Goal: Task Accomplishment & Management: Manage account settings

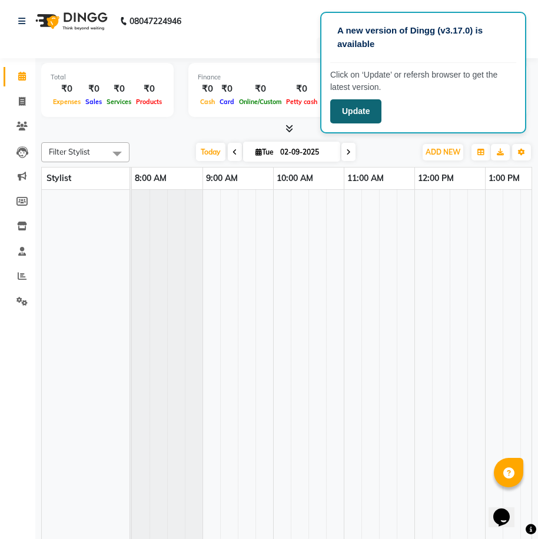
click at [364, 108] on button "Update" at bounding box center [355, 111] width 51 height 24
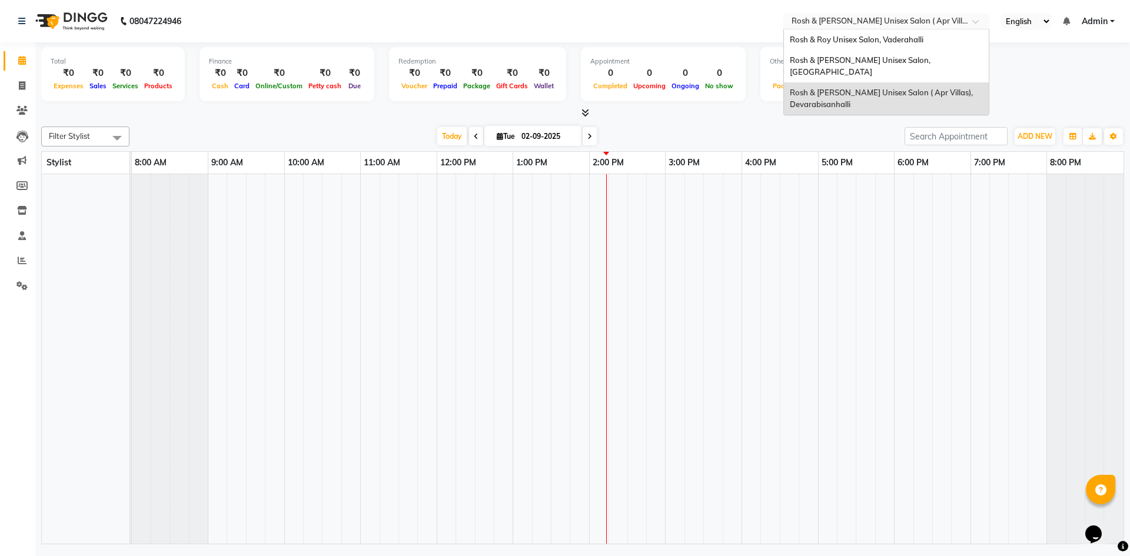
click at [546, 22] on span at bounding box center [979, 25] width 15 height 12
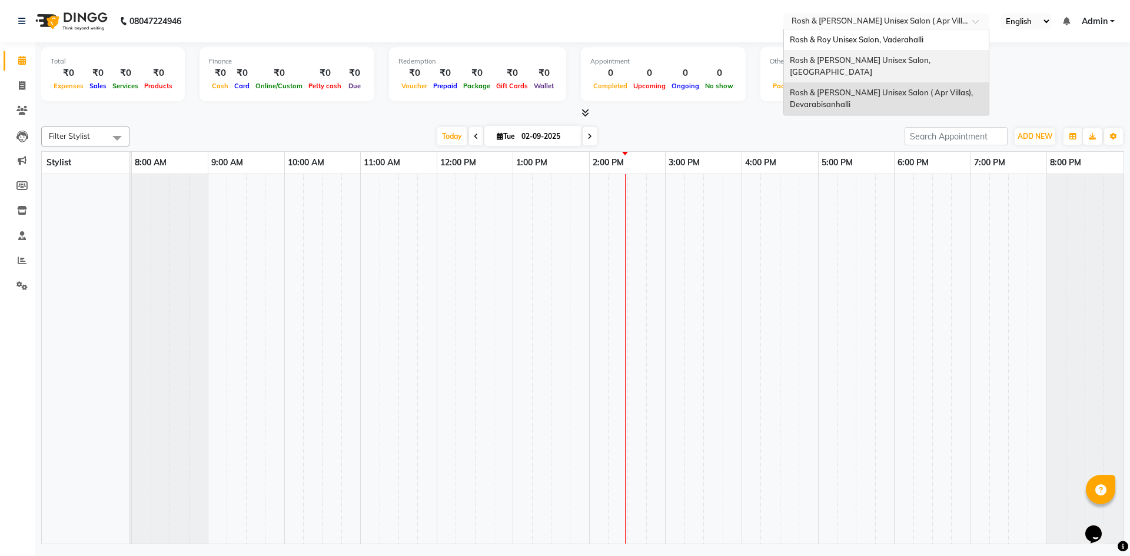
click at [546, 61] on span "Rosh & Roy Unisex Salon, Kempapura Road Hebbal" at bounding box center [860, 65] width 142 height 21
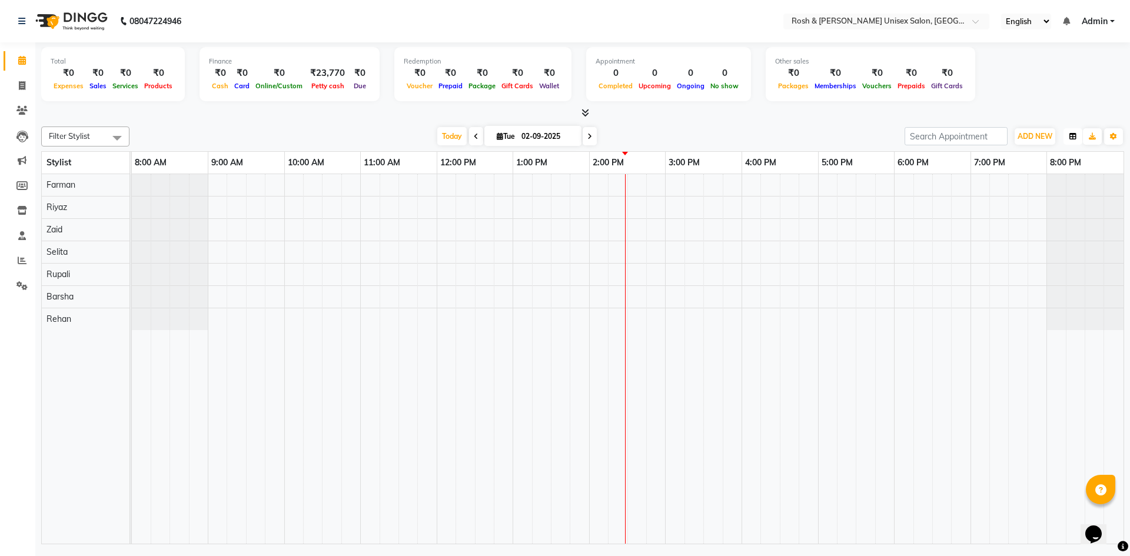
click at [546, 137] on icon "button" at bounding box center [1072, 136] width 7 height 7
click at [1008, 297] on div "List" at bounding box center [1027, 299] width 105 height 15
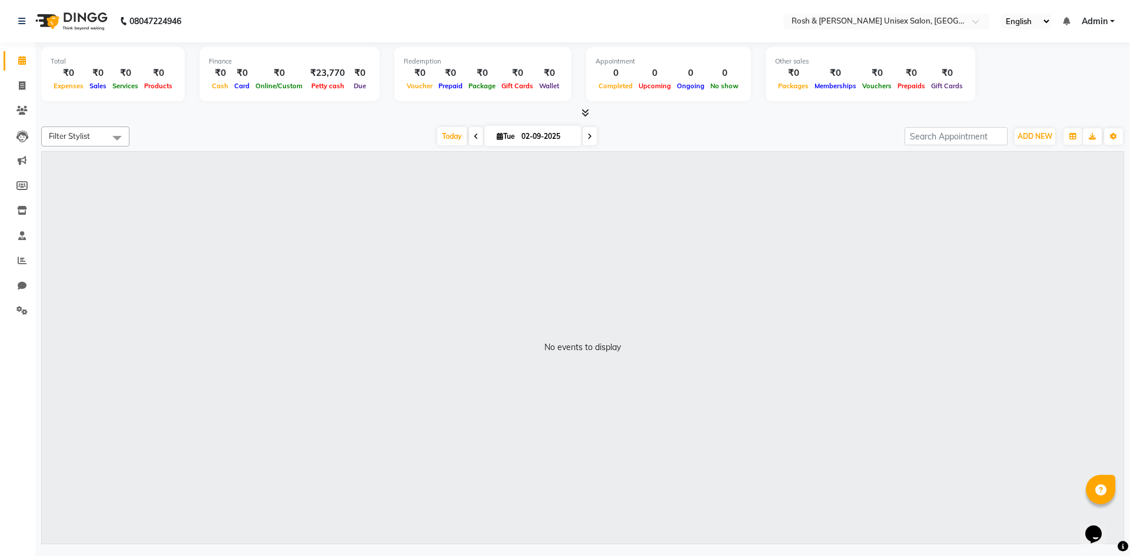
click at [474, 138] on icon at bounding box center [476, 136] width 5 height 7
type input "01-09-2025"
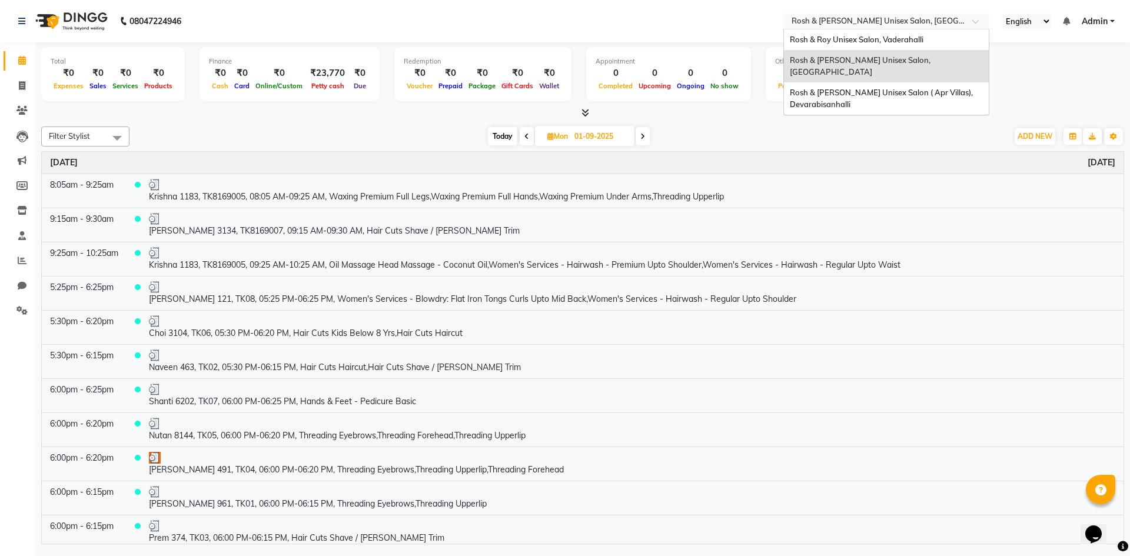
click at [975, 22] on span at bounding box center [979, 25] width 15 height 12
click at [902, 89] on div "Rosh & [PERSON_NAME] Unisex Salon ( Apr Villas), Devarabisanhalli" at bounding box center [886, 98] width 205 height 32
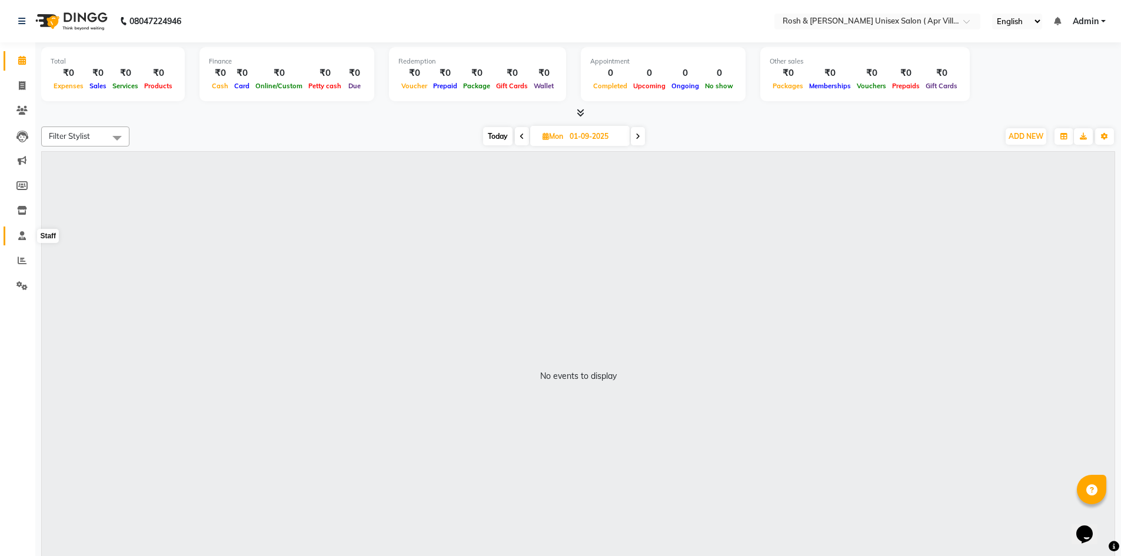
click at [22, 236] on icon at bounding box center [22, 235] width 8 height 9
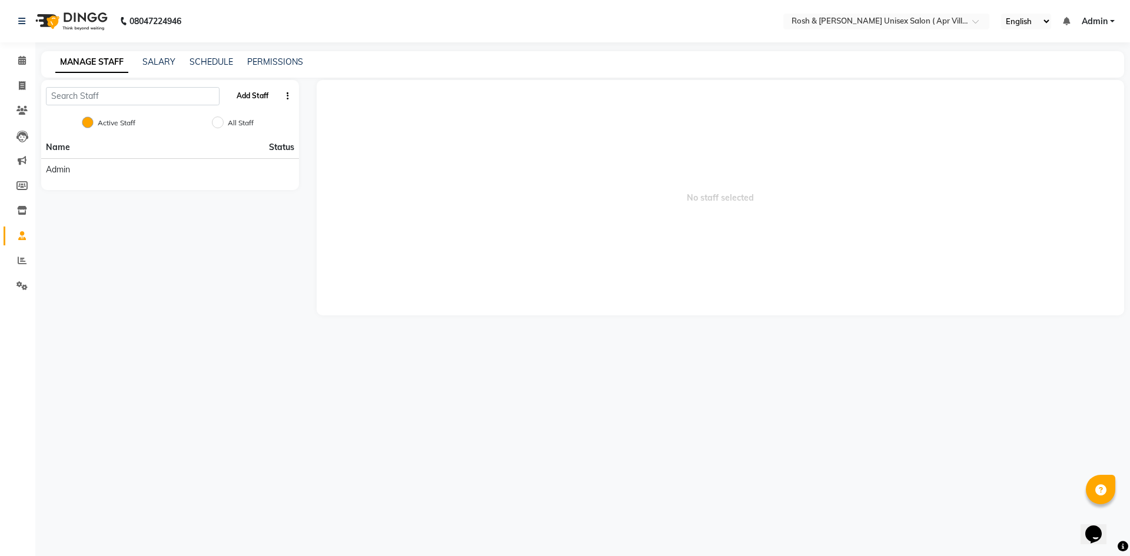
click at [251, 99] on button "Add Staff" at bounding box center [252, 96] width 41 height 20
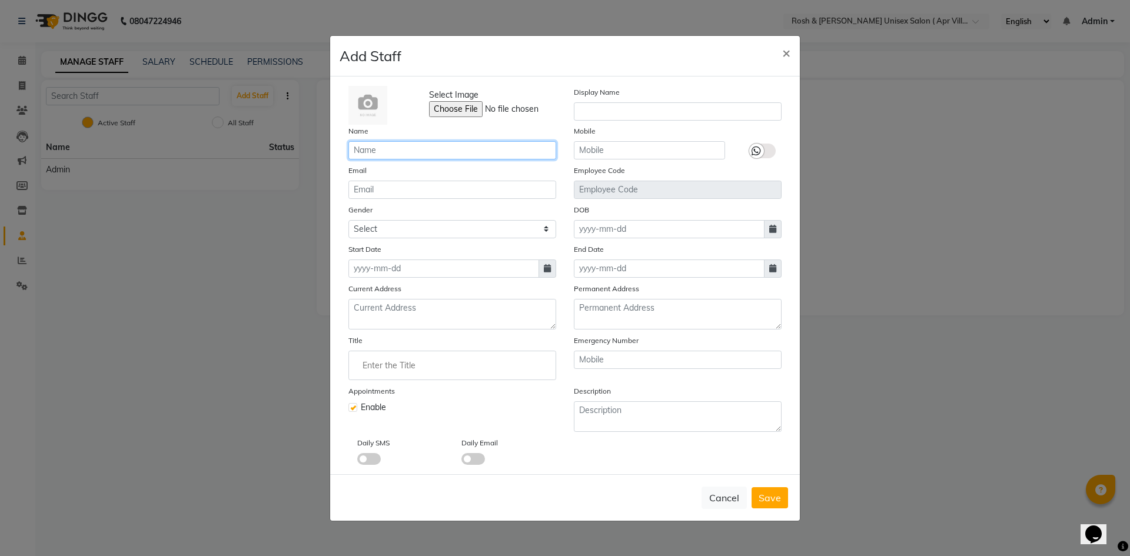
click at [380, 152] on input "text" at bounding box center [452, 150] width 208 height 18
type input "mary"
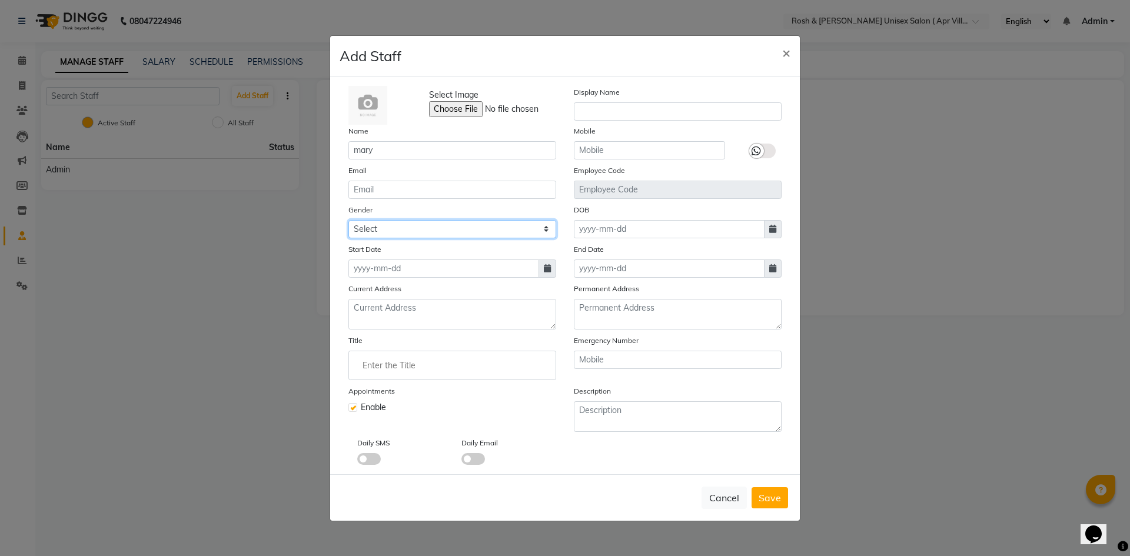
click at [546, 228] on select "Select Male Female Other Prefer Not To Say" at bounding box center [452, 229] width 208 height 18
select select "female"
click at [348, 220] on select "Select Male Female Other Prefer Not To Say" at bounding box center [452, 229] width 208 height 18
click at [548, 270] on icon at bounding box center [547, 268] width 7 height 8
select select "9"
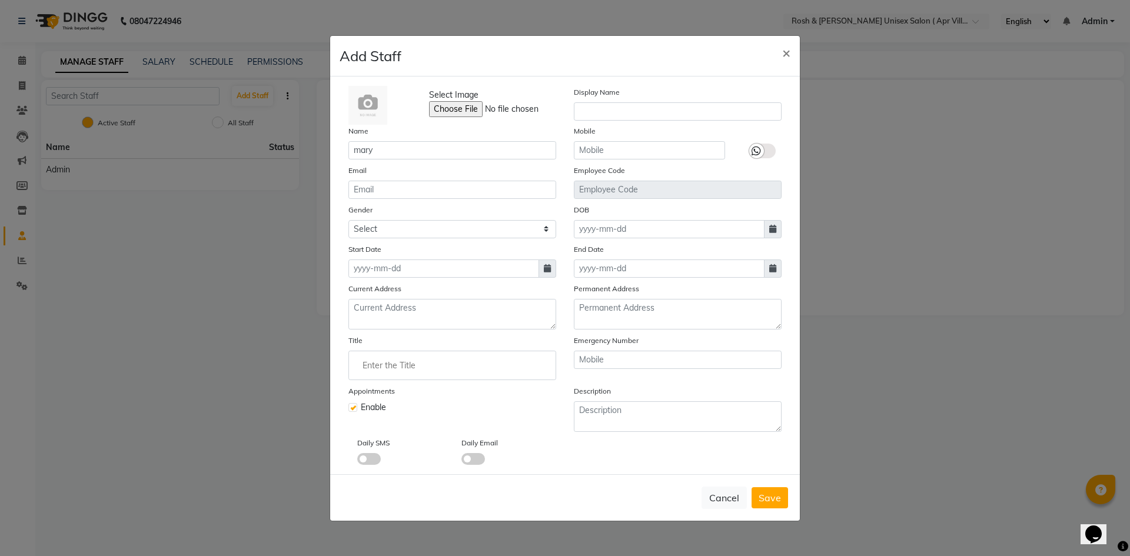
select select "2025"
click at [364, 330] on div "1" at bounding box center [360, 329] width 19 height 19
type input "01-09-2025"
click at [603, 110] on input "text" at bounding box center [678, 111] width 208 height 18
type input "mary"
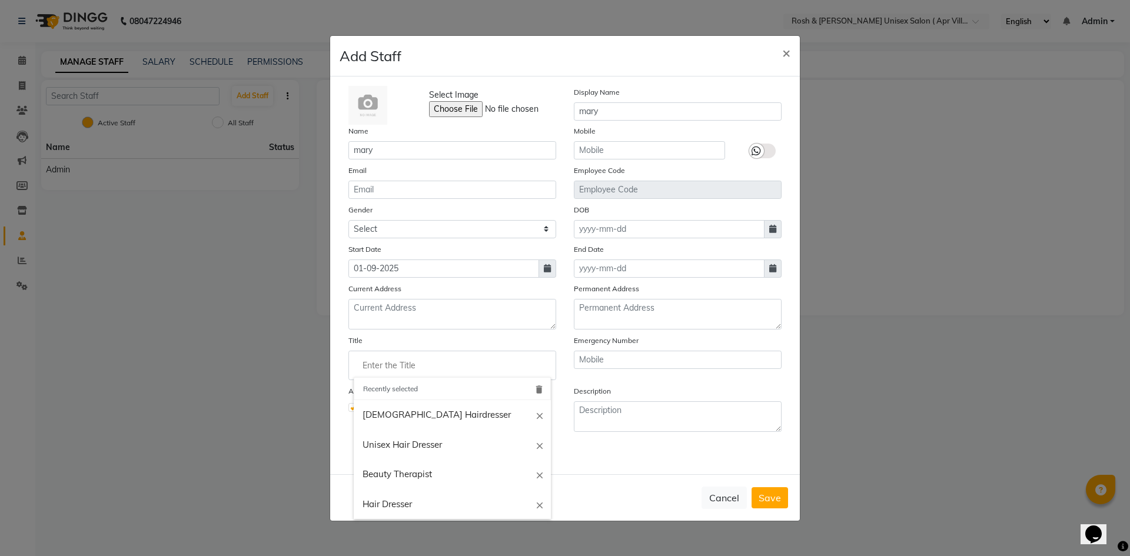
click at [385, 371] on input "Enter the Title" at bounding box center [452, 366] width 197 height 24
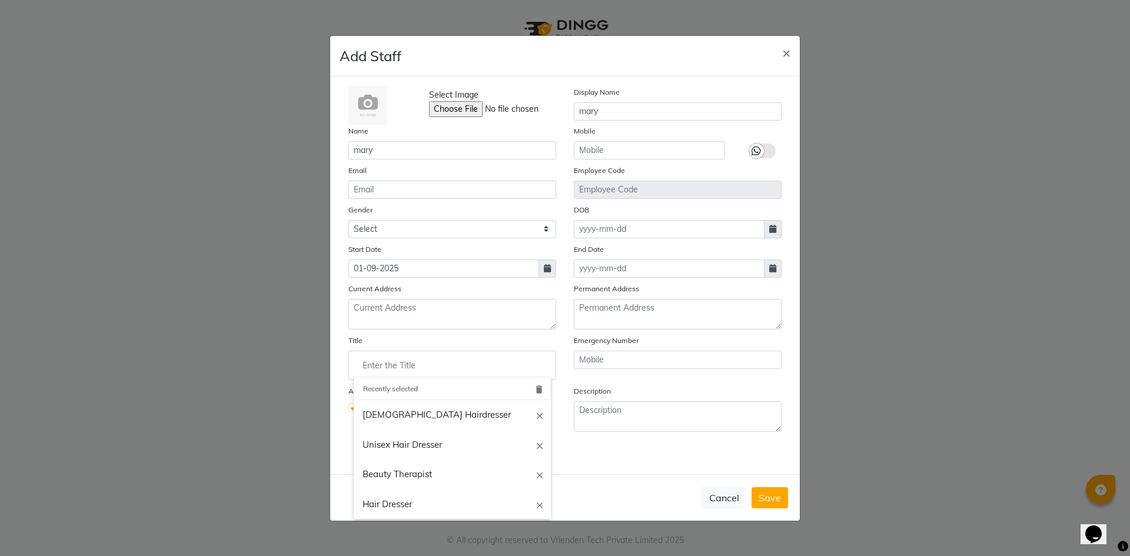
type input "rosh&roys"
click at [380, 371] on input "Enter the Title" at bounding box center [452, 366] width 197 height 24
click at [451, 473] on link "Beauty Therapist" at bounding box center [452, 474] width 197 height 30
click at [445, 368] on input "Beauty Therapist" at bounding box center [452, 366] width 197 height 24
click at [362, 368] on input "Beauty Therapist" at bounding box center [452, 366] width 197 height 24
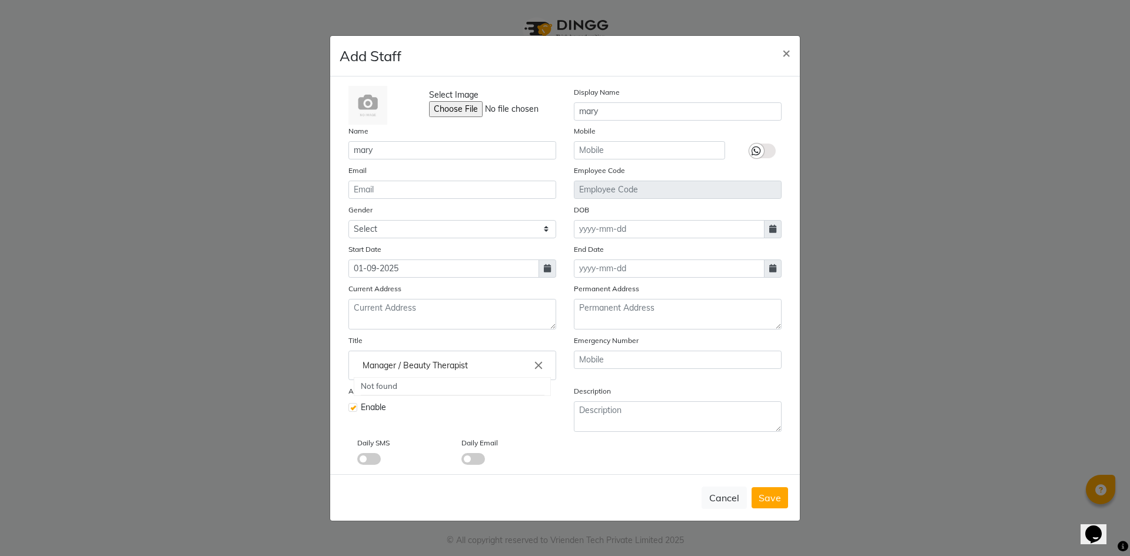
click at [447, 408] on div at bounding box center [565, 278] width 1130 height 556
click at [395, 367] on input "Manager / Beauty Therapist" at bounding box center [452, 366] width 197 height 24
type input "Manager / Beauty Therapist"
click at [769, 497] on div at bounding box center [565, 278] width 1130 height 556
click at [627, 151] on input "text" at bounding box center [649, 150] width 151 height 18
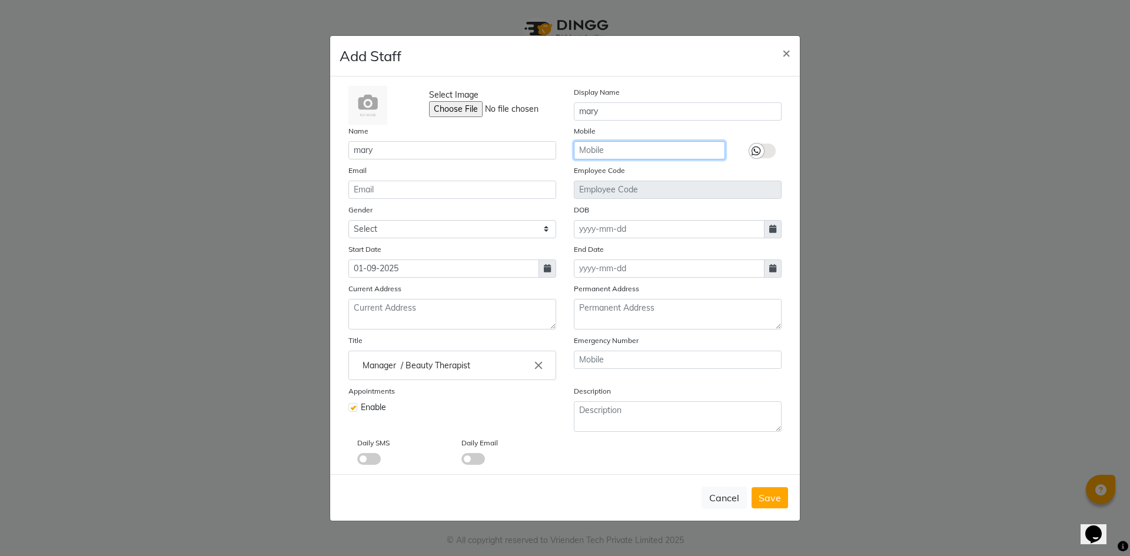
click at [608, 150] on input "text" at bounding box center [649, 150] width 151 height 18
click at [604, 153] on input "text" at bounding box center [649, 150] width 151 height 18
click at [769, 154] on label at bounding box center [762, 151] width 26 height 15
click at [0, 0] on input "checkbox" at bounding box center [0, 0] width 0 height 0
click at [755, 149] on label at bounding box center [762, 151] width 26 height 15
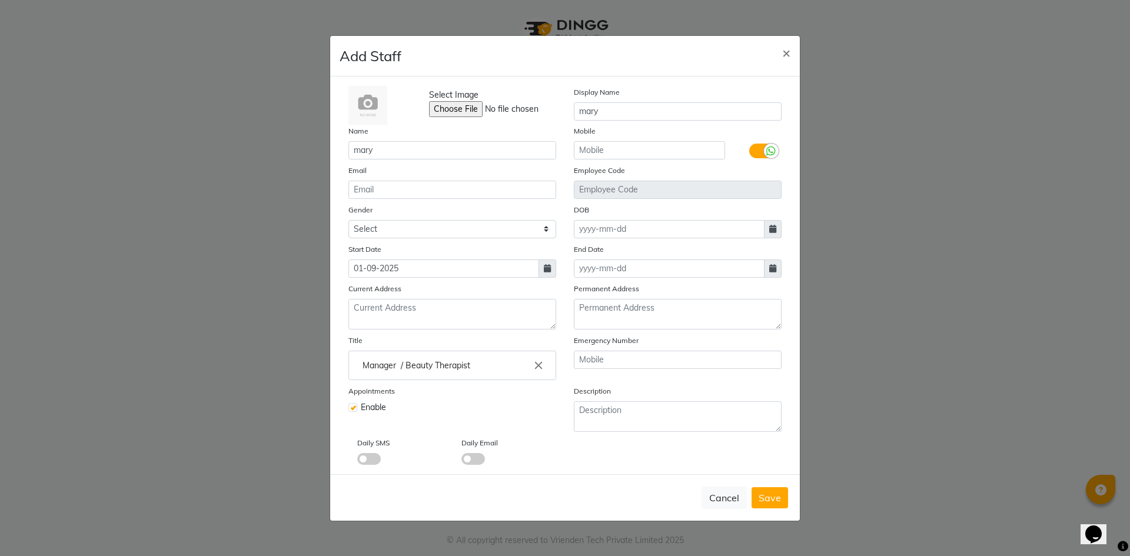
click at [0, 0] on input "checkbox" at bounding box center [0, 0] width 0 height 0
click at [768, 155] on label at bounding box center [762, 151] width 26 height 15
click at [0, 0] on input "checkbox" at bounding box center [0, 0] width 0 height 0
click at [756, 151] on label at bounding box center [762, 151] width 26 height 15
click at [0, 0] on input "checkbox" at bounding box center [0, 0] width 0 height 0
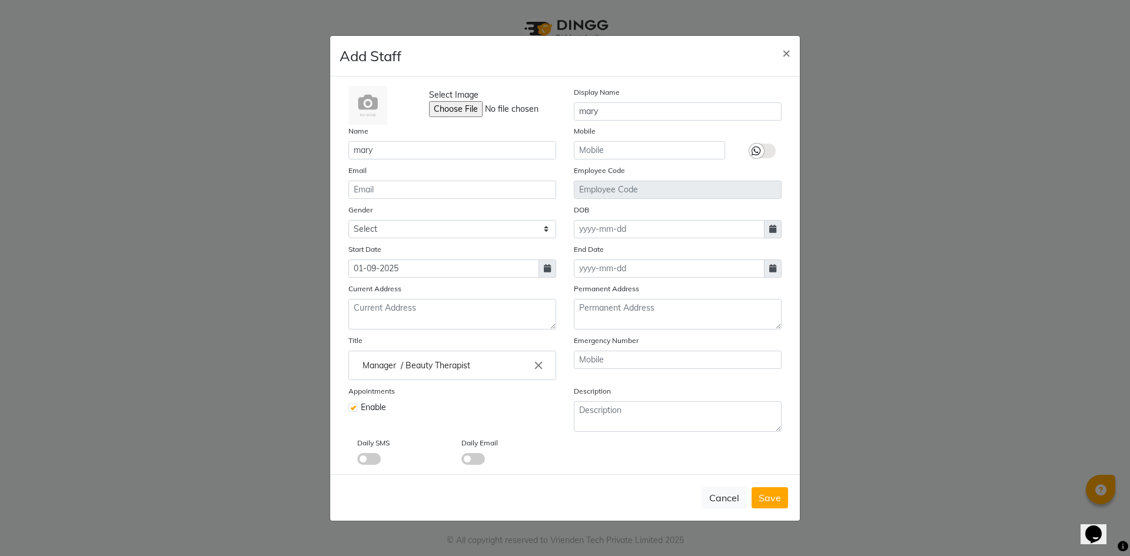
click at [769, 152] on label at bounding box center [762, 151] width 26 height 15
click at [0, 0] on input "checkbox" at bounding box center [0, 0] width 0 height 0
click at [755, 152] on label at bounding box center [762, 151] width 26 height 15
click at [0, 0] on input "checkbox" at bounding box center [0, 0] width 0 height 0
click at [774, 497] on span "Save" at bounding box center [769, 498] width 22 height 12
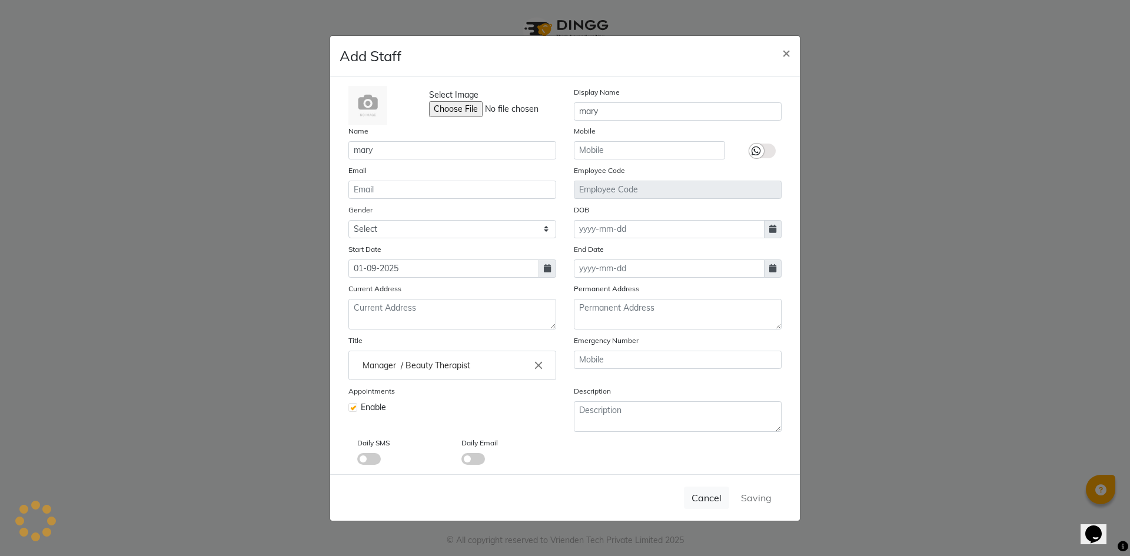
click at [877, 396] on ngb-modal-window "Add Staff × Select Image Display Name mary Name mary Mobile Email Employee Code…" at bounding box center [565, 278] width 1130 height 556
select select
checkbox input "false"
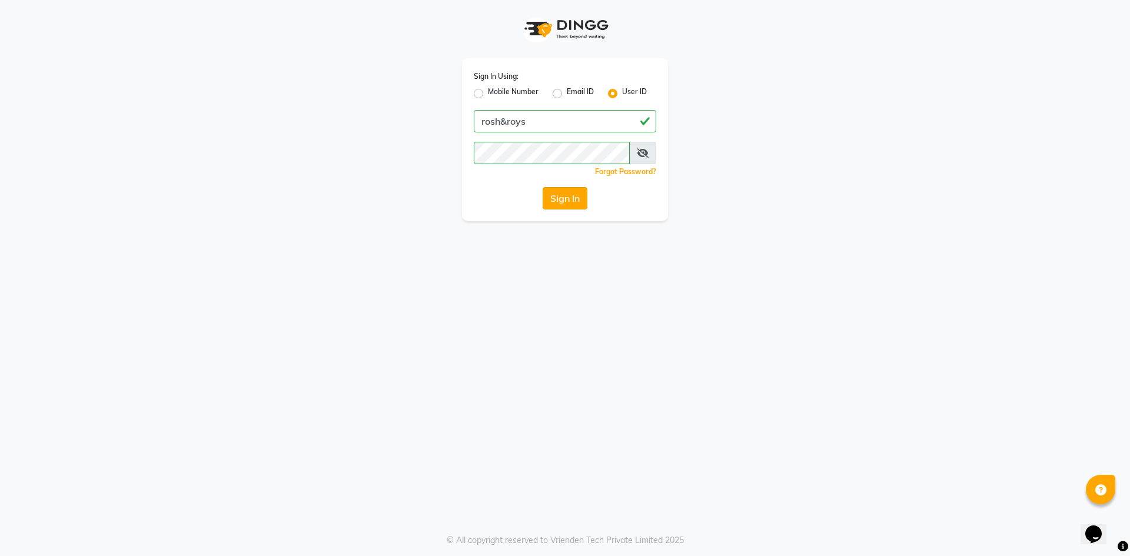
click at [577, 201] on button "Sign In" at bounding box center [564, 198] width 45 height 22
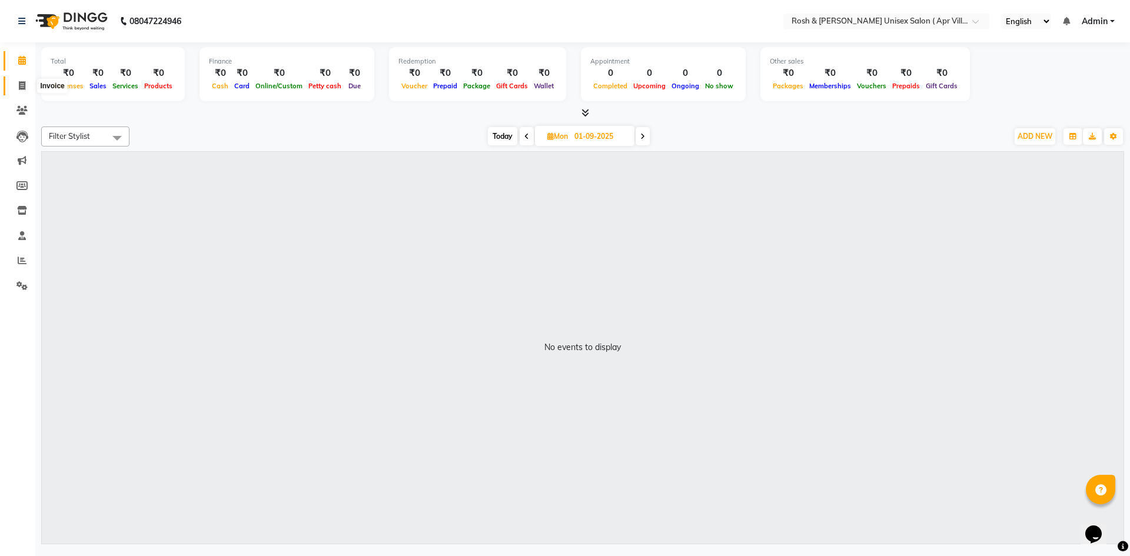
click at [22, 86] on icon at bounding box center [22, 85] width 6 height 9
select select "service"
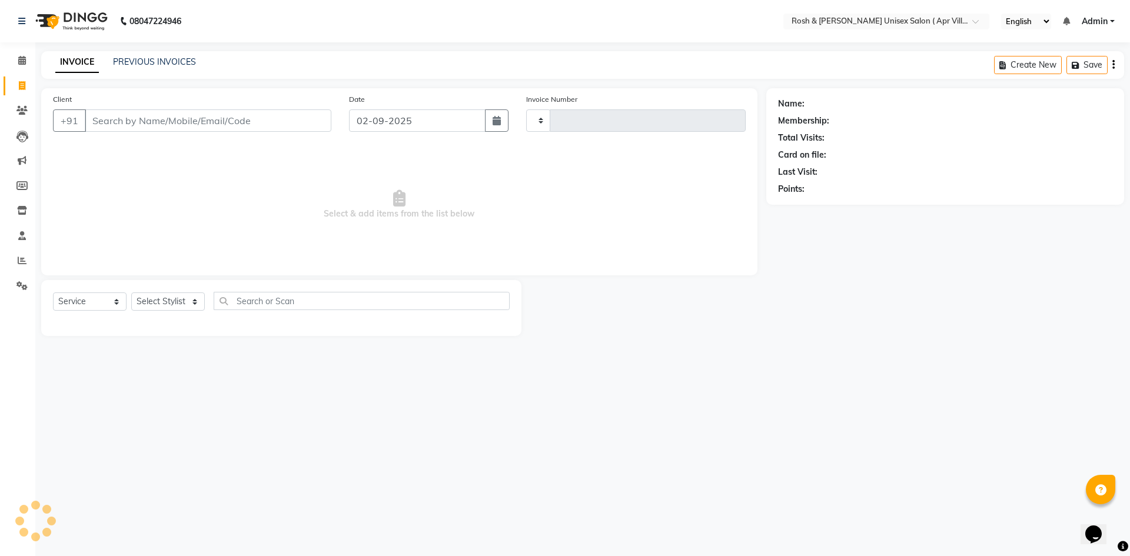
type input "0001"
select select "8955"
click at [21, 238] on icon at bounding box center [22, 235] width 8 height 9
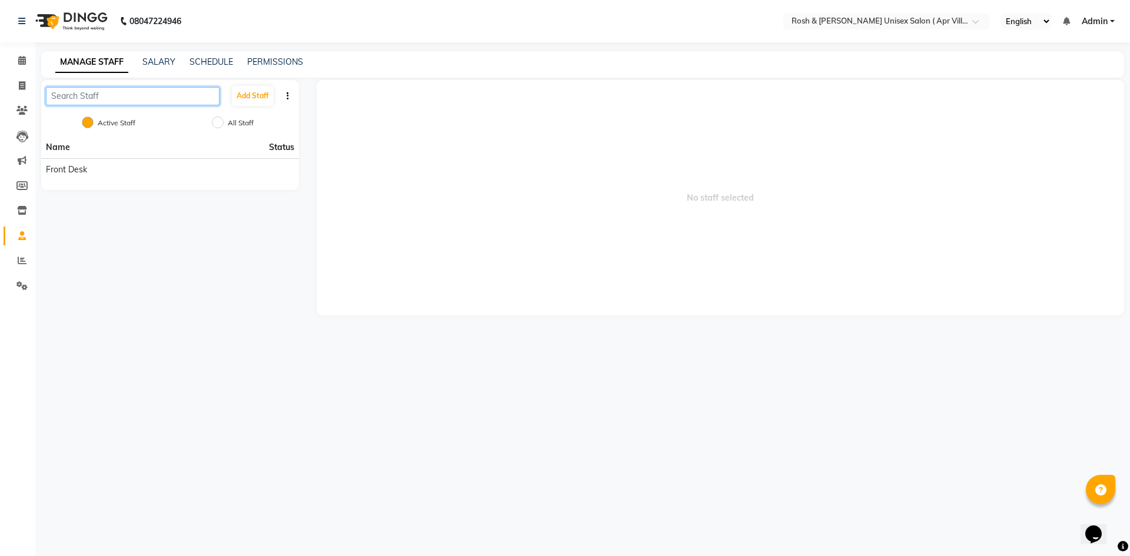
click at [125, 94] on input "text" at bounding box center [133, 96] width 174 height 18
type input "m"
click at [257, 99] on button "Add Staff" at bounding box center [252, 96] width 41 height 20
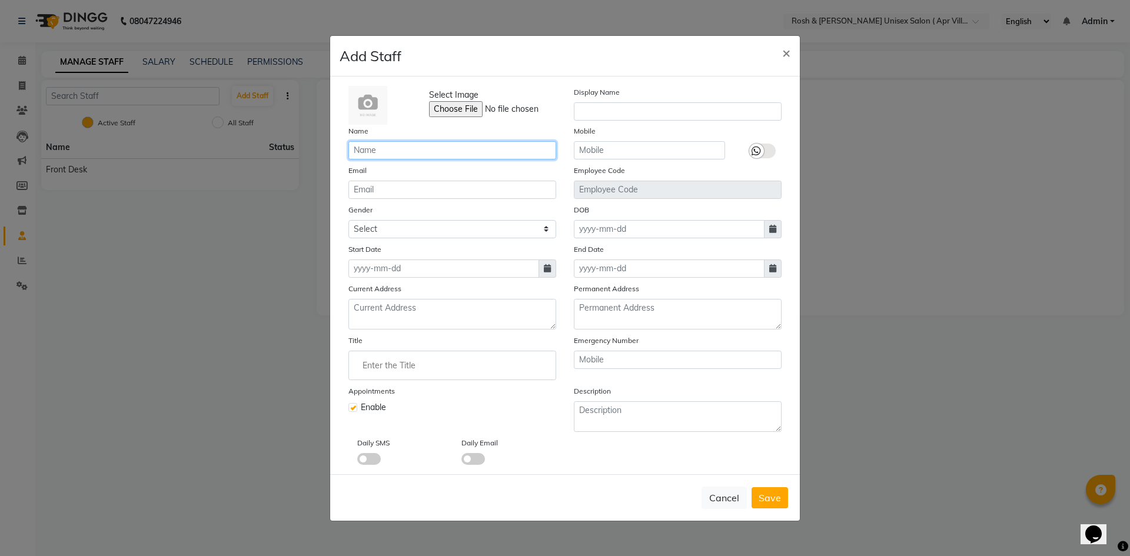
click at [391, 150] on input "text" at bounding box center [452, 150] width 208 height 18
type input "m"
type input "[PERSON_NAME]"
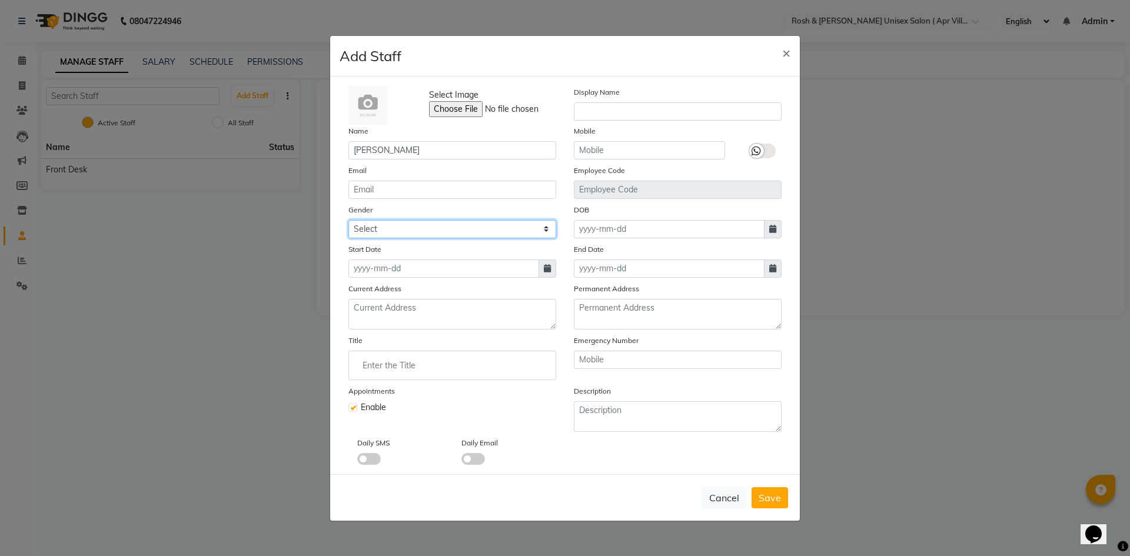
click at [545, 226] on select "Select Male Female Other Prefer Not To Say" at bounding box center [452, 229] width 208 height 18
select select "female"
click at [348, 220] on select "Select Male Female Other Prefer Not To Say" at bounding box center [452, 229] width 208 height 18
click at [545, 267] on icon at bounding box center [547, 268] width 7 height 8
select select "9"
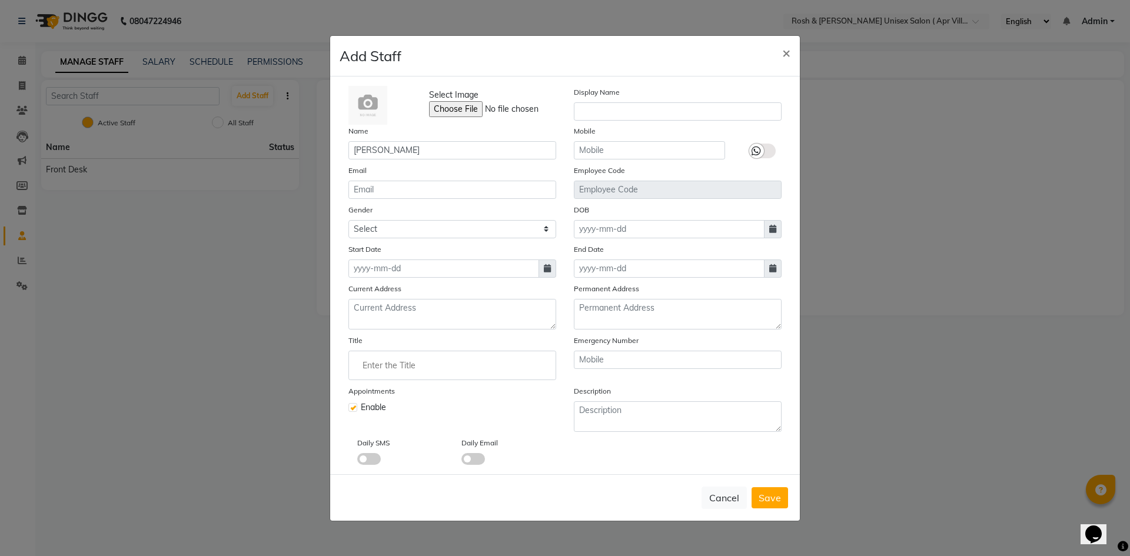
select select "2025"
click at [360, 328] on div "1" at bounding box center [360, 329] width 19 height 19
type input "01-09-2025"
click at [379, 368] on input "Enter the Title" at bounding box center [452, 366] width 197 height 24
type input "m"
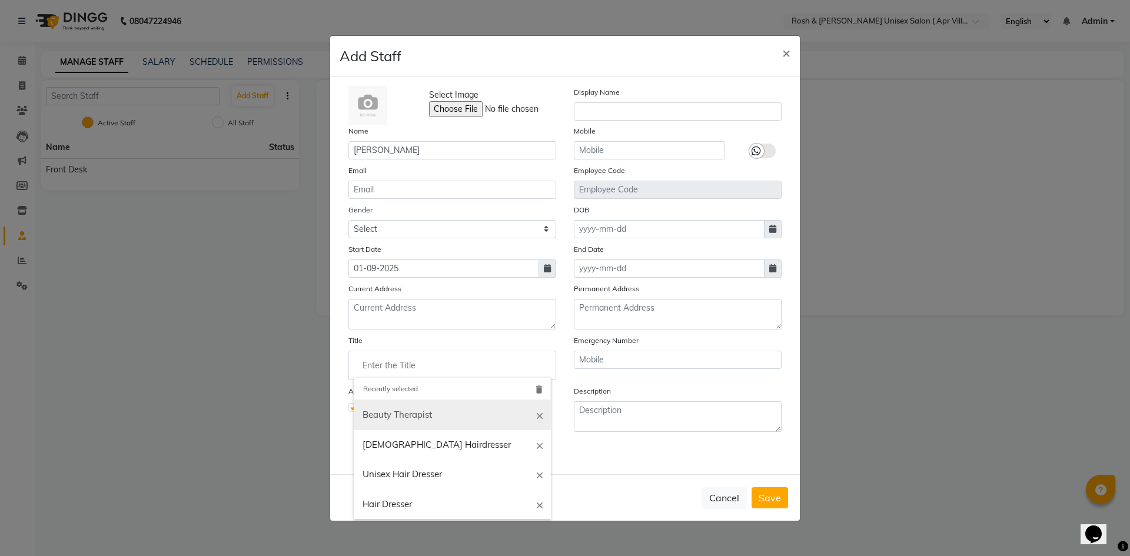
click at [421, 412] on link "Beauty Therapist" at bounding box center [452, 415] width 197 height 30
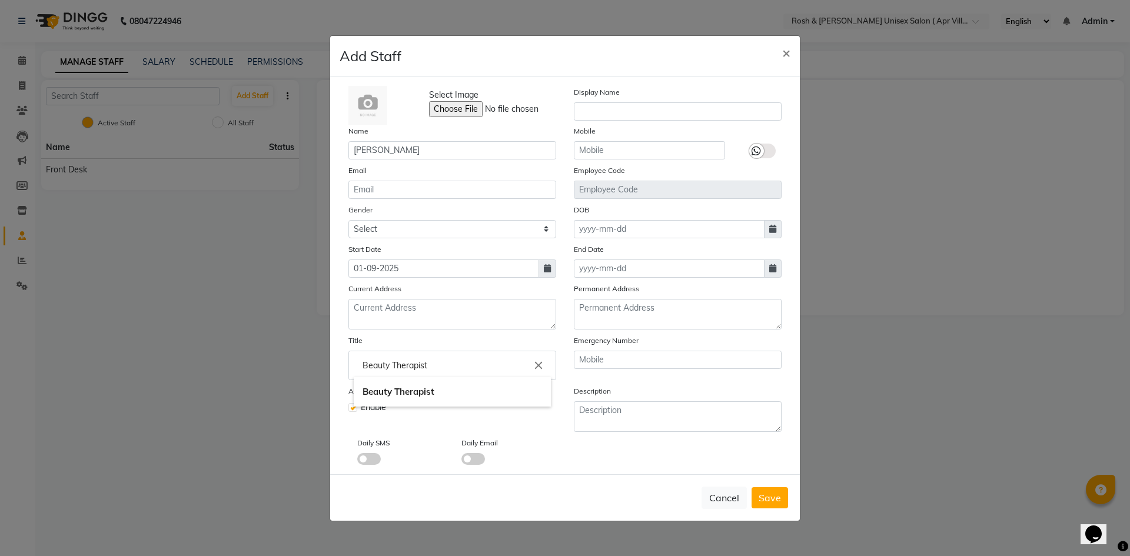
click at [444, 362] on input "Beauty Therapist" at bounding box center [452, 366] width 197 height 24
type input "Beauty Therapist / Manager"
click at [764, 499] on div at bounding box center [565, 278] width 1130 height 556
click at [772, 500] on span "Save" at bounding box center [769, 498] width 22 height 12
select select
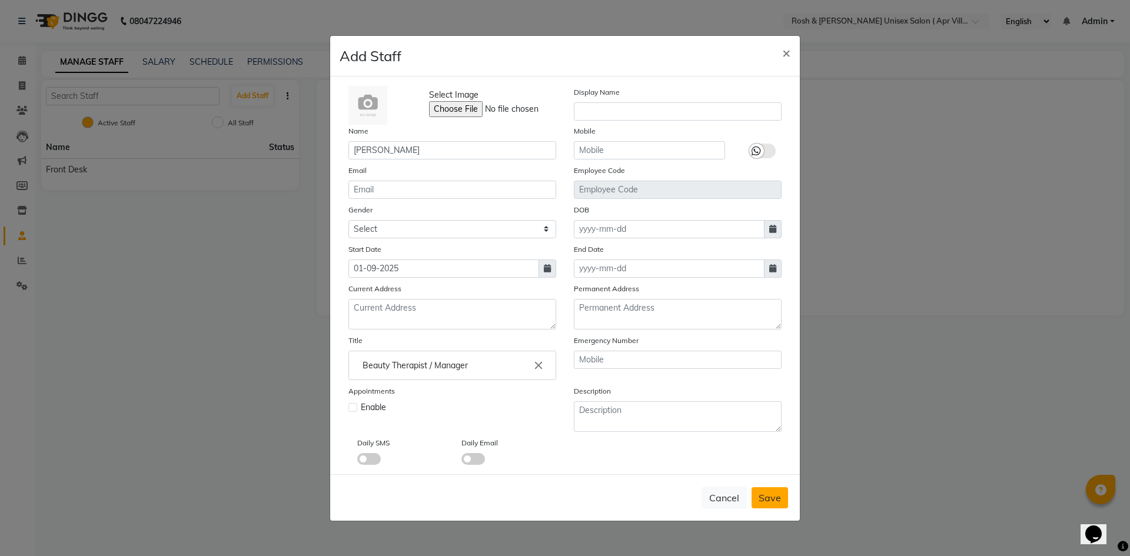
checkbox input "false"
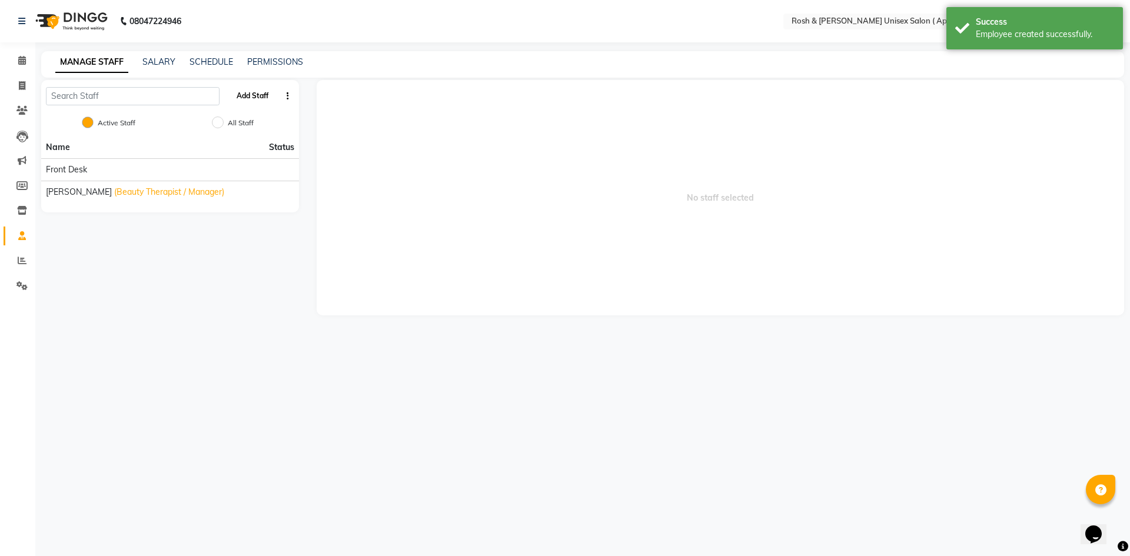
click at [254, 92] on button "Add Staff" at bounding box center [252, 96] width 41 height 20
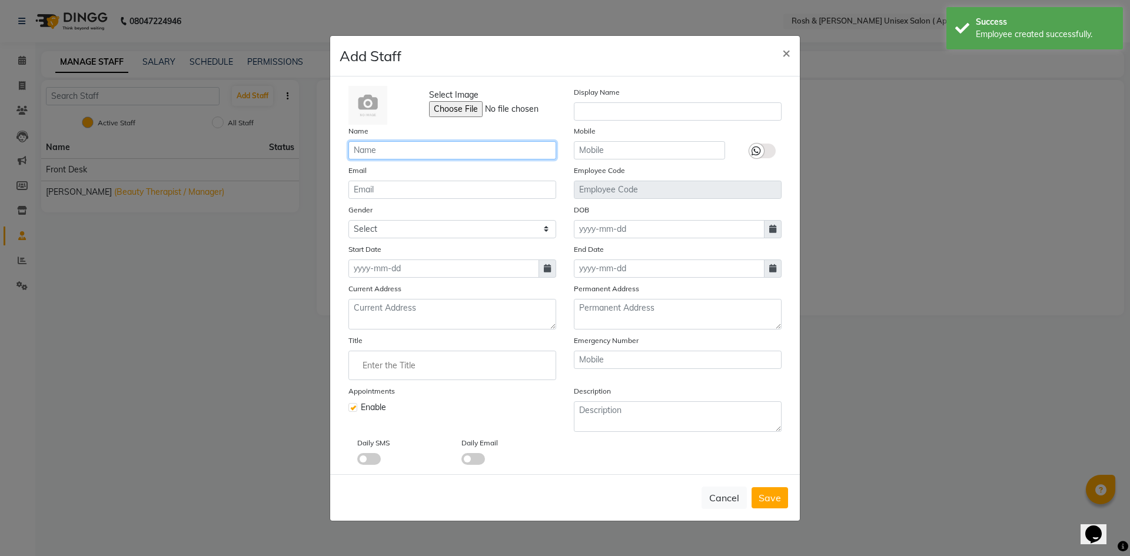
click at [382, 149] on input "text" at bounding box center [452, 150] width 208 height 18
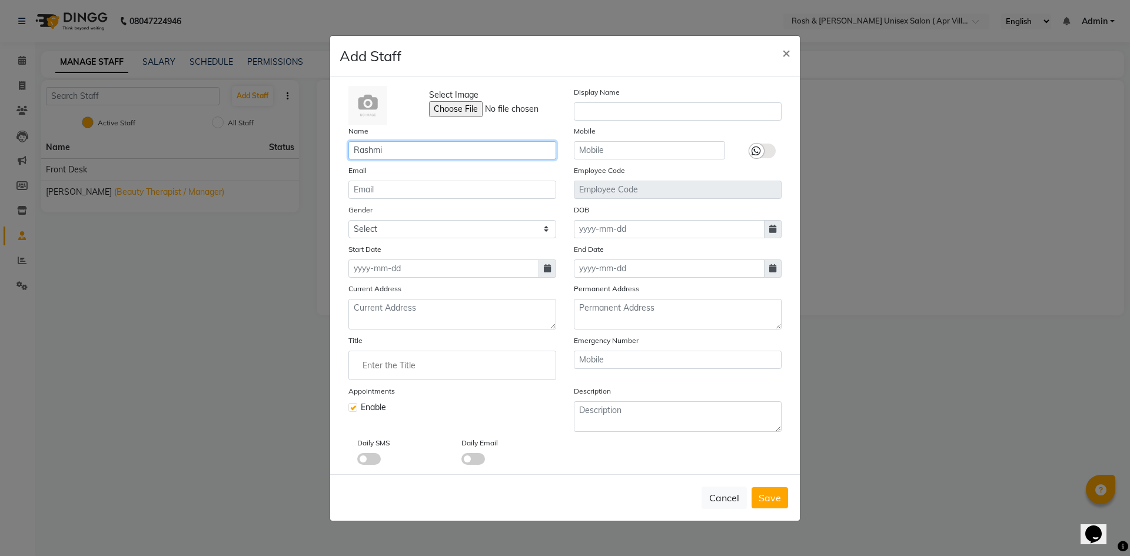
type input "Rashmi"
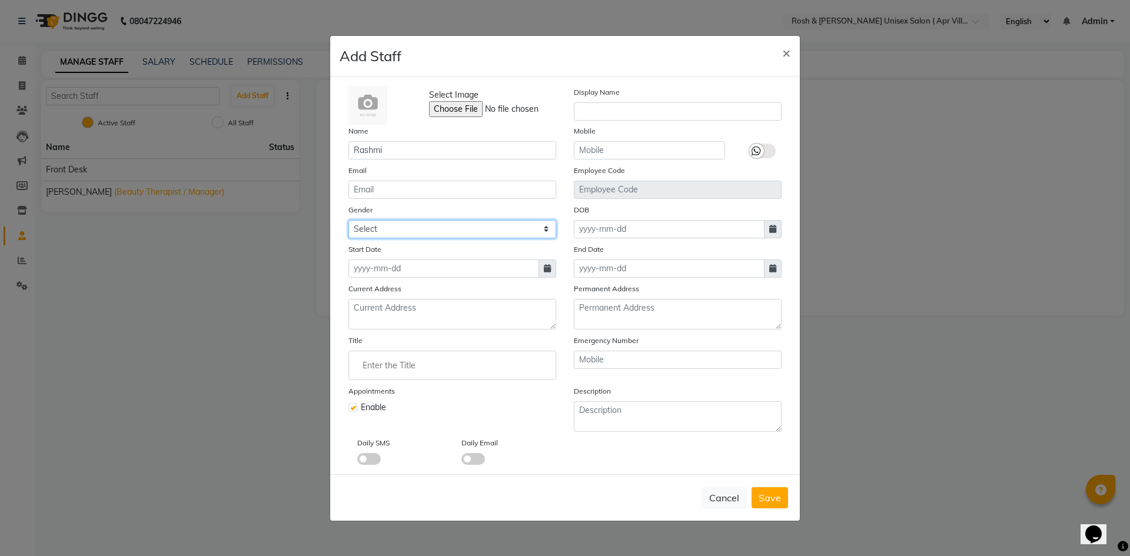
click at [544, 228] on select "Select Male Female Other Prefer Not To Say" at bounding box center [452, 229] width 208 height 18
select select "female"
click at [348, 220] on select "Select Male Female Other Prefer Not To Say" at bounding box center [452, 229] width 208 height 18
click at [544, 268] on icon at bounding box center [547, 268] width 7 height 8
select select "9"
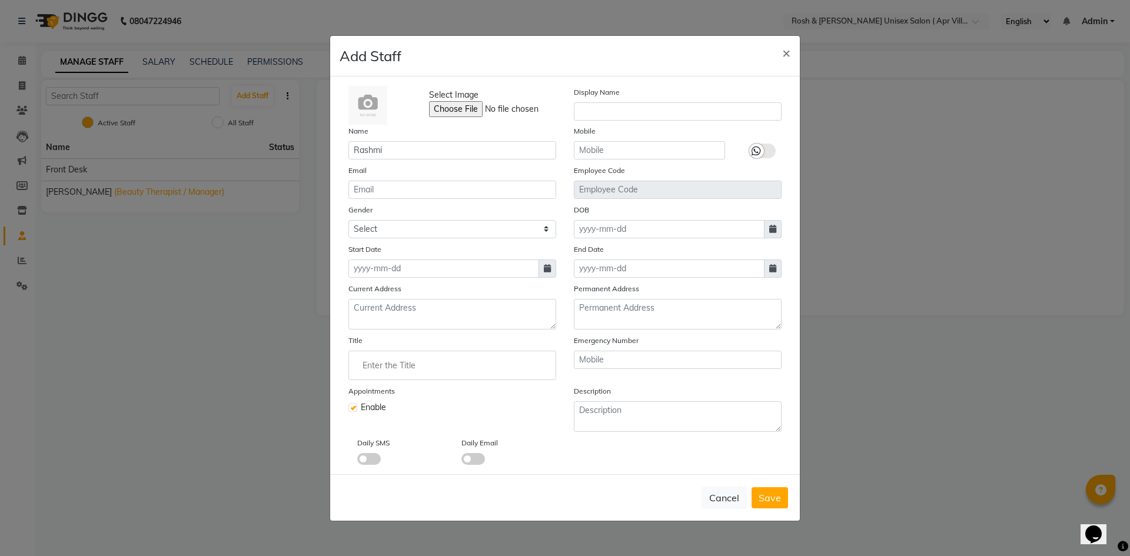
select select "2025"
click at [362, 331] on div "1" at bounding box center [360, 329] width 19 height 19
type input "01-09-2025"
click at [397, 365] on input "Enter the Title" at bounding box center [452, 366] width 197 height 24
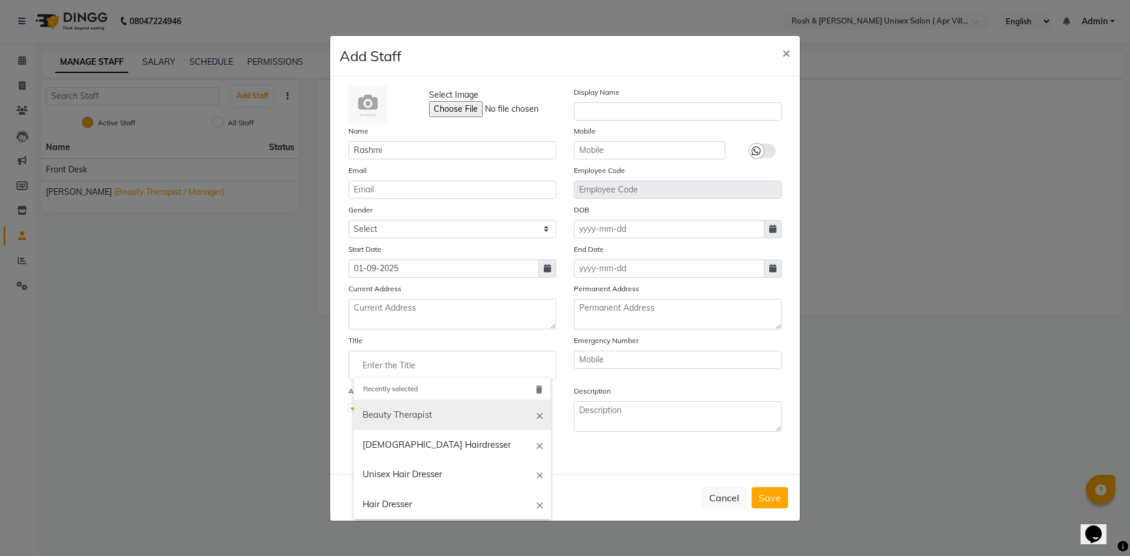
click at [405, 412] on link "Beauty Therapist" at bounding box center [452, 415] width 197 height 30
type input "Beauty Therapist"
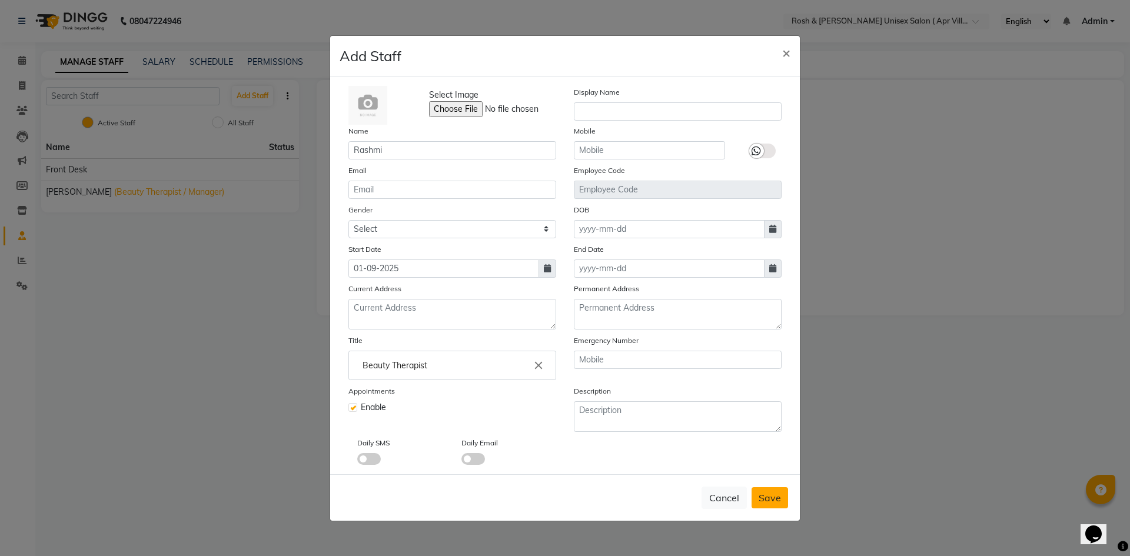
click at [771, 497] on span "Save" at bounding box center [769, 498] width 22 height 12
select select
checkbox input "false"
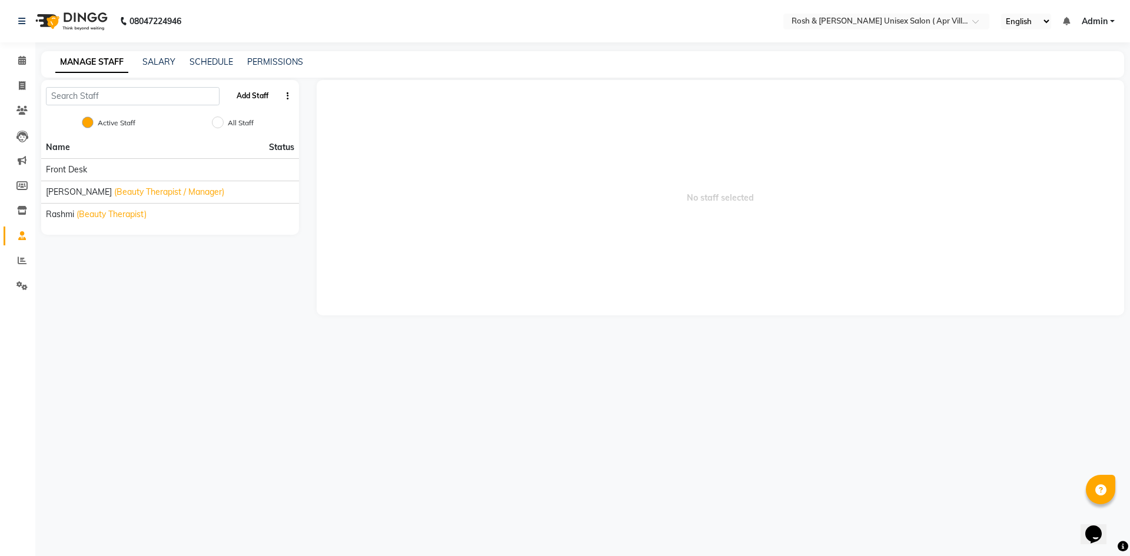
click at [256, 93] on button "Add Staff" at bounding box center [252, 96] width 41 height 20
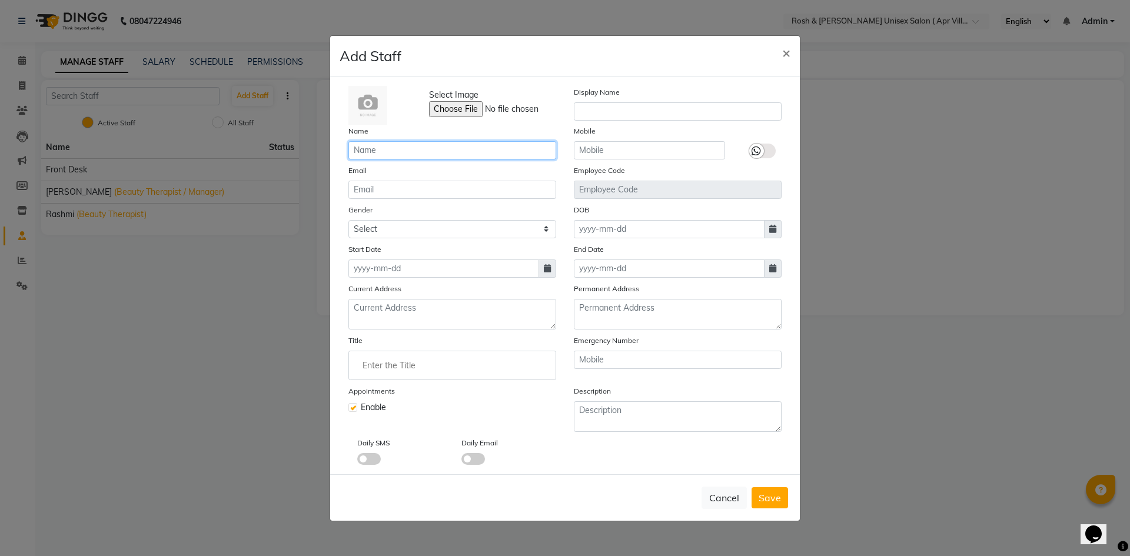
click at [377, 153] on input "text" at bounding box center [452, 150] width 208 height 18
type input "Devi"
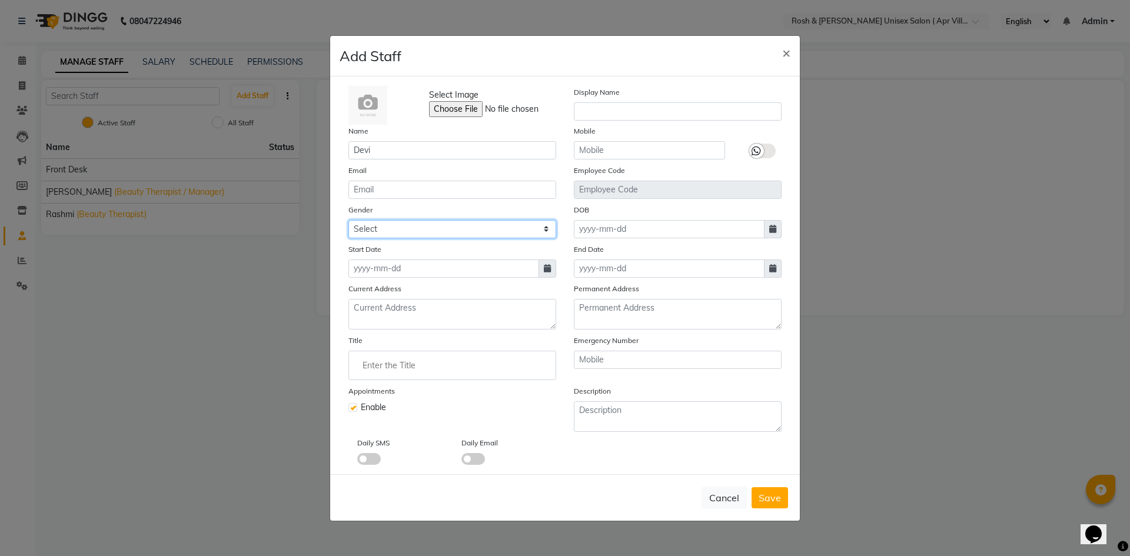
click at [399, 229] on select "Select Male Female Other Prefer Not To Say" at bounding box center [452, 229] width 208 height 18
select select "female"
click at [348, 220] on select "Select Male Female Other Prefer Not To Say" at bounding box center [452, 229] width 208 height 18
click at [545, 269] on icon at bounding box center [547, 268] width 7 height 8
select select "9"
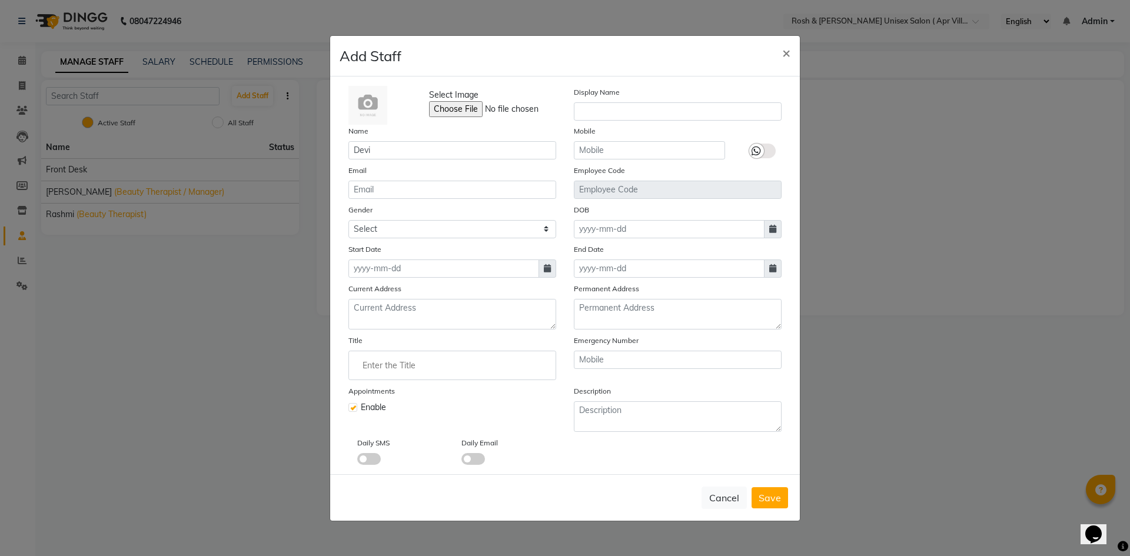
select select "2025"
click at [361, 326] on div "1" at bounding box center [360, 329] width 19 height 19
type input "01-09-2025"
click at [397, 372] on input "Enter the Title" at bounding box center [452, 366] width 197 height 24
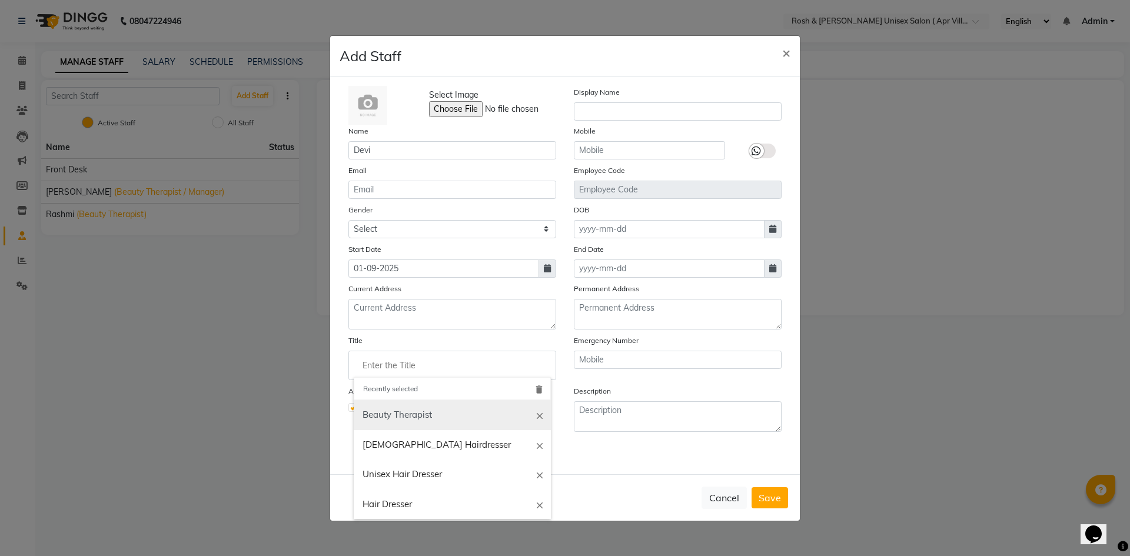
click at [418, 410] on link "Beauty Therapist" at bounding box center [452, 415] width 197 height 30
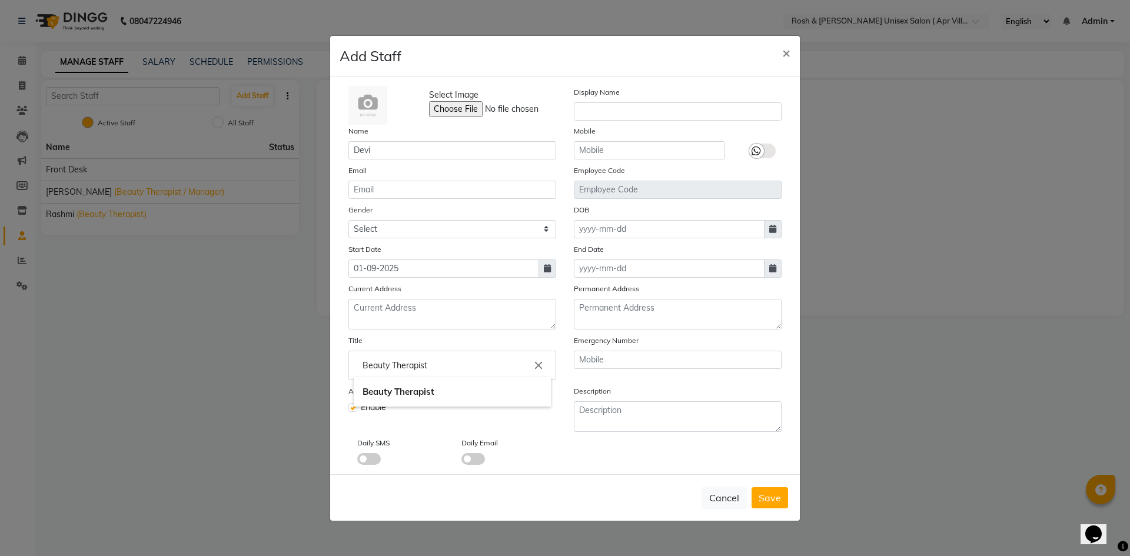
click at [453, 363] on input "Beauty Therapist" at bounding box center [452, 366] width 197 height 24
click at [434, 366] on input "Beauty Therapist / Hair Stylist" at bounding box center [452, 366] width 197 height 24
type input "Beauty Therapist / Hair Stylist"
click at [553, 445] on div at bounding box center [565, 278] width 1130 height 556
click at [767, 500] on span "Save" at bounding box center [769, 498] width 22 height 12
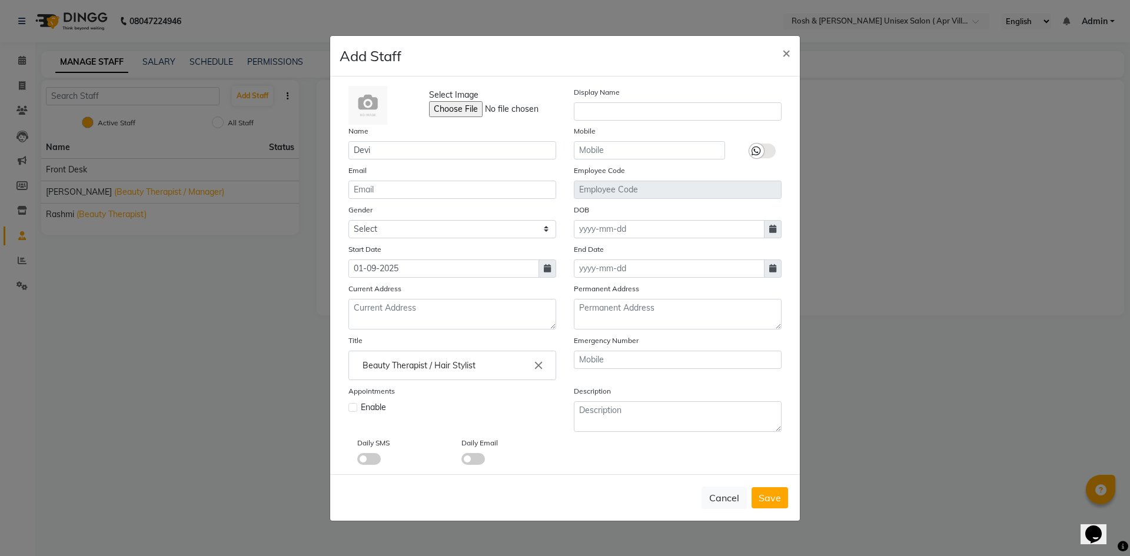
select select
checkbox input "false"
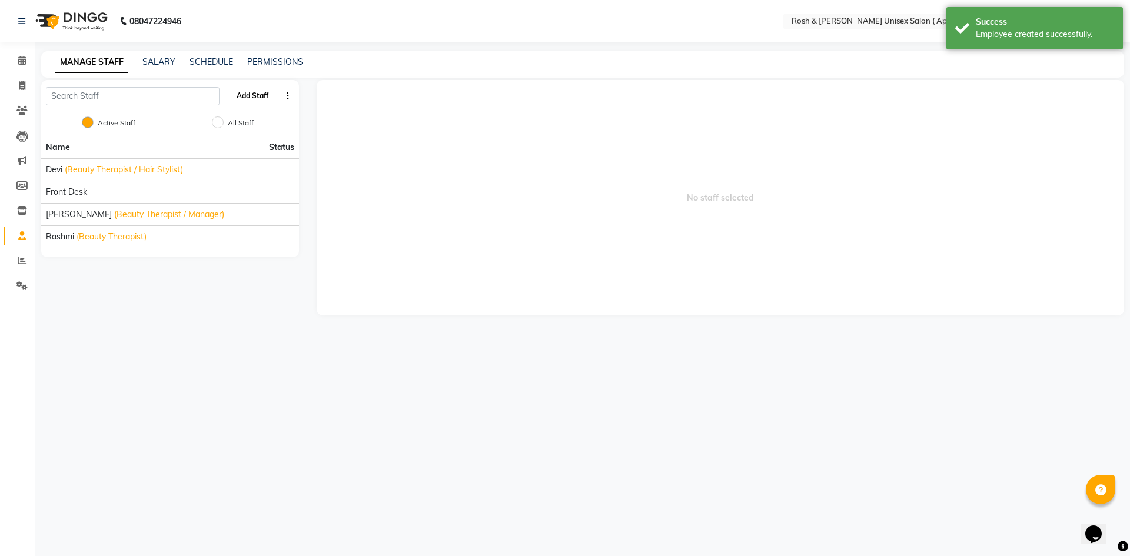
click at [252, 95] on button "Add Staff" at bounding box center [252, 96] width 41 height 20
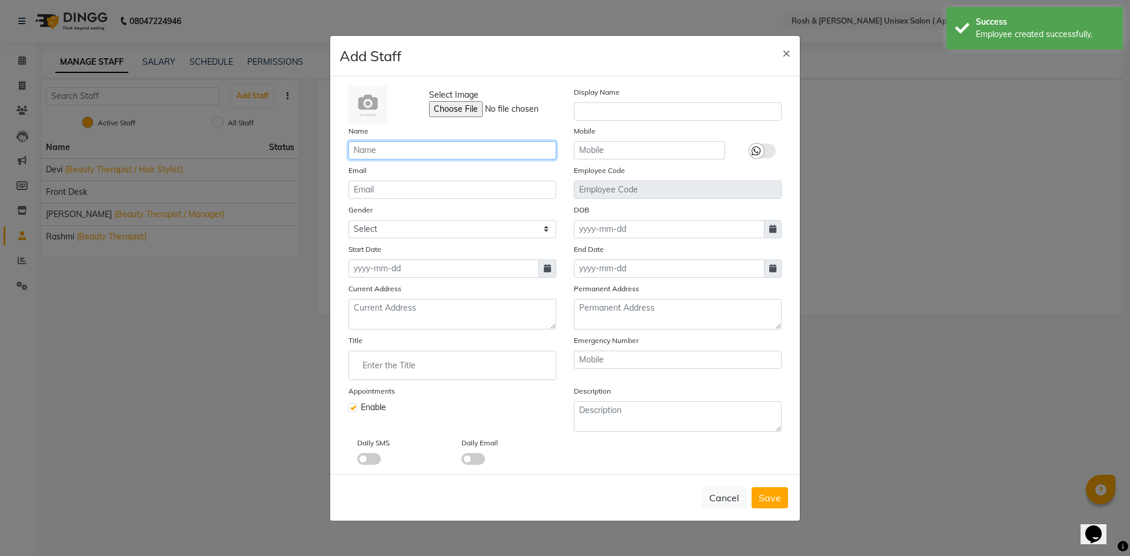
click at [358, 153] on input "text" at bounding box center [452, 150] width 208 height 18
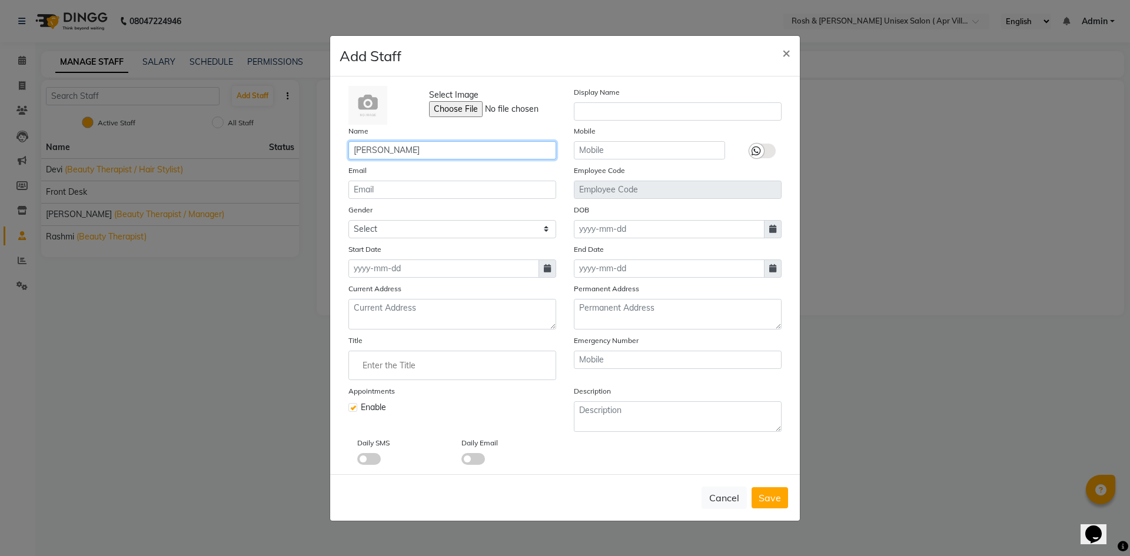
type input "[PERSON_NAME]"
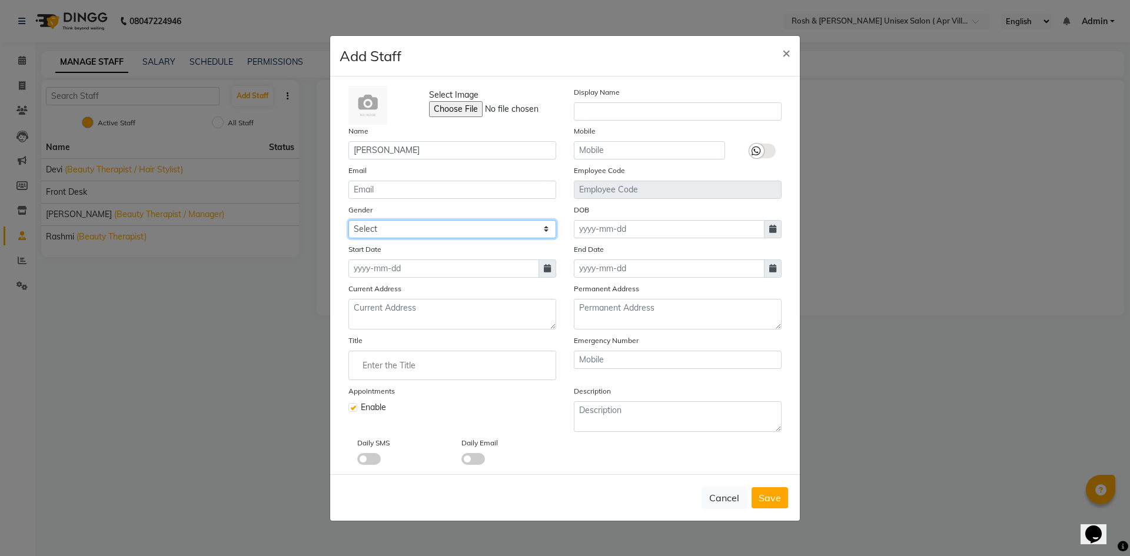
click at [547, 229] on select "Select Male Female Other Prefer Not To Say" at bounding box center [452, 229] width 208 height 18
select select "female"
click at [348, 220] on select "Select Male Female Other Prefer Not To Say" at bounding box center [452, 229] width 208 height 18
click at [550, 268] on icon at bounding box center [547, 268] width 7 height 8
select select "9"
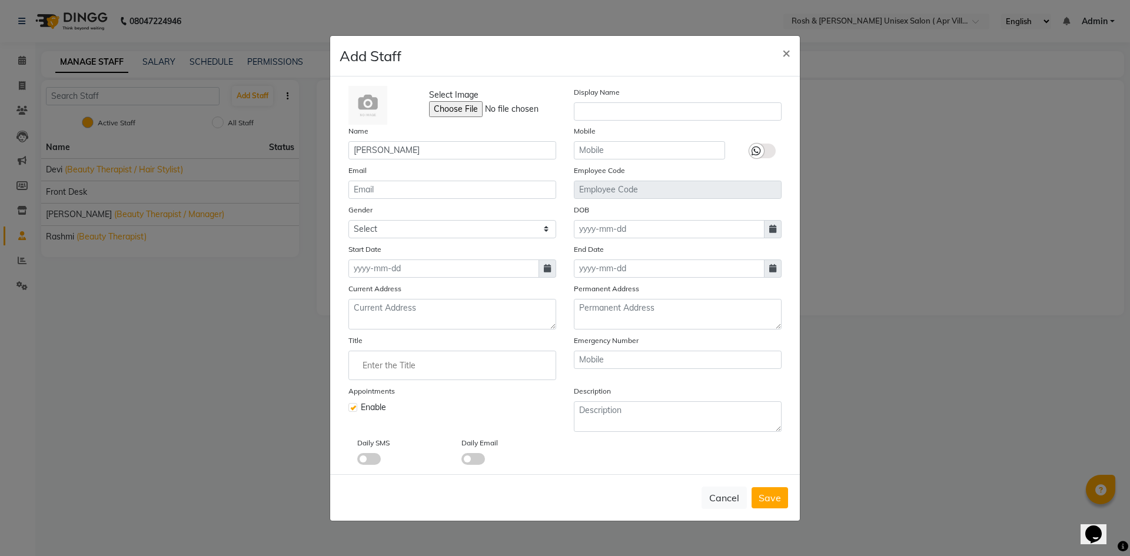
select select "2025"
click at [363, 332] on div "1" at bounding box center [360, 329] width 19 height 19
type input "01-09-2025"
click at [386, 371] on input "Enter the Title" at bounding box center [452, 366] width 197 height 24
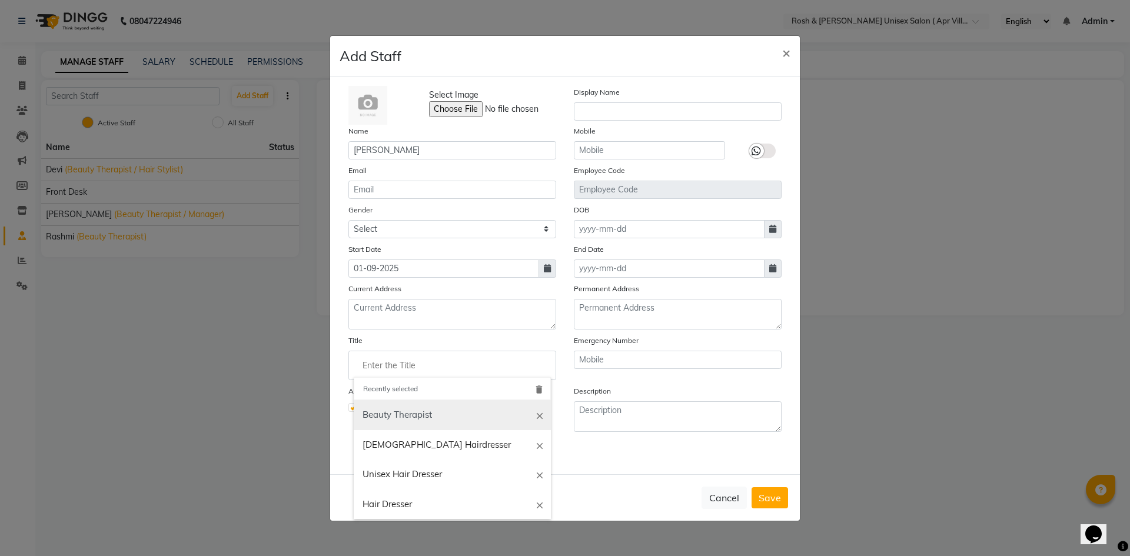
click at [398, 417] on link "Beauty Therapist" at bounding box center [452, 415] width 197 height 30
type input "Beauty Therapist"
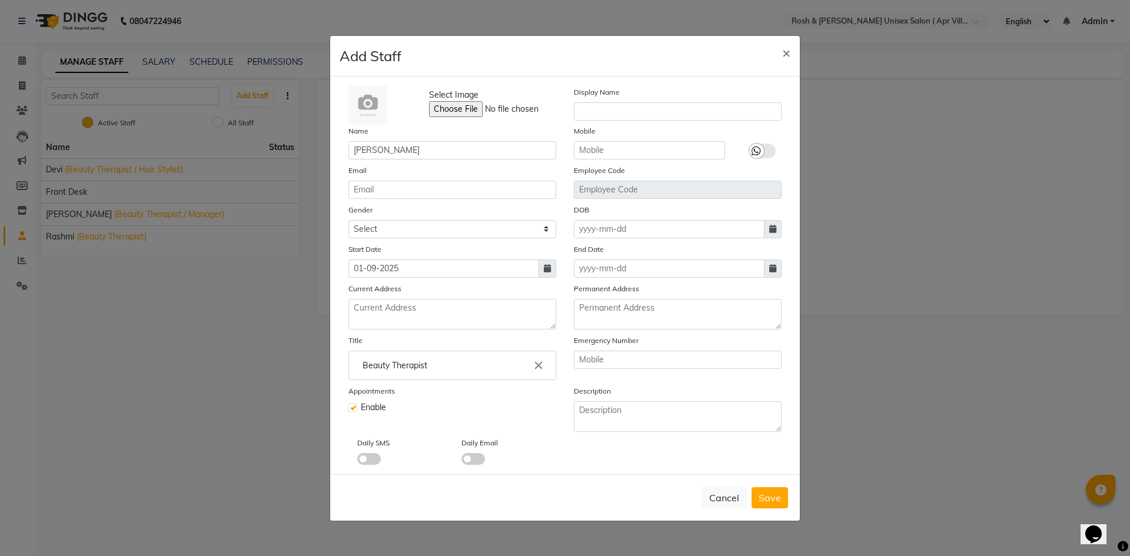
click at [373, 463] on span at bounding box center [369, 459] width 24 height 12
click at [357, 461] on input "checkbox" at bounding box center [357, 461] width 0 height 0
click at [360, 459] on span at bounding box center [369, 459] width 24 height 12
click at [357, 461] on input "checkbox" at bounding box center [357, 461] width 0 height 0
click at [769, 496] on span "Save" at bounding box center [769, 498] width 22 height 12
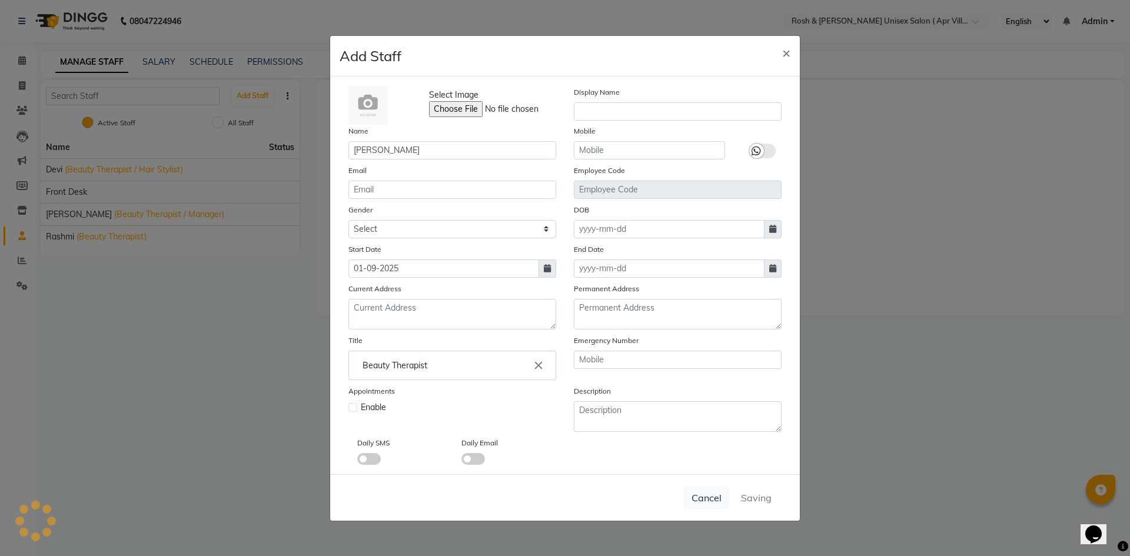
select select
checkbox input "false"
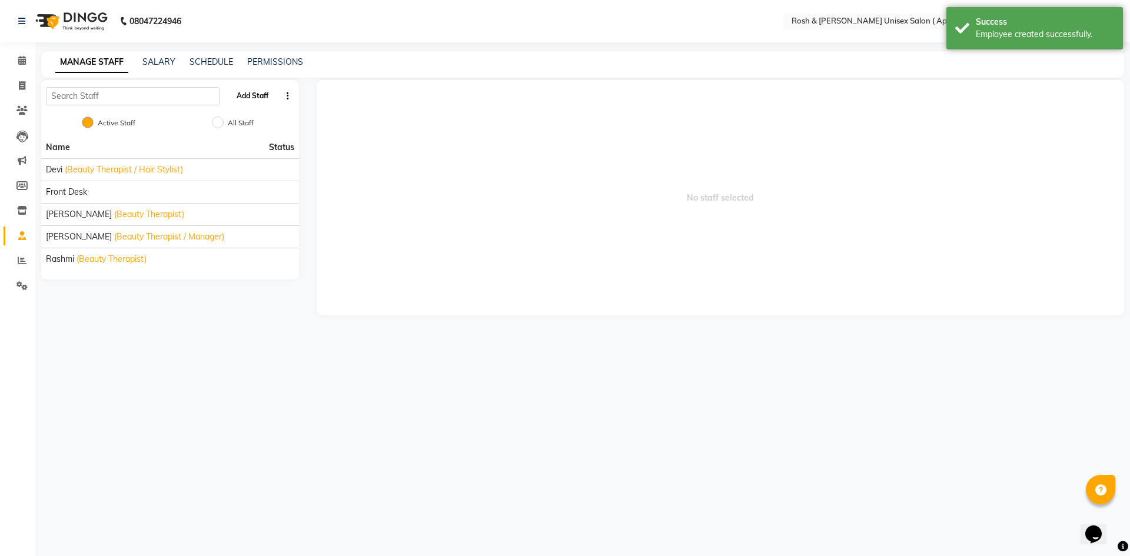
click at [251, 99] on button "Add Staff" at bounding box center [252, 96] width 41 height 20
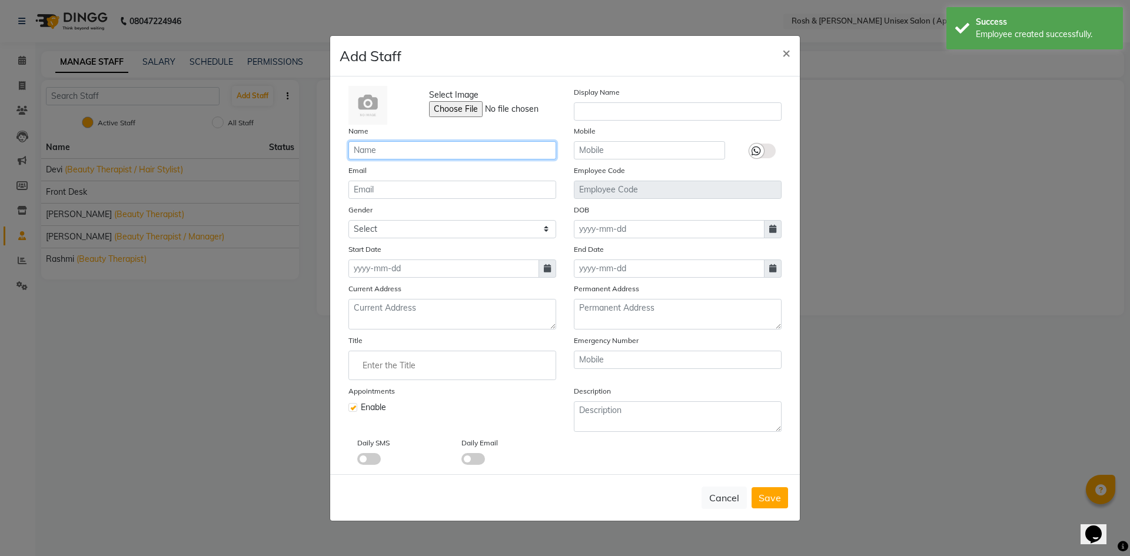
click at [364, 150] on input "text" at bounding box center [452, 150] width 208 height 18
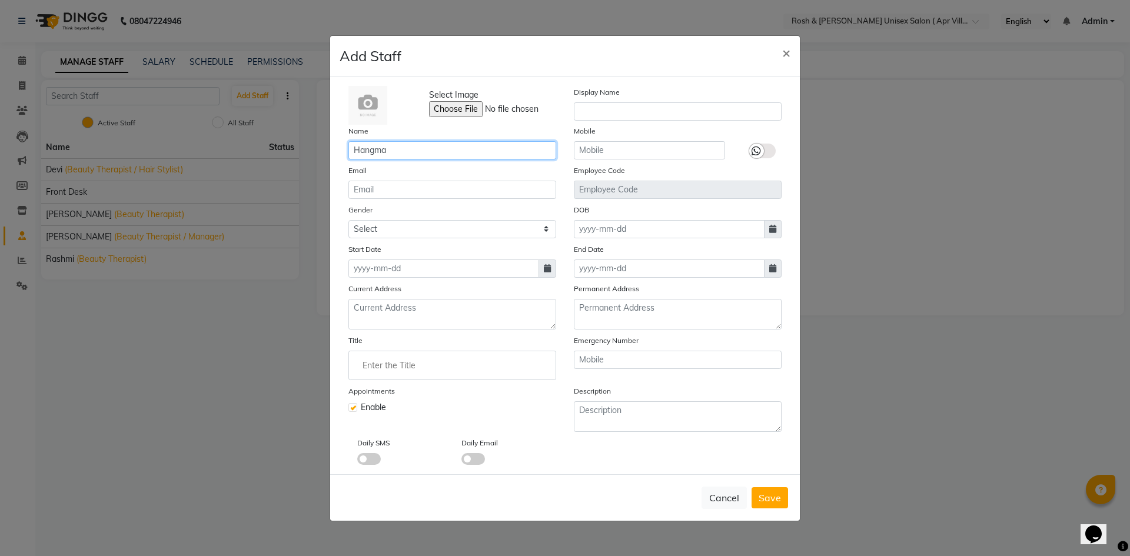
type input "Hangma"
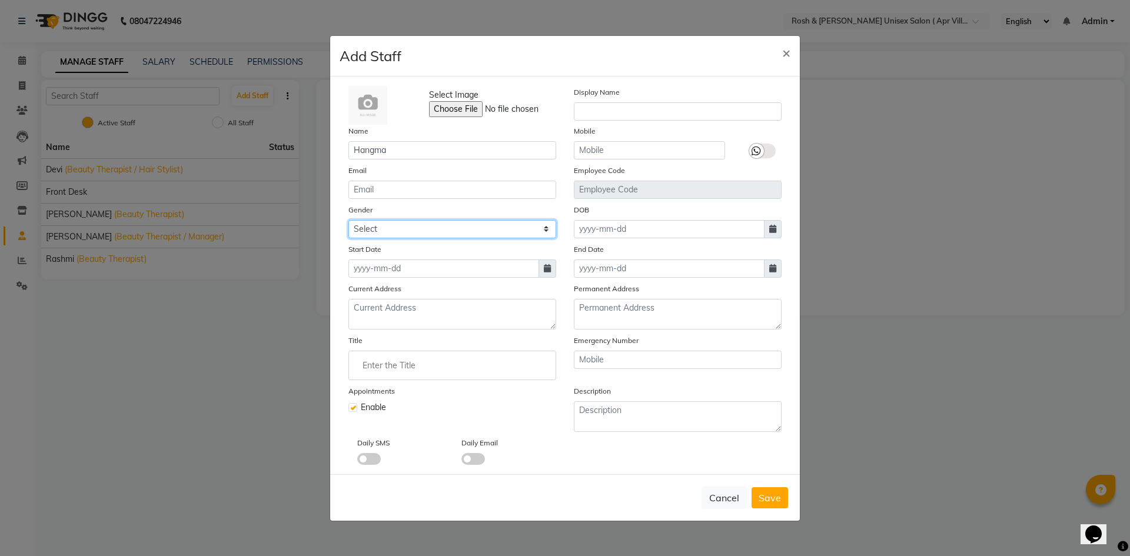
click at [438, 224] on select "Select Male Female Other Prefer Not To Say" at bounding box center [452, 229] width 208 height 18
select select "female"
click at [348, 220] on select "Select Male Female Other Prefer Not To Say" at bounding box center [452, 229] width 208 height 18
click at [547, 265] on icon at bounding box center [547, 268] width 7 height 8
select select "9"
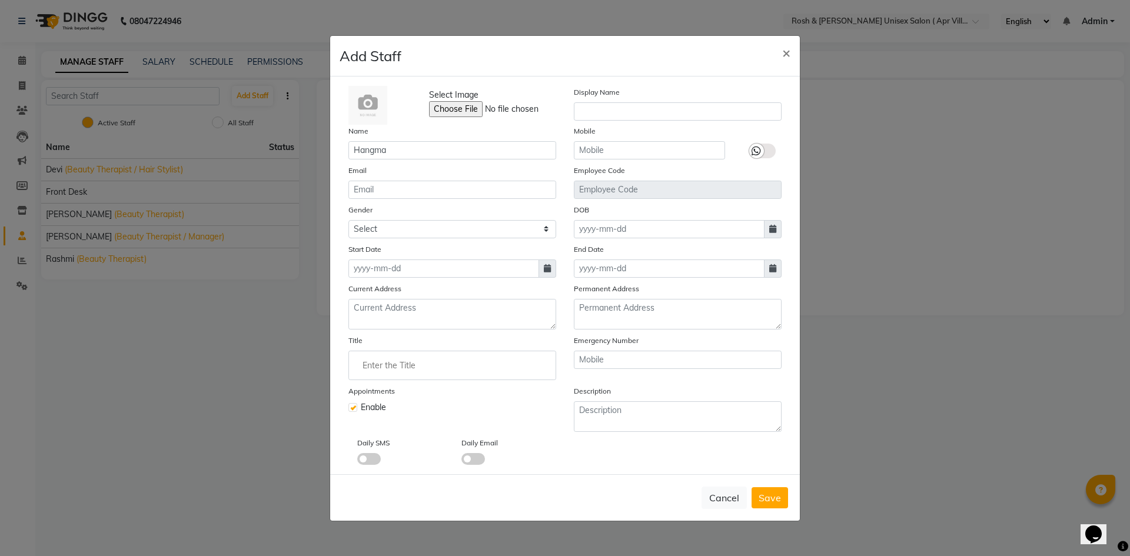
select select "2025"
click at [363, 330] on div "1" at bounding box center [360, 329] width 19 height 19
type input "01-09-2025"
click at [385, 365] on input "Enter the Title" at bounding box center [452, 366] width 197 height 24
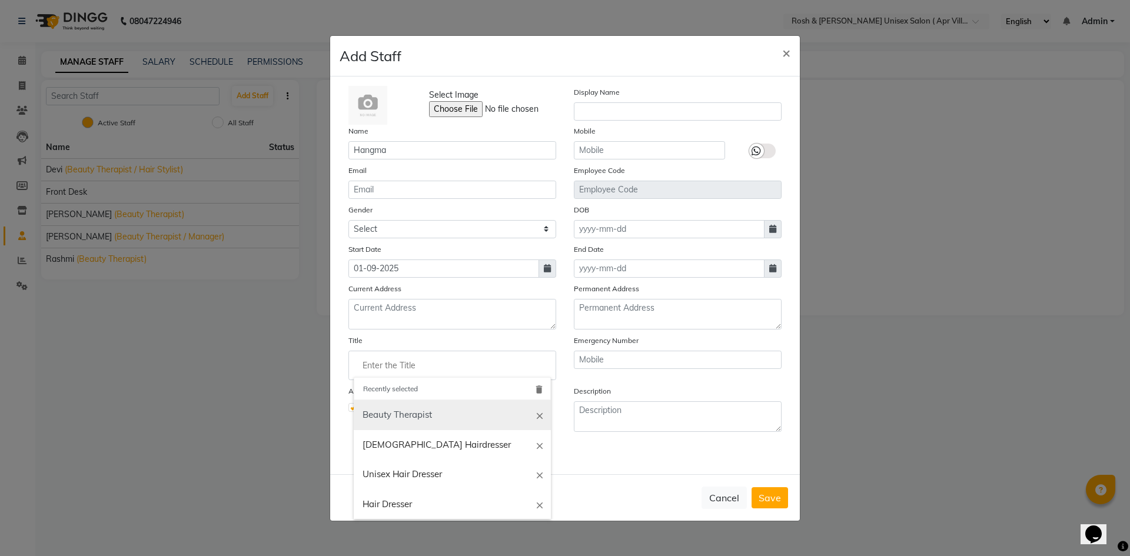
click at [422, 419] on link "Beauty Therapist" at bounding box center [452, 415] width 197 height 30
type input "Beauty Therapist"
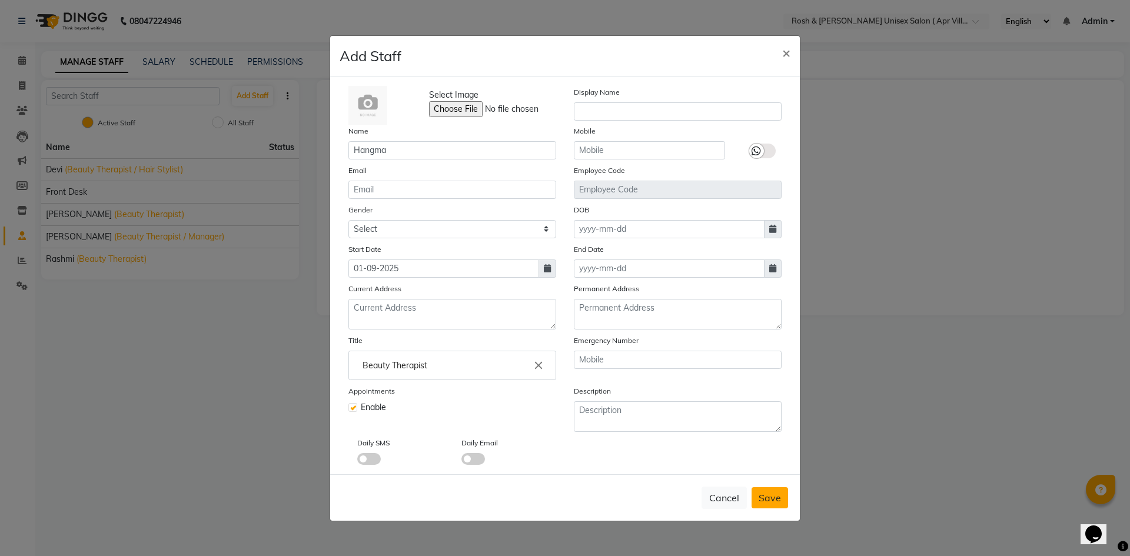
click at [777, 497] on span "Save" at bounding box center [769, 498] width 22 height 12
select select
checkbox input "false"
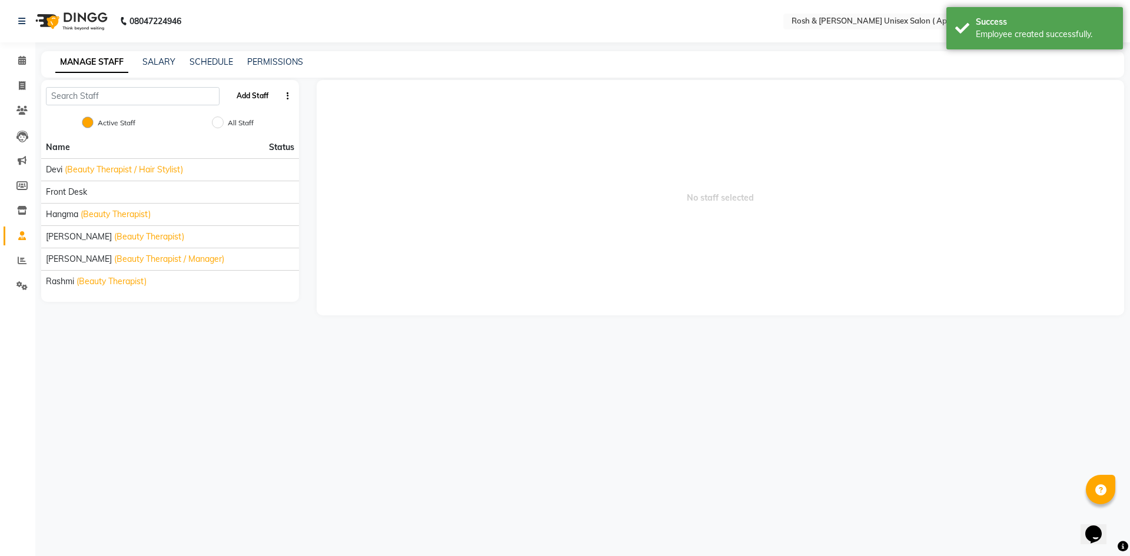
click at [252, 91] on button "Add Staff" at bounding box center [252, 96] width 41 height 20
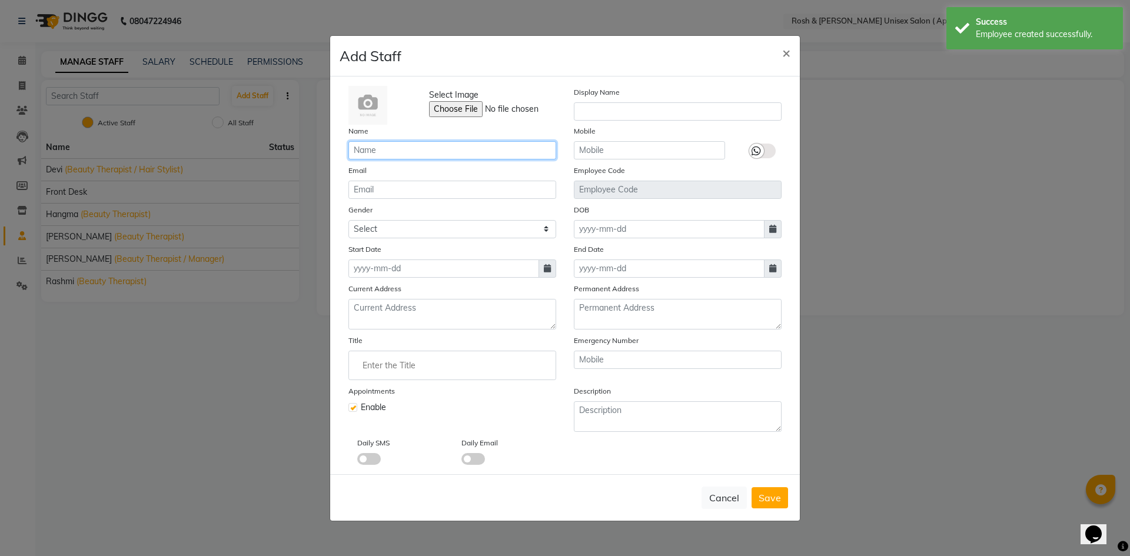
click at [363, 148] on input "text" at bounding box center [452, 150] width 208 height 18
type input "Pinky"
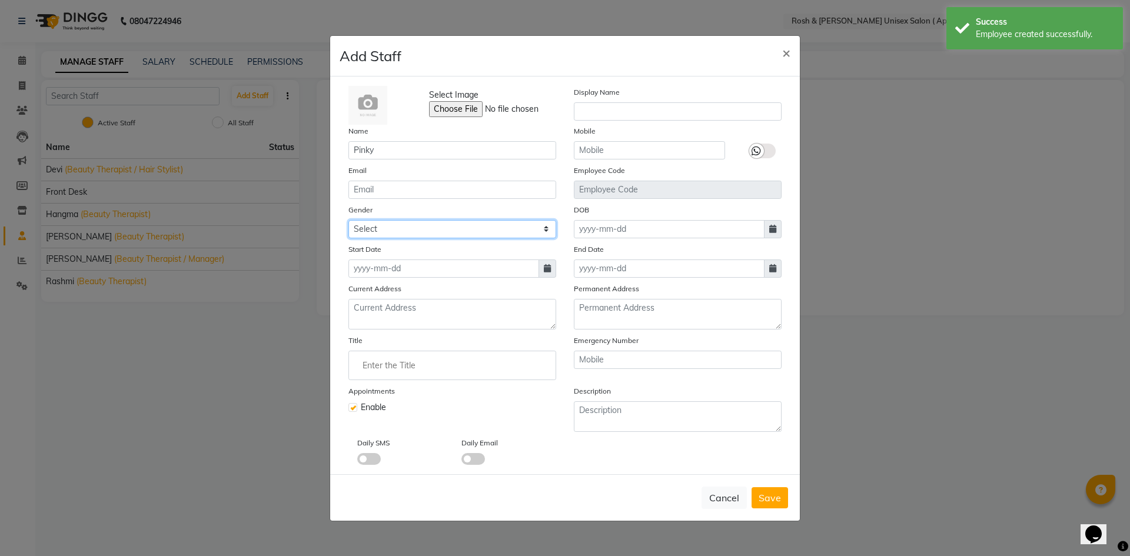
click at [419, 225] on select "Select Male Female Other Prefer Not To Say" at bounding box center [452, 229] width 208 height 18
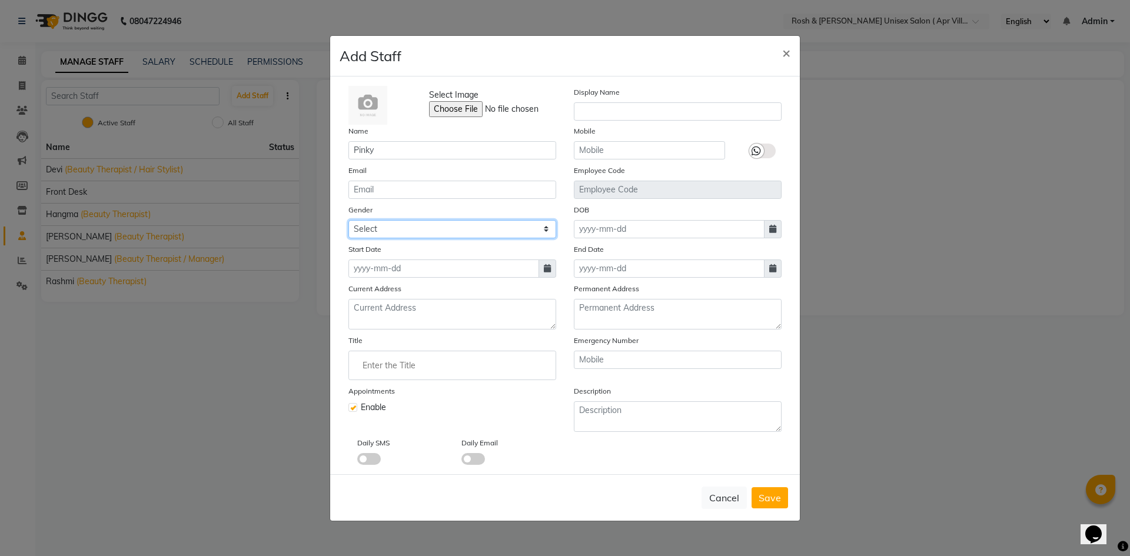
select select "female"
click at [348, 220] on select "Select Male Female Other Prefer Not To Say" at bounding box center [452, 229] width 208 height 18
click at [547, 271] on icon at bounding box center [547, 268] width 7 height 8
select select "9"
select select "2025"
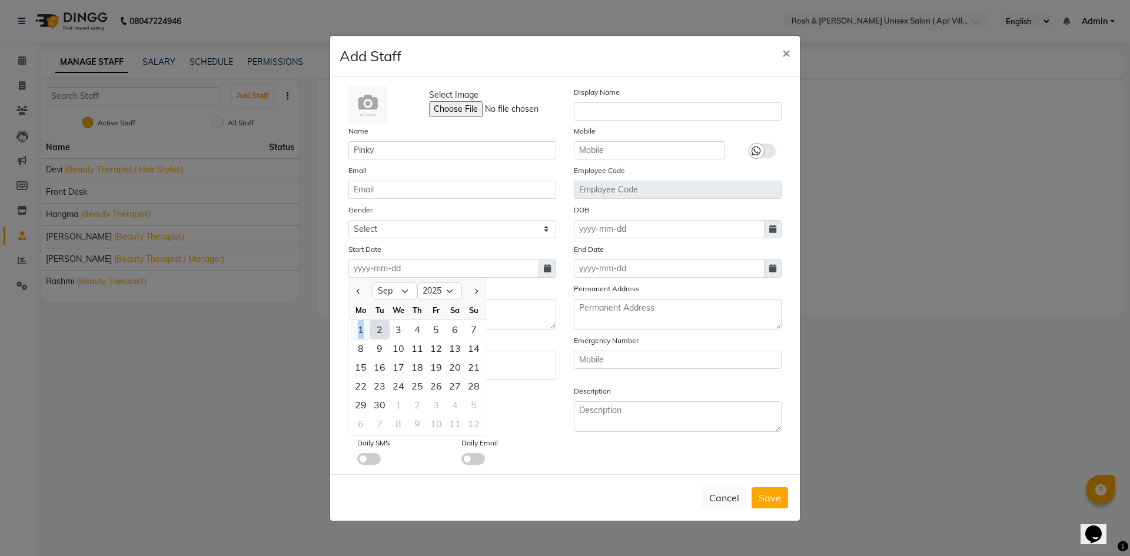
click at [361, 333] on div "1" at bounding box center [360, 329] width 19 height 19
type input "01-09-2025"
click at [771, 499] on span "Save" at bounding box center [769, 498] width 22 height 12
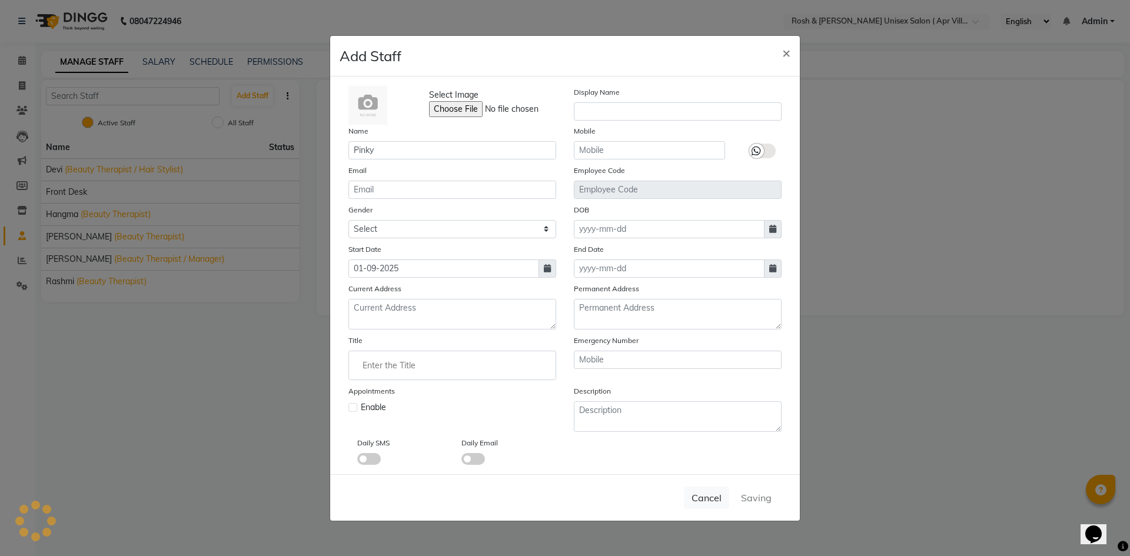
select select
checkbox input "false"
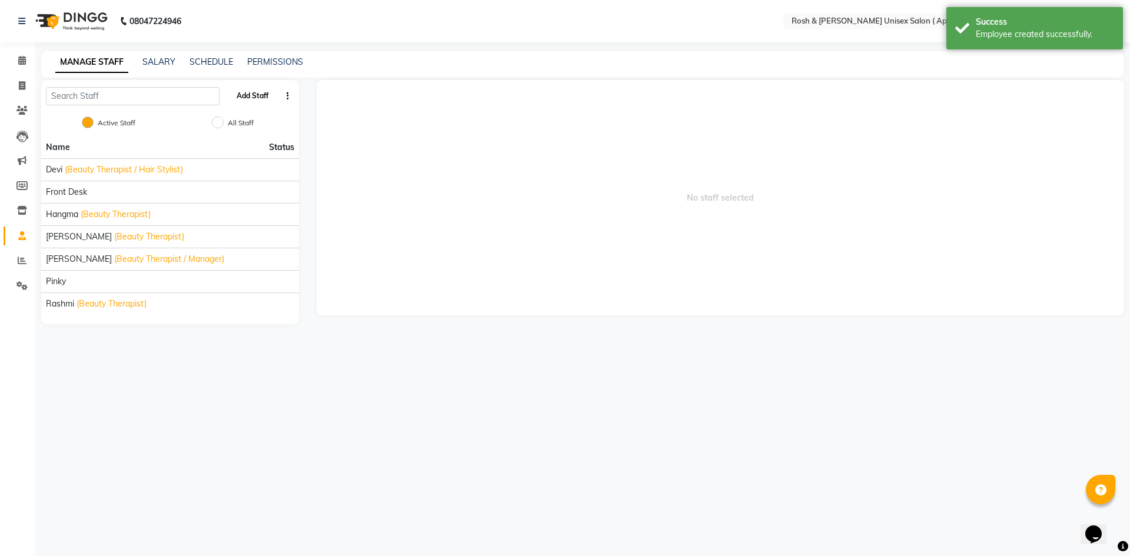
click at [261, 95] on button "Add Staff" at bounding box center [252, 96] width 41 height 20
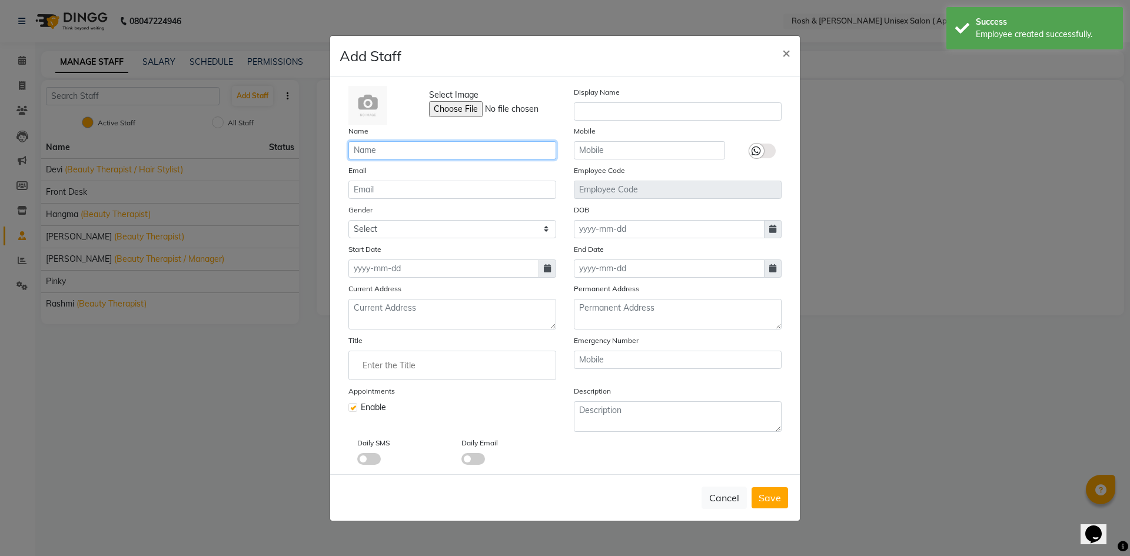
click at [364, 154] on input "text" at bounding box center [452, 150] width 208 height 18
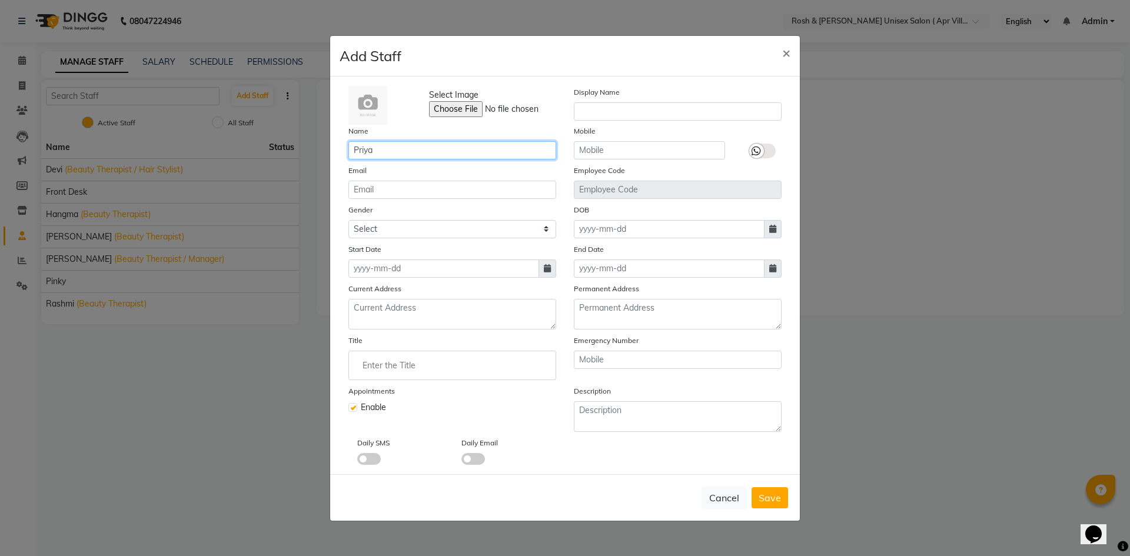
type input "Priya"
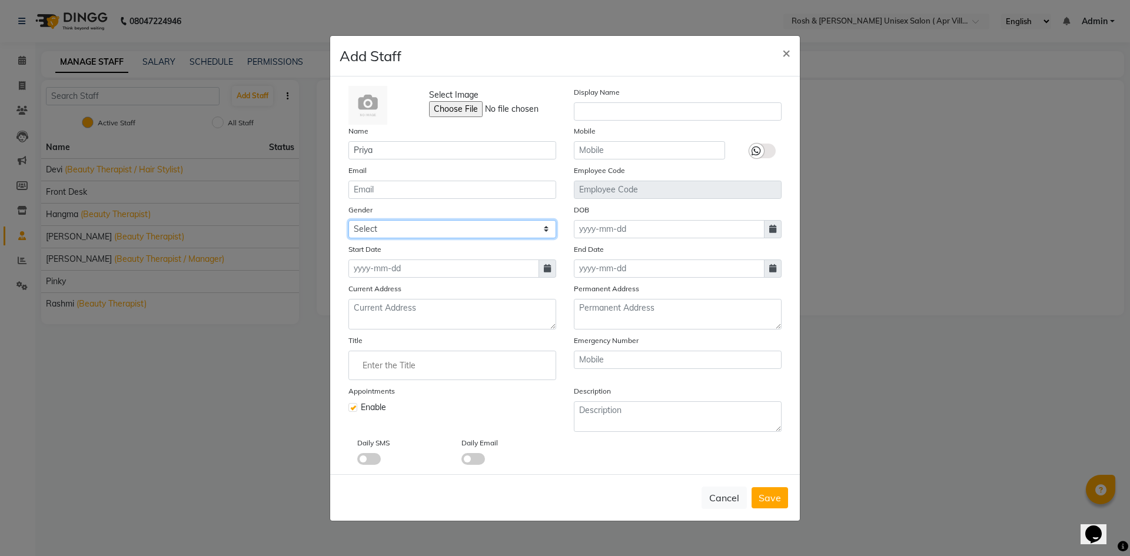
click at [547, 226] on select "Select Male Female Other Prefer Not To Say" at bounding box center [452, 229] width 208 height 18
select select "female"
click at [348, 220] on select "Select Male Female Other Prefer Not To Say" at bounding box center [452, 229] width 208 height 18
click at [374, 366] on input "Enter the Title" at bounding box center [452, 366] width 197 height 24
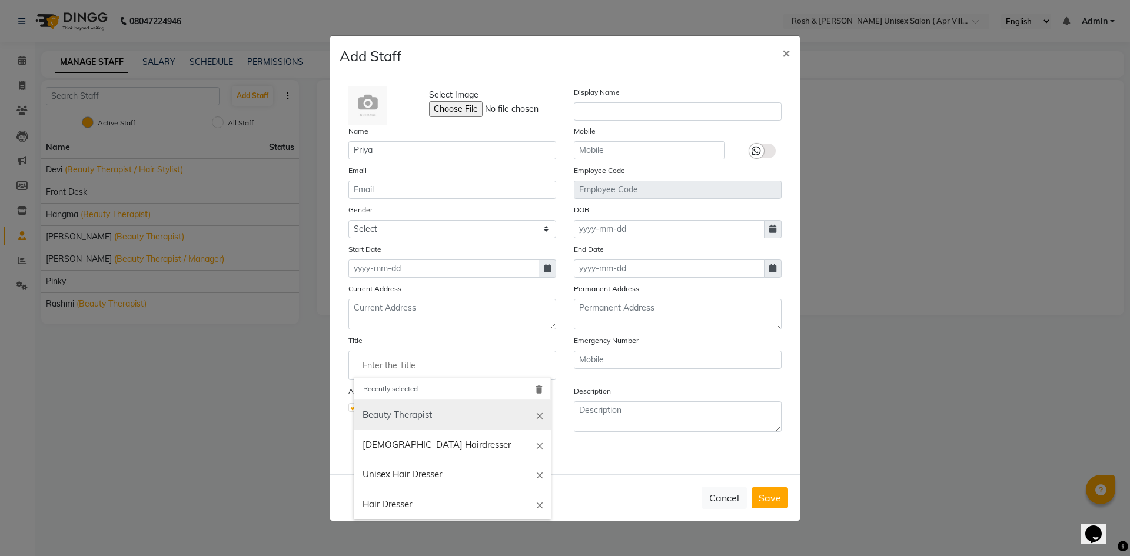
click at [396, 419] on link "Beauty Therapist" at bounding box center [452, 415] width 197 height 30
type input "Beauty Therapist"
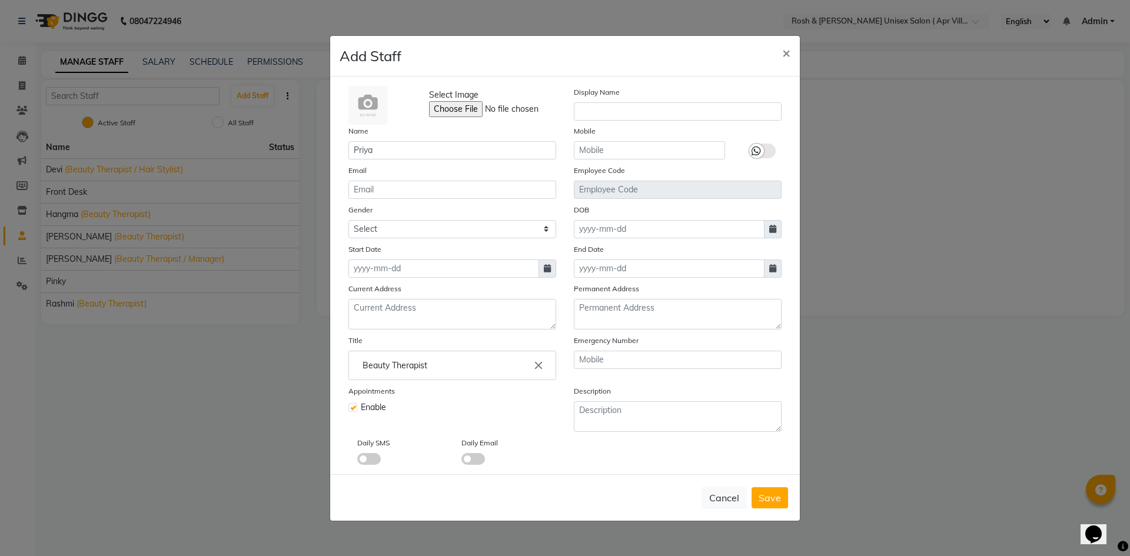
click at [548, 270] on icon at bounding box center [547, 268] width 7 height 8
select select "9"
select select "2025"
click at [361, 331] on div "1" at bounding box center [360, 329] width 19 height 19
type input "01-09-2025"
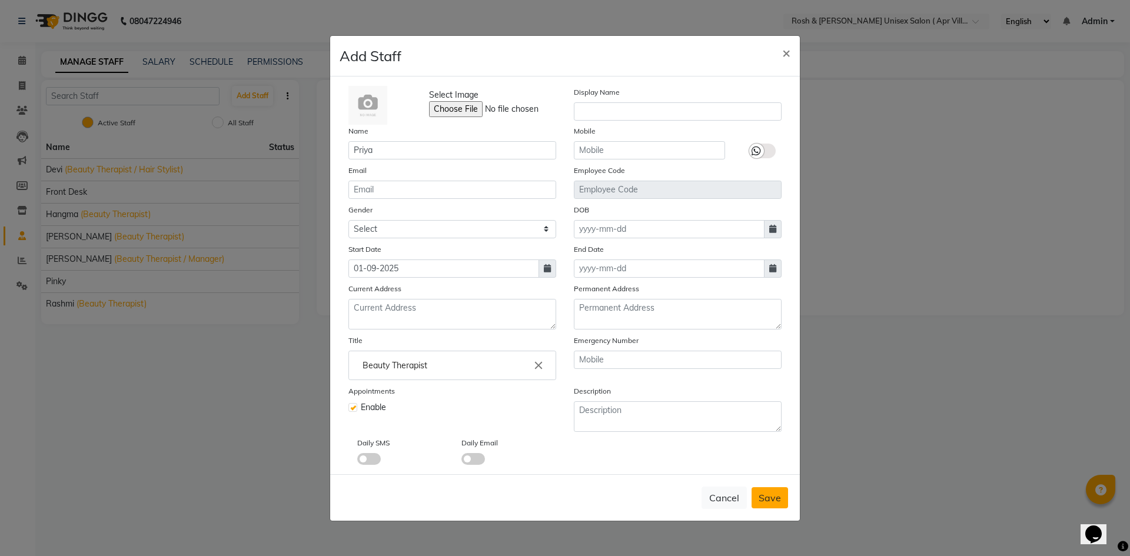
click at [766, 496] on span "Save" at bounding box center [769, 498] width 22 height 12
select select
checkbox input "false"
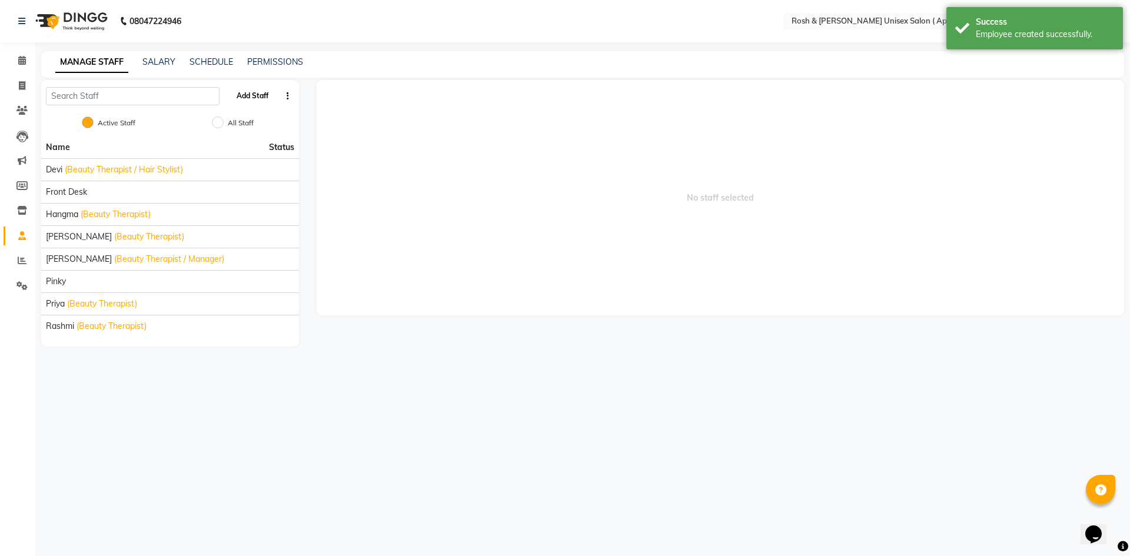
click at [254, 95] on button "Add Staff" at bounding box center [252, 96] width 41 height 20
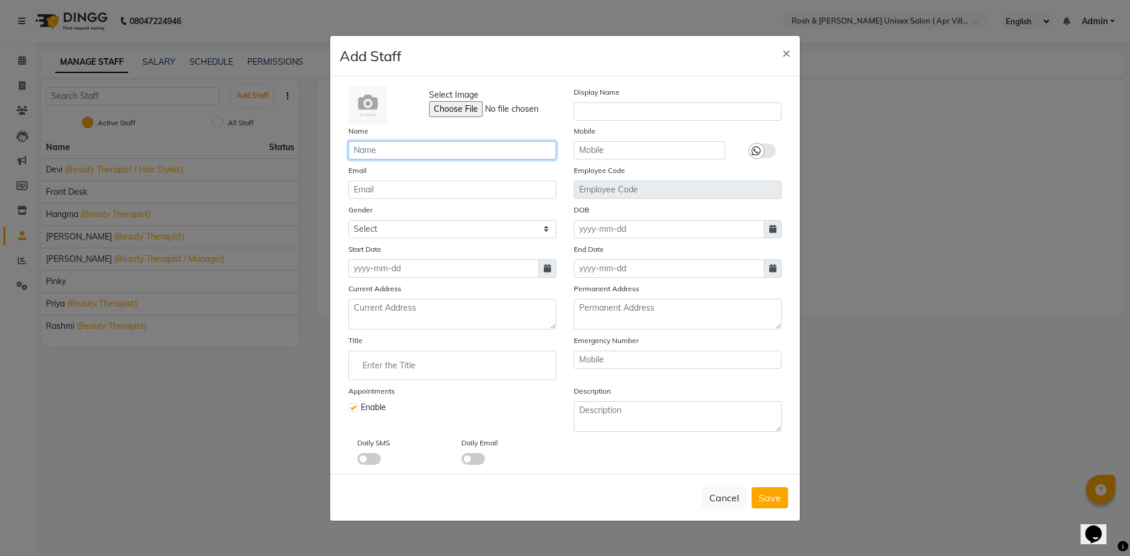
click at [374, 152] on input "text" at bounding box center [452, 150] width 208 height 18
type input "Veena"
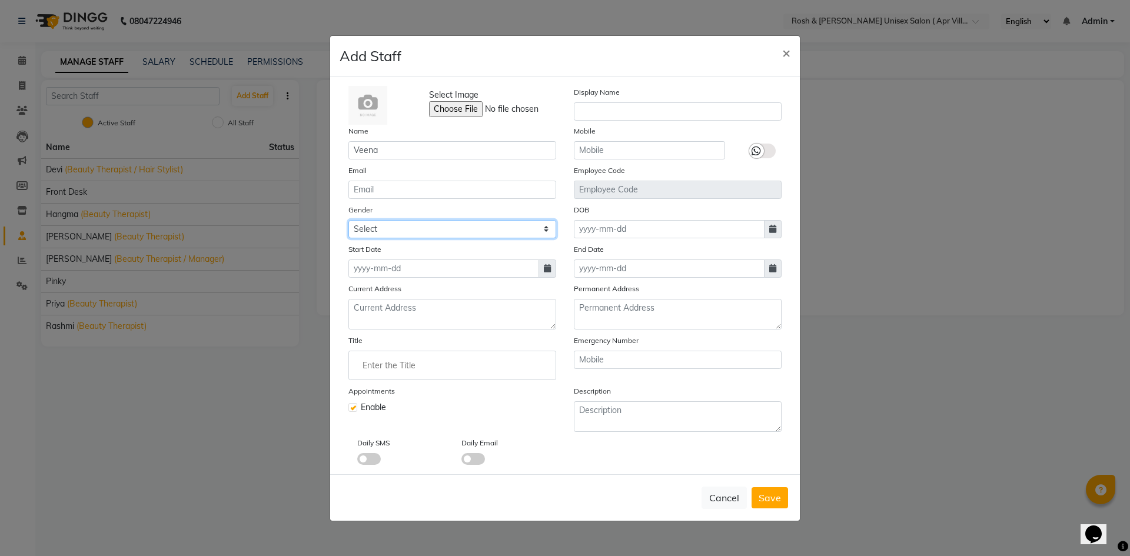
click at [444, 232] on select "Select Male Female Other Prefer Not To Say" at bounding box center [452, 229] width 208 height 18
select select "female"
click at [348, 220] on select "Select Male Female Other Prefer Not To Say" at bounding box center [452, 229] width 208 height 18
click at [548, 266] on icon at bounding box center [547, 268] width 7 height 8
select select "9"
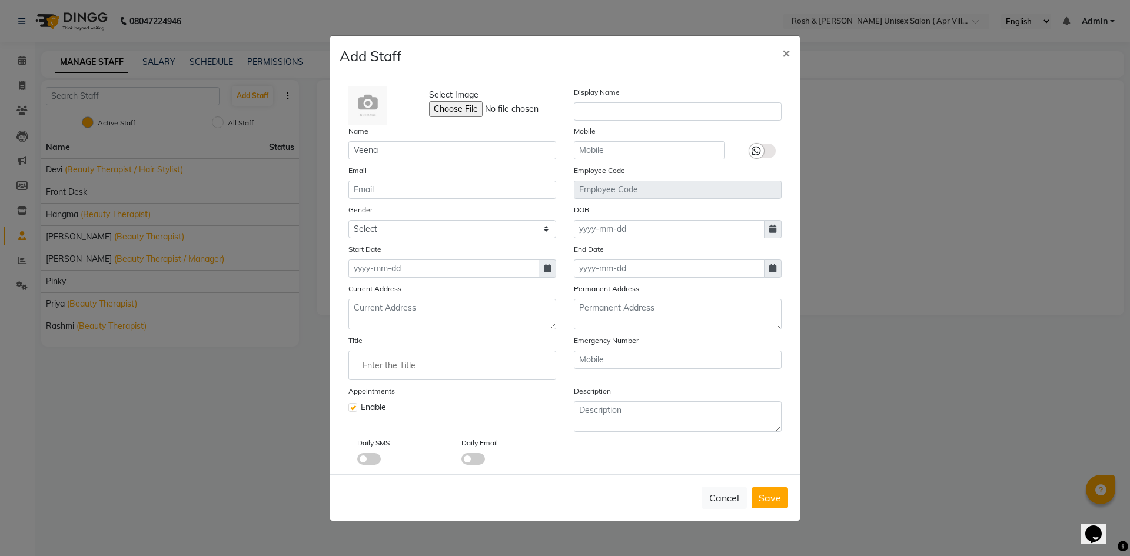
select select "2025"
click at [359, 329] on div "1" at bounding box center [360, 329] width 19 height 19
type input "01-09-2025"
click at [401, 367] on input "Enter the Title" at bounding box center [452, 366] width 197 height 24
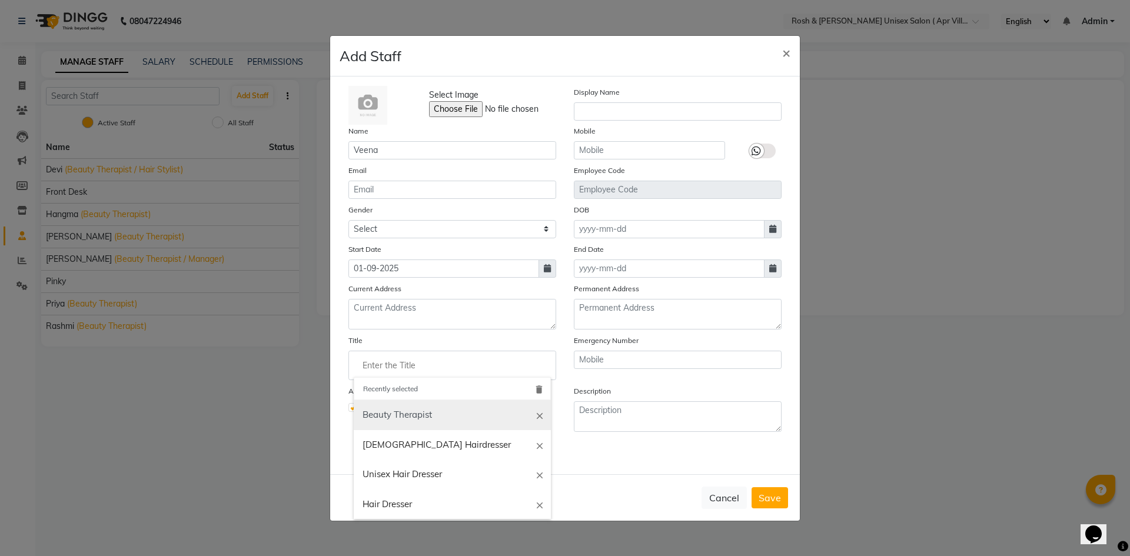
click at [407, 415] on link "Beauty Therapist" at bounding box center [452, 415] width 197 height 30
type input "Beauty Therapist"
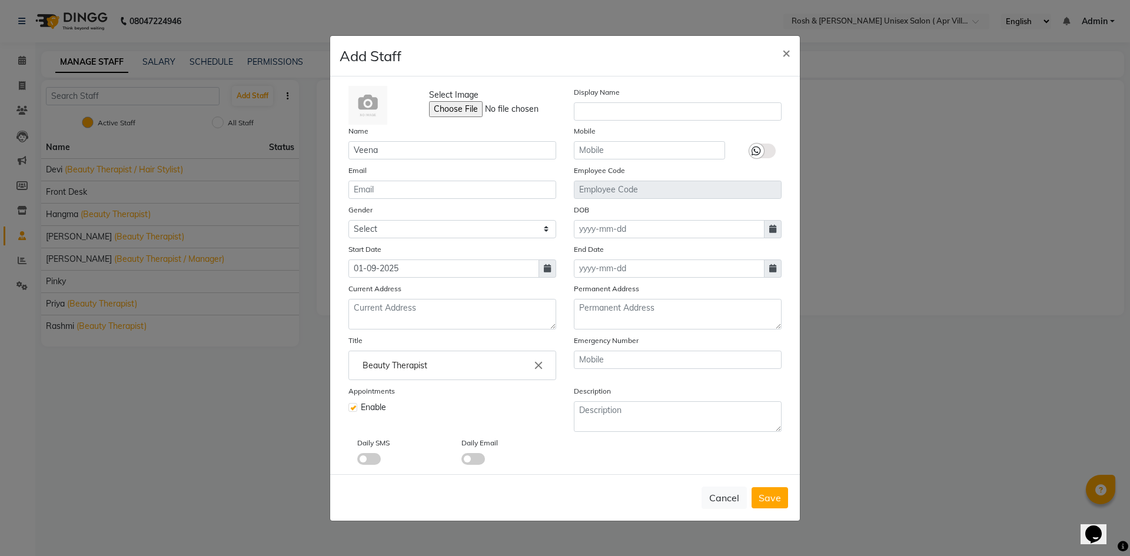
click at [765, 499] on span "Save" at bounding box center [769, 498] width 22 height 12
select select
checkbox input "false"
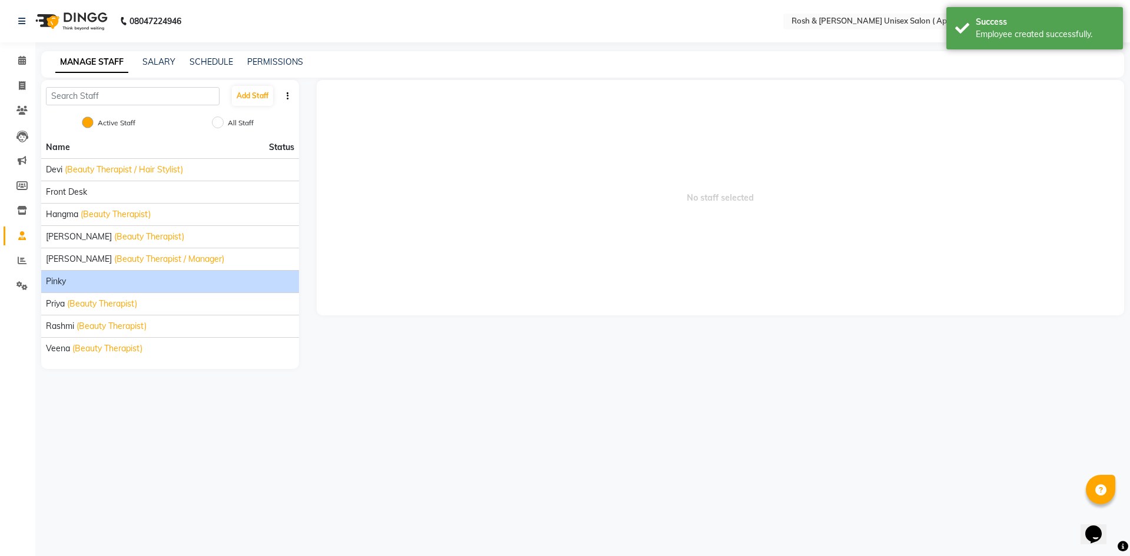
click at [88, 284] on div "Pinky" at bounding box center [170, 281] width 248 height 12
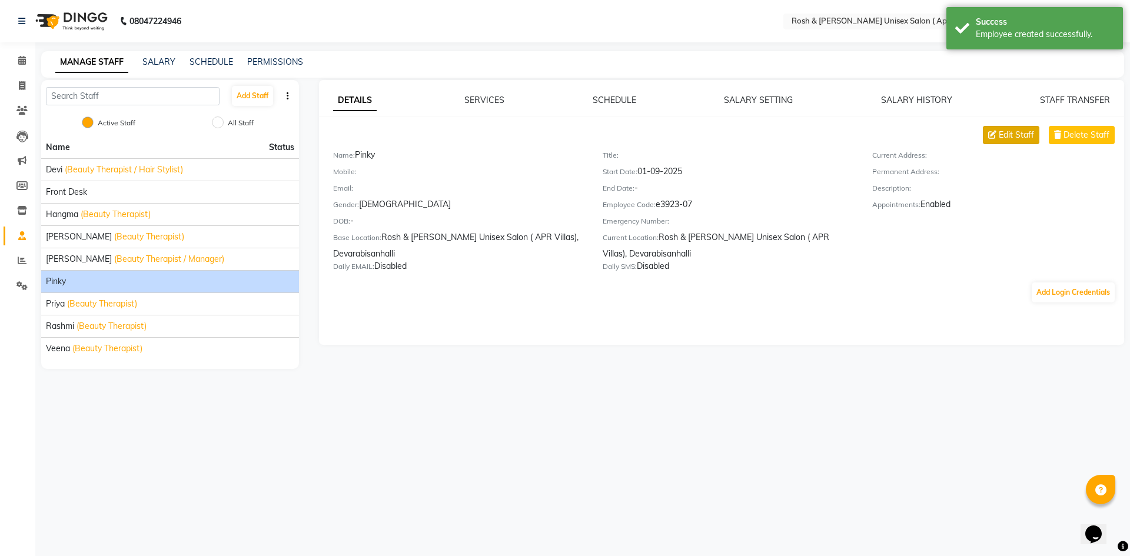
click at [1015, 134] on span "Edit Staff" at bounding box center [1015, 135] width 35 height 12
select select "female"
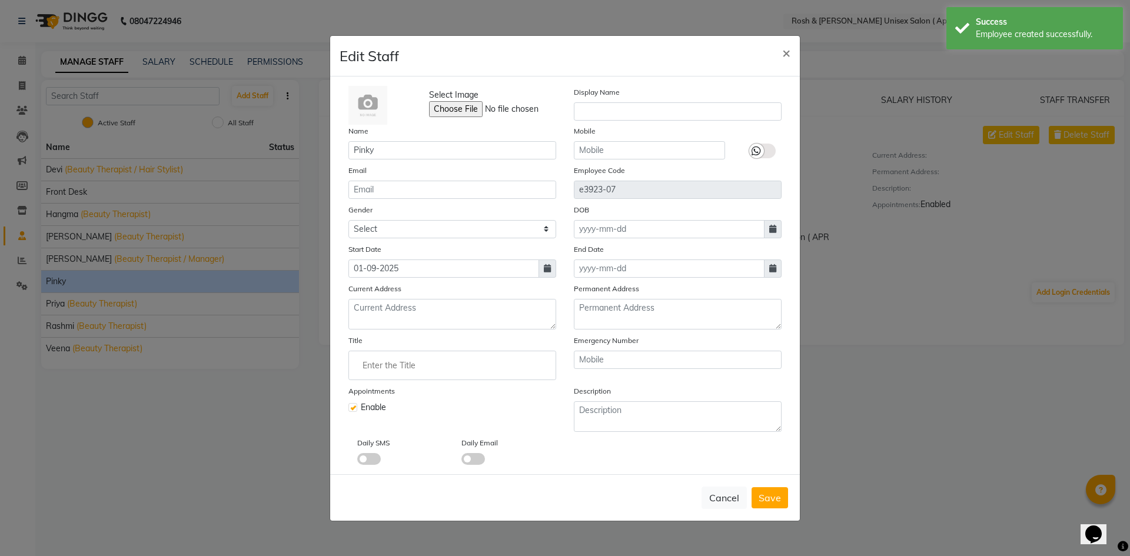
click at [402, 360] on input "Enter the Title" at bounding box center [452, 366] width 197 height 24
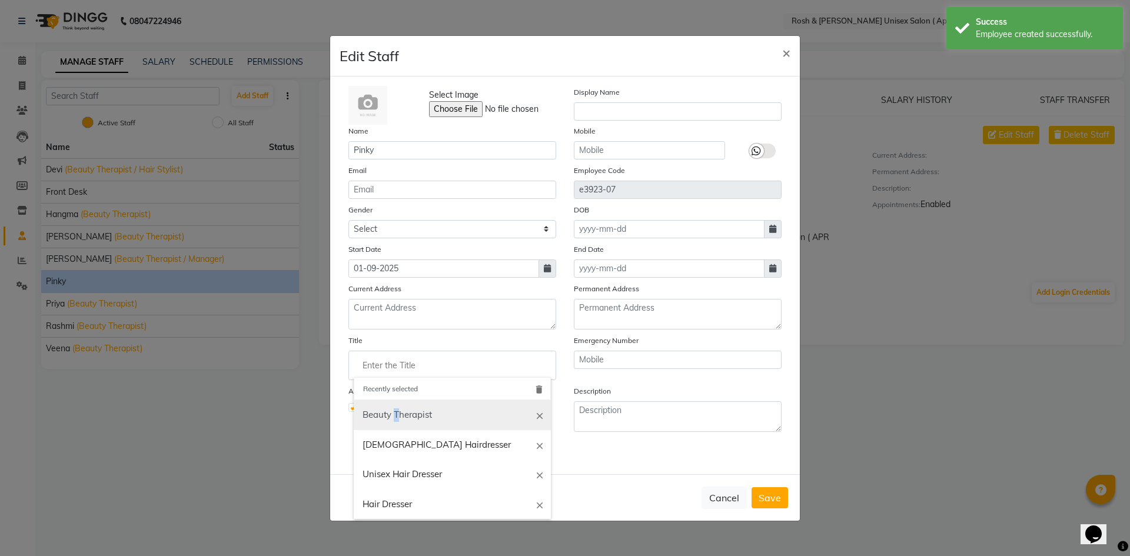
click at [398, 417] on link "Beauty Therapist" at bounding box center [452, 415] width 197 height 30
type input "Beauty Therapist"
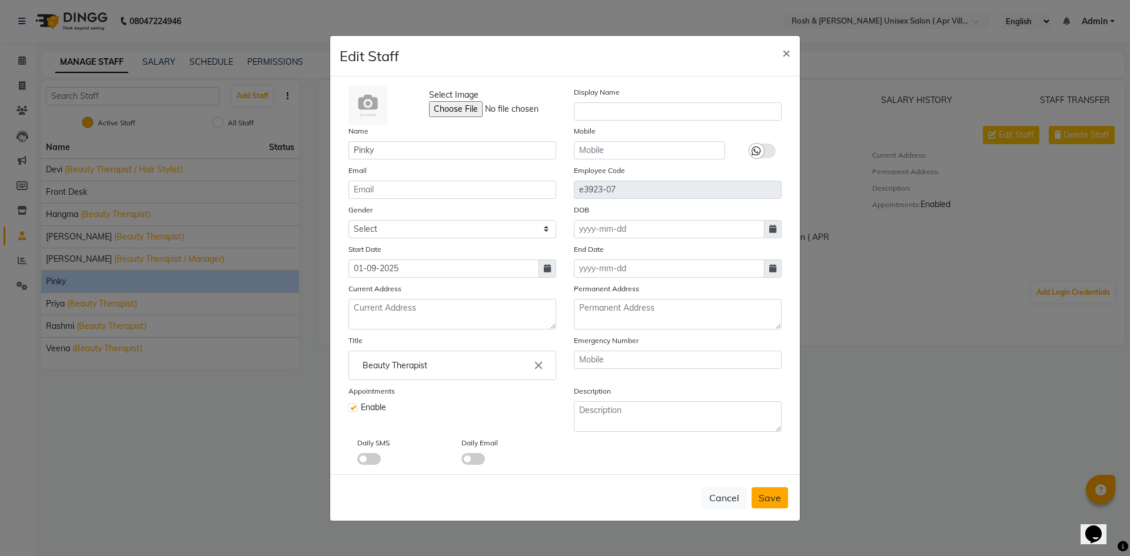
click at [772, 501] on span "Save" at bounding box center [769, 498] width 22 height 12
select select
checkbox input "false"
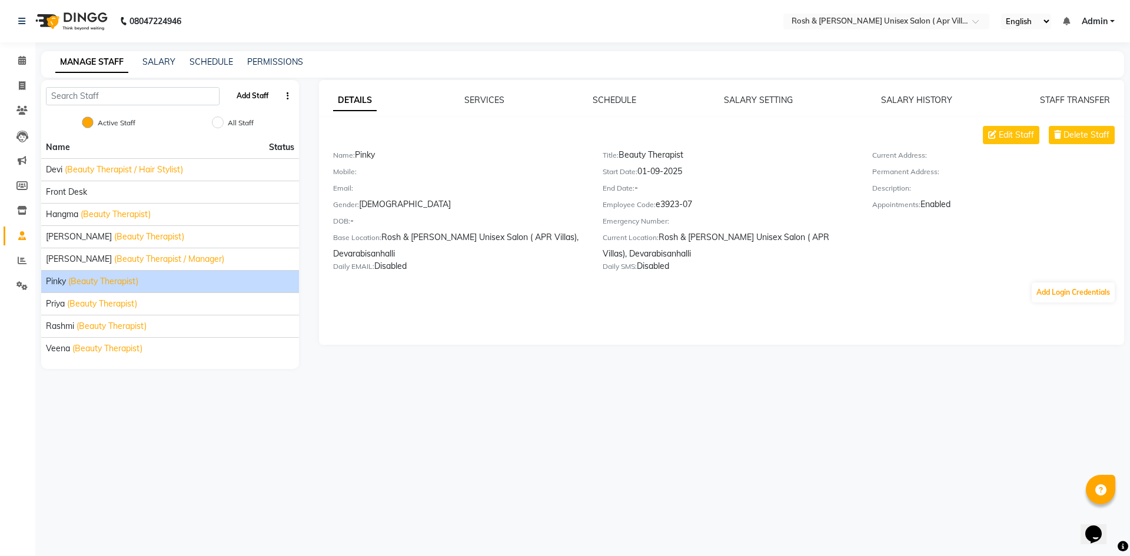
click at [258, 96] on button "Add Staff" at bounding box center [252, 96] width 41 height 20
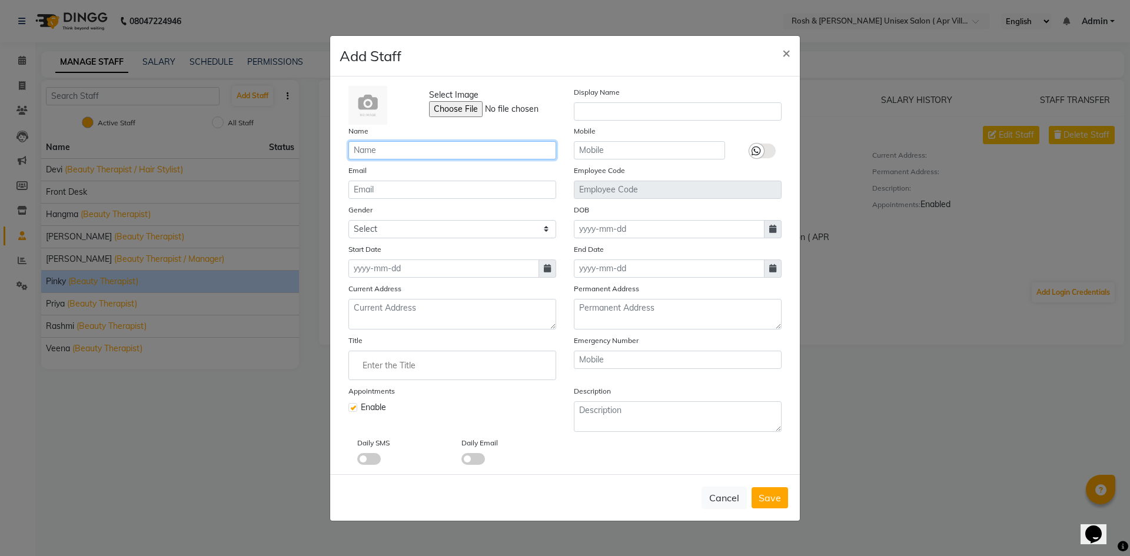
click at [367, 152] on input "text" at bounding box center [452, 150] width 208 height 18
type input "Shahid"
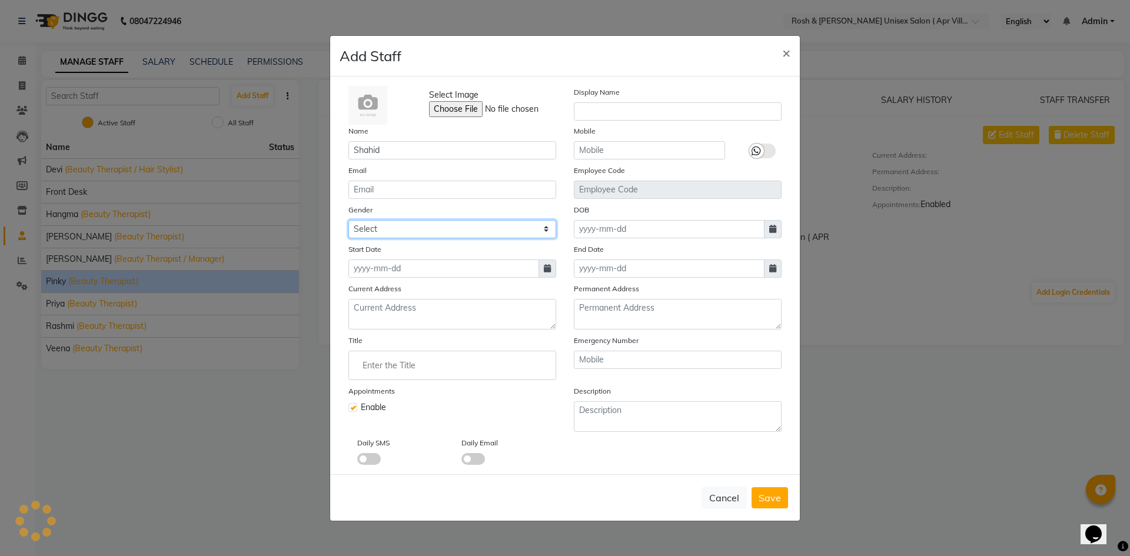
click at [469, 222] on select "Select Male Female Other Prefer Not To Say" at bounding box center [452, 229] width 208 height 18
select select "male"
click at [348, 220] on select "Select Male Female Other Prefer Not To Say" at bounding box center [452, 229] width 208 height 18
click at [546, 269] on icon at bounding box center [547, 268] width 7 height 8
select select "9"
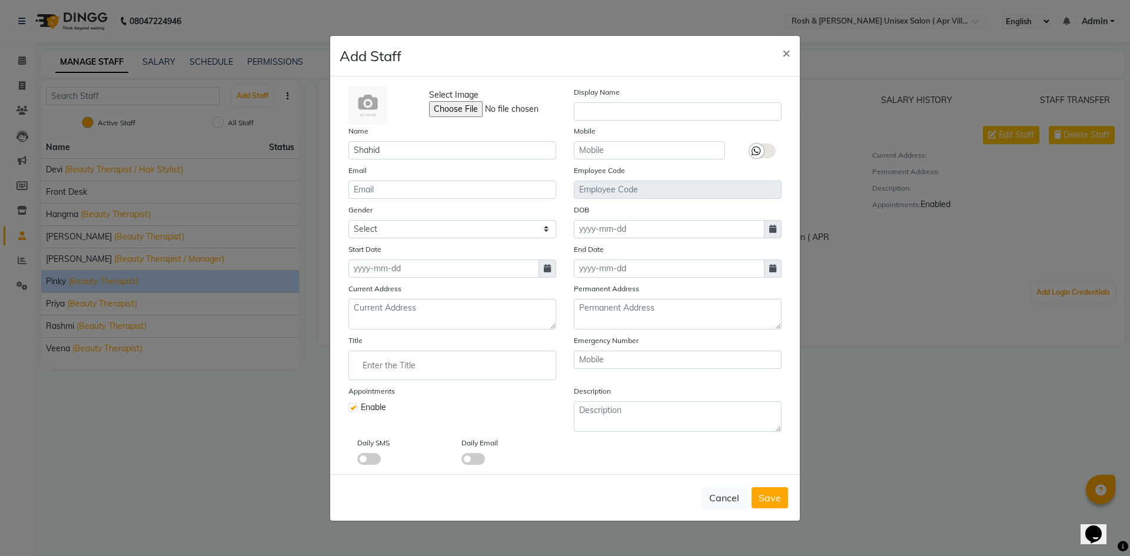
select select "2025"
click at [363, 325] on div "1" at bounding box center [360, 329] width 19 height 19
type input "01-09-2025"
click at [384, 366] on input "Enter the Title" at bounding box center [452, 366] width 197 height 24
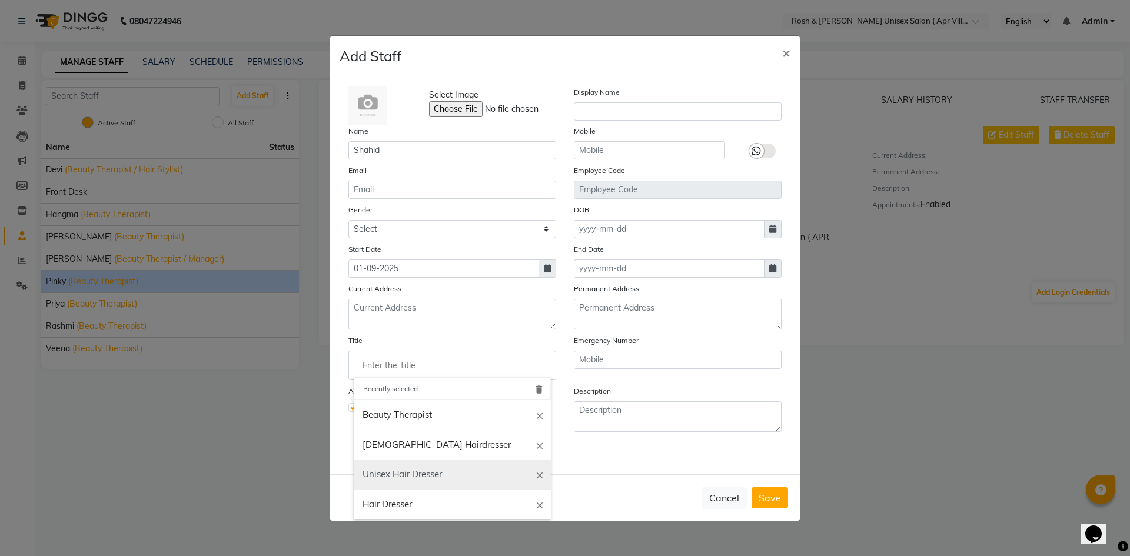
click at [428, 469] on link "Unisex Hair Dresser" at bounding box center [452, 474] width 197 height 30
type input "Unisex Hair Dresser"
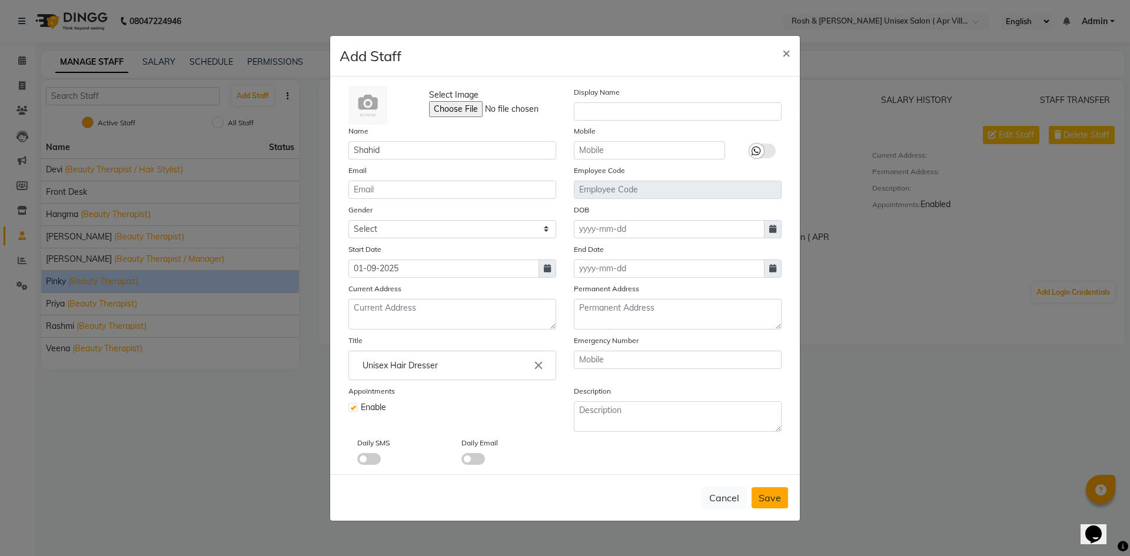
click at [772, 494] on span "Save" at bounding box center [769, 498] width 22 height 12
select select
checkbox input "false"
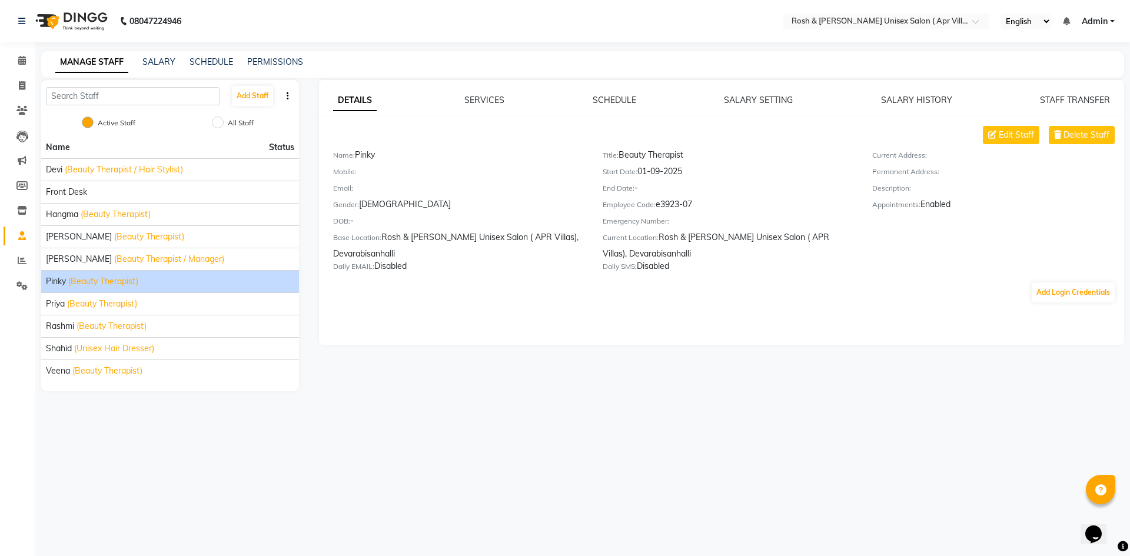
click at [150, 427] on div "08047224946 Select Location × Rosh & Roy's Unisex Salon ( Apr Villas), Devarabi…" at bounding box center [565, 278] width 1130 height 556
click at [262, 93] on button "Add Staff" at bounding box center [252, 96] width 41 height 20
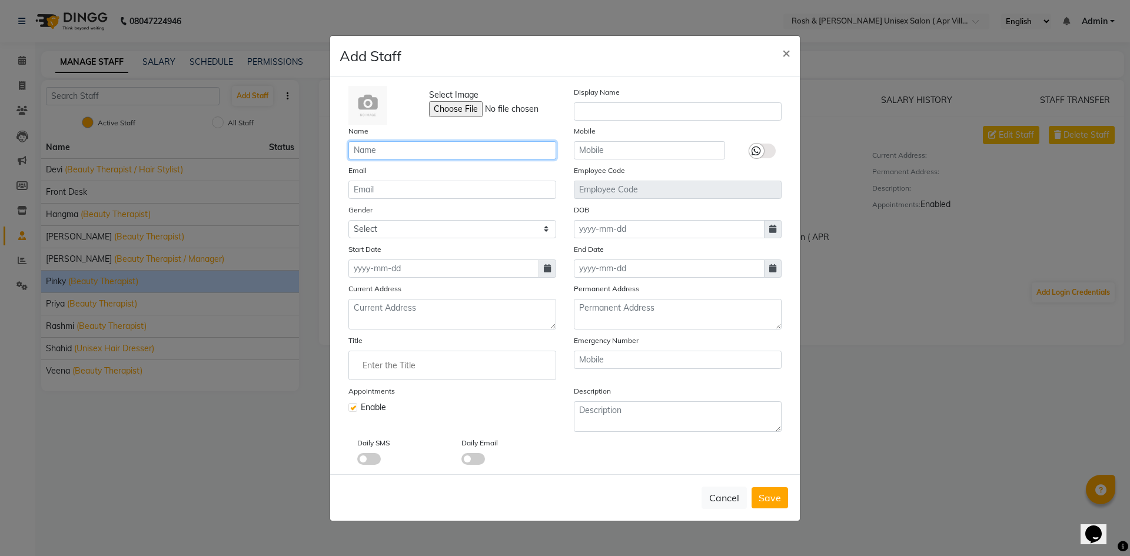
click at [377, 154] on input "text" at bounding box center [452, 150] width 208 height 18
click at [1037, 426] on ngb-modal-window "Add Staff × Select Image Display Name Name Mobile Email Employee Code Gender Se…" at bounding box center [565, 278] width 1130 height 556
click at [784, 55] on span "×" at bounding box center [786, 53] width 8 height 18
checkbox input "false"
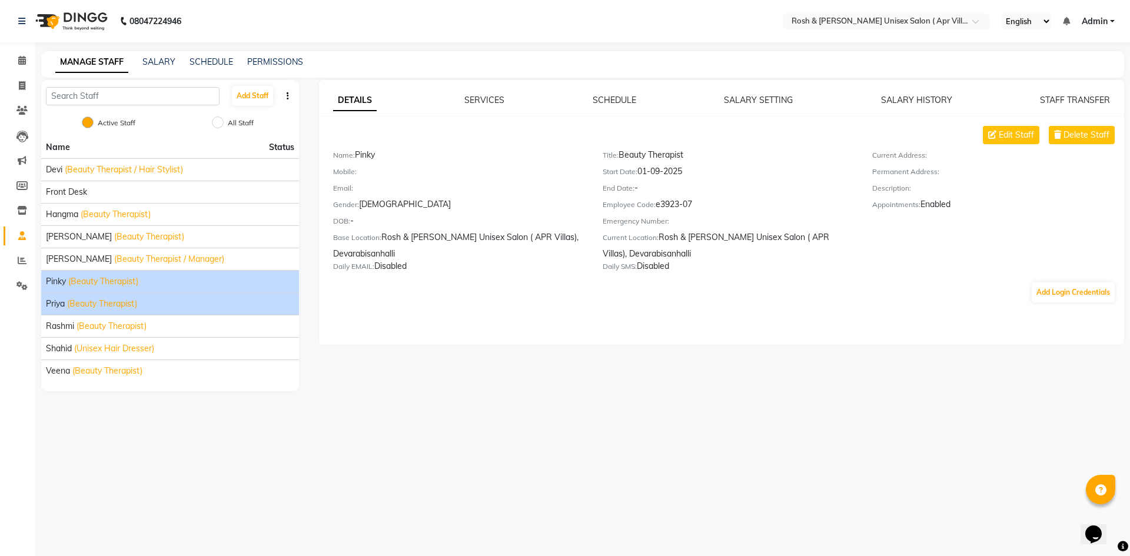
click at [165, 300] on div "Priya (Beauty Therapist)" at bounding box center [170, 304] width 248 height 12
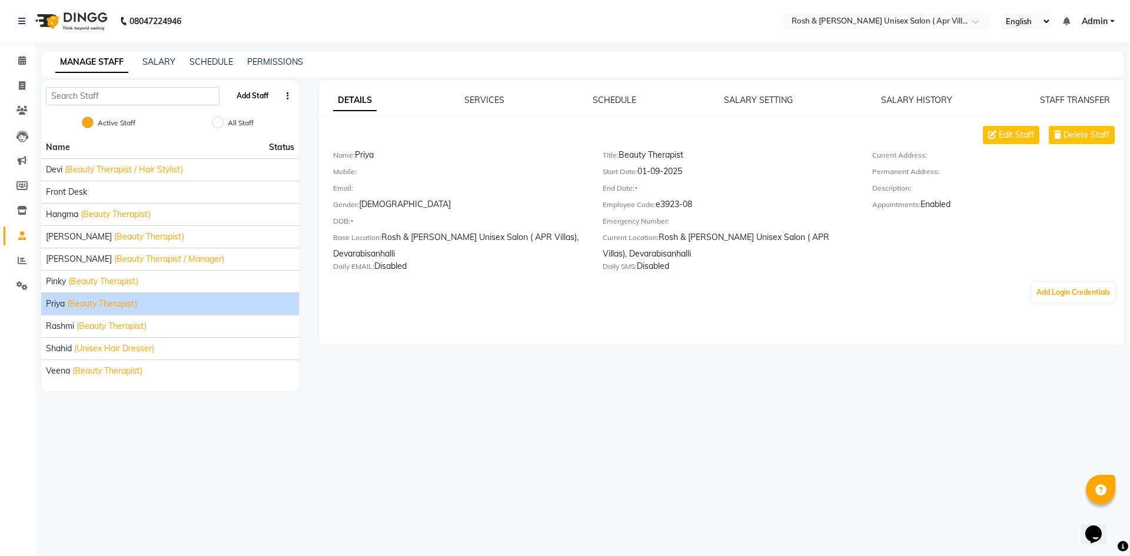
click at [252, 99] on button "Add Staff" at bounding box center [252, 96] width 41 height 20
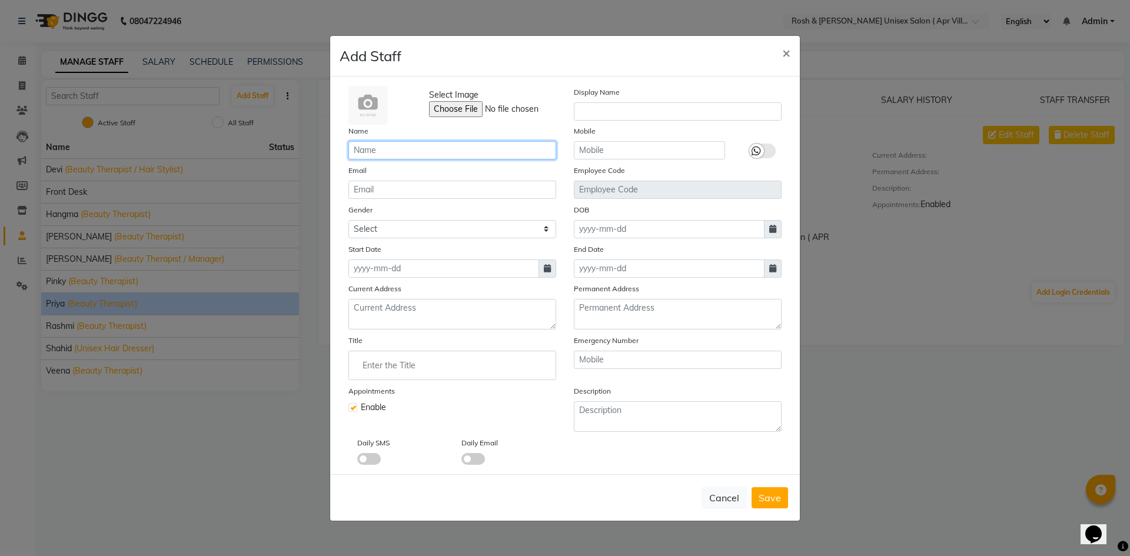
click at [377, 152] on input "text" at bounding box center [452, 150] width 208 height 18
type input "Tahir"
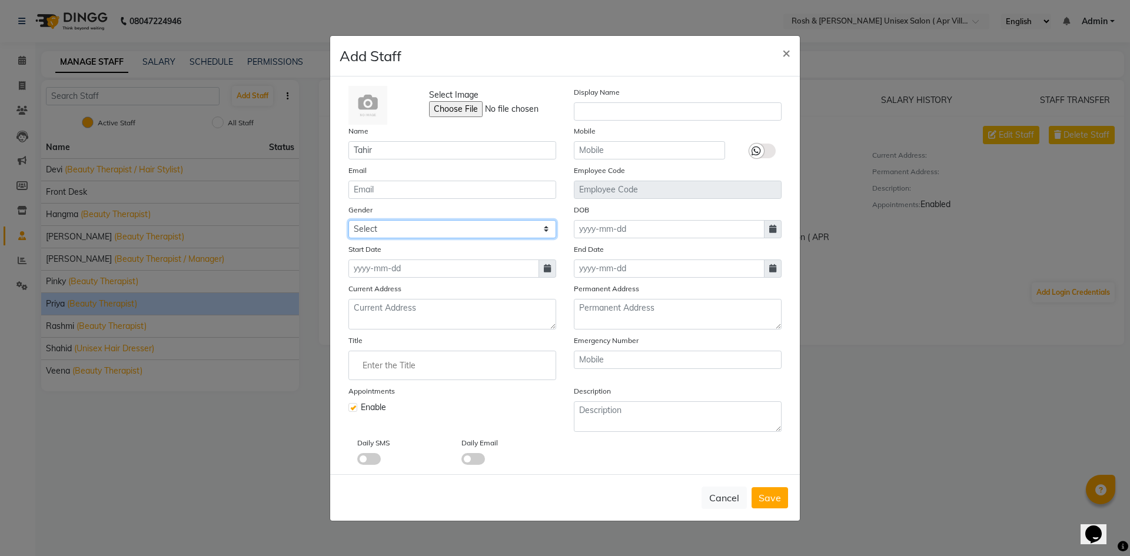
click at [544, 231] on select "Select Male Female Other Prefer Not To Say" at bounding box center [452, 229] width 208 height 18
select select "male"
click at [348, 220] on select "Select Male Female Other Prefer Not To Say" at bounding box center [452, 229] width 208 height 18
click at [545, 270] on icon at bounding box center [547, 268] width 7 height 8
select select "9"
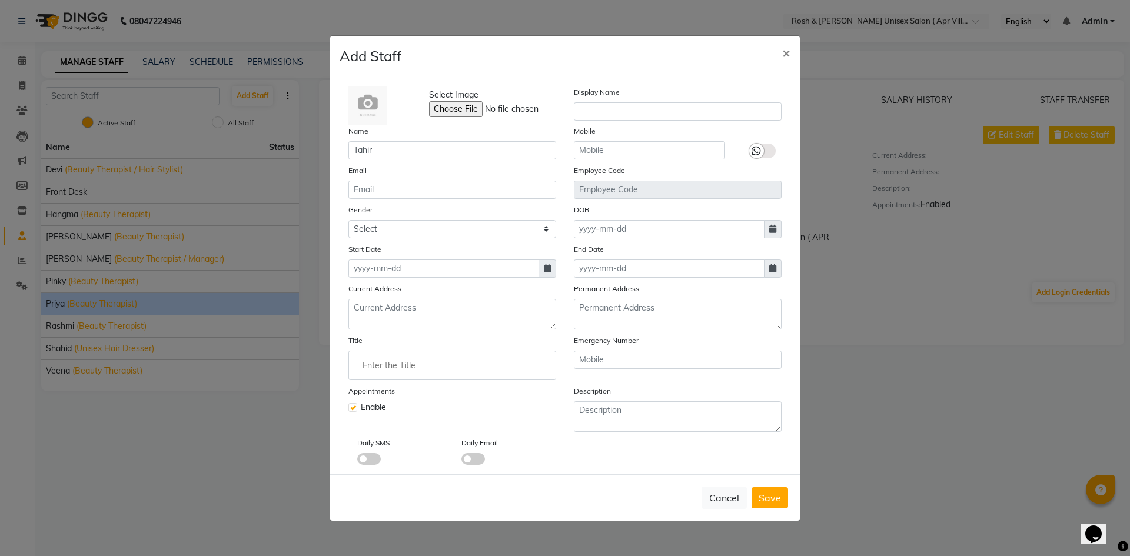
select select "2025"
click at [363, 328] on div "1" at bounding box center [360, 329] width 19 height 19
type input "01-09-2025"
click at [385, 369] on input "Enter the Title" at bounding box center [452, 366] width 197 height 24
click at [413, 418] on link "Unisex Hair Dresser" at bounding box center [452, 415] width 197 height 30
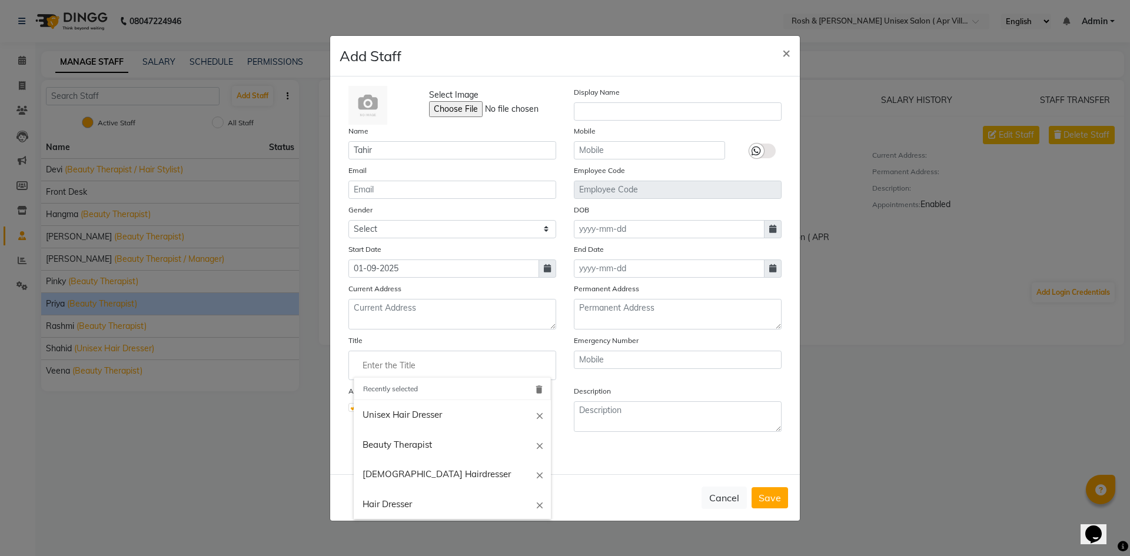
type input "Unisex Hair Dresser"
click at [764, 495] on span "Save" at bounding box center [769, 498] width 22 height 12
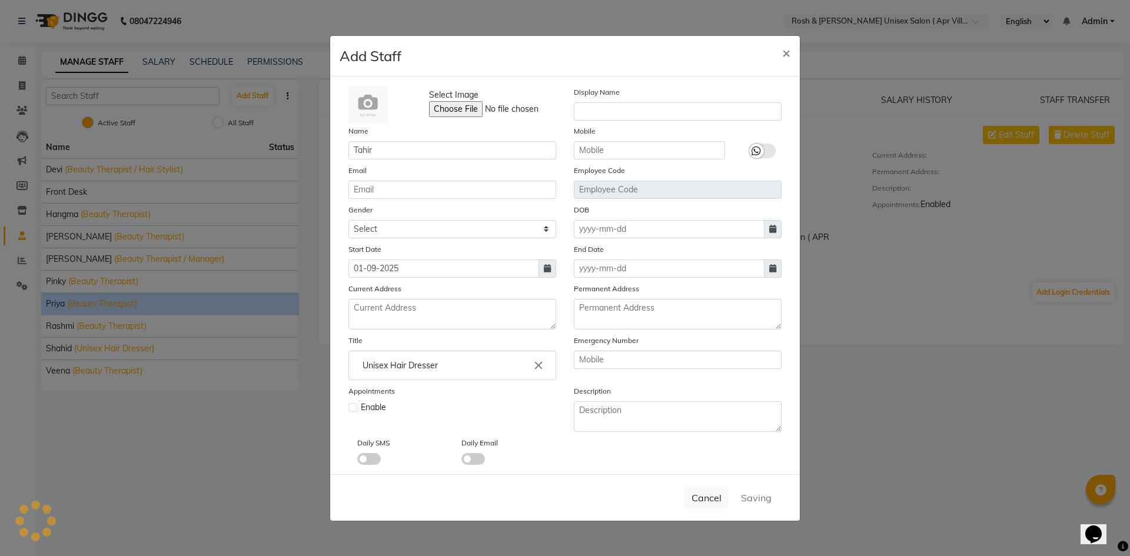
select select
checkbox input "false"
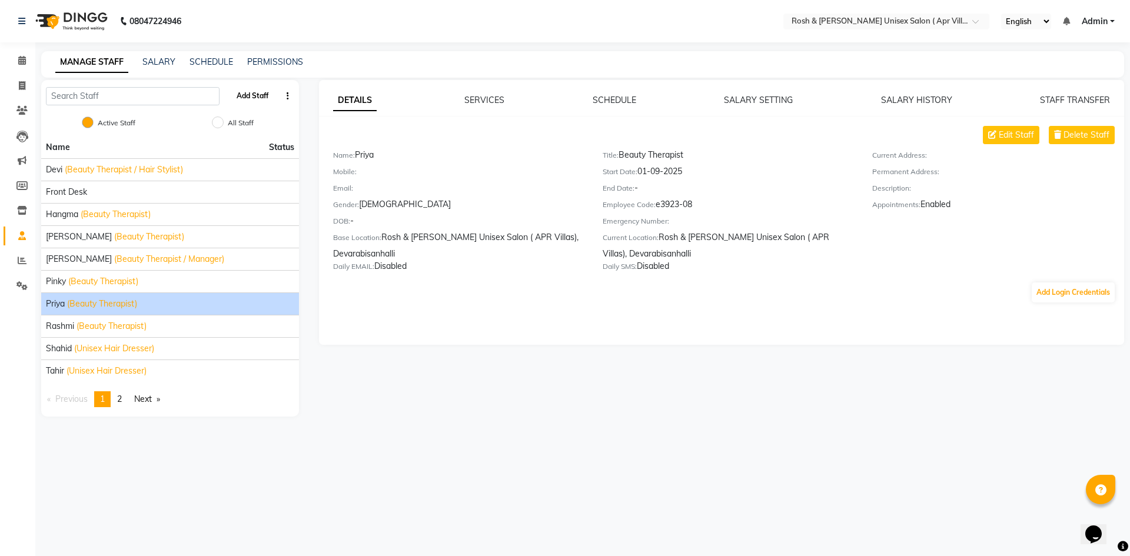
click at [254, 95] on button "Add Staff" at bounding box center [252, 96] width 41 height 20
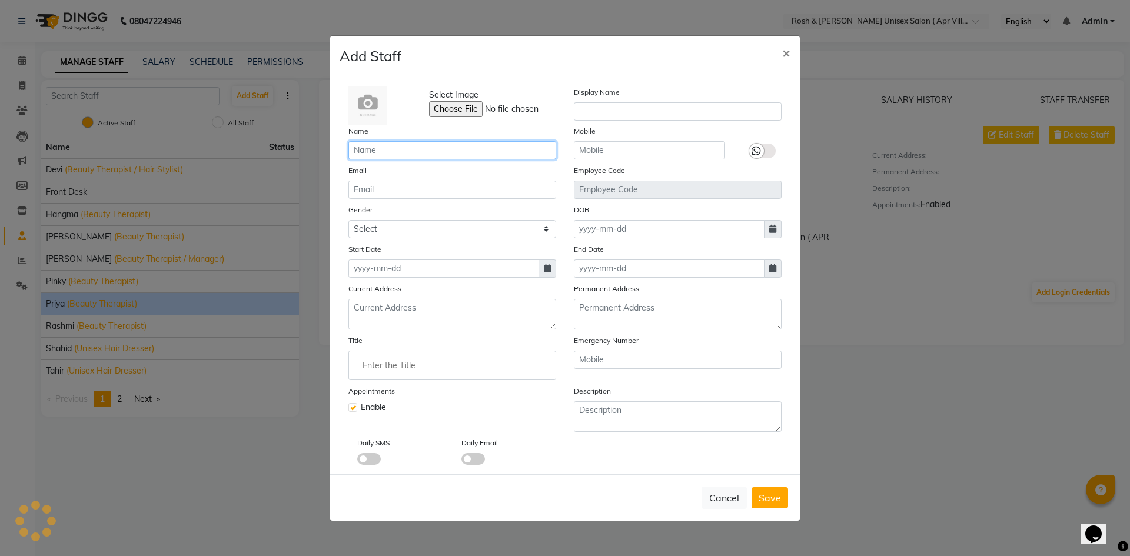
click at [394, 147] on input "text" at bounding box center [452, 150] width 208 height 18
type input "Imran"
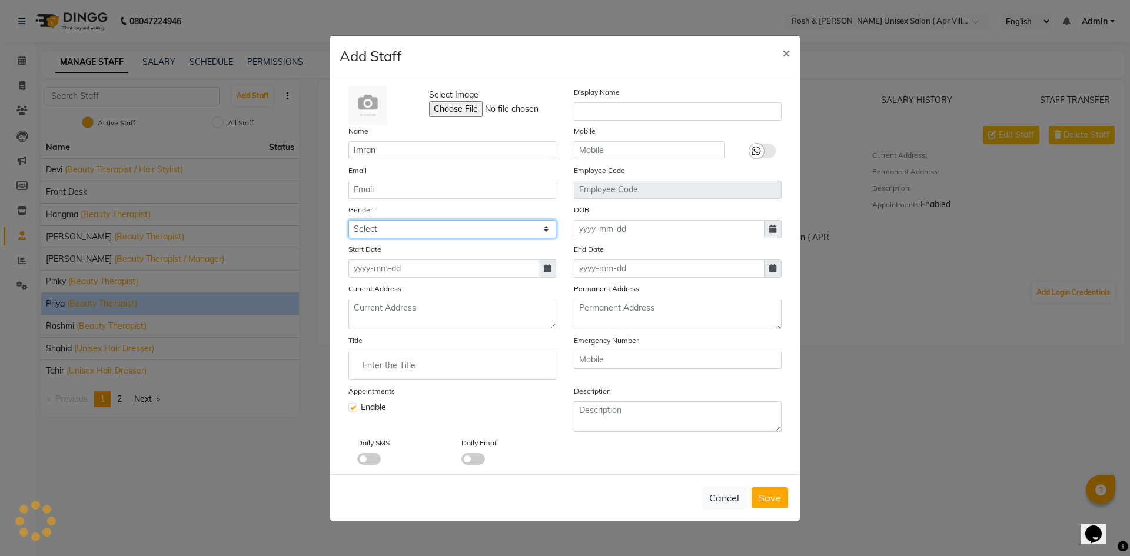
click at [544, 231] on select "Select Male Female Other Prefer Not To Say" at bounding box center [452, 229] width 208 height 18
select select "male"
click at [348, 220] on select "Select Male Female Other Prefer Not To Say" at bounding box center [452, 229] width 208 height 18
click at [549, 270] on icon at bounding box center [547, 268] width 7 height 8
select select "9"
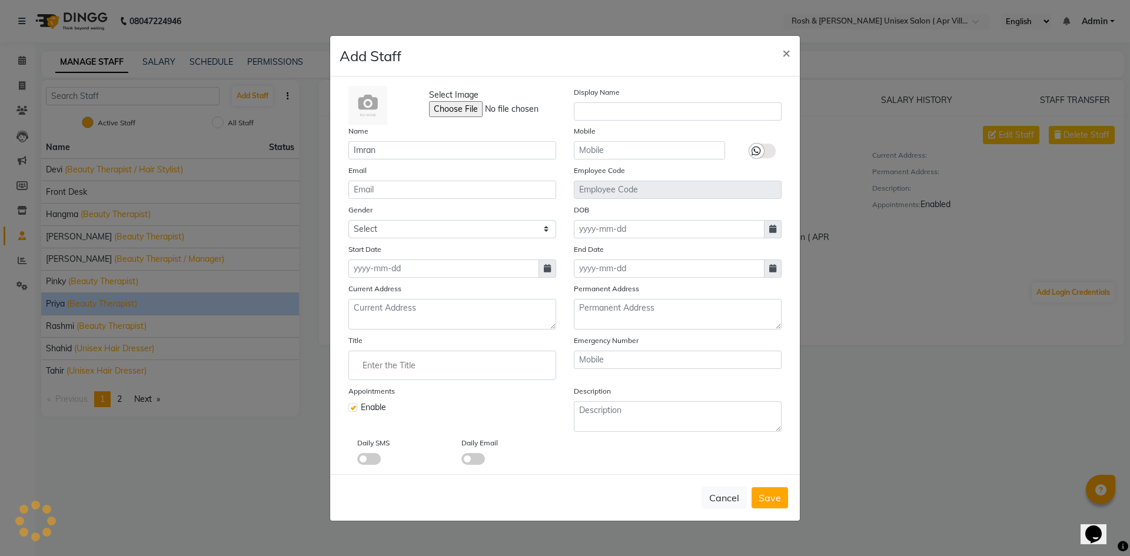
select select "2025"
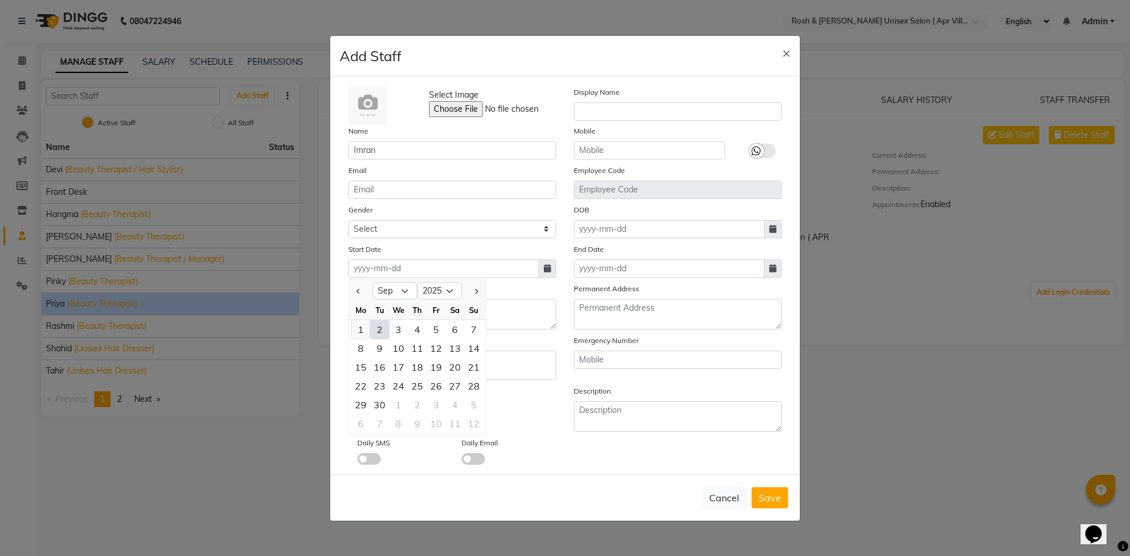
click at [360, 331] on div "1" at bounding box center [360, 329] width 19 height 19
type input "01-09-2025"
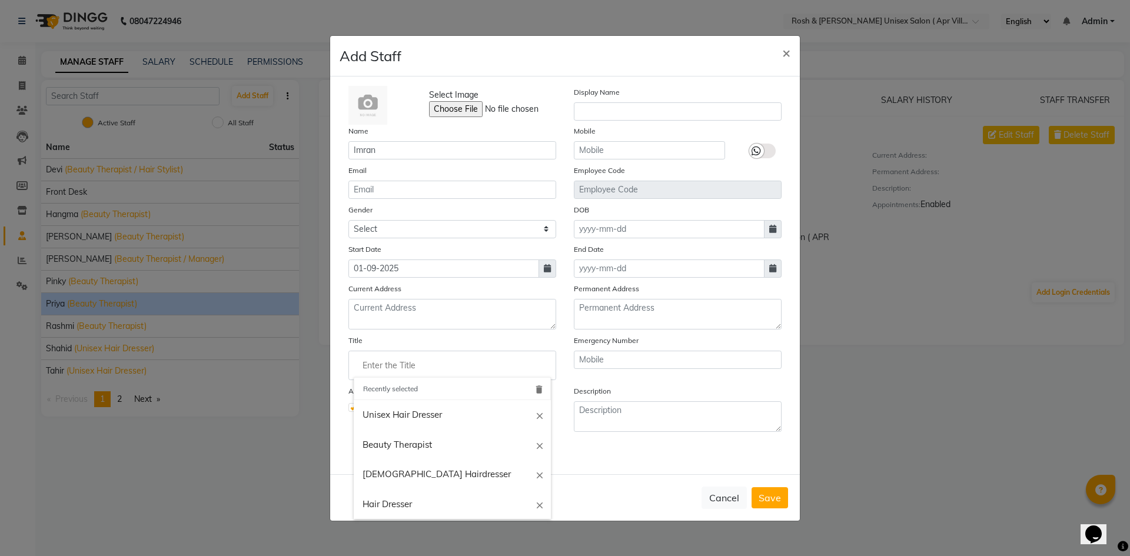
click at [414, 362] on input "Enter the Title" at bounding box center [452, 366] width 197 height 24
click at [408, 476] on link "Male Hairdresser" at bounding box center [452, 474] width 197 height 30
type input "Male Hairdresser"
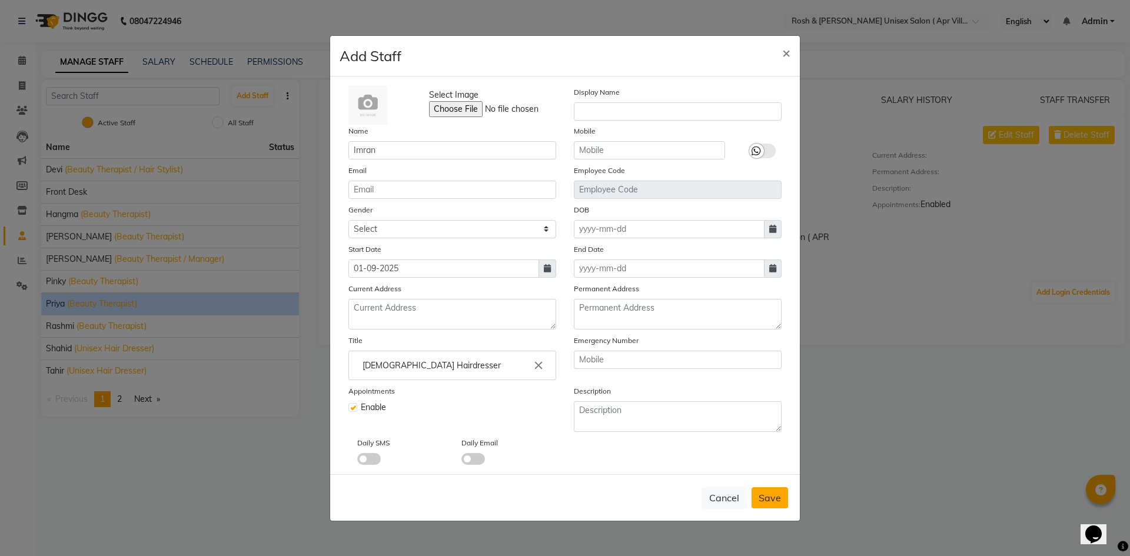
click at [773, 499] on span "Save" at bounding box center [769, 498] width 22 height 12
select select
checkbox input "false"
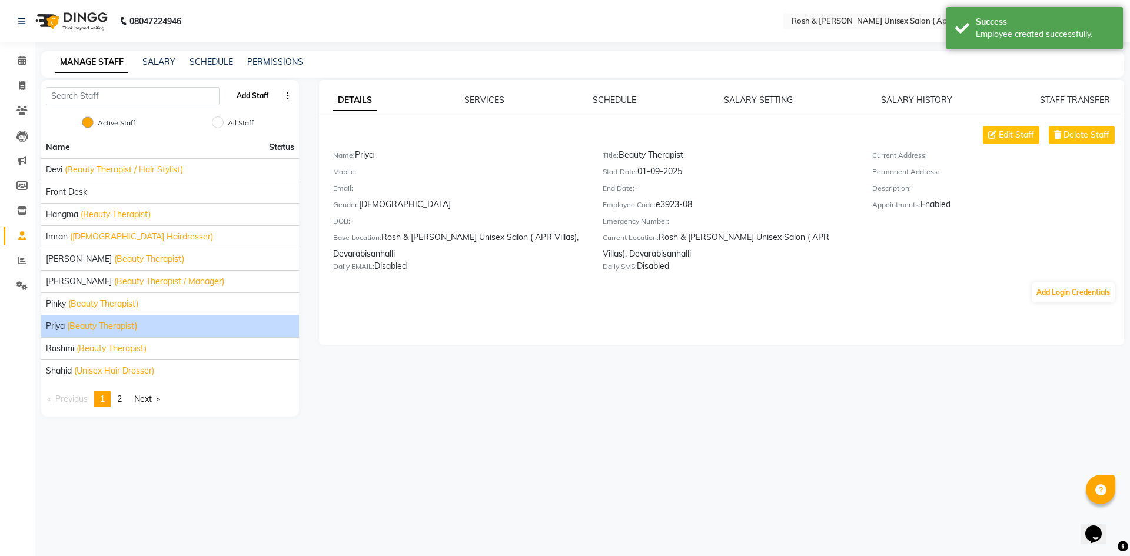
click at [260, 96] on button "Add Staff" at bounding box center [252, 96] width 41 height 20
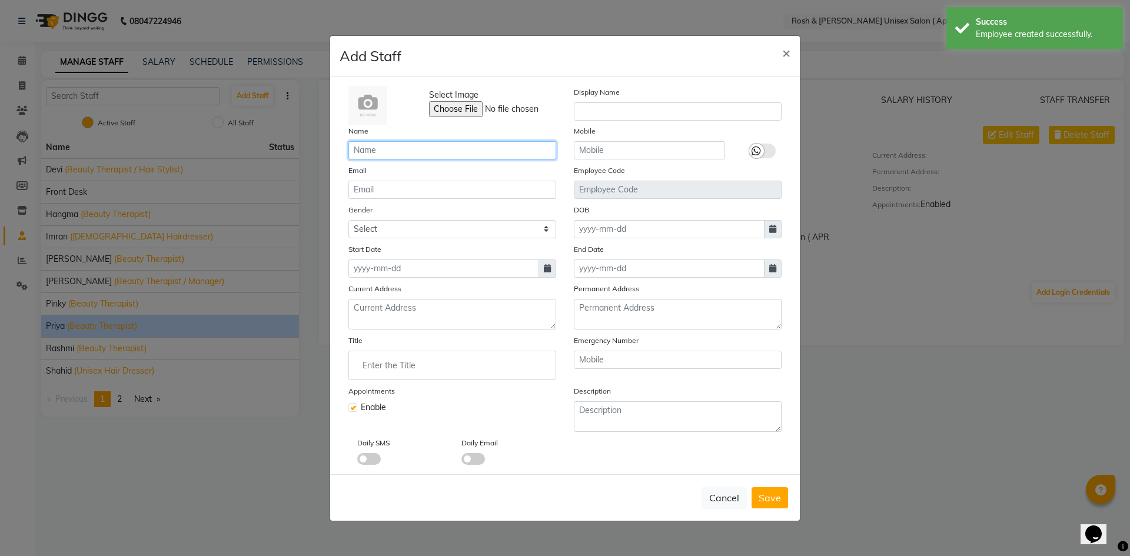
click at [372, 148] on input "text" at bounding box center [452, 150] width 208 height 18
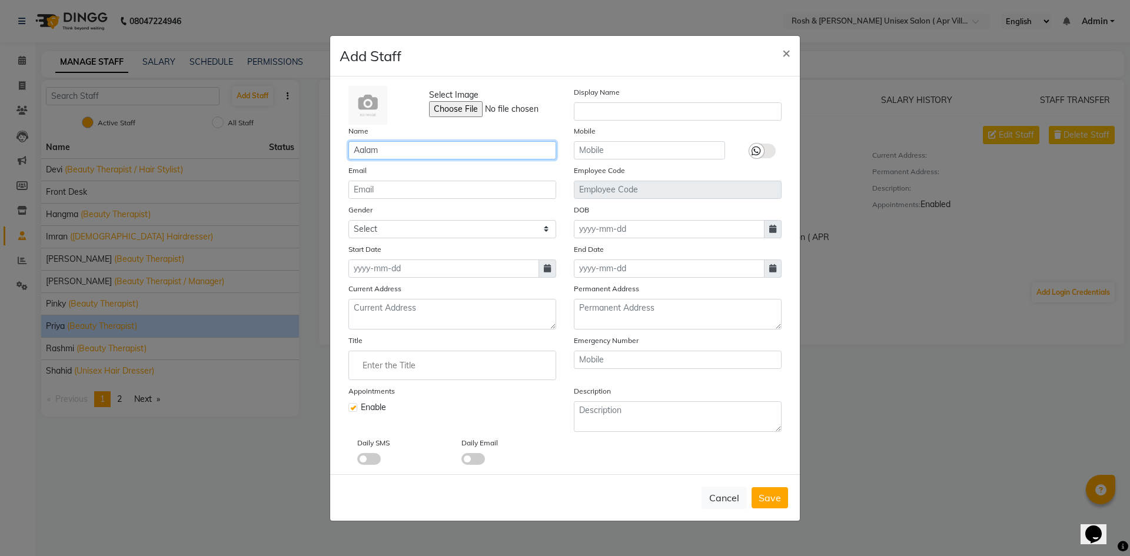
type input "Aalam"
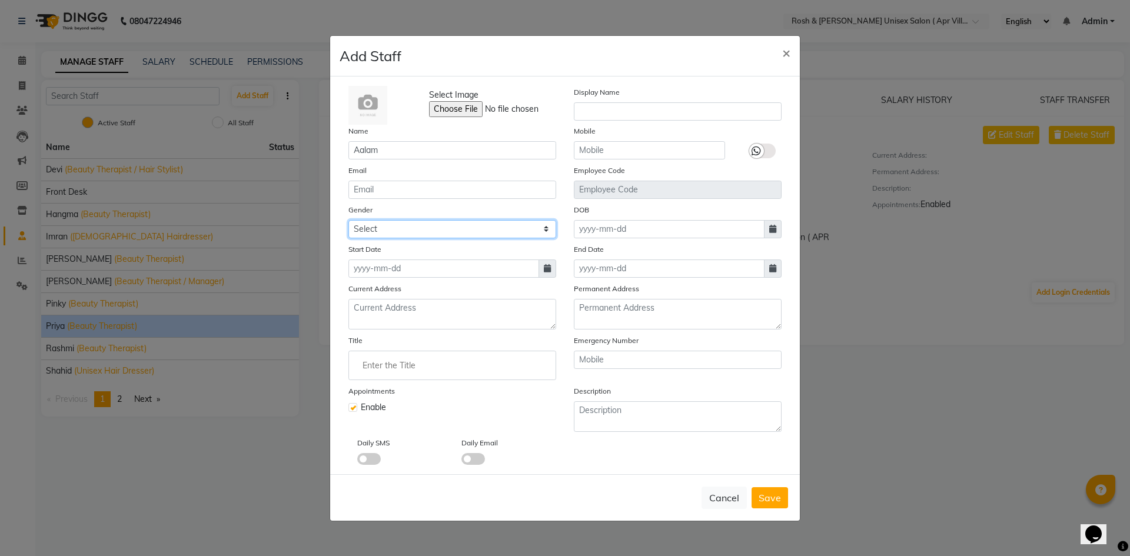
click at [432, 229] on select "Select Male Female Other Prefer Not To Say" at bounding box center [452, 229] width 208 height 18
select select "male"
click at [348, 220] on select "Select Male Female Other Prefer Not To Say" at bounding box center [452, 229] width 208 height 18
click at [551, 272] on span at bounding box center [547, 268] width 18 height 18
select select "9"
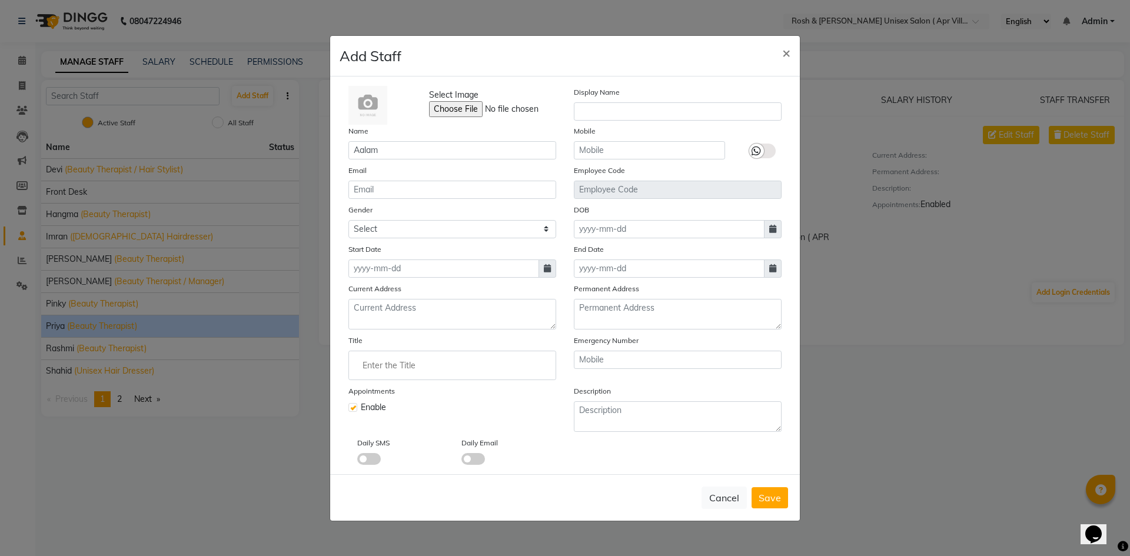
select select "2025"
click at [358, 333] on div "1" at bounding box center [360, 329] width 19 height 19
type input "01-09-2025"
click at [397, 371] on input "Enter the Title" at bounding box center [452, 366] width 197 height 24
click at [415, 447] on link "Unisex Hair Dresser" at bounding box center [452, 445] width 197 height 30
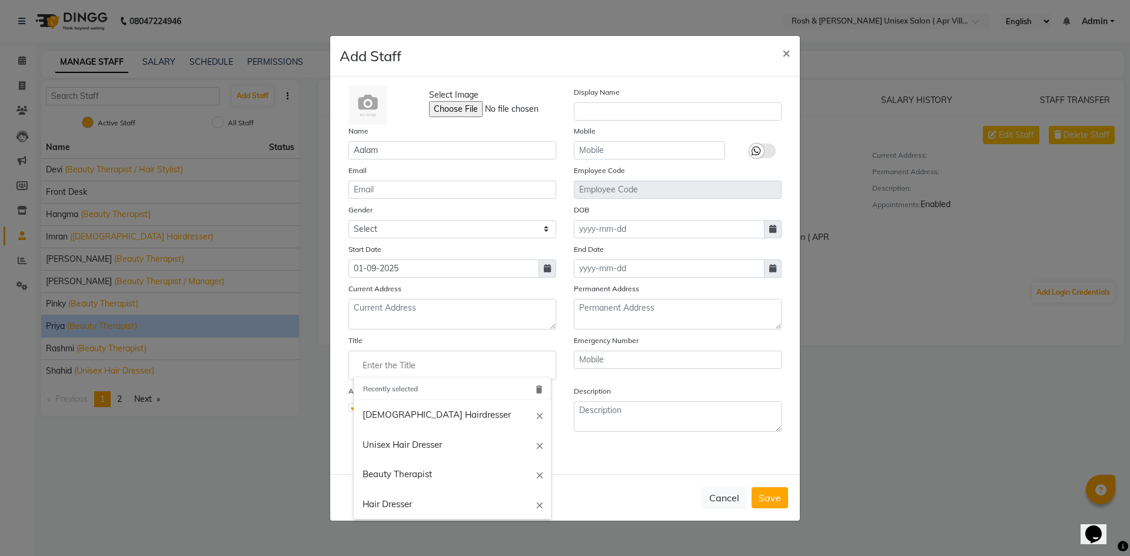
type input "Unisex Hair Dresser"
click at [772, 492] on span "Save" at bounding box center [769, 498] width 22 height 12
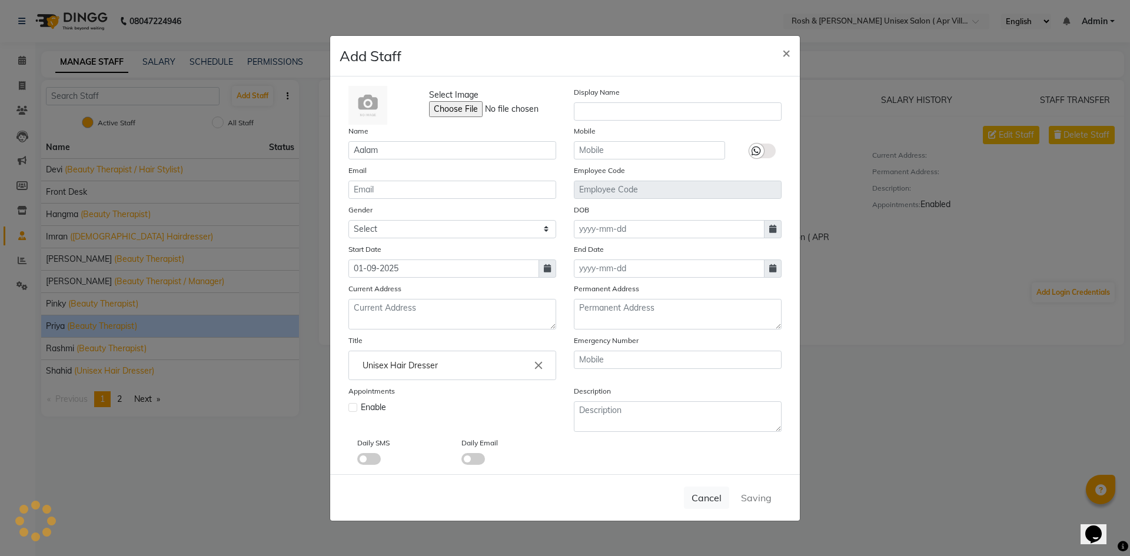
select select
checkbox input "false"
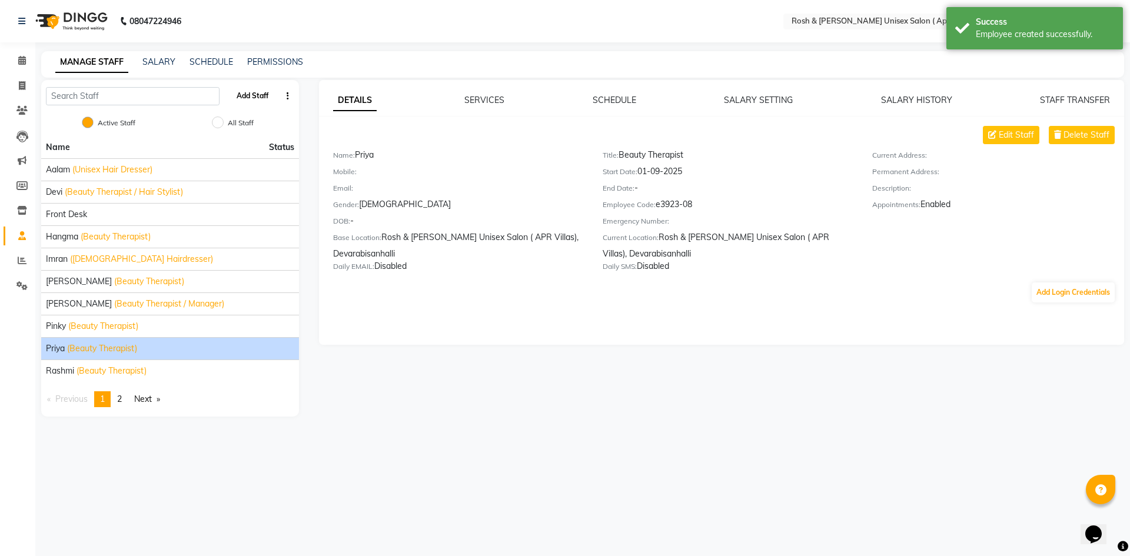
click at [248, 95] on button "Add Staff" at bounding box center [252, 96] width 41 height 20
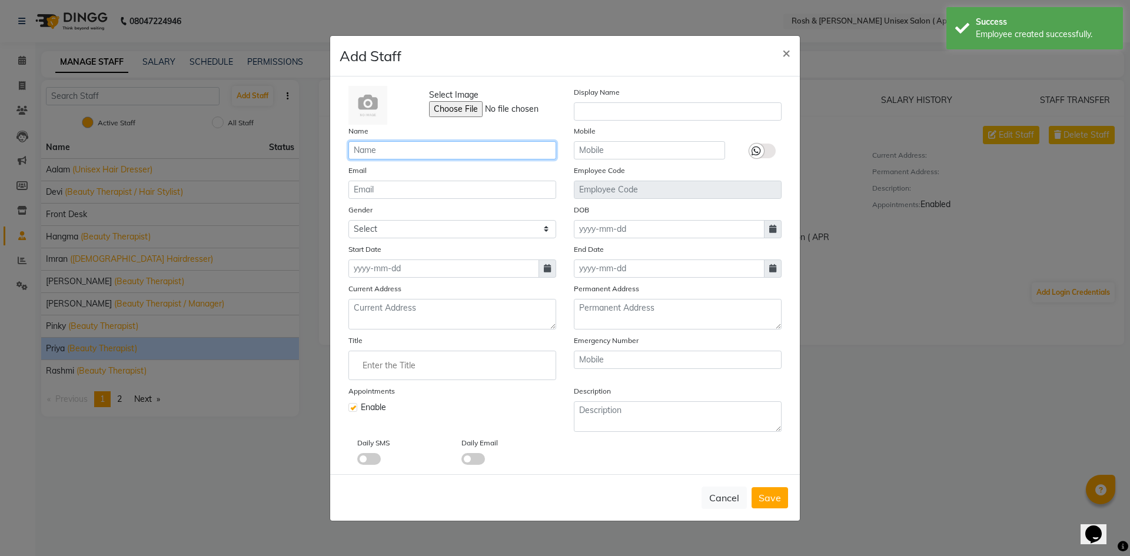
click at [400, 153] on input "text" at bounding box center [452, 150] width 208 height 18
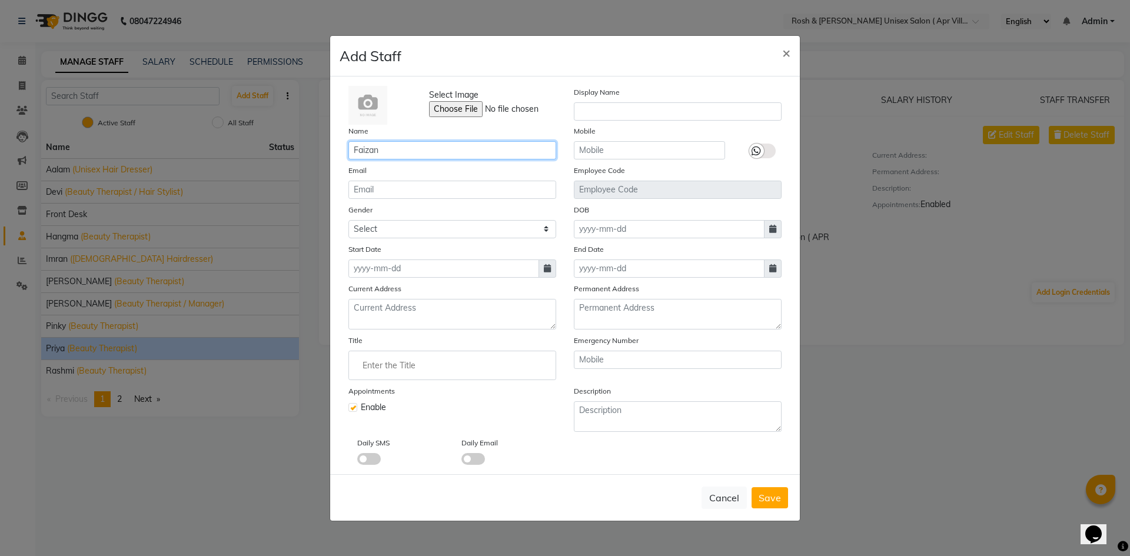
type input "Faizan"
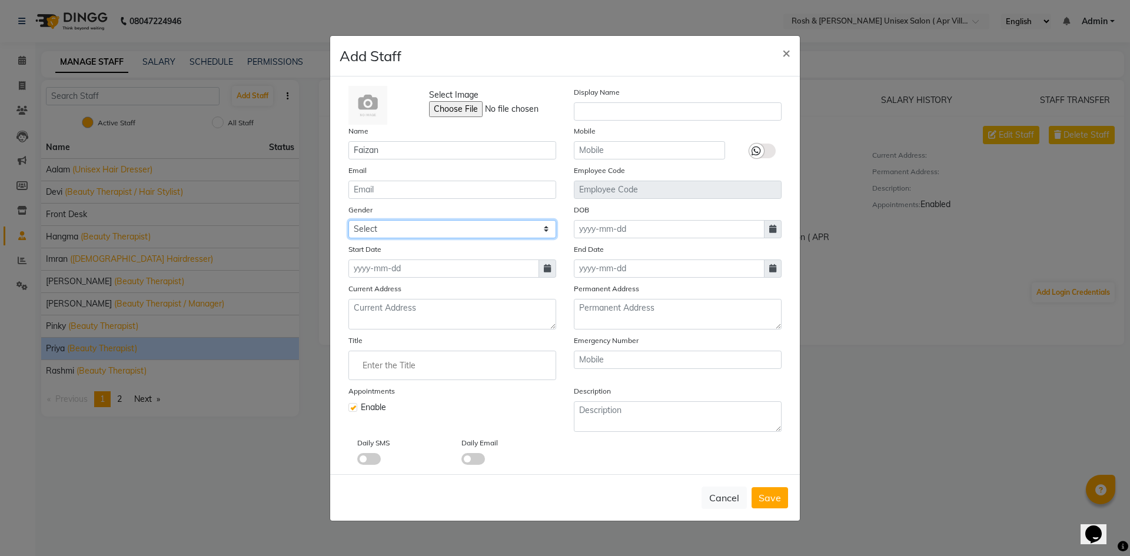
click at [542, 231] on select "Select Male Female Other Prefer Not To Say" at bounding box center [452, 229] width 208 height 18
select select "male"
click at [348, 220] on select "Select Male Female Other Prefer Not To Say" at bounding box center [452, 229] width 208 height 18
click at [547, 272] on span at bounding box center [547, 268] width 18 height 18
select select "9"
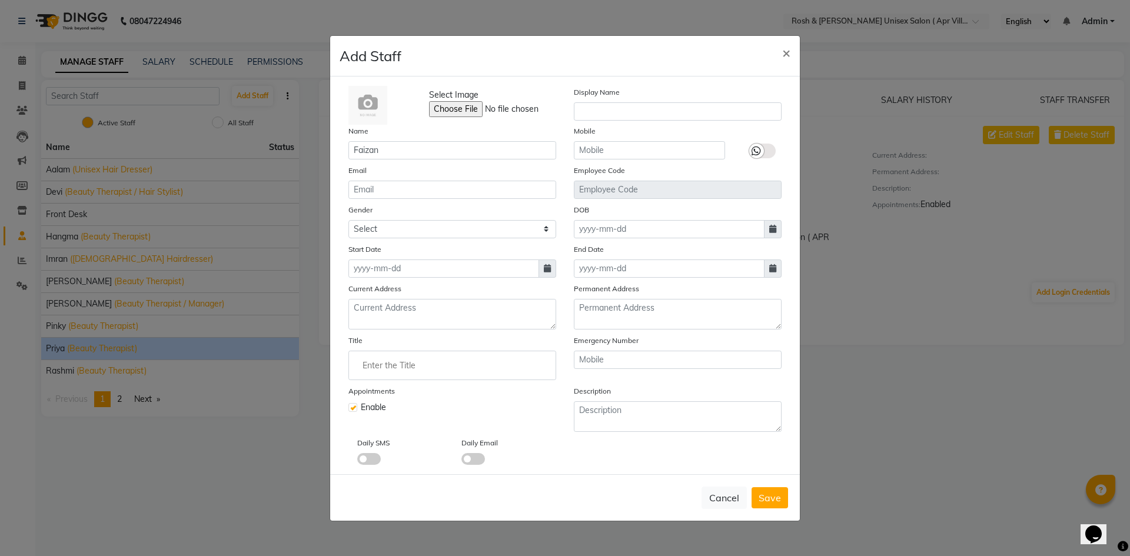
select select "2025"
click at [362, 330] on div "1" at bounding box center [360, 329] width 19 height 19
type input "01-09-2025"
click at [389, 367] on input "Enter the Title" at bounding box center [452, 366] width 197 height 24
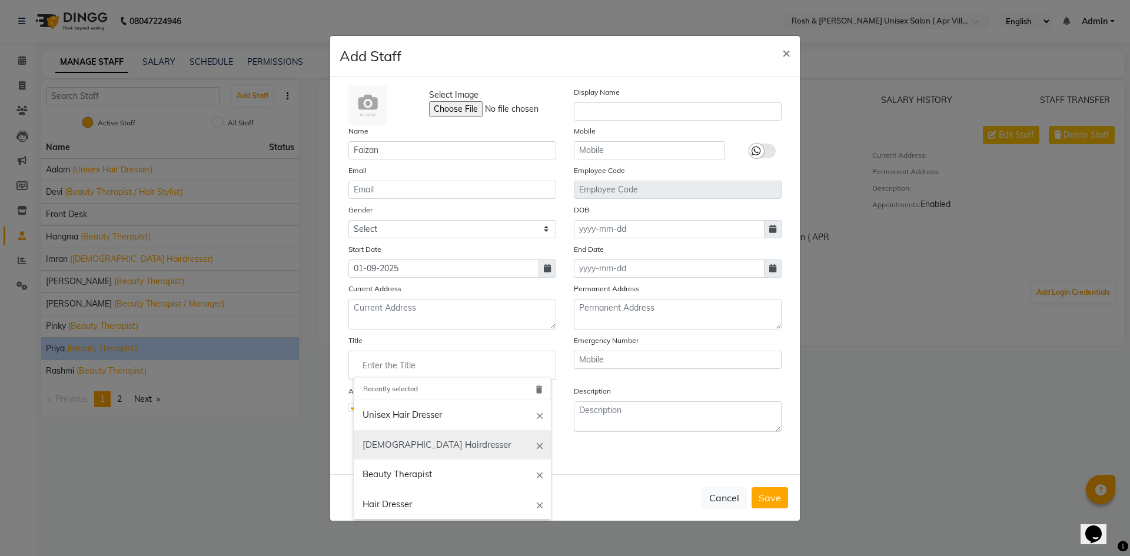
click at [419, 443] on link "Male Hairdresser" at bounding box center [452, 445] width 197 height 30
type input "Male Hairdresser"
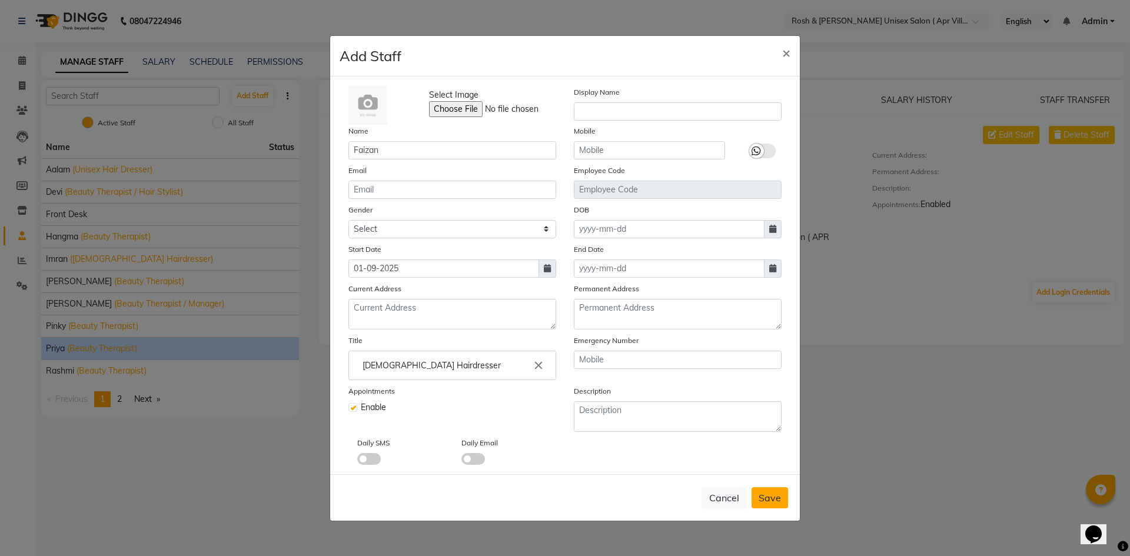
click at [781, 493] on button "Save" at bounding box center [769, 497] width 36 height 21
select select
checkbox input "false"
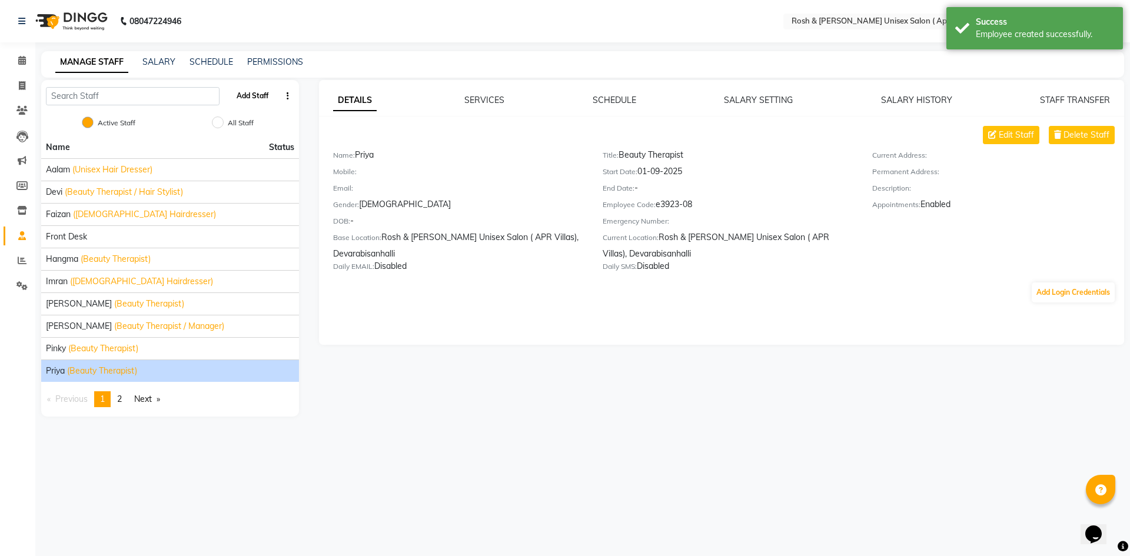
click at [257, 96] on button "Add Staff" at bounding box center [252, 96] width 41 height 20
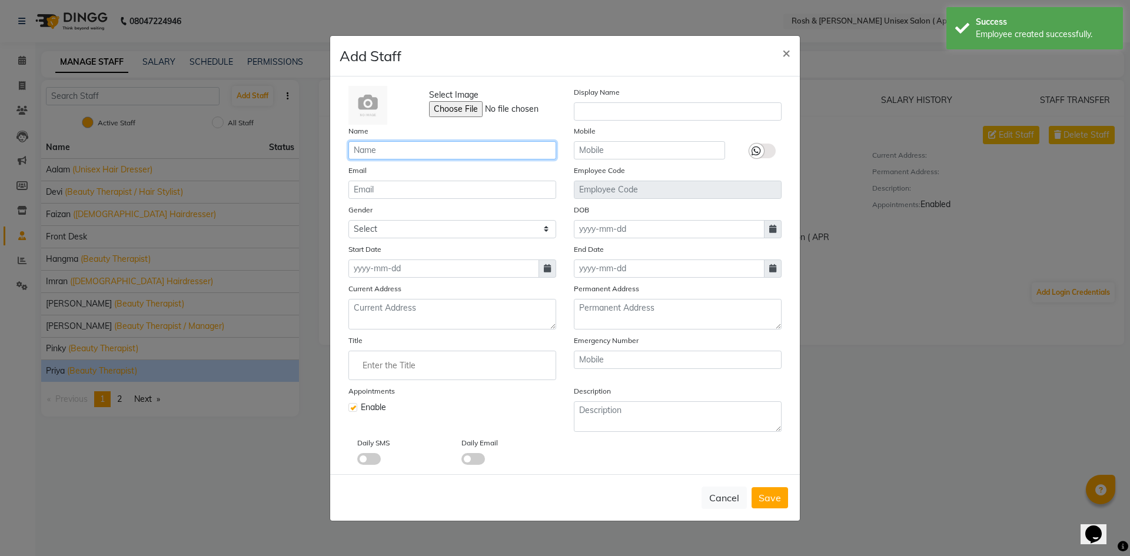
click at [389, 155] on input "text" at bounding box center [452, 150] width 208 height 18
type input "Roshan"
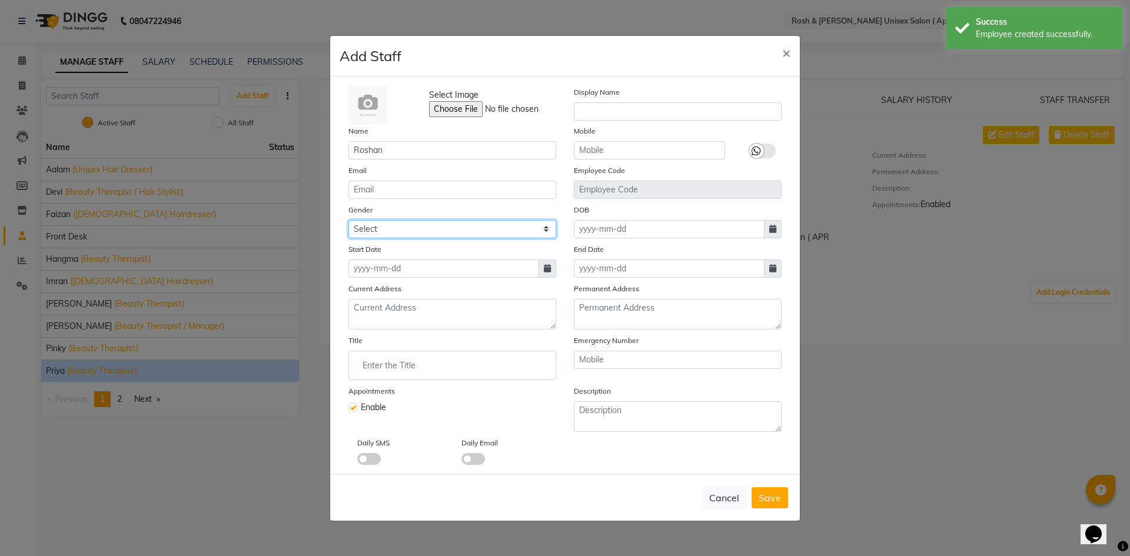
click at [518, 233] on select "Select Male Female Other Prefer Not To Say" at bounding box center [452, 229] width 208 height 18
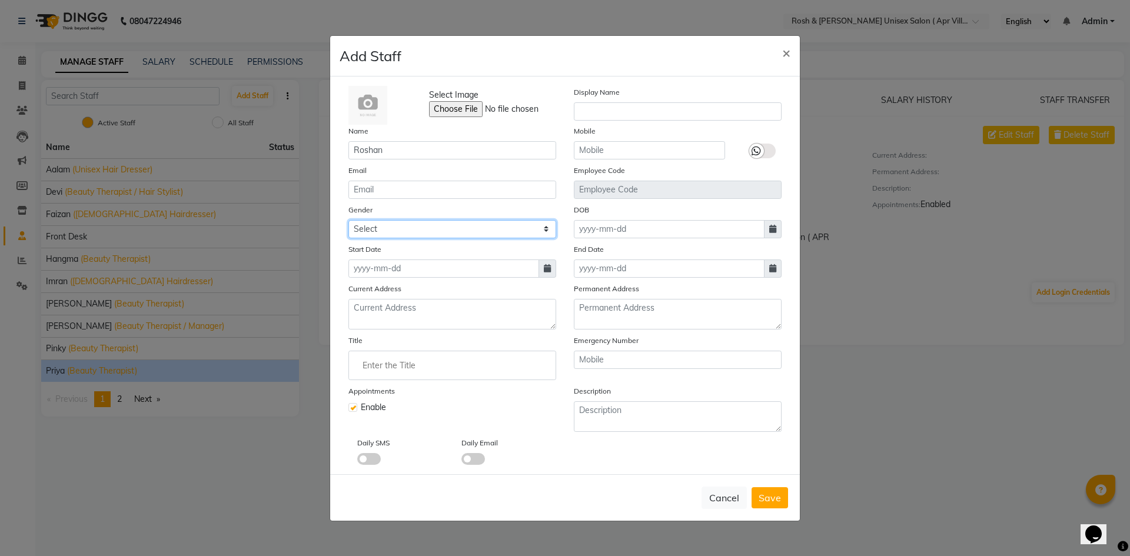
select select "male"
click at [348, 220] on select "Select Male Female Other Prefer Not To Say" at bounding box center [452, 229] width 208 height 18
click at [544, 268] on icon at bounding box center [547, 268] width 7 height 8
select select "9"
select select "2025"
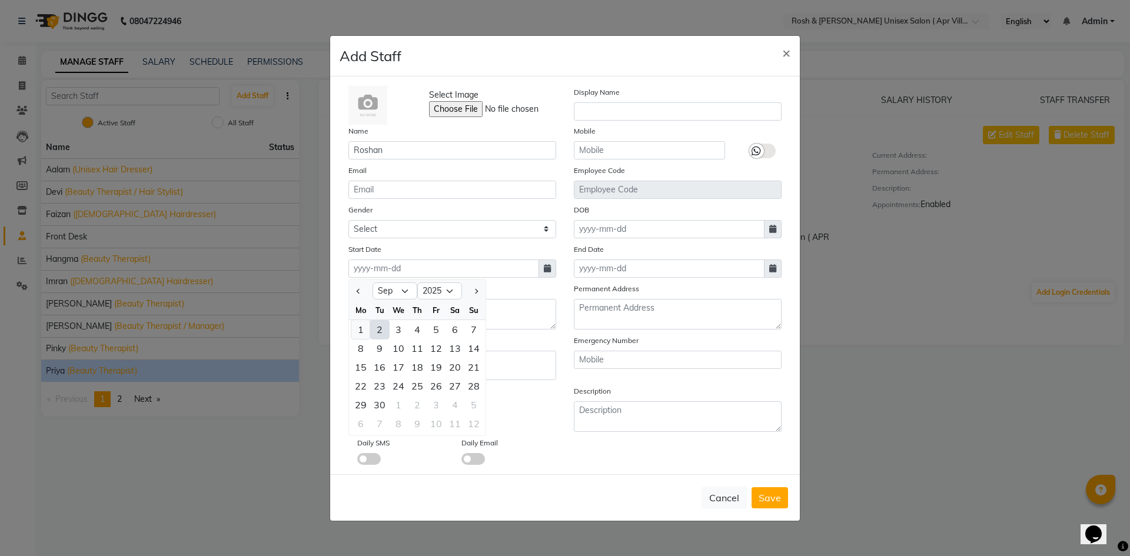
click at [362, 329] on div "1" at bounding box center [360, 329] width 19 height 19
type input "01-09-2025"
click at [429, 366] on input "Enter the Title" at bounding box center [452, 366] width 197 height 24
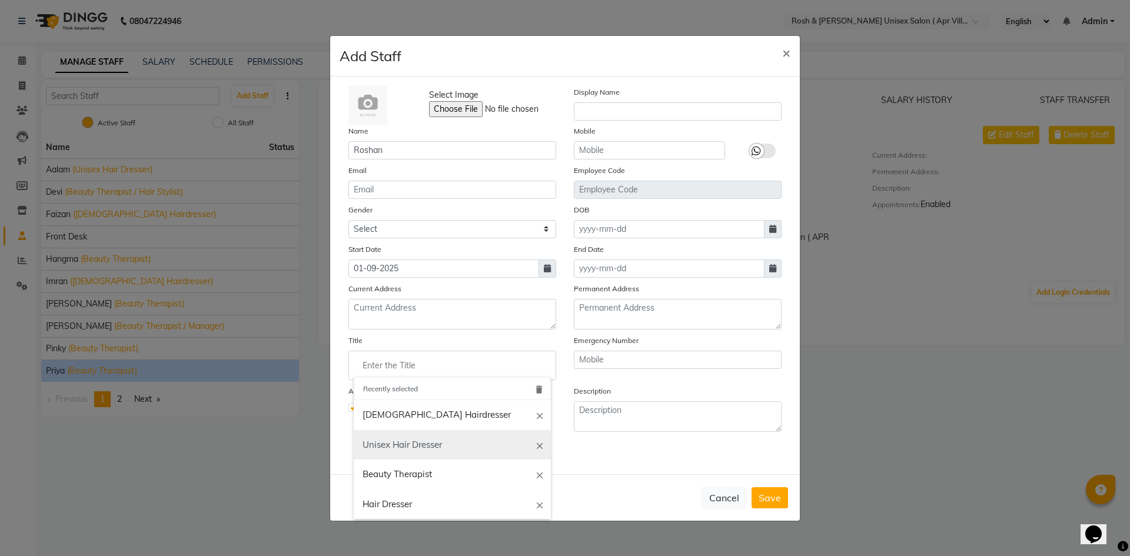
click at [450, 444] on link "Unisex Hair Dresser" at bounding box center [452, 445] width 197 height 30
type input "Unisex Hair Dresser"
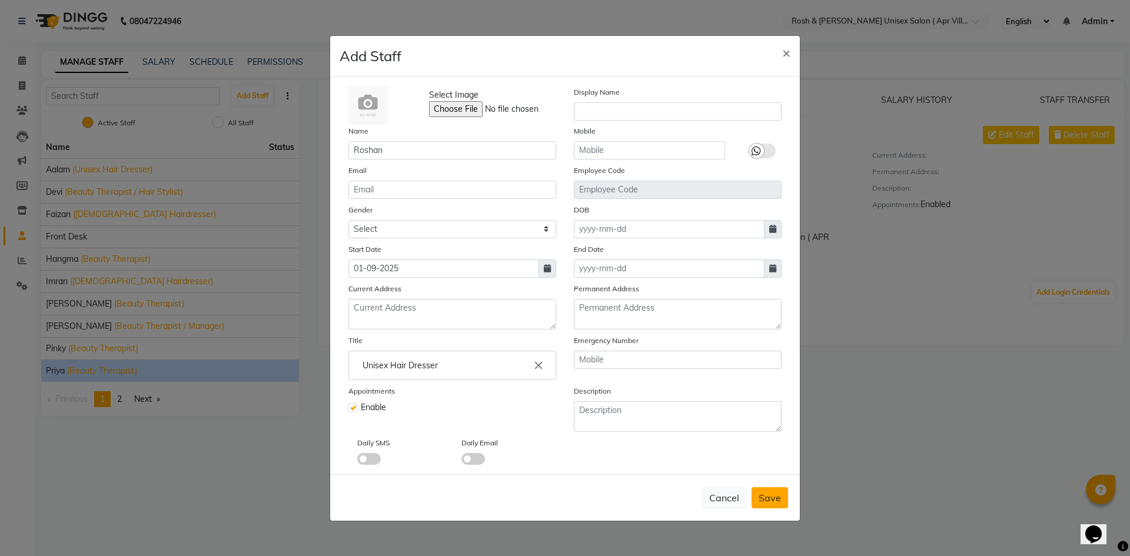
click at [768, 500] on span "Save" at bounding box center [769, 498] width 22 height 12
select select
checkbox input "false"
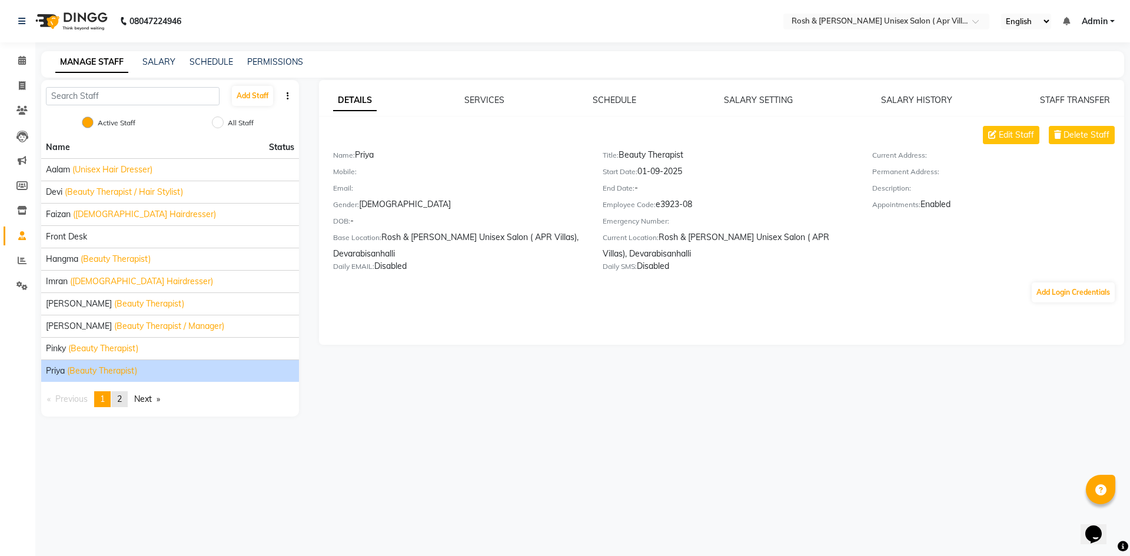
click at [122, 396] on span "2" at bounding box center [119, 399] width 5 height 11
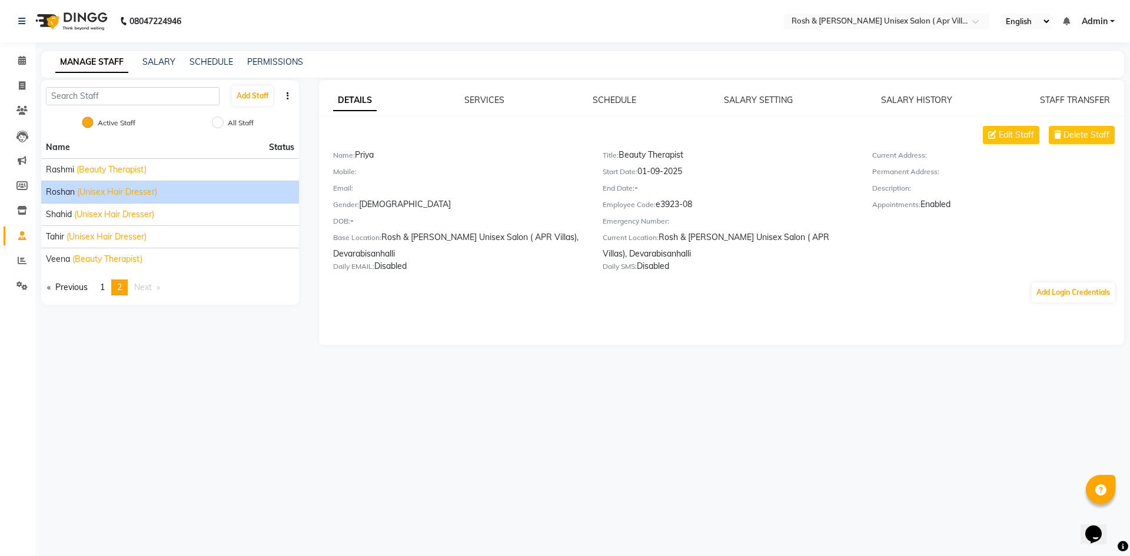
click at [231, 186] on div "Roshan (Unisex Hair Dresser)" at bounding box center [170, 192] width 248 height 12
click at [1014, 133] on span "Edit Staff" at bounding box center [1015, 135] width 35 height 12
select select "male"
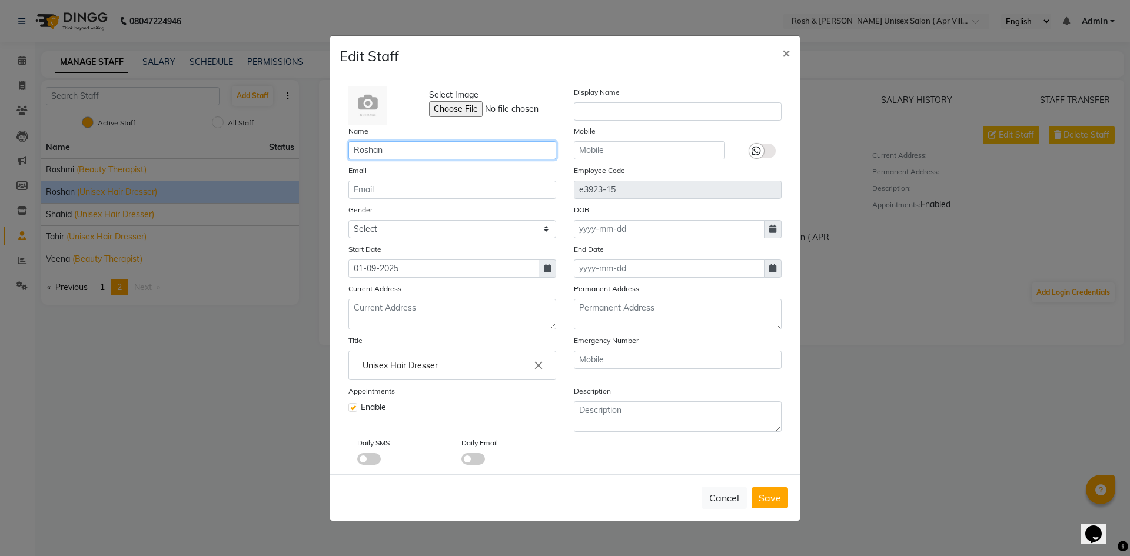
click at [398, 148] on input "Roshan" at bounding box center [452, 150] width 208 height 18
type input "Rosh"
click at [778, 493] on span "Save" at bounding box center [769, 498] width 22 height 12
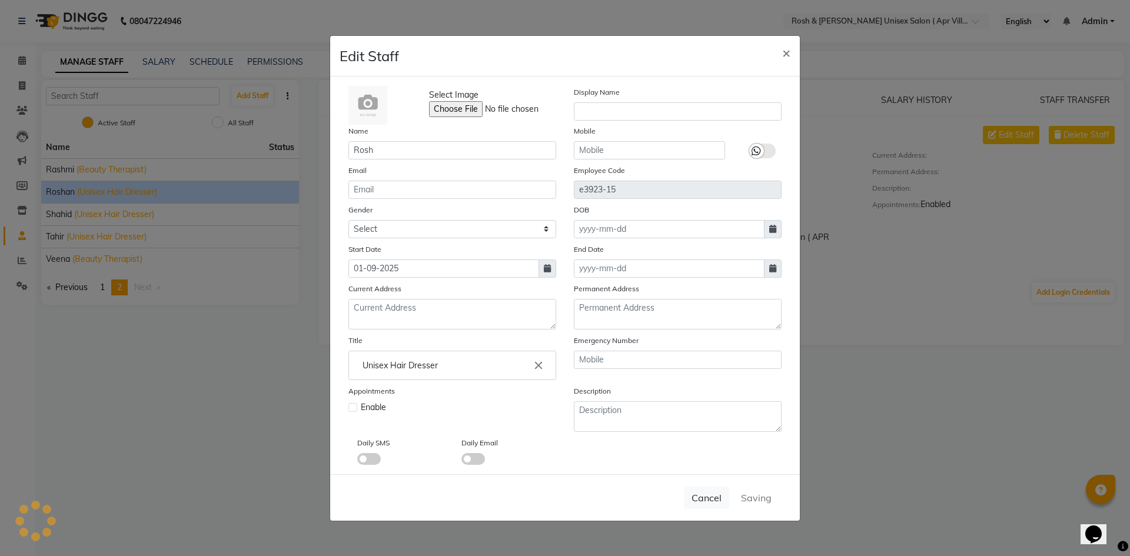
select select
checkbox input "false"
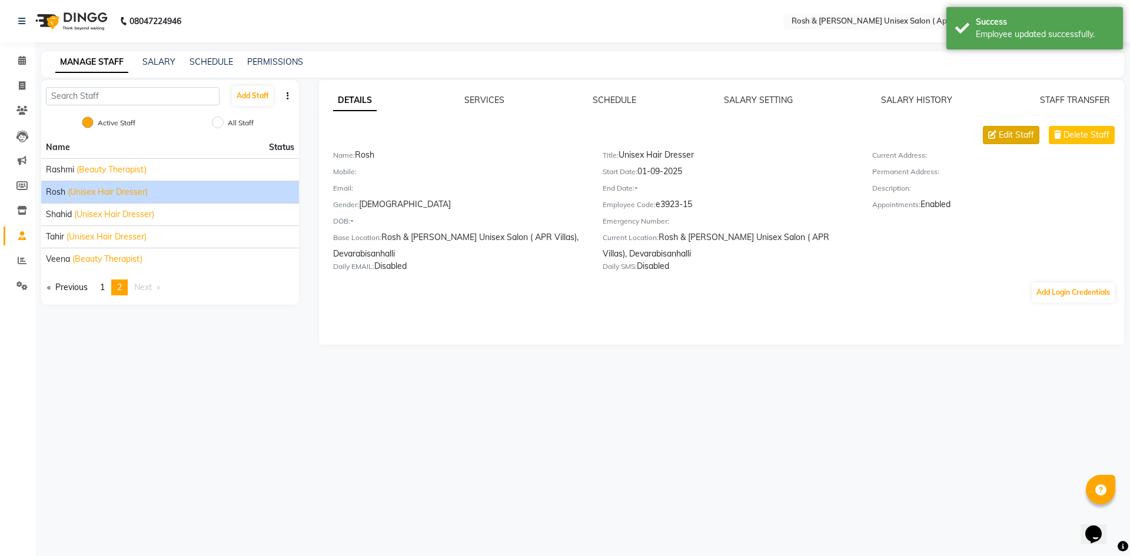
click at [1031, 132] on span "Edit Staff" at bounding box center [1015, 135] width 35 height 12
select select "male"
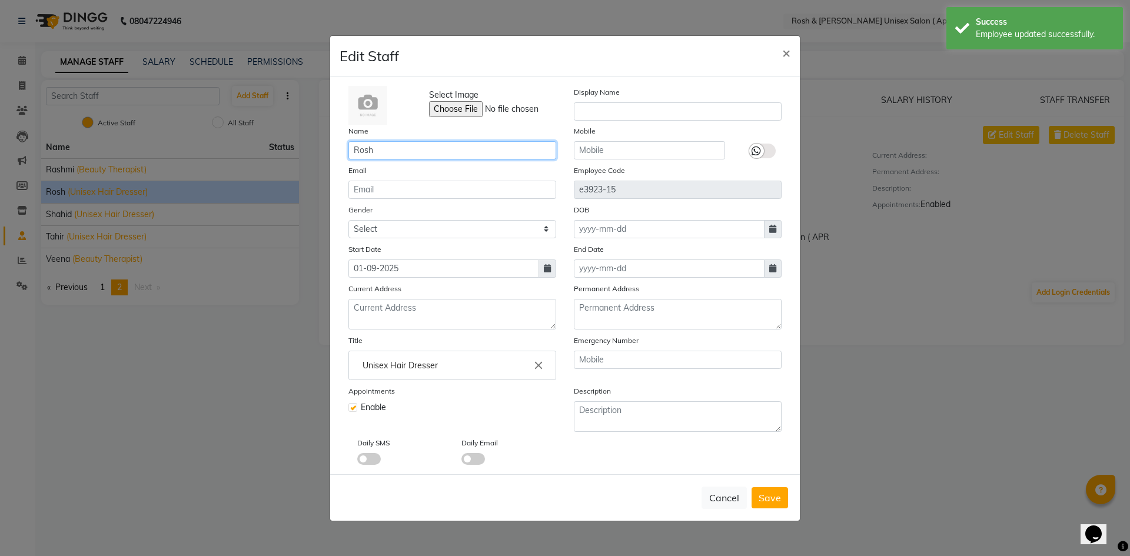
click at [377, 153] on input "Rosh" at bounding box center [452, 150] width 208 height 18
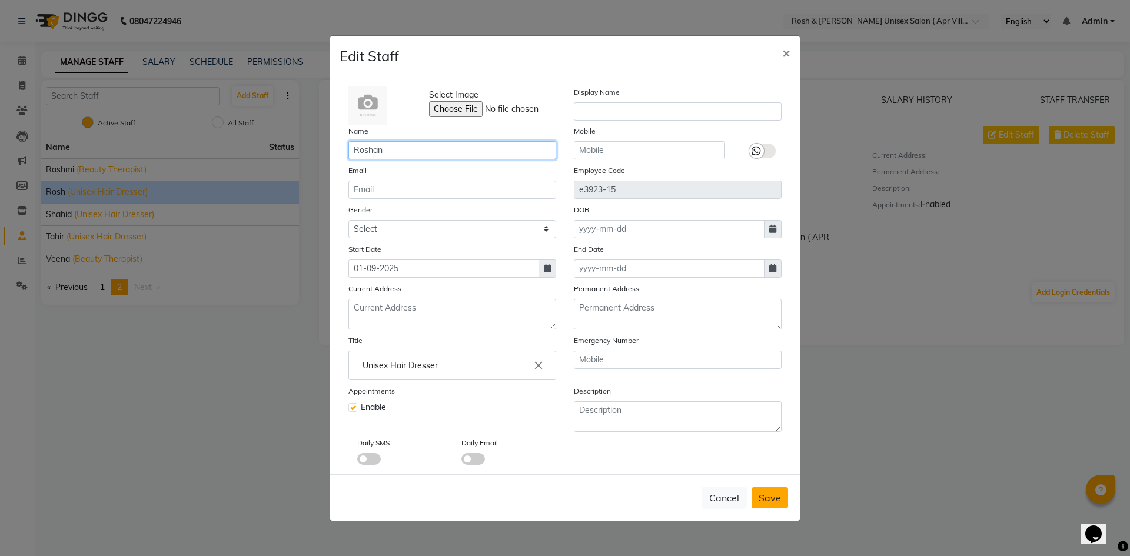
type input "Roshan"
click at [777, 503] on span "Save" at bounding box center [769, 498] width 22 height 12
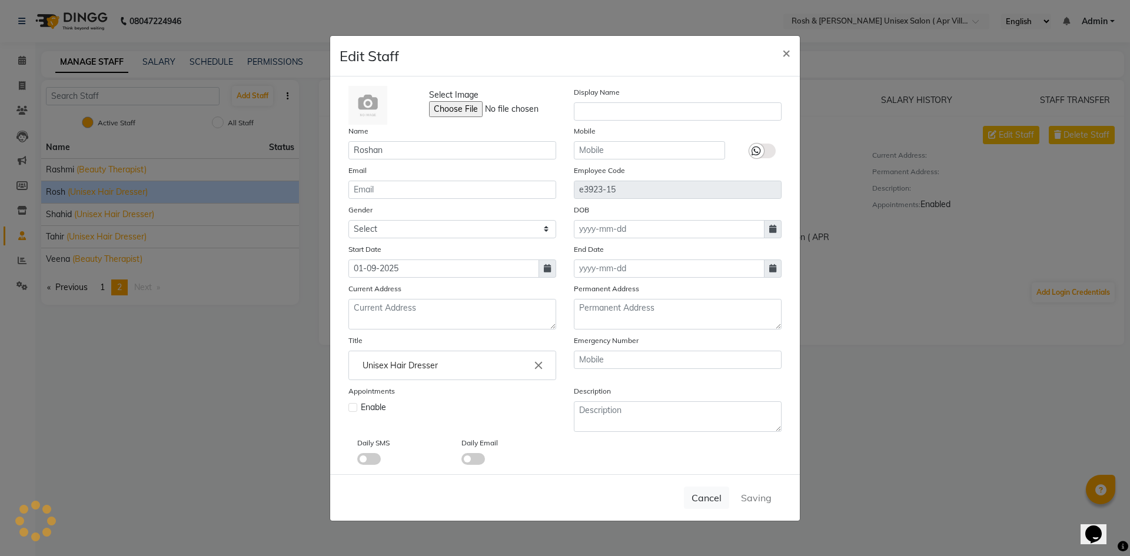
select select
checkbox input "false"
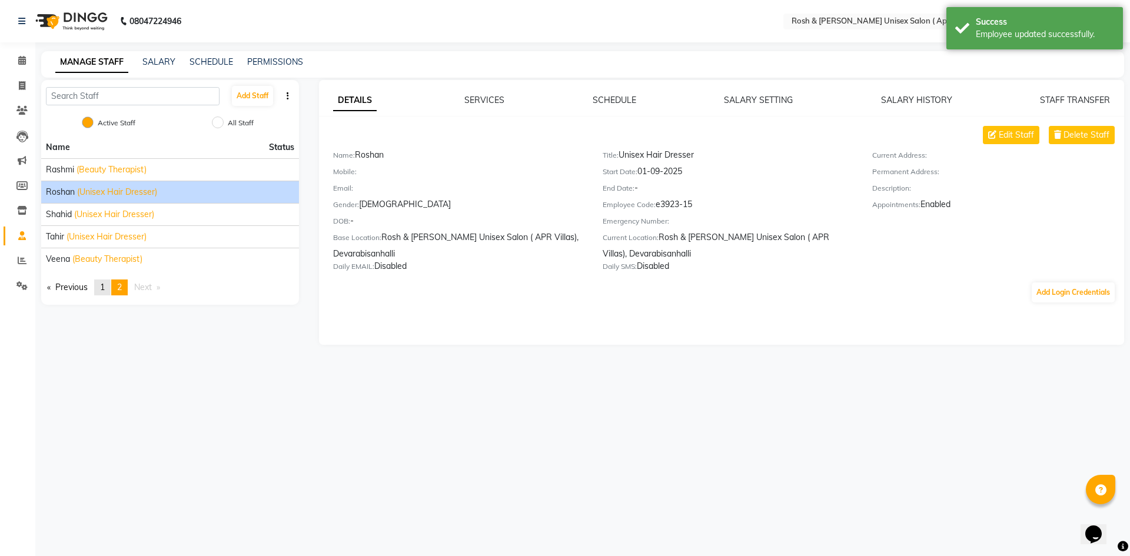
click at [105, 282] on span "1" at bounding box center [102, 287] width 5 height 11
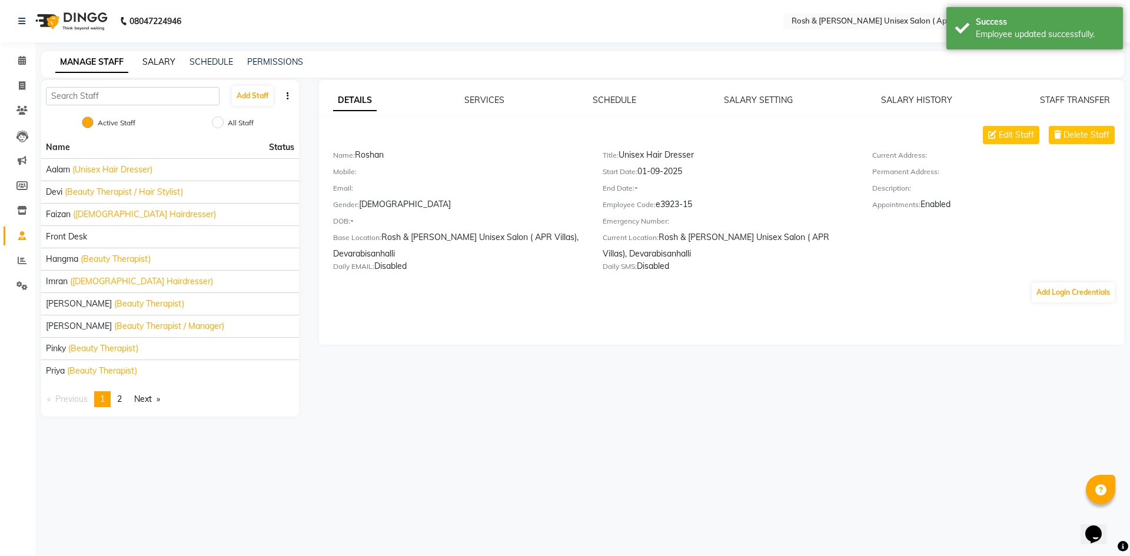
click at [158, 64] on link "SALARY" at bounding box center [158, 61] width 33 height 11
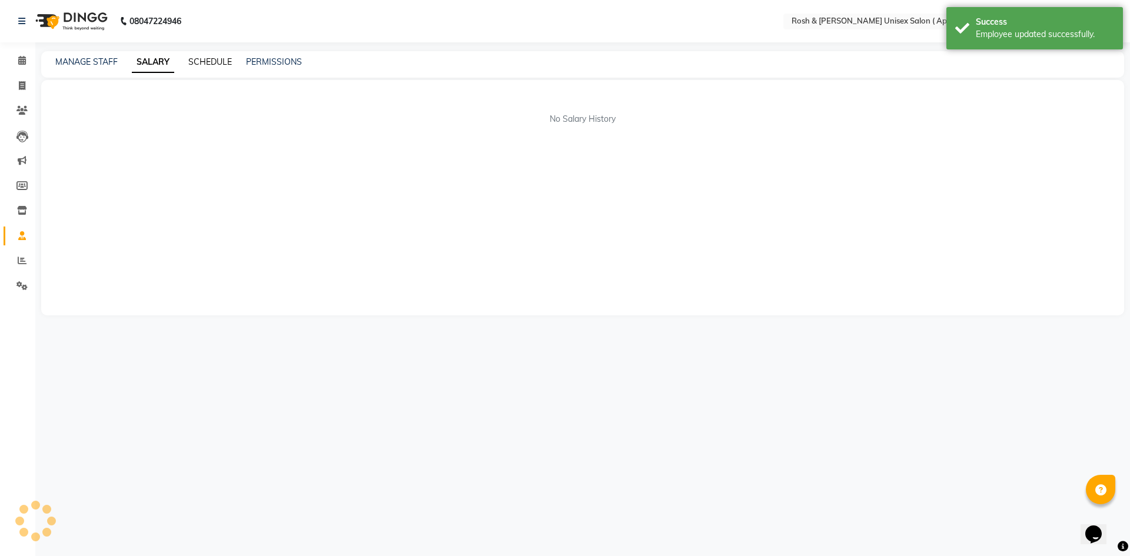
click at [205, 62] on link "SCHEDULE" at bounding box center [210, 61] width 44 height 11
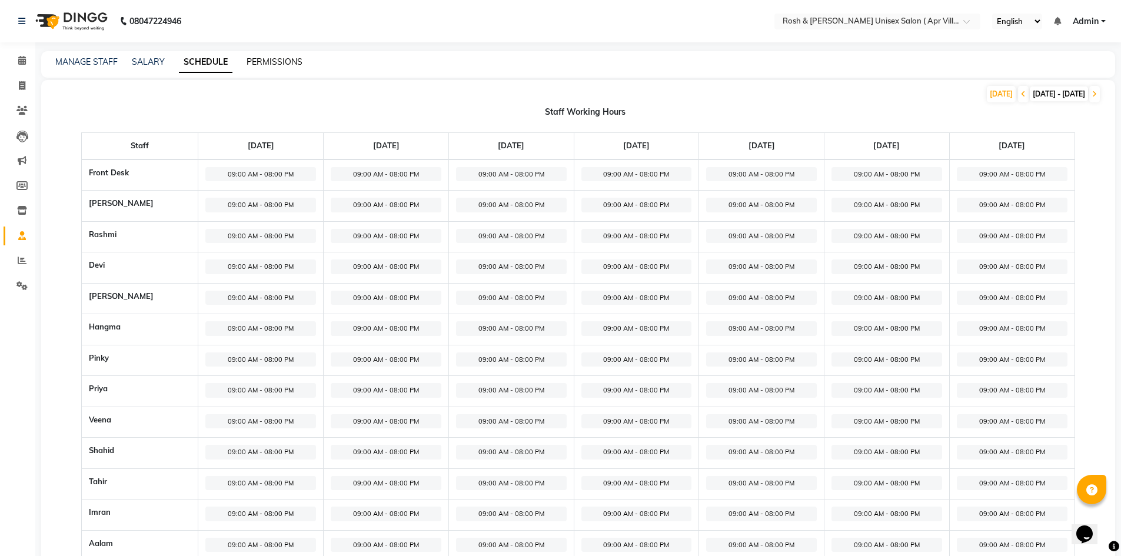
click at [274, 66] on link "PERMISSIONS" at bounding box center [274, 61] width 56 height 11
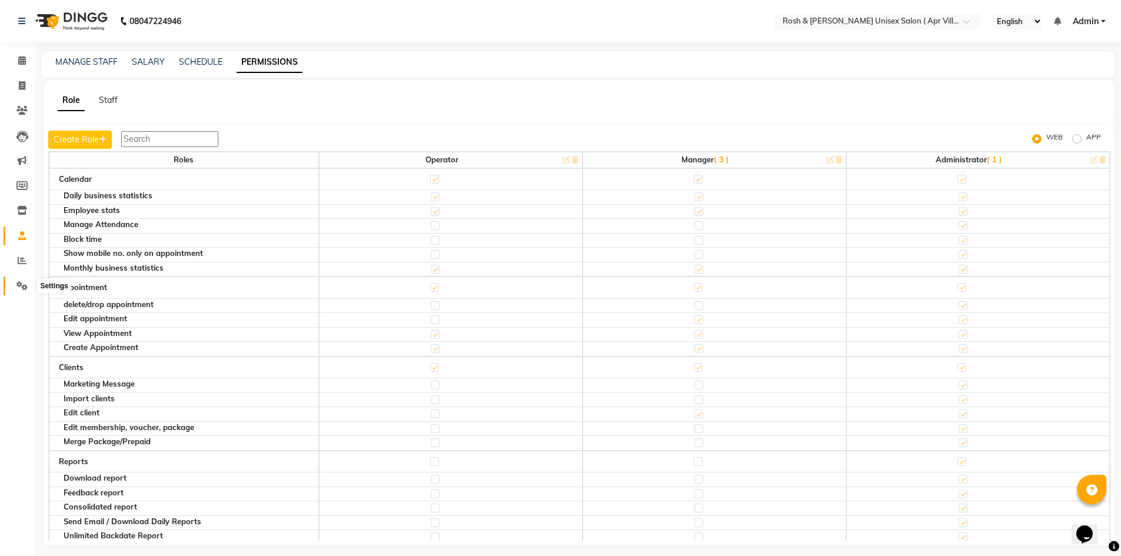
click at [20, 285] on icon at bounding box center [21, 285] width 11 height 9
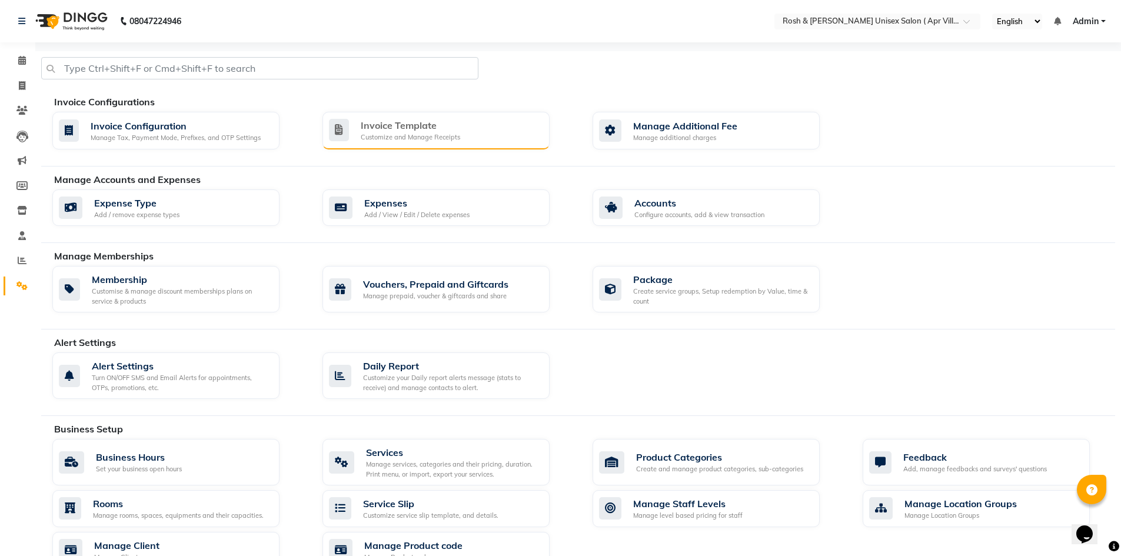
click at [399, 134] on div "Customize and Manage Receipts" at bounding box center [410, 137] width 99 height 10
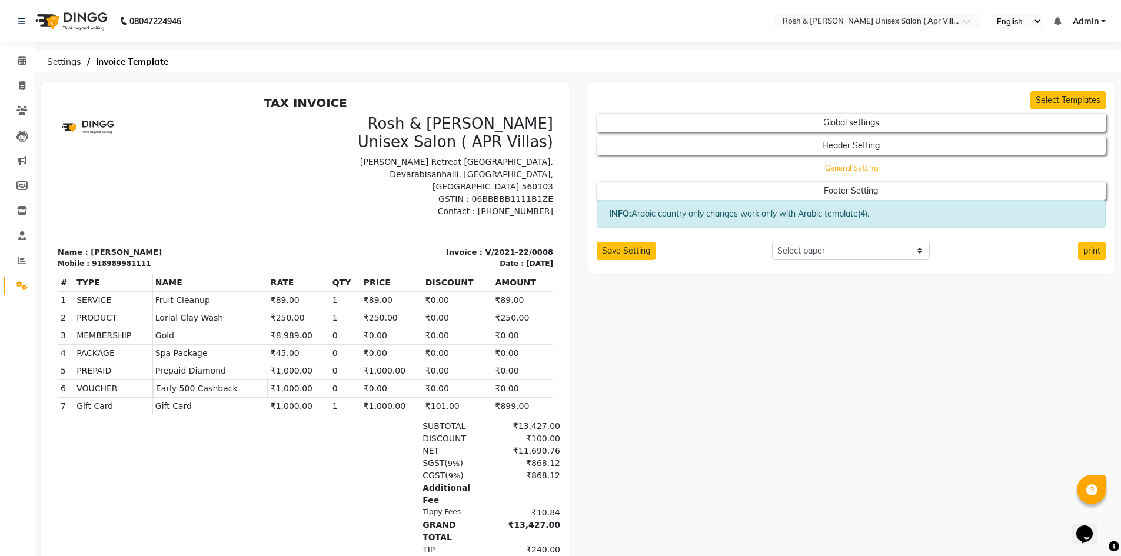
click at [859, 169] on button "General Setting" at bounding box center [851, 168] width 458 height 16
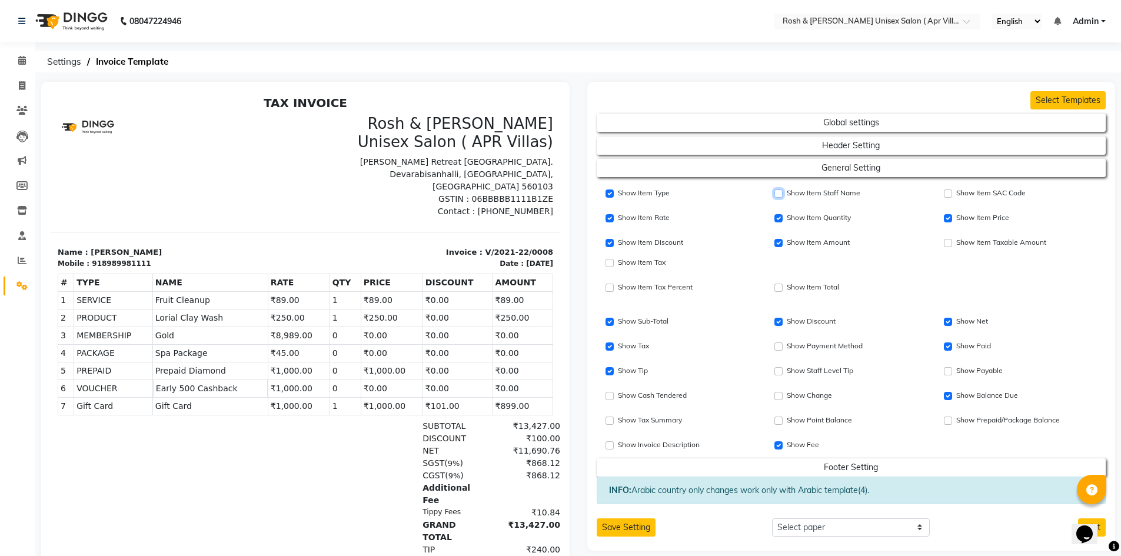
click at [779, 194] on input "Show Item Staff Name" at bounding box center [778, 193] width 8 height 8
checkbox input "true"
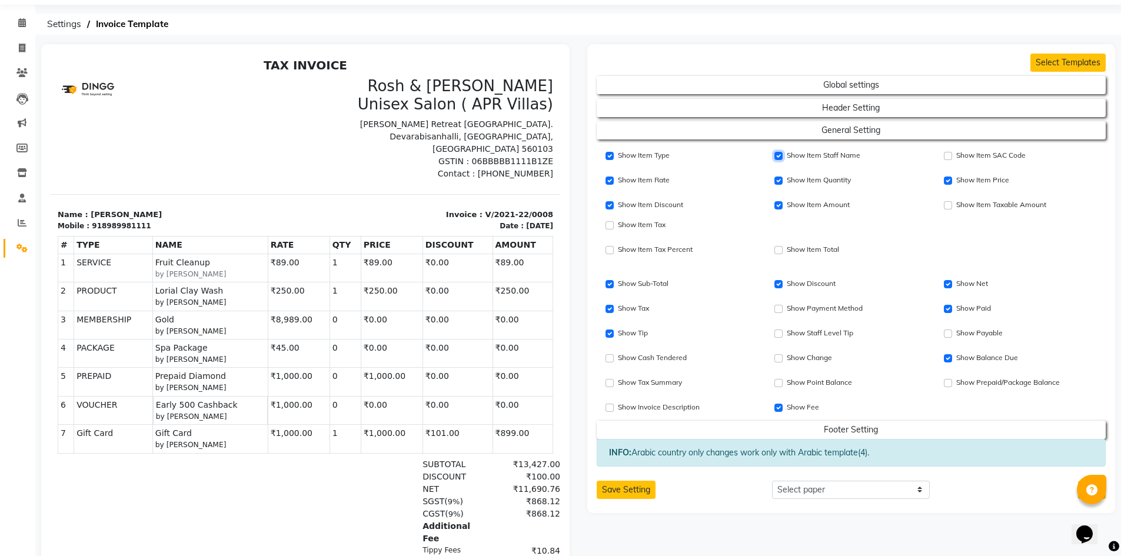
scroll to position [59, 0]
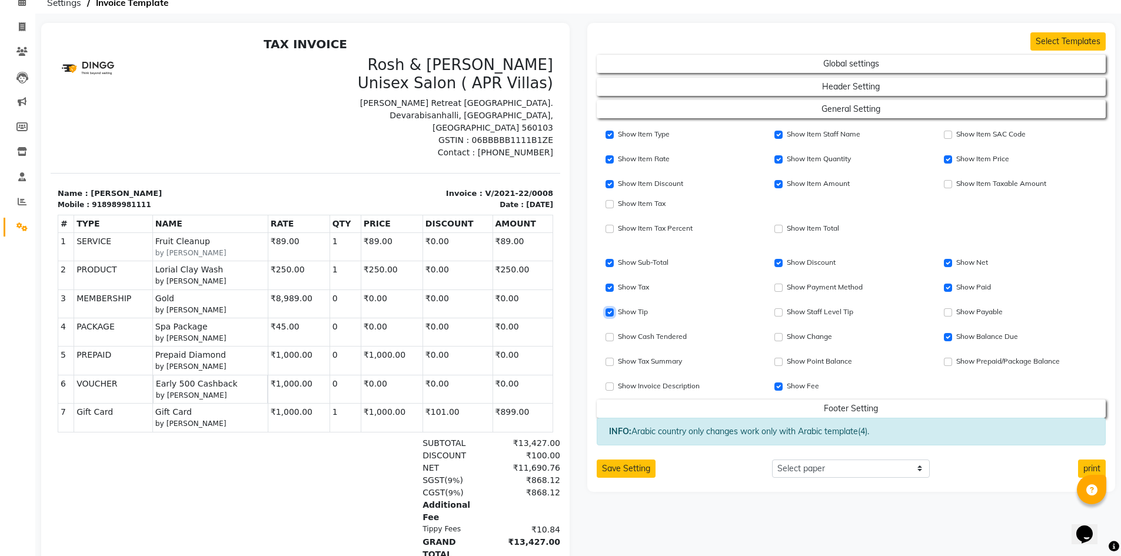
click at [611, 308] on input "Show Tip" at bounding box center [609, 312] width 8 height 8
checkbox input "true"
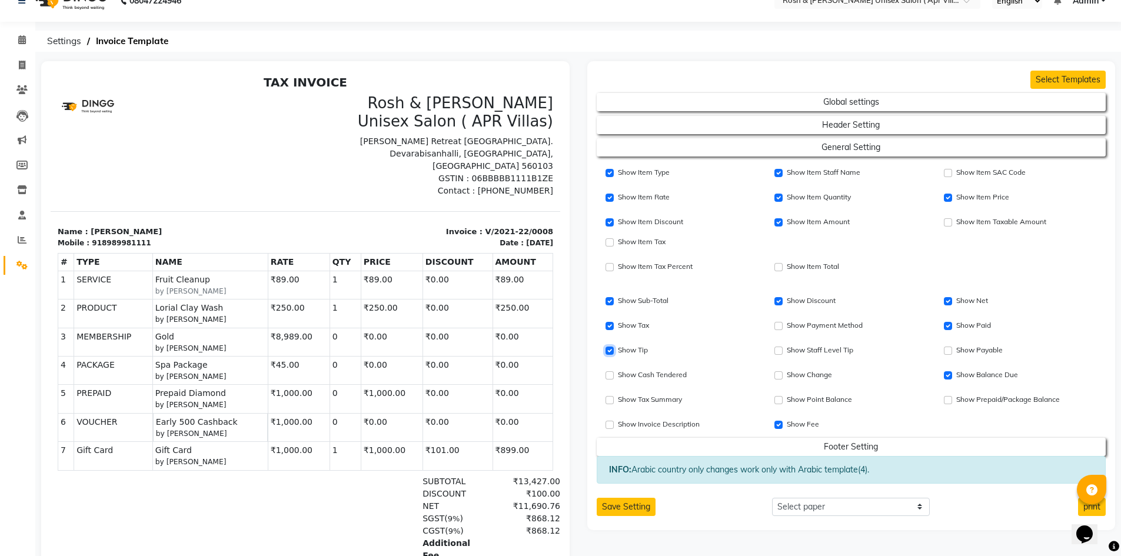
scroll to position [0, 0]
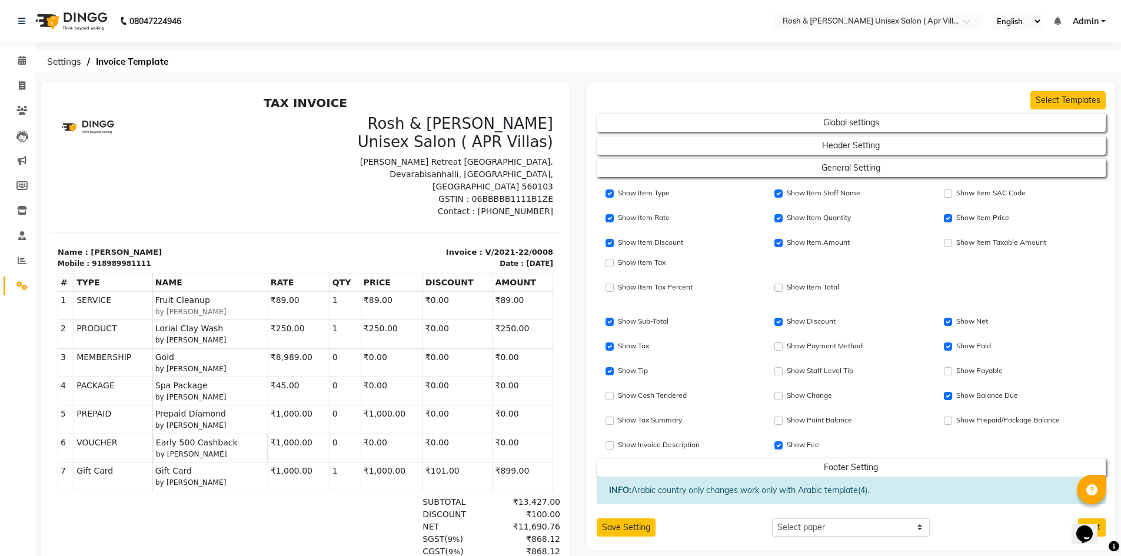
drag, startPoint x: 489, startPoint y: 199, endPoint x: 534, endPoint y: 199, distance: 44.1
click at [534, 205] on p "Contact : 9916521221" at bounding box center [432, 211] width 241 height 12
click at [422, 205] on p "Contact : 9916521221" at bounding box center [432, 211] width 241 height 12
click at [20, 82] on icon at bounding box center [22, 85] width 6 height 9
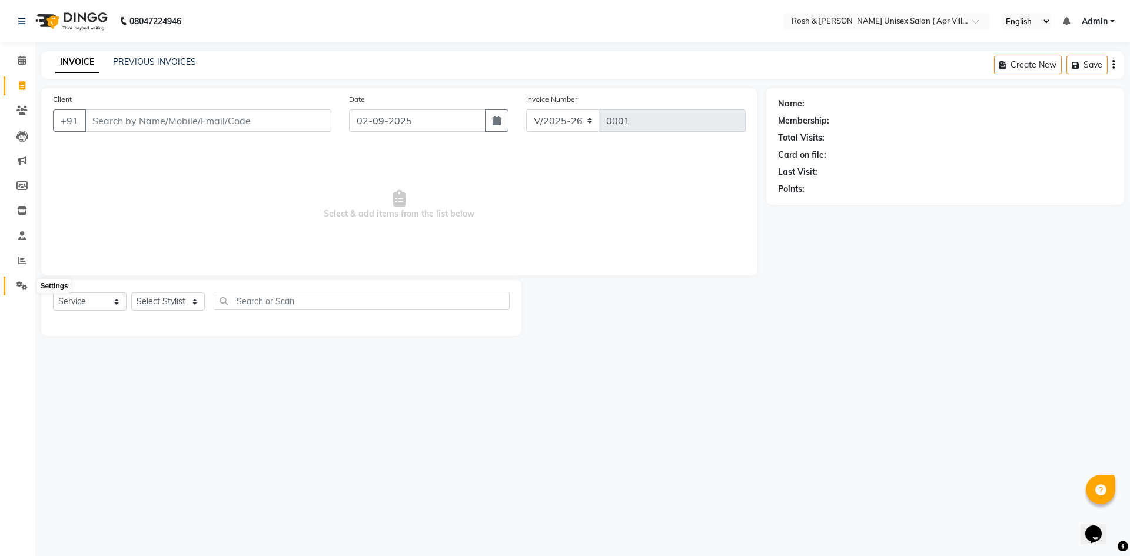
click at [20, 282] on icon at bounding box center [21, 285] width 11 height 9
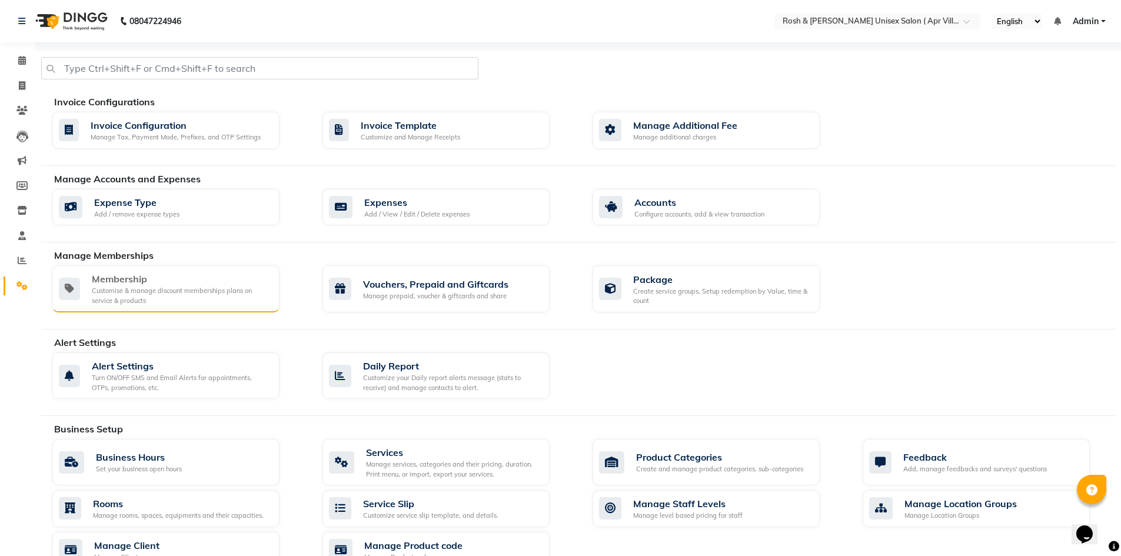
click at [145, 288] on div "Customise & manage discount memberships plans on service & products" at bounding box center [181, 295] width 178 height 19
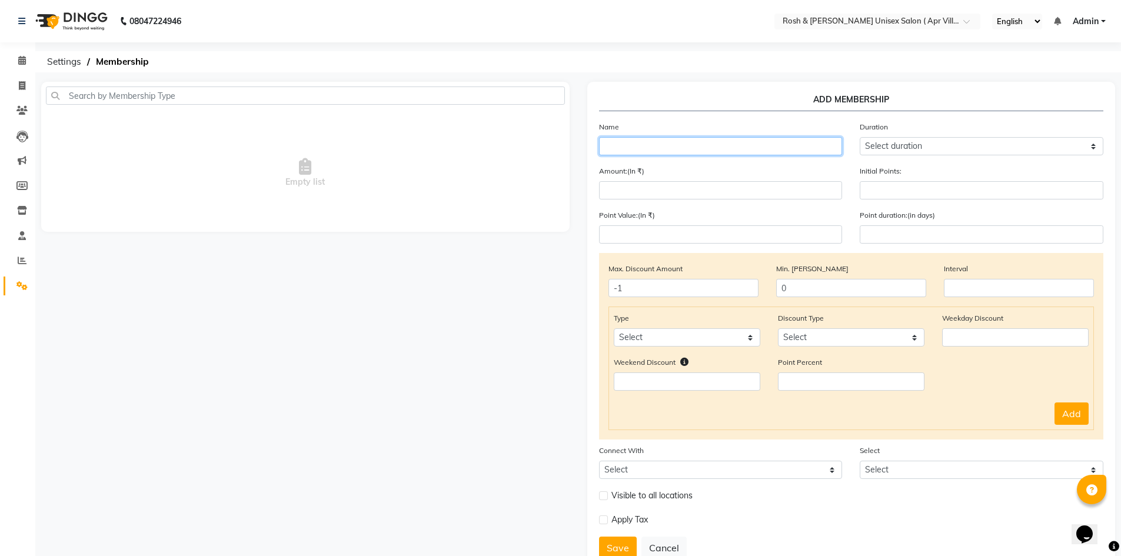
click at [649, 148] on input "text" at bounding box center [721, 146] width 244 height 18
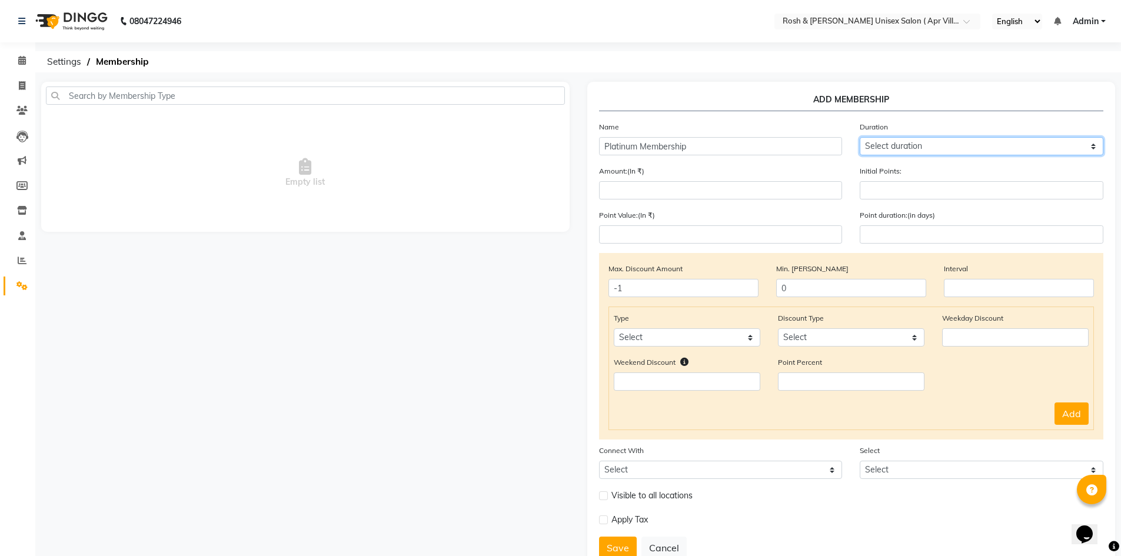
click at [1091, 145] on select "Select duration Week Half-month Month Year Life Time 4 Months 8 Months 6 Months…" at bounding box center [981, 146] width 244 height 18
click at [859, 137] on select "Select duration Week Half-month Month Year Life Time 4 Months 8 Months 6 Months…" at bounding box center [981, 146] width 244 height 18
click at [665, 547] on button "Cancel" at bounding box center [663, 548] width 45 height 22
click at [667, 548] on button "Cancel" at bounding box center [663, 548] width 45 height 22
click at [21, 282] on icon at bounding box center [21, 285] width 11 height 9
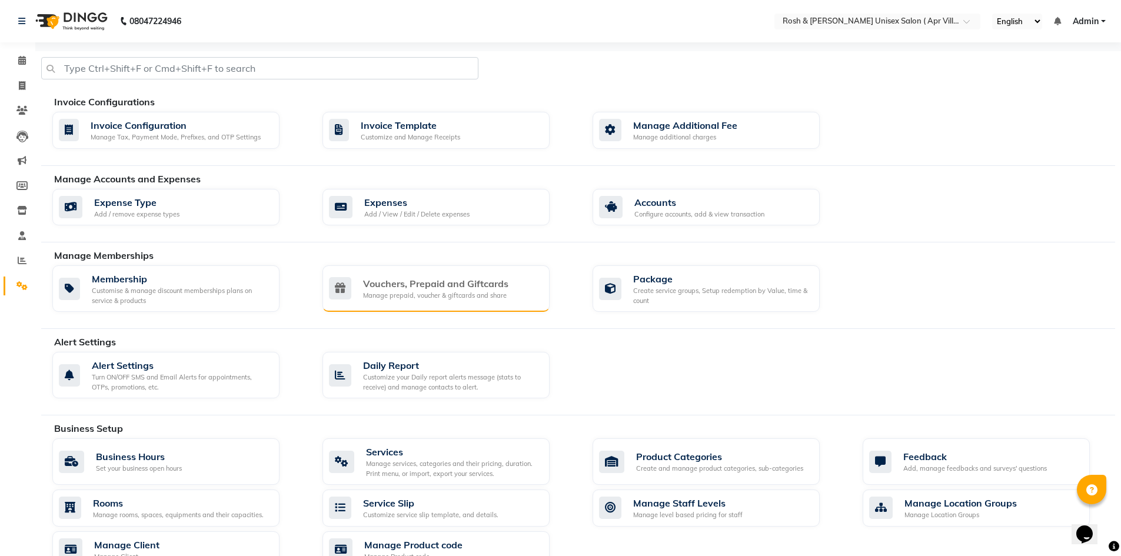
click at [439, 282] on div "Vouchers, Prepaid and Giftcards" at bounding box center [435, 283] width 145 height 14
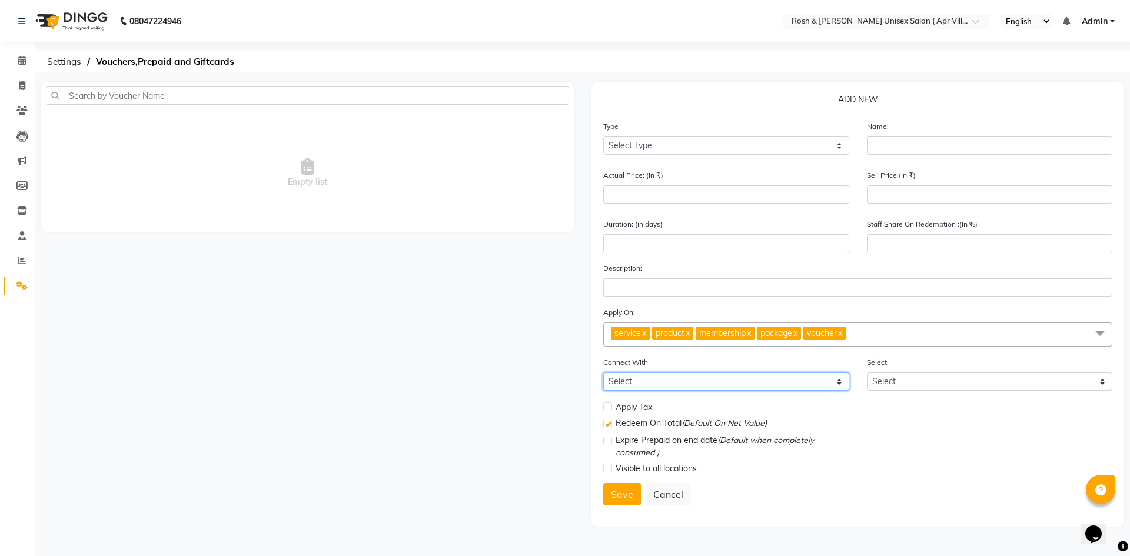
click at [837, 384] on select "Select Membership Package" at bounding box center [726, 381] width 246 height 18
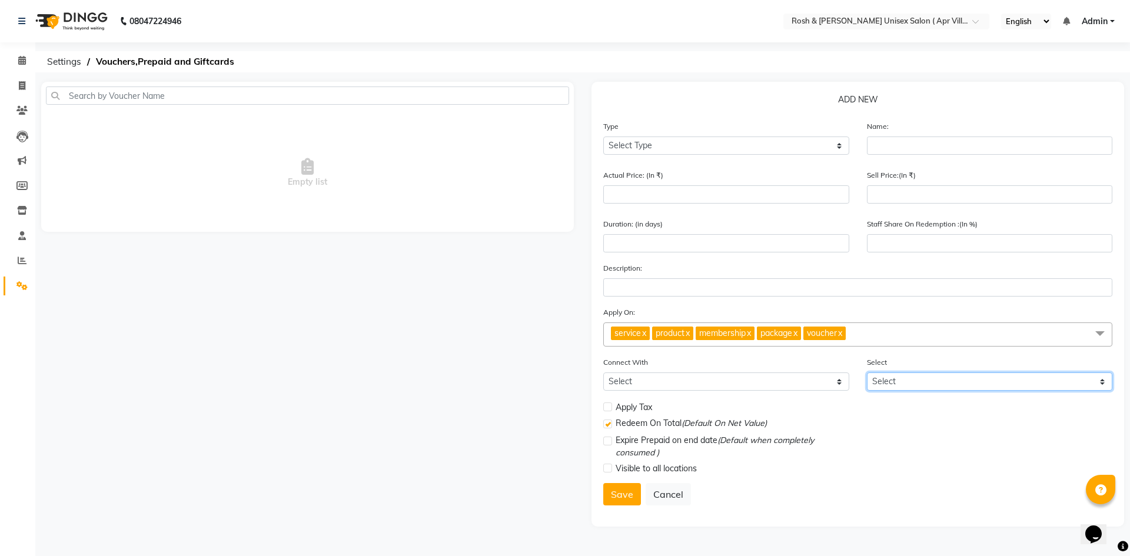
click at [1103, 381] on select "Select" at bounding box center [990, 381] width 246 height 18
click at [604, 408] on label at bounding box center [607, 406] width 9 height 9
click at [604, 408] on input "checkbox" at bounding box center [607, 408] width 8 height 8
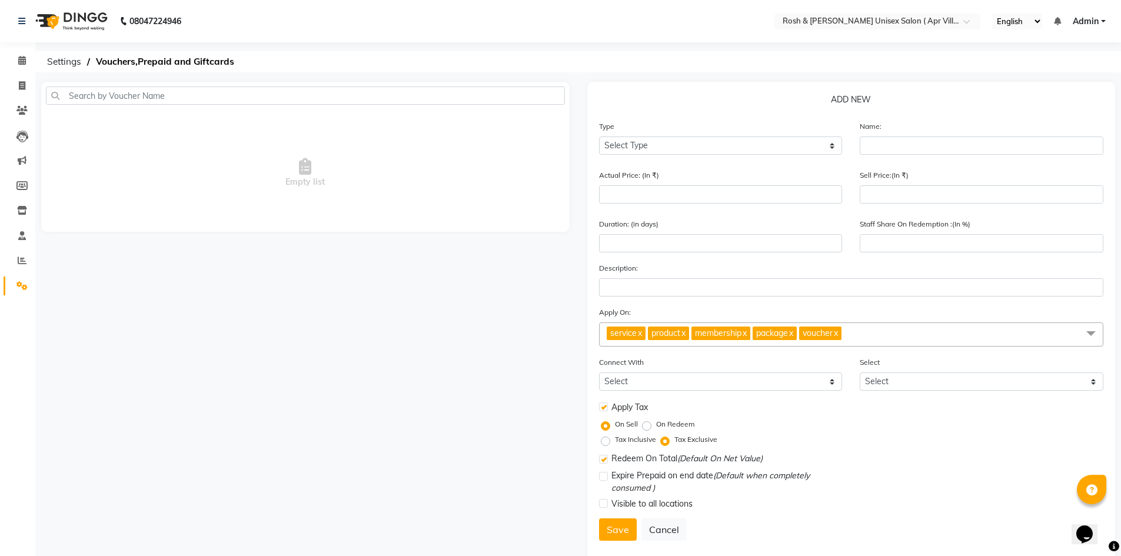
click at [615, 442] on label "Tax Inclusive" at bounding box center [635, 439] width 41 height 11
click at [607, 442] on input "Tax Inclusive" at bounding box center [608, 439] width 8 height 8
click at [618, 192] on input "number" at bounding box center [721, 194] width 244 height 18
click at [833, 143] on select "Select Type Voucher Prepaid Gift Card" at bounding box center [721, 145] width 244 height 18
click at [498, 311] on div "Empty list" at bounding box center [305, 322] width 546 height 480
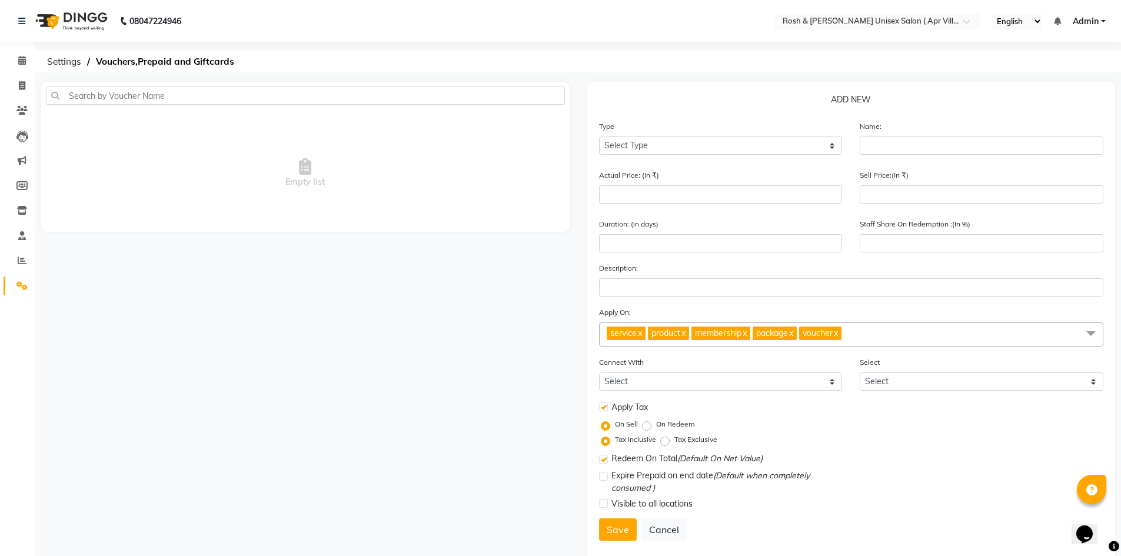
click at [384, 377] on div "Empty list" at bounding box center [305, 322] width 546 height 480
click at [22, 60] on icon at bounding box center [22, 60] width 8 height 9
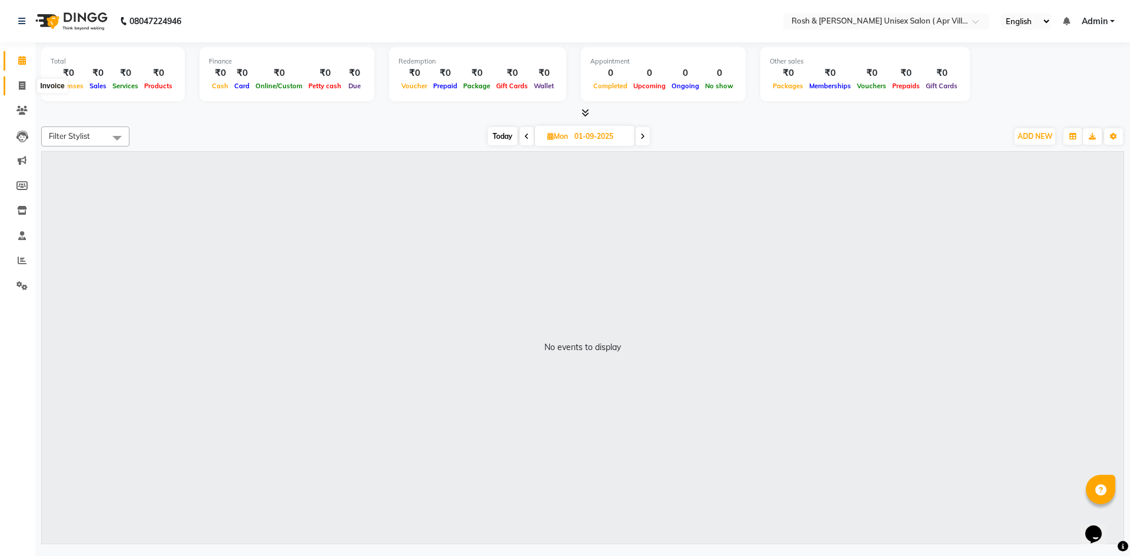
click at [24, 86] on icon at bounding box center [22, 85] width 6 height 9
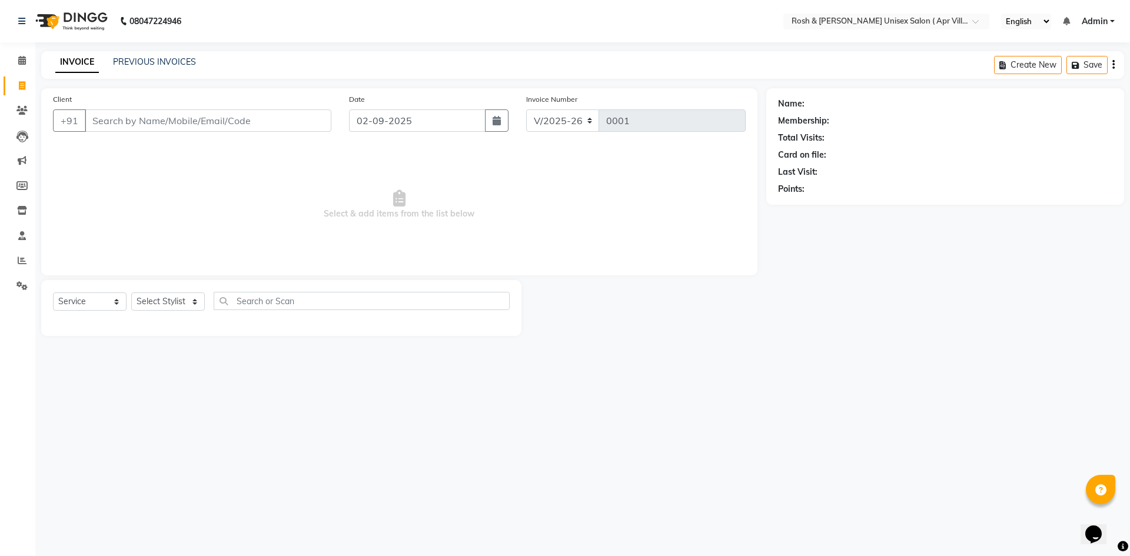
click at [126, 122] on input "Client" at bounding box center [208, 120] width 246 height 22
click at [1032, 65] on button "Create New" at bounding box center [1028, 65] width 68 height 18
click at [116, 119] on input "Client" at bounding box center [208, 120] width 246 height 22
click at [118, 125] on input "Client" at bounding box center [208, 120] width 246 height 22
click at [298, 121] on span "Add Client" at bounding box center [301, 121] width 46 height 12
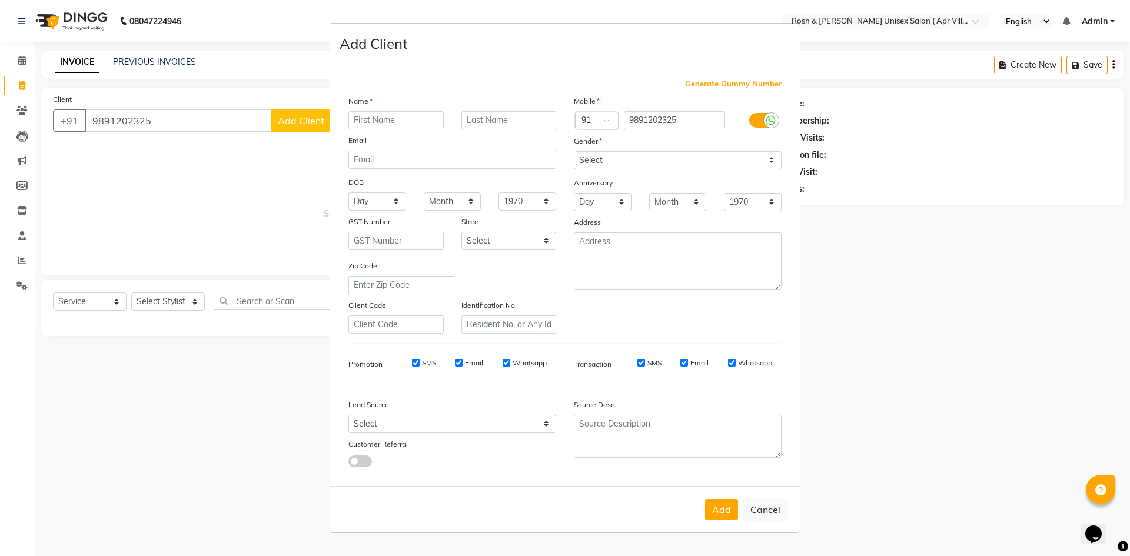
click at [376, 118] on input "text" at bounding box center [395, 120] width 95 height 18
click at [388, 119] on input "Khurana" at bounding box center [395, 120] width 95 height 18
click at [771, 161] on select "Select Male Female Other Prefer Not To Say" at bounding box center [678, 160] width 208 height 18
click at [574, 151] on select "Select Male Female Other Prefer Not To Say" at bounding box center [678, 160] width 208 height 18
click at [461, 362] on input "Email" at bounding box center [459, 363] width 8 height 8
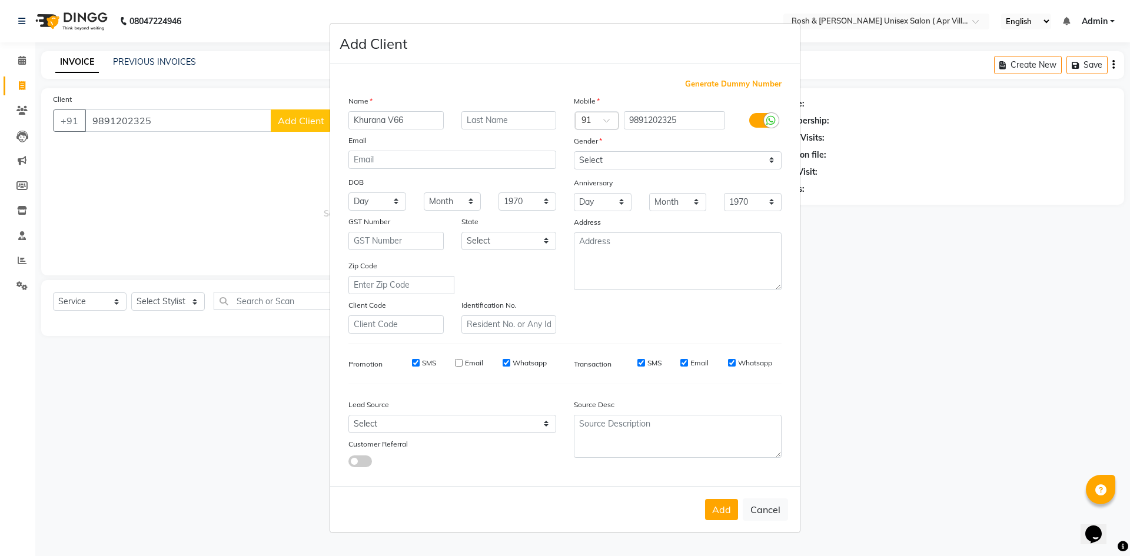
click at [507, 364] on input "Whatsapp" at bounding box center [506, 363] width 8 height 8
click at [683, 365] on input "Email" at bounding box center [684, 363] width 8 height 8
click at [735, 364] on div "Whatsapp" at bounding box center [750, 363] width 44 height 11
click at [729, 365] on input "Whatsapp" at bounding box center [732, 363] width 8 height 8
click at [718, 511] on button "Add" at bounding box center [721, 509] width 33 height 21
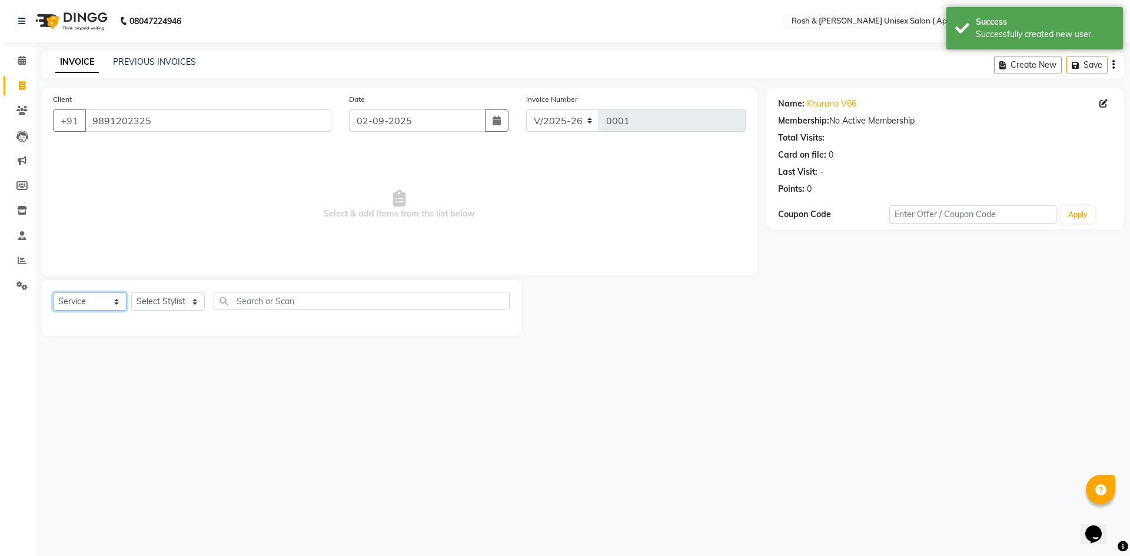
click at [116, 302] on select "Select Service Product Membership Package Voucher Prepaid Gift Card" at bounding box center [90, 301] width 74 height 18
click at [53, 292] on select "Select Service Product Membership Package Voucher Prepaid Gift Card" at bounding box center [90, 301] width 74 height 18
click at [192, 299] on select "Select Stylist Aalam Devi [PERSON_NAME] Front Desk Hangma [PERSON_NAME] [PERSON…" at bounding box center [168, 301] width 74 height 18
click at [131, 292] on select "Select Stylist Aalam Devi [PERSON_NAME] Front Desk Hangma [PERSON_NAME] [PERSON…" at bounding box center [168, 301] width 74 height 18
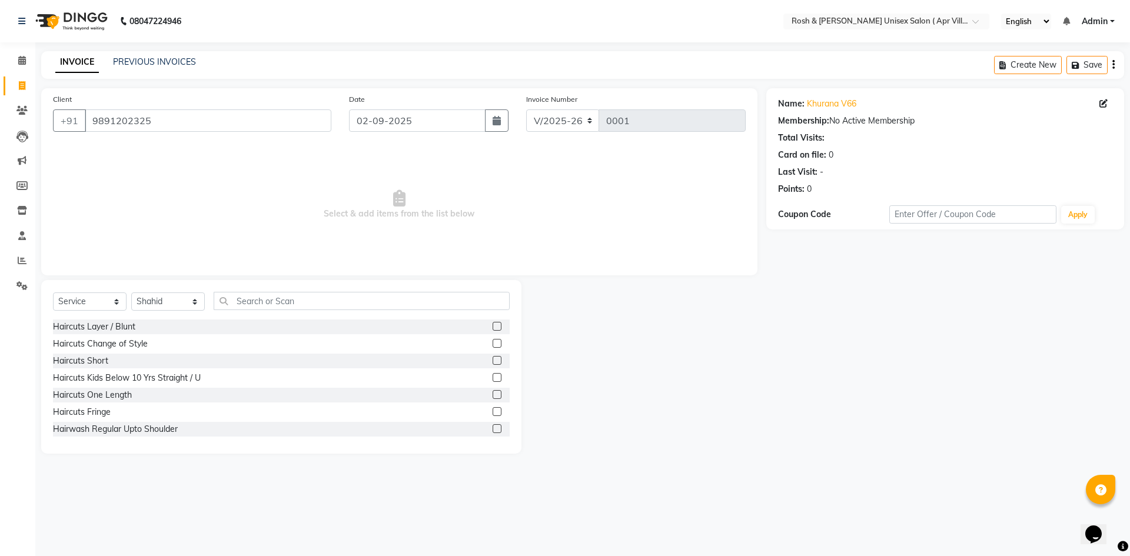
click at [177, 360] on div "Haircuts Short" at bounding box center [281, 361] width 457 height 15
click at [492, 363] on label at bounding box center [496, 360] width 9 height 9
click at [492, 363] on input "checkbox" at bounding box center [496, 361] width 8 height 8
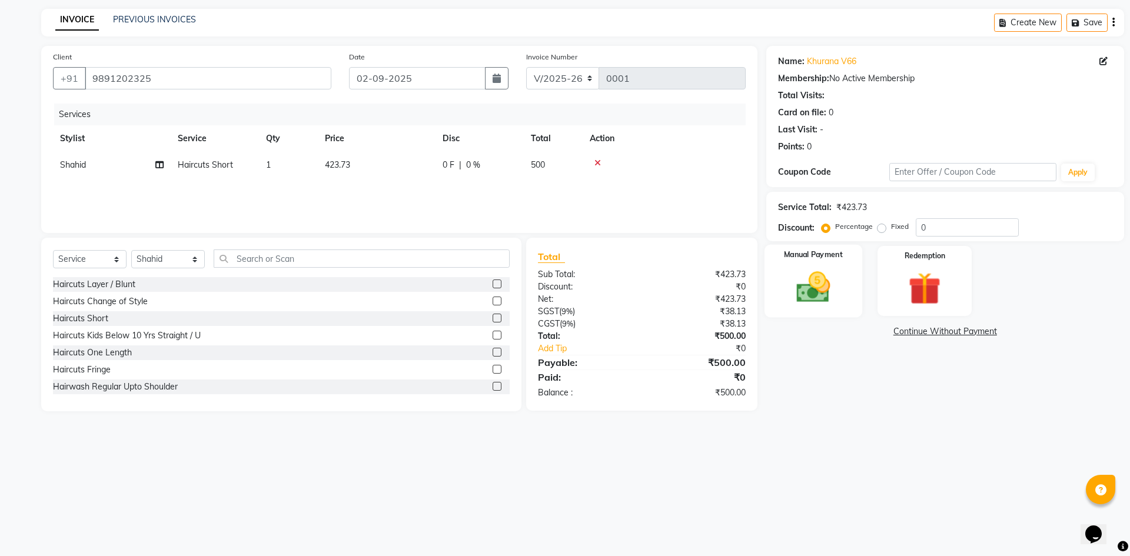
click at [822, 278] on img at bounding box center [812, 287] width 55 height 39
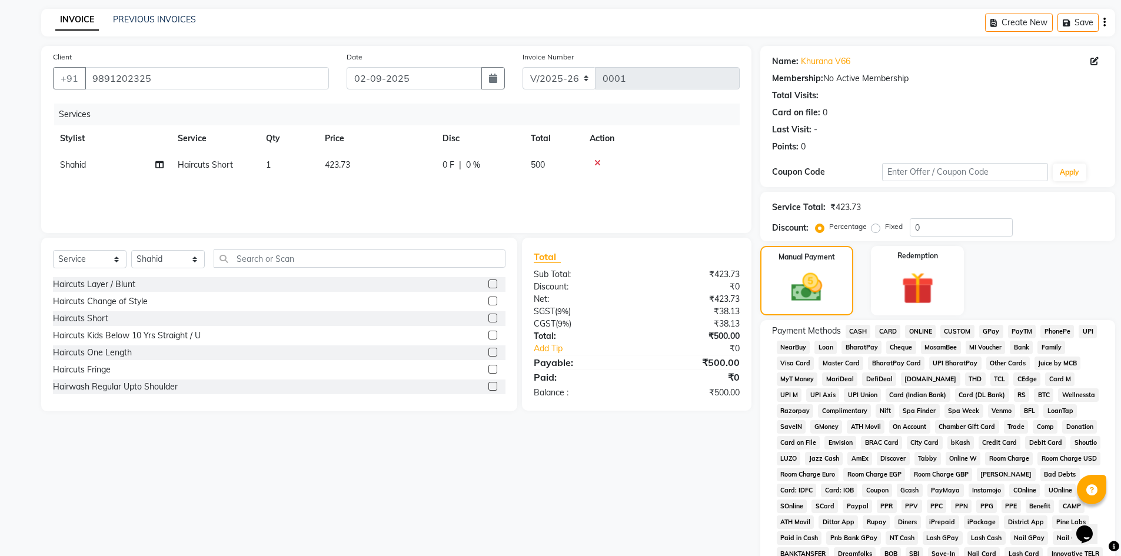
click at [860, 332] on span "CASH" at bounding box center [857, 332] width 25 height 14
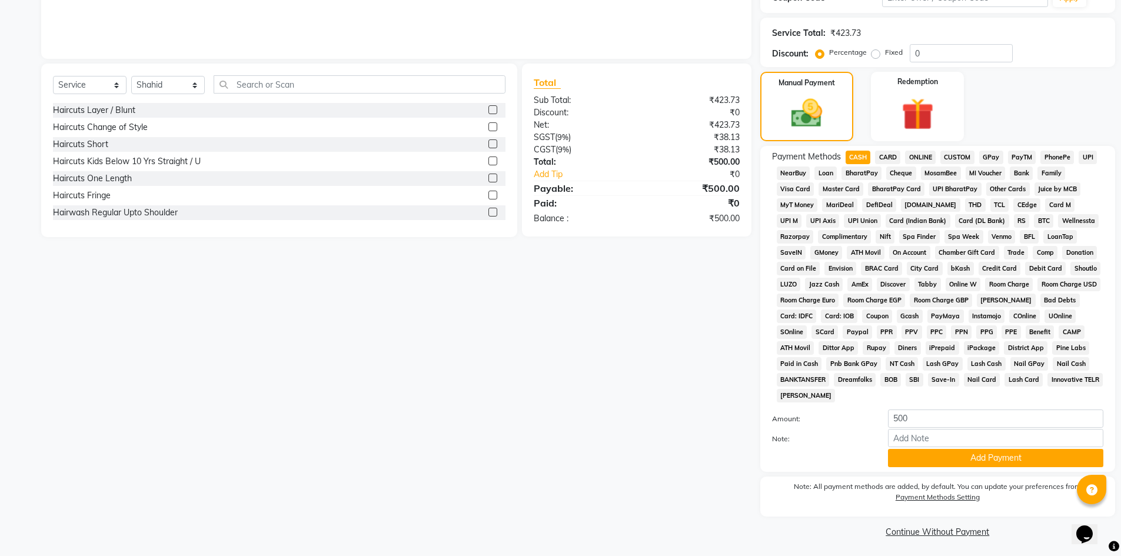
scroll to position [176, 0]
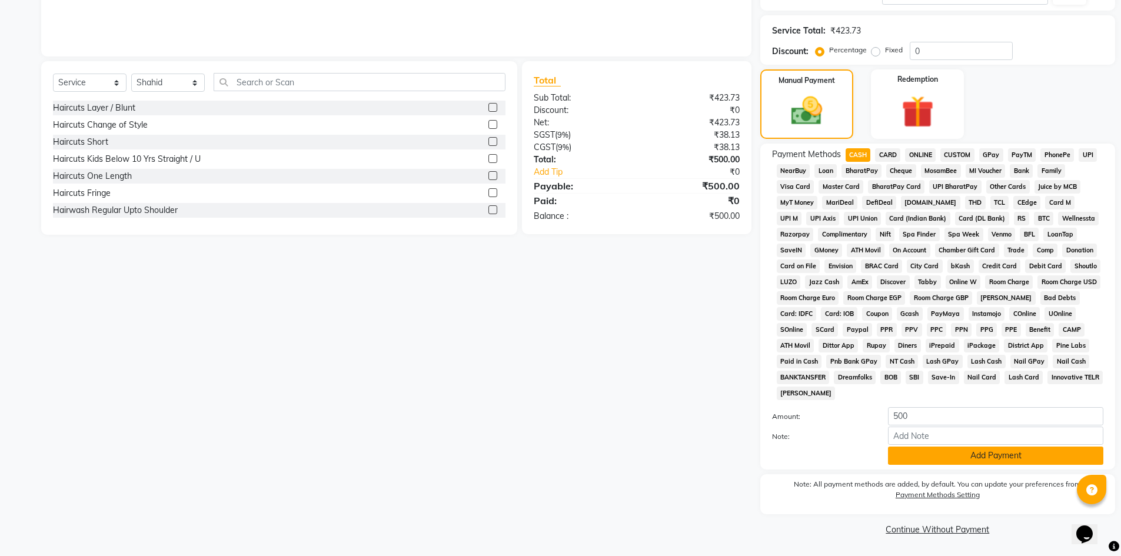
click at [997, 454] on button "Add Payment" at bounding box center [995, 456] width 215 height 18
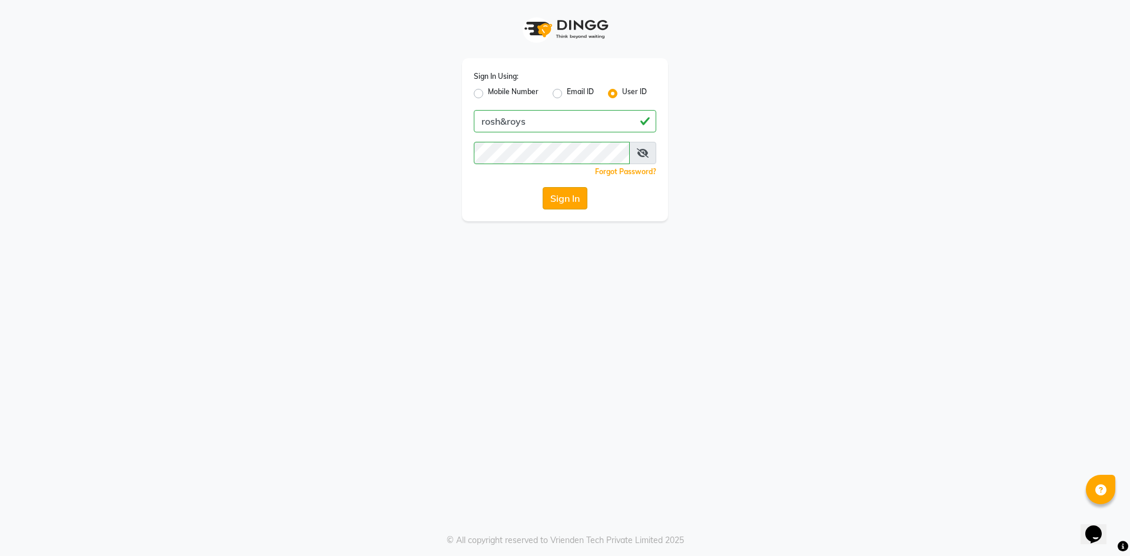
click at [574, 205] on button "Sign In" at bounding box center [564, 198] width 45 height 22
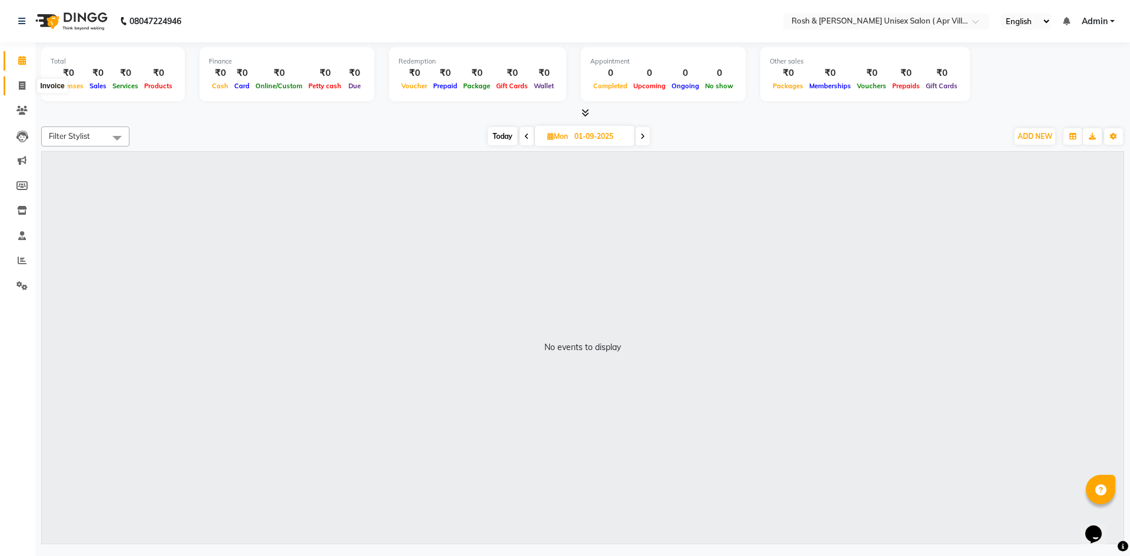
click at [22, 82] on icon at bounding box center [22, 85] width 6 height 9
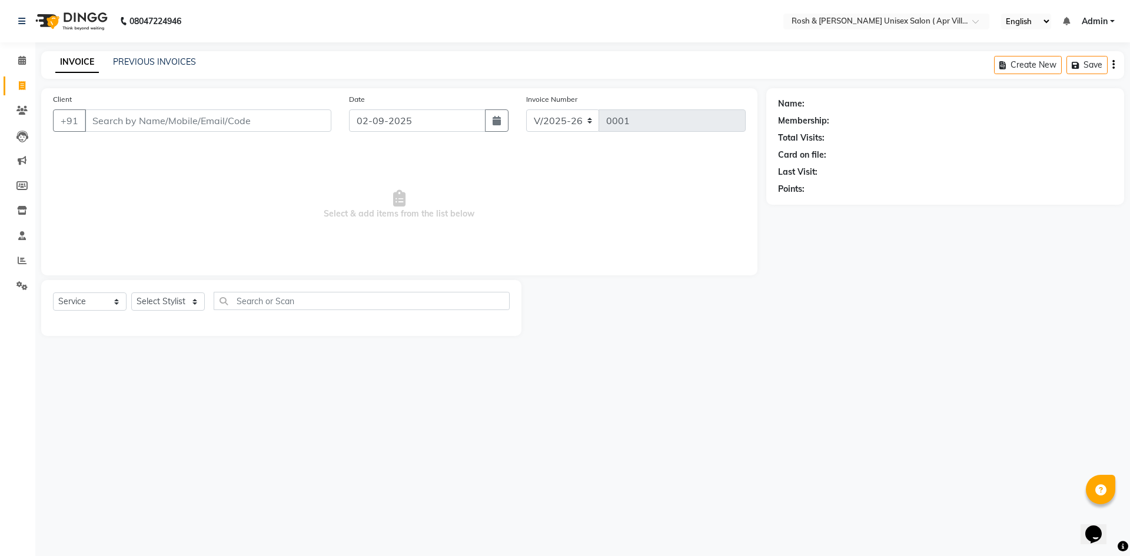
click at [138, 55] on div "INVOICE PREVIOUS INVOICES Create New Save" at bounding box center [582, 65] width 1082 height 28
click at [140, 58] on link "PREVIOUS INVOICES" at bounding box center [154, 61] width 83 height 11
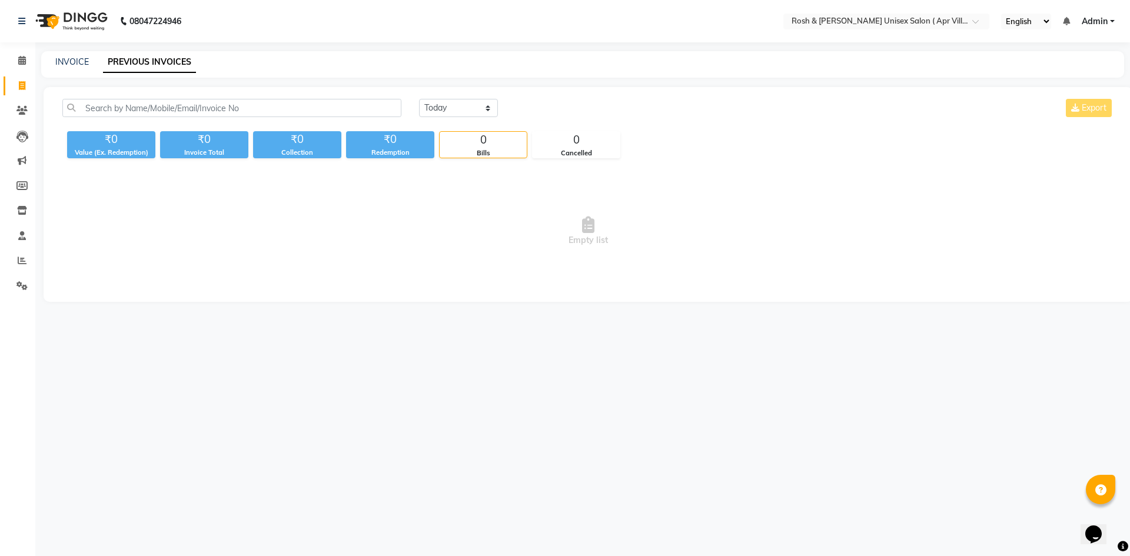
click at [155, 64] on link "PREVIOUS INVOICES" at bounding box center [149, 62] width 93 height 21
click at [77, 64] on link "INVOICE" at bounding box center [72, 61] width 34 height 11
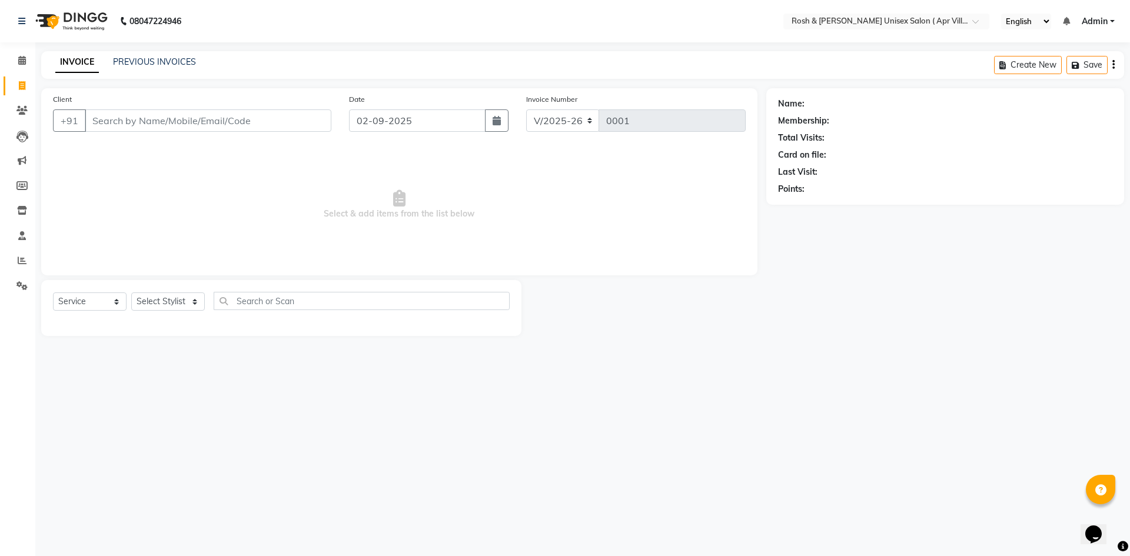
click at [151, 120] on input "Client" at bounding box center [208, 120] width 246 height 22
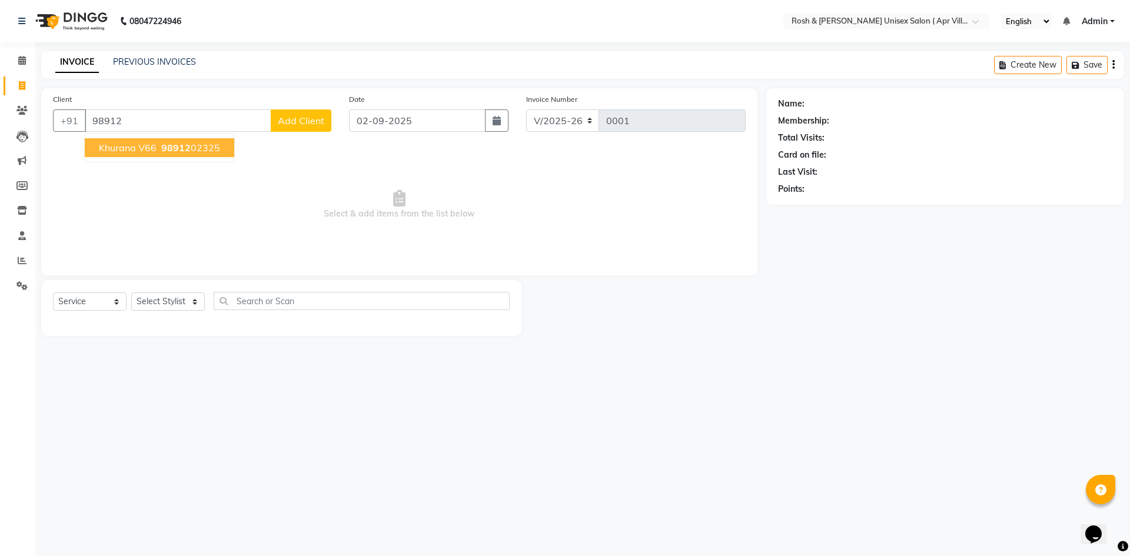
click at [169, 145] on span "98912" at bounding box center [175, 148] width 29 height 12
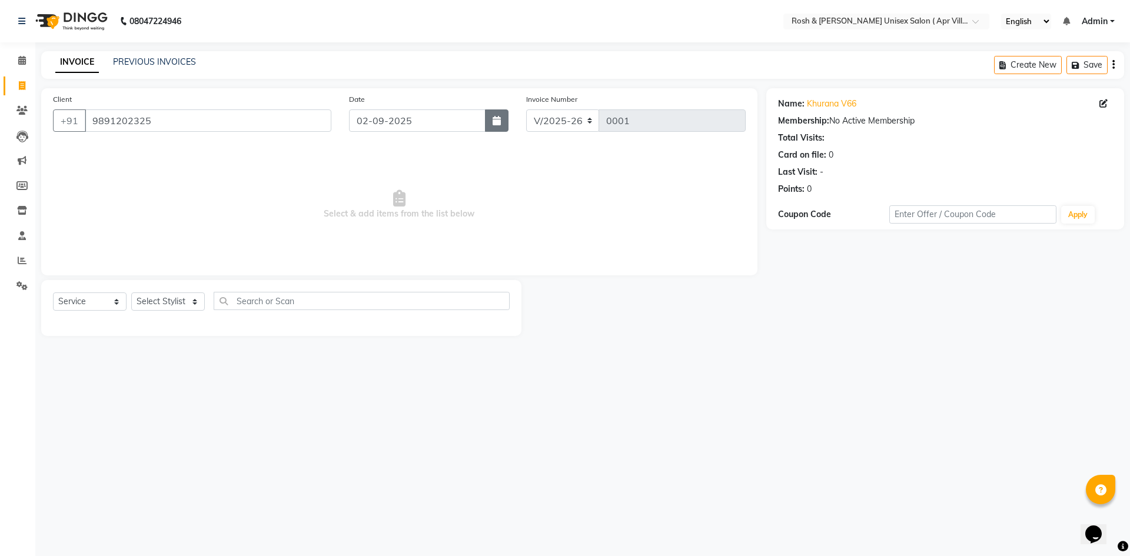
click at [500, 119] on icon "button" at bounding box center [496, 120] width 8 height 9
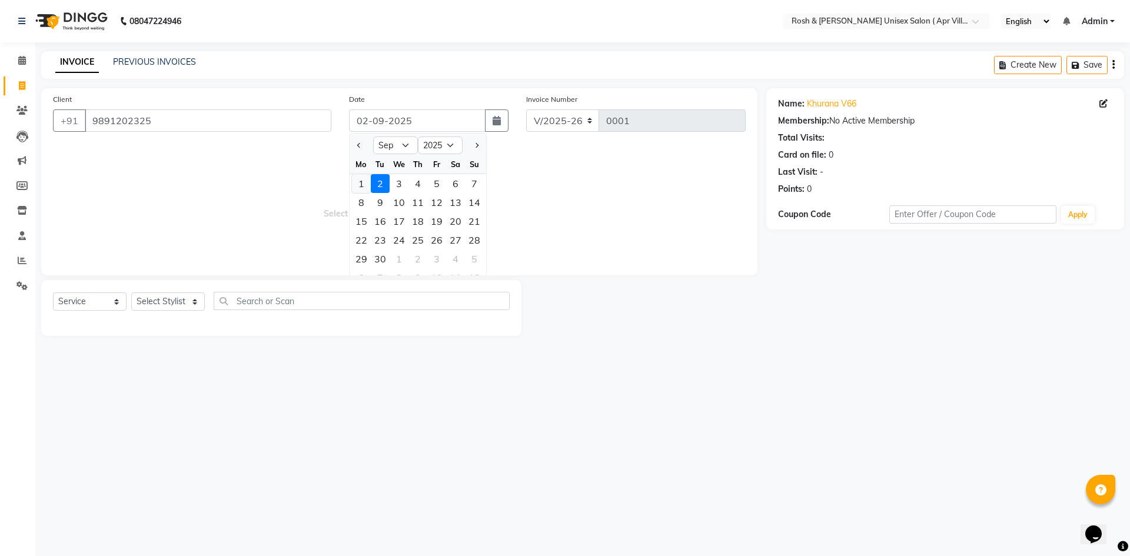
click at [359, 184] on div "1" at bounding box center [361, 183] width 19 height 19
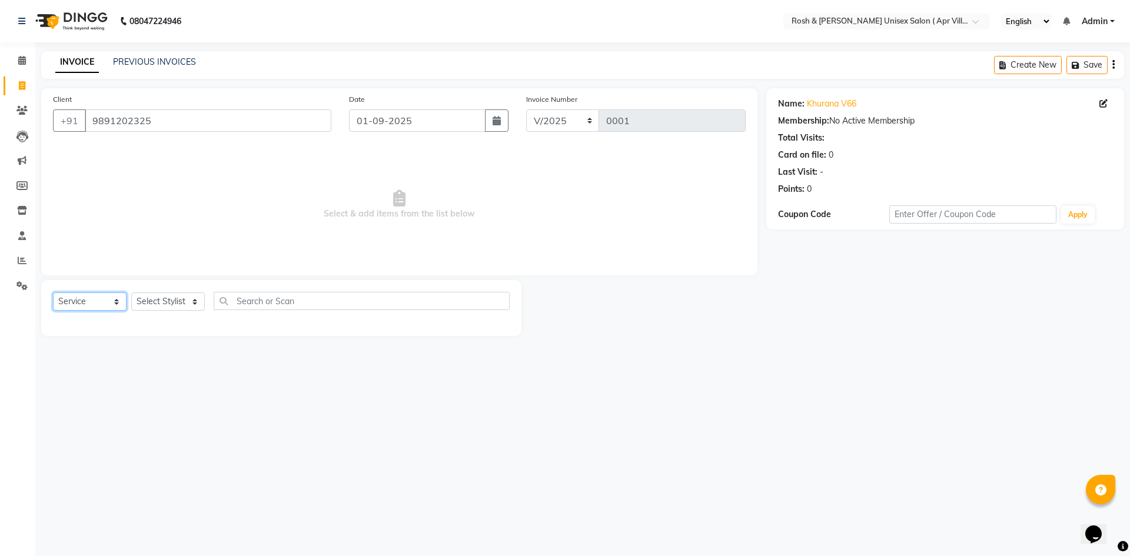
click at [115, 303] on select "Select Service Product Membership Package Voucher Prepaid Gift Card" at bounding box center [90, 301] width 74 height 18
click at [188, 300] on select "Select Stylist Aalam Devi [PERSON_NAME] Front Desk Hangma [PERSON_NAME] [PERSON…" at bounding box center [168, 301] width 74 height 18
click at [131, 292] on select "Select Stylist Aalam Devi [PERSON_NAME] Front Desk Hangma [PERSON_NAME] [PERSON…" at bounding box center [168, 301] width 74 height 18
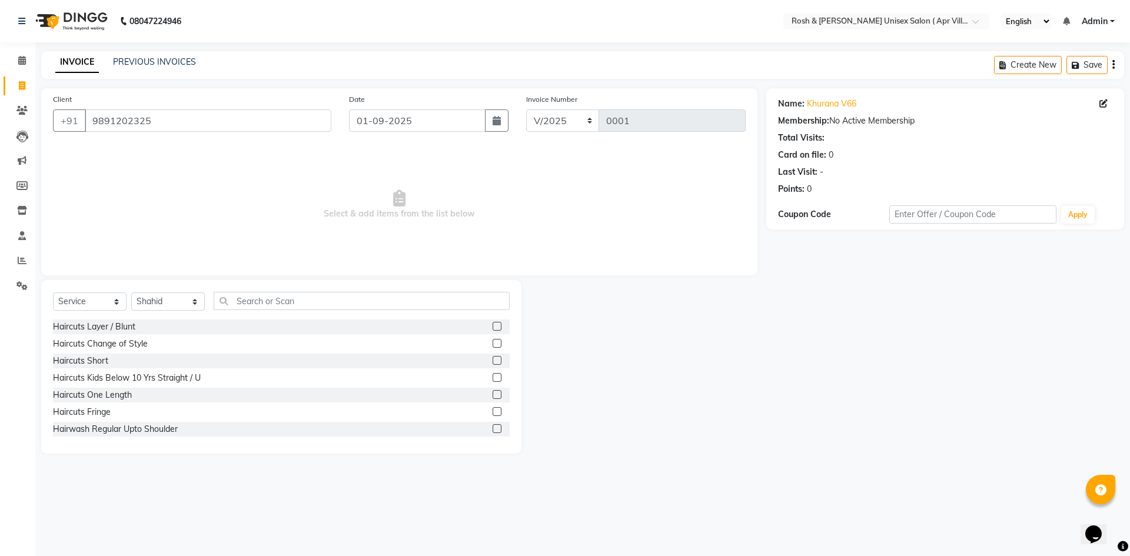
click at [492, 360] on label at bounding box center [496, 360] width 9 height 9
click at [492, 360] on input "checkbox" at bounding box center [496, 361] width 8 height 8
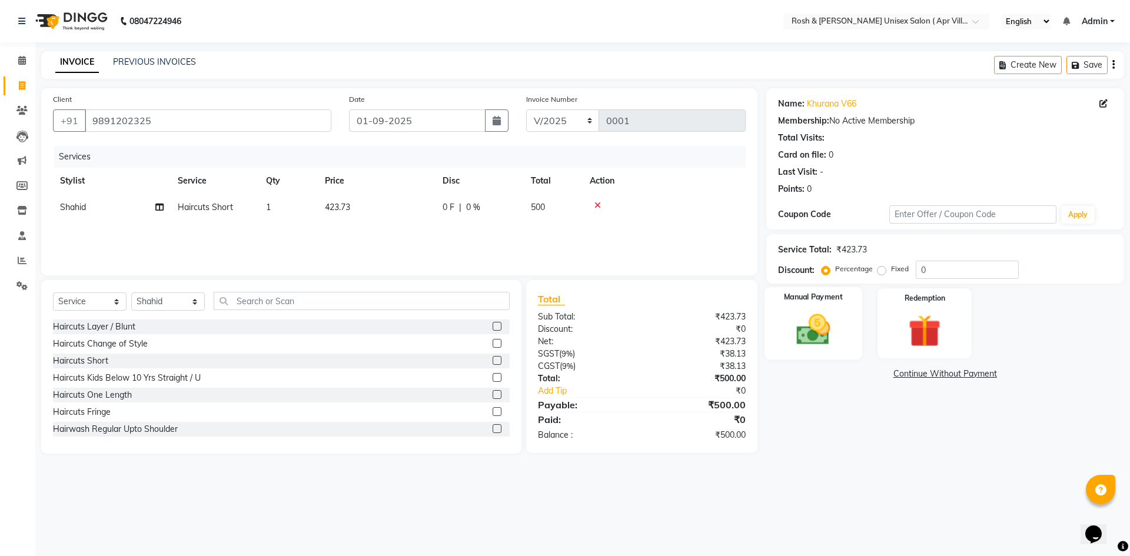
click at [817, 331] on img at bounding box center [812, 329] width 55 height 39
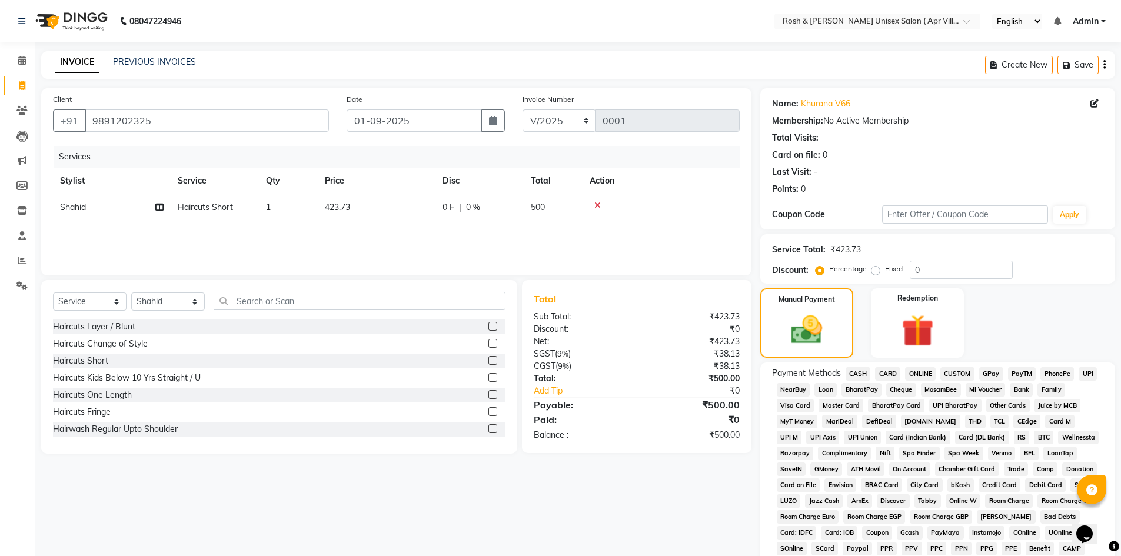
click at [855, 373] on span "CASH" at bounding box center [857, 374] width 25 height 14
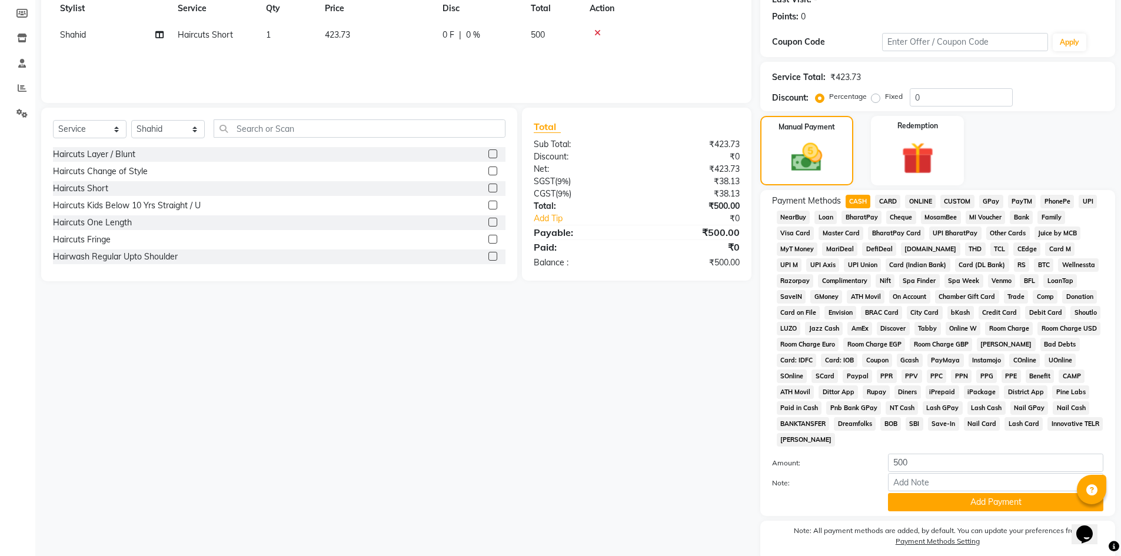
scroll to position [219, 0]
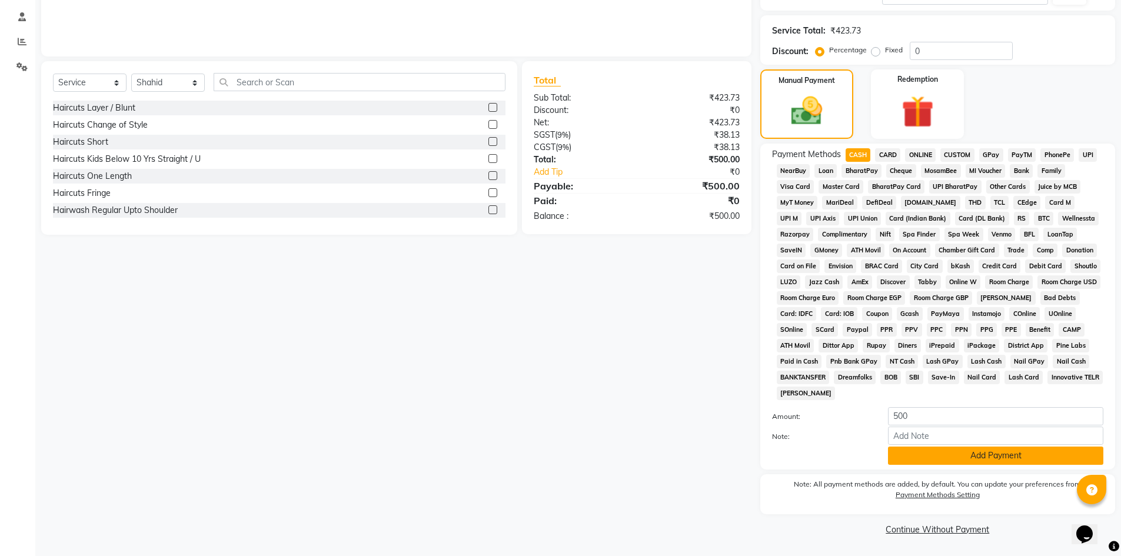
click at [978, 452] on button "Add Payment" at bounding box center [995, 456] width 215 height 18
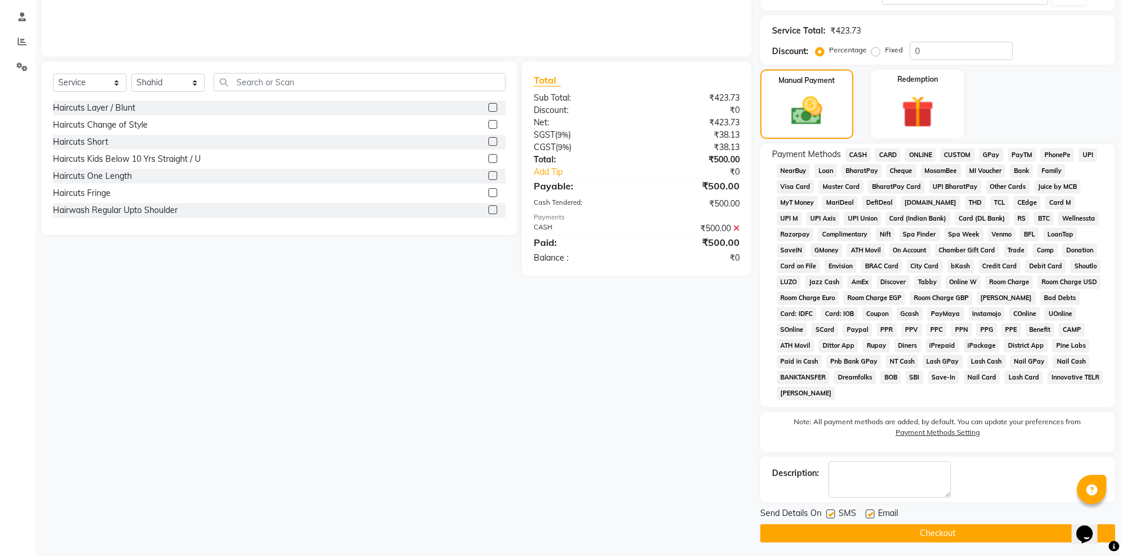
click at [937, 534] on button "Checkout" at bounding box center [937, 533] width 355 height 18
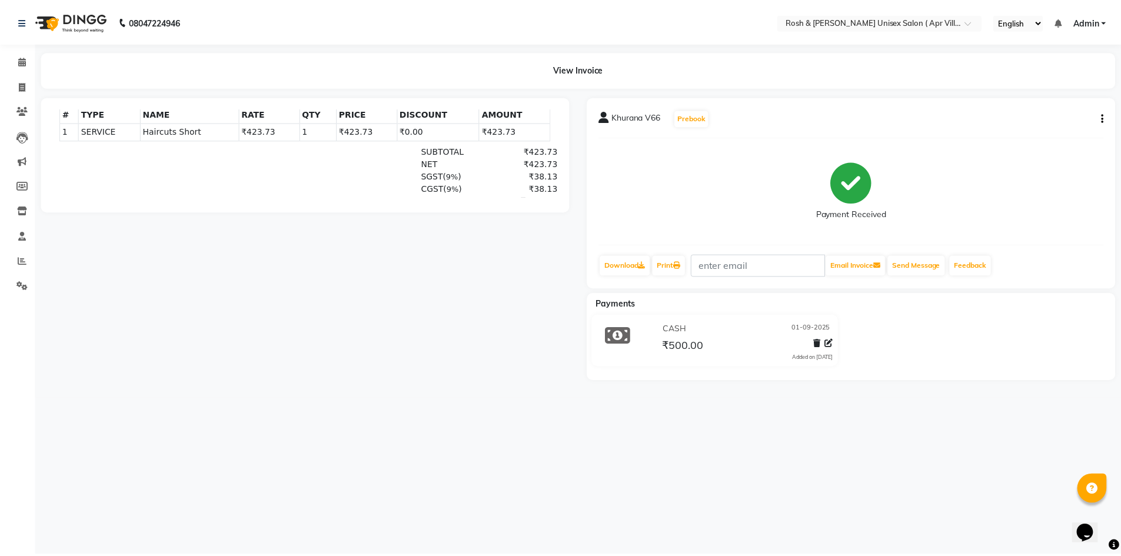
scroll to position [9, 0]
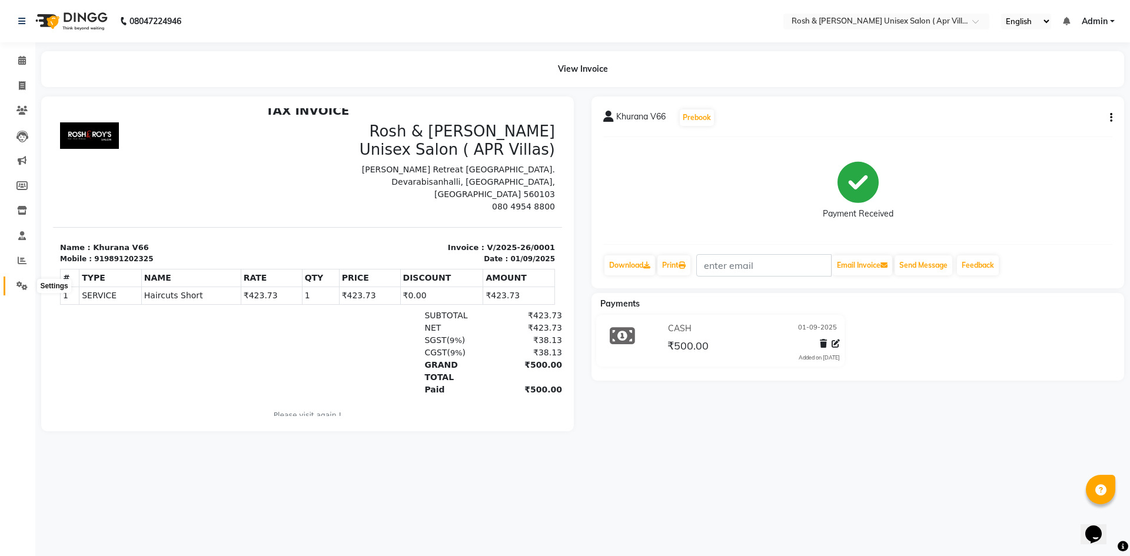
click at [25, 282] on icon at bounding box center [21, 285] width 11 height 9
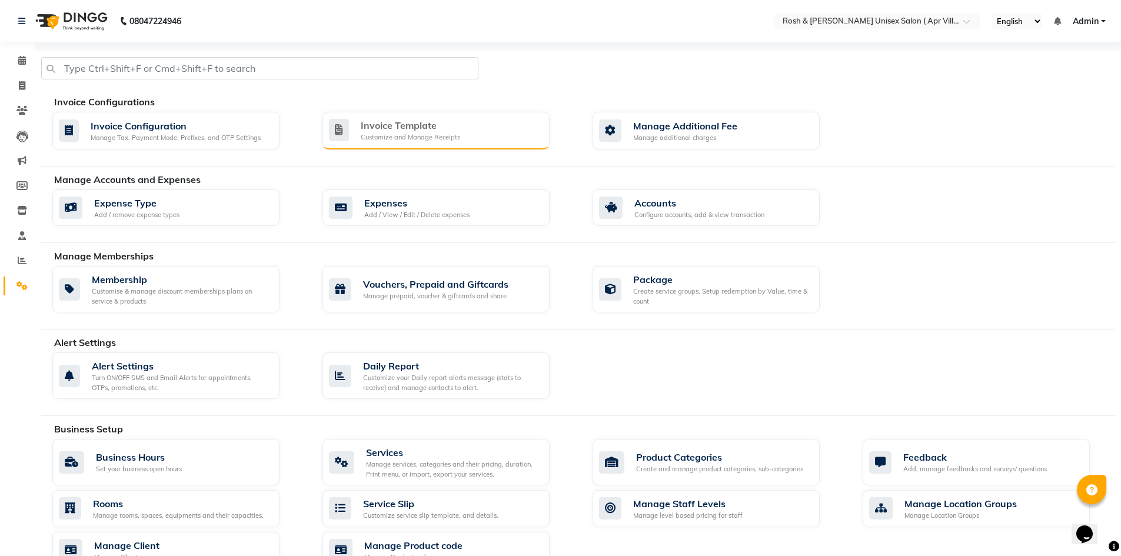
click at [420, 128] on div "Invoice Template" at bounding box center [410, 125] width 99 height 14
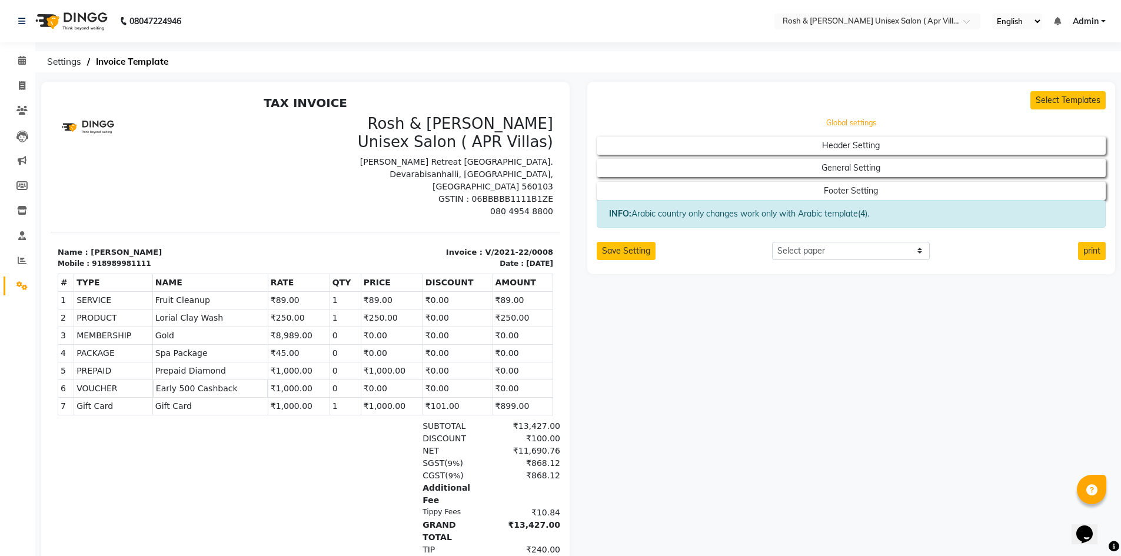
click at [846, 125] on button "Global settings" at bounding box center [851, 123] width 458 height 16
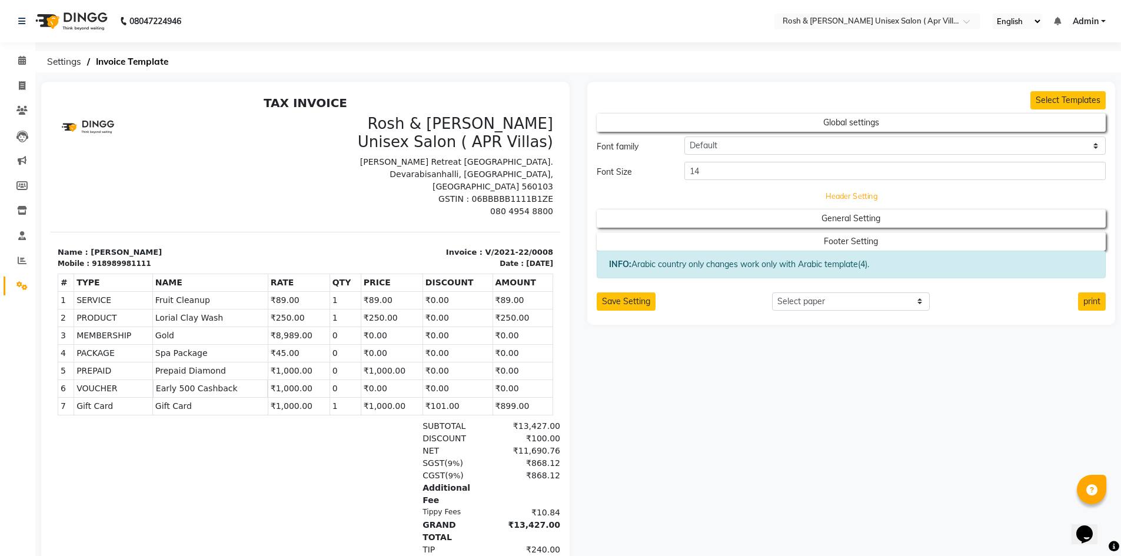
click at [842, 193] on button "Header Setting" at bounding box center [851, 196] width 458 height 16
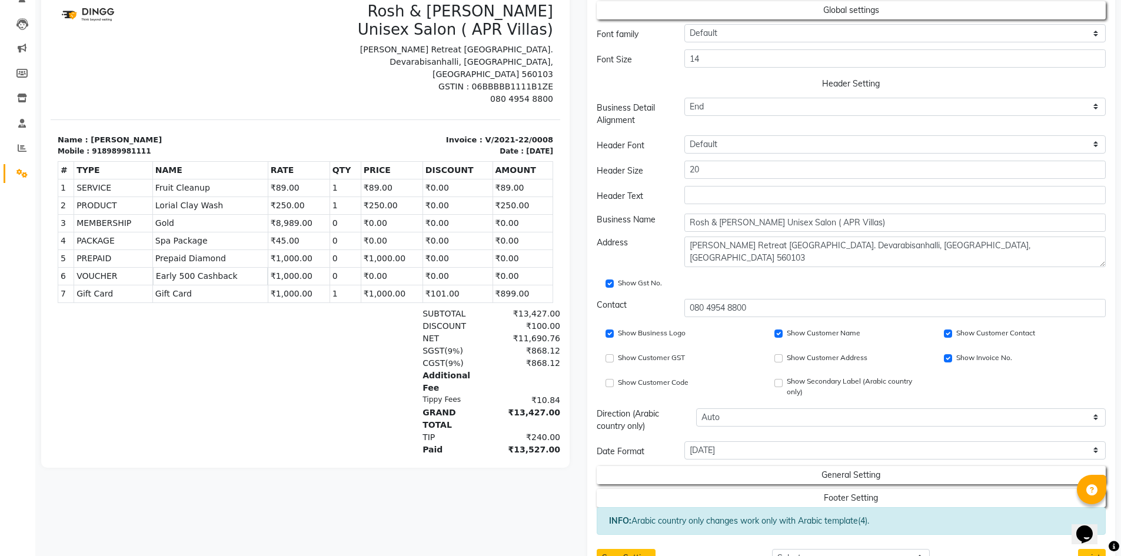
scroll to position [155, 0]
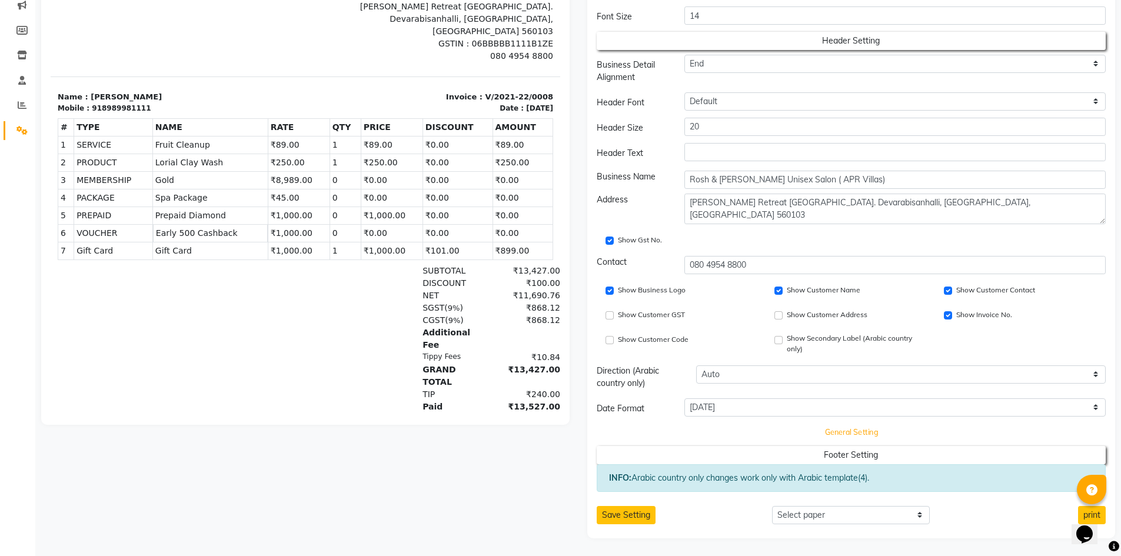
click at [868, 434] on button "General Setting" at bounding box center [851, 432] width 458 height 16
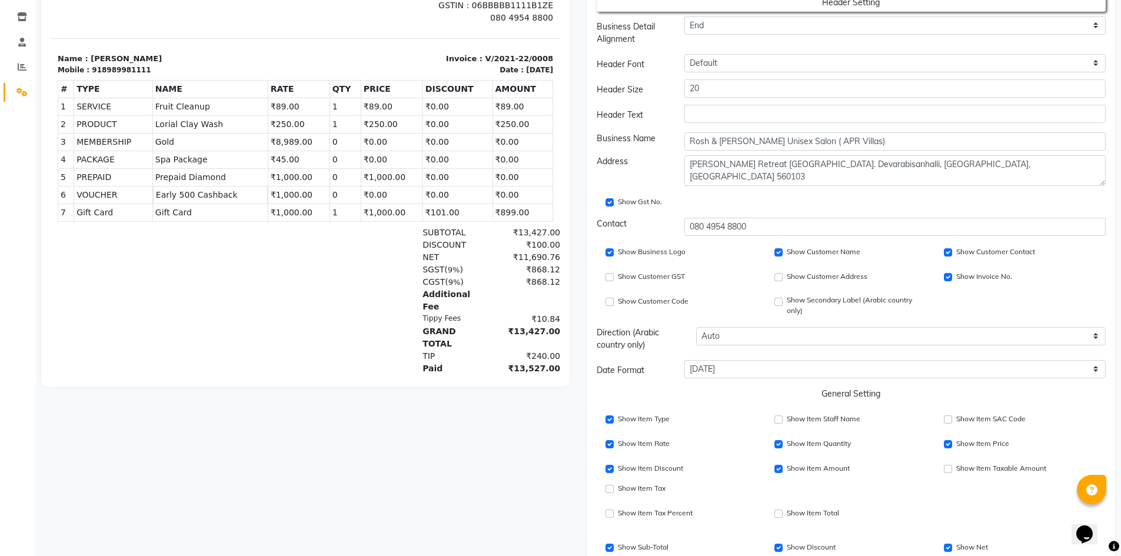
scroll to position [214, 0]
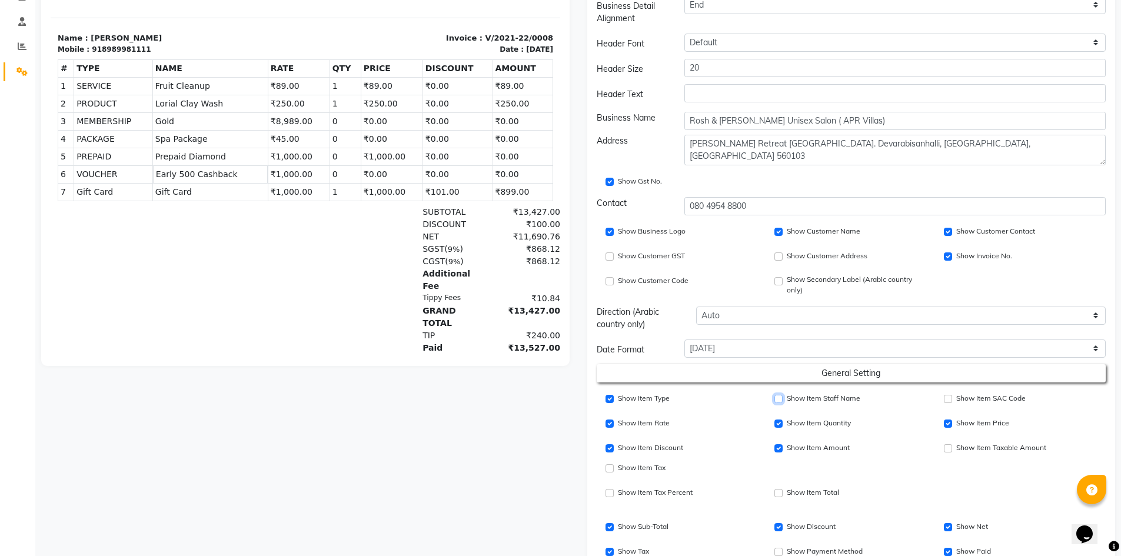
click at [777, 400] on input "Show Item Staff Name" at bounding box center [778, 399] width 8 height 8
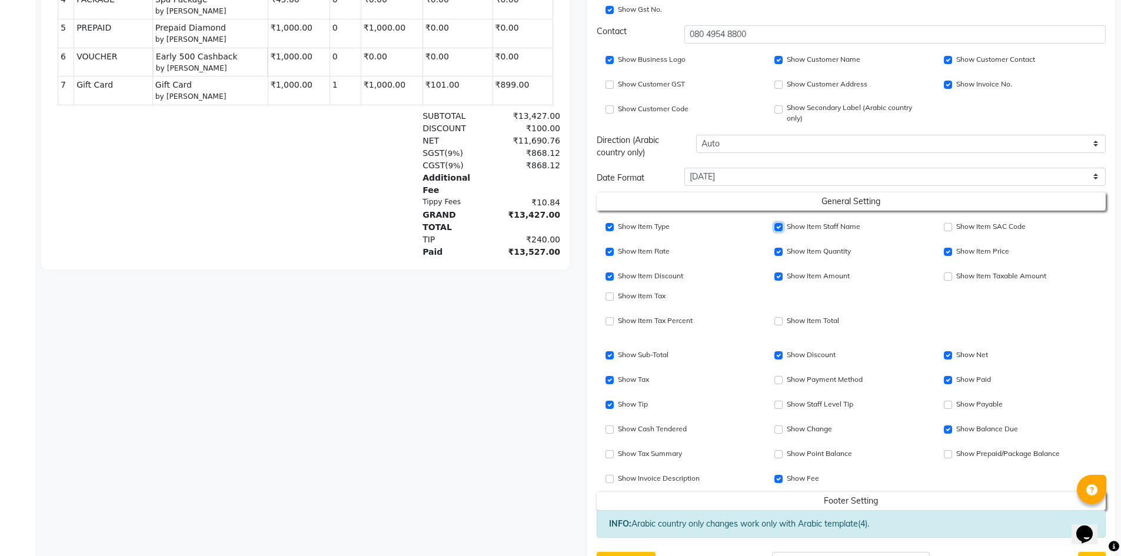
scroll to position [432, 0]
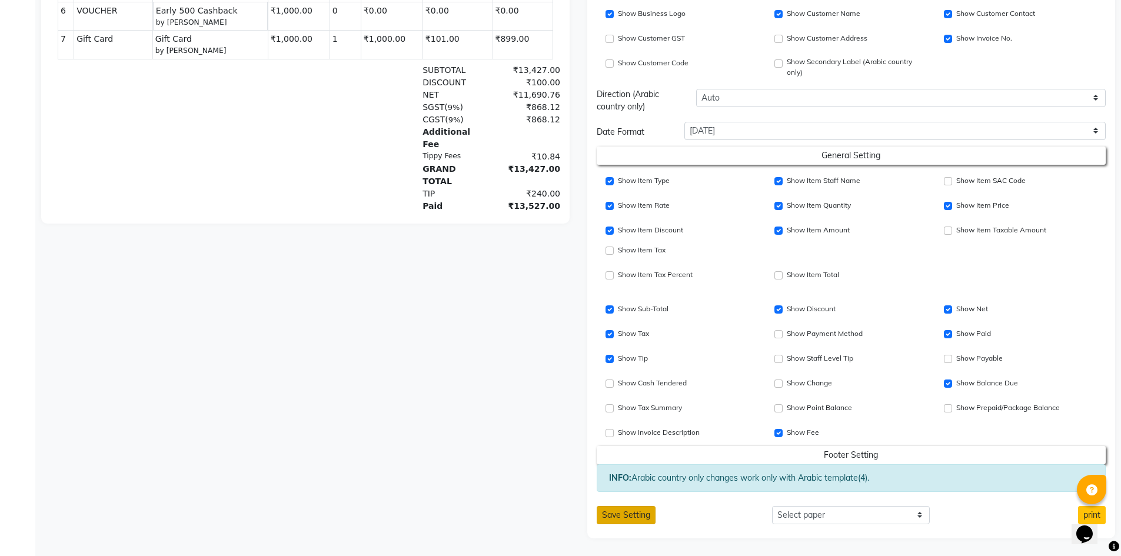
click at [637, 510] on button "Save Setting" at bounding box center [626, 515] width 59 height 18
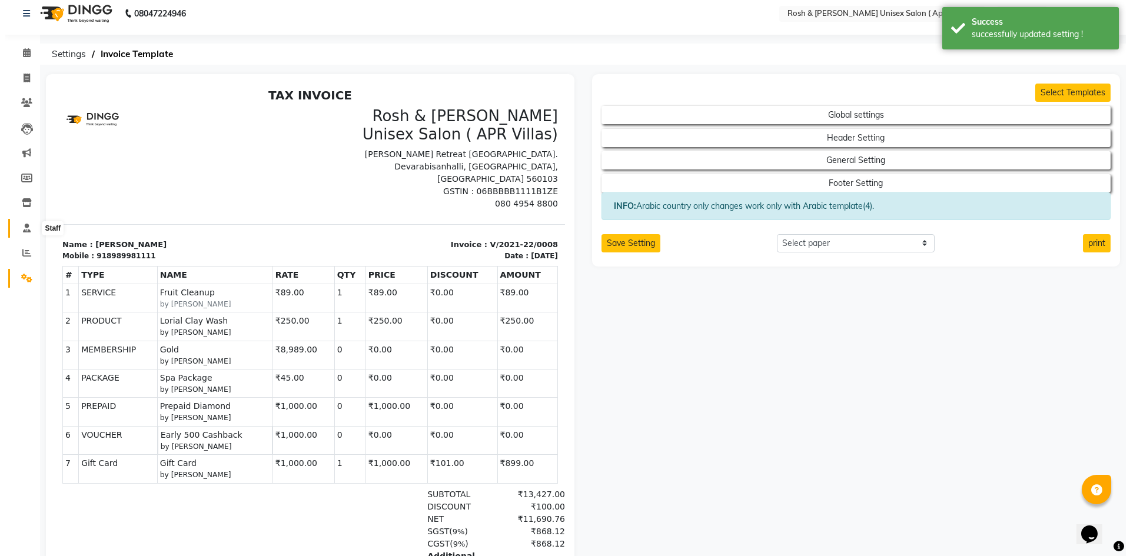
scroll to position [0, 0]
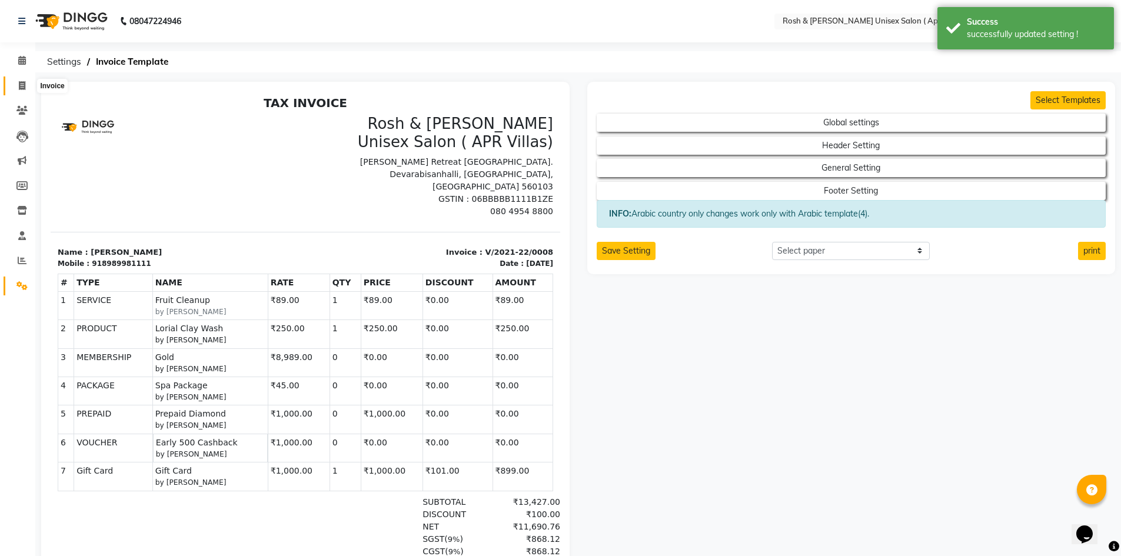
click at [21, 86] on icon at bounding box center [22, 85] width 6 height 9
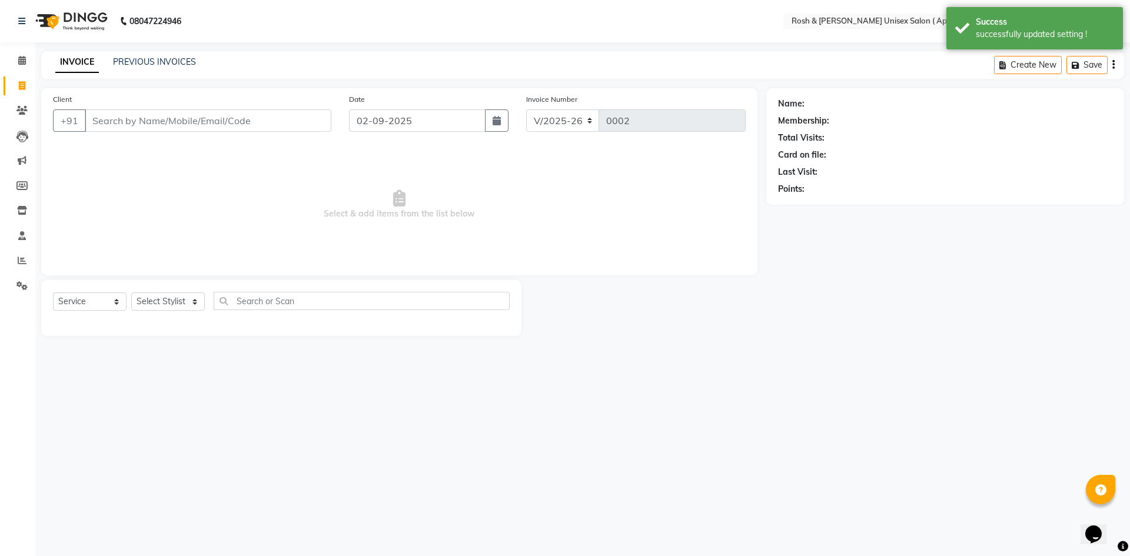
click at [146, 54] on div "INVOICE PREVIOUS INVOICES Create New Save" at bounding box center [582, 65] width 1082 height 28
click at [148, 62] on link "PREVIOUS INVOICES" at bounding box center [154, 61] width 83 height 11
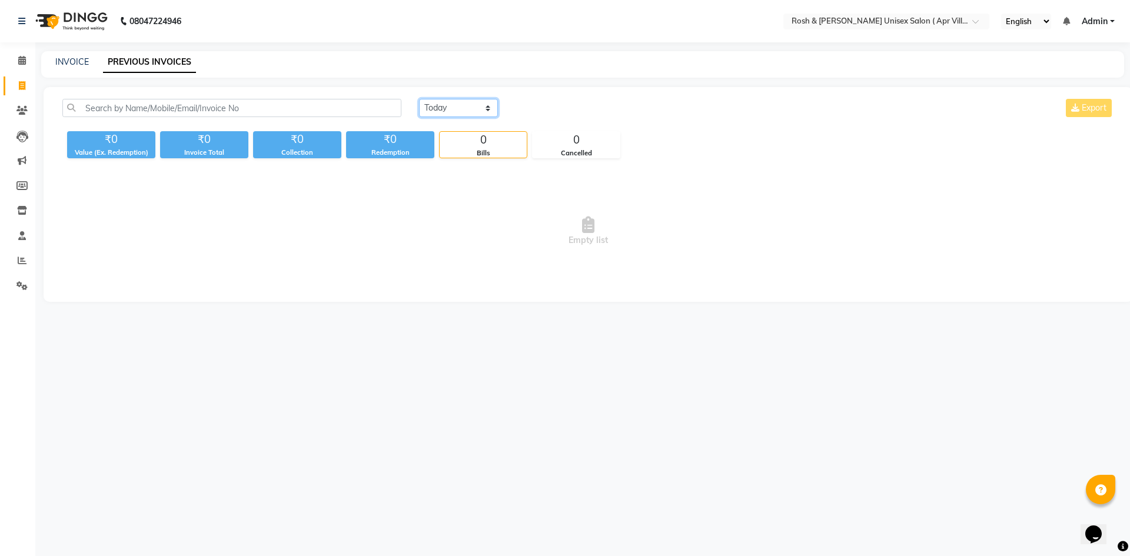
click at [487, 108] on select "Today Yesterday Custom Range" at bounding box center [458, 108] width 79 height 18
click at [419, 99] on select "Today Yesterday Custom Range" at bounding box center [458, 108] width 79 height 18
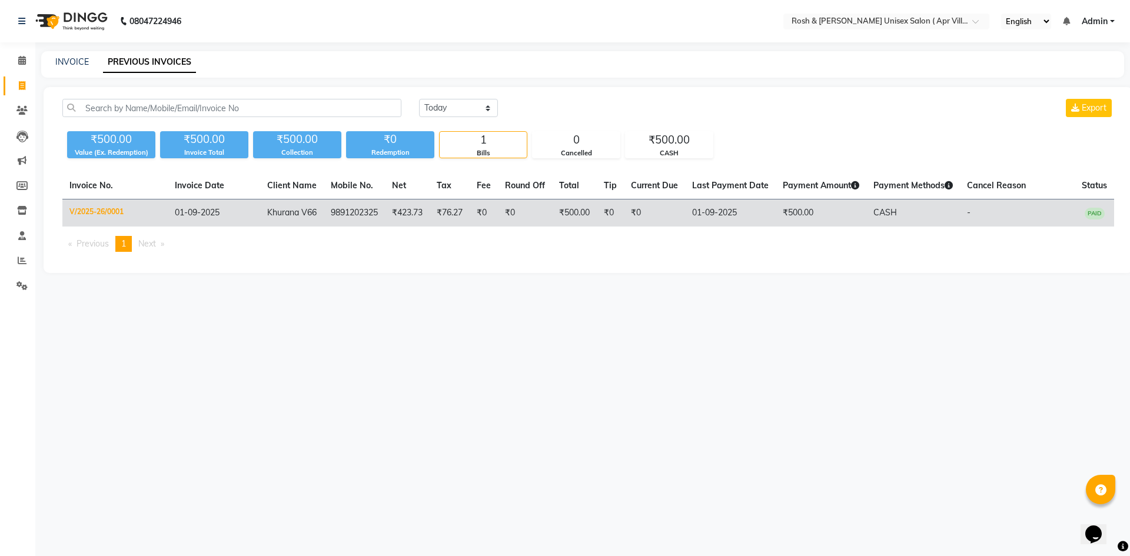
click at [327, 215] on td "9891202325" at bounding box center [354, 213] width 61 height 28
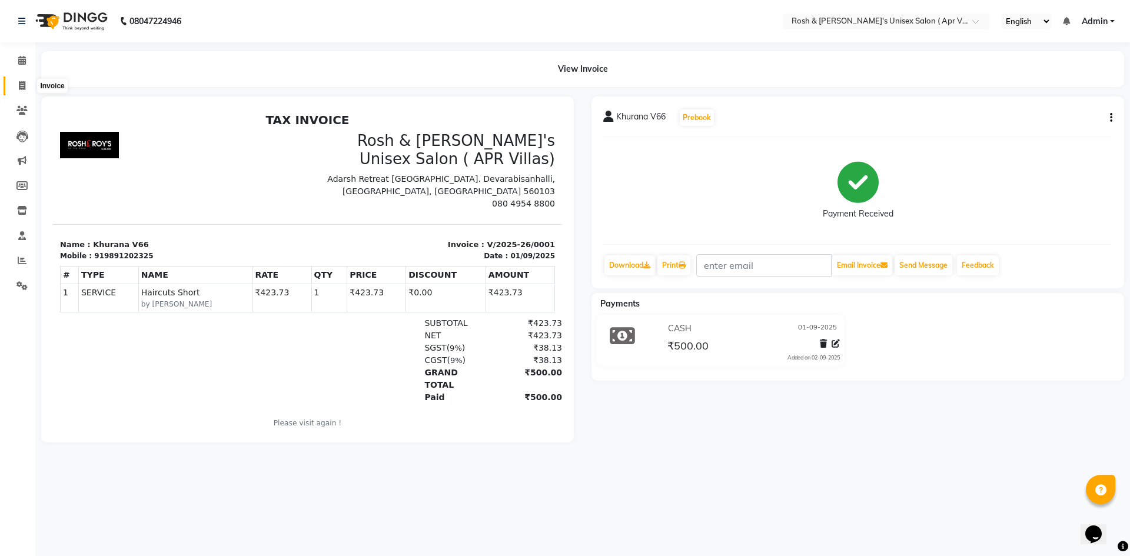
click at [26, 85] on span at bounding box center [22, 86] width 21 height 14
select select "8955"
select select "service"
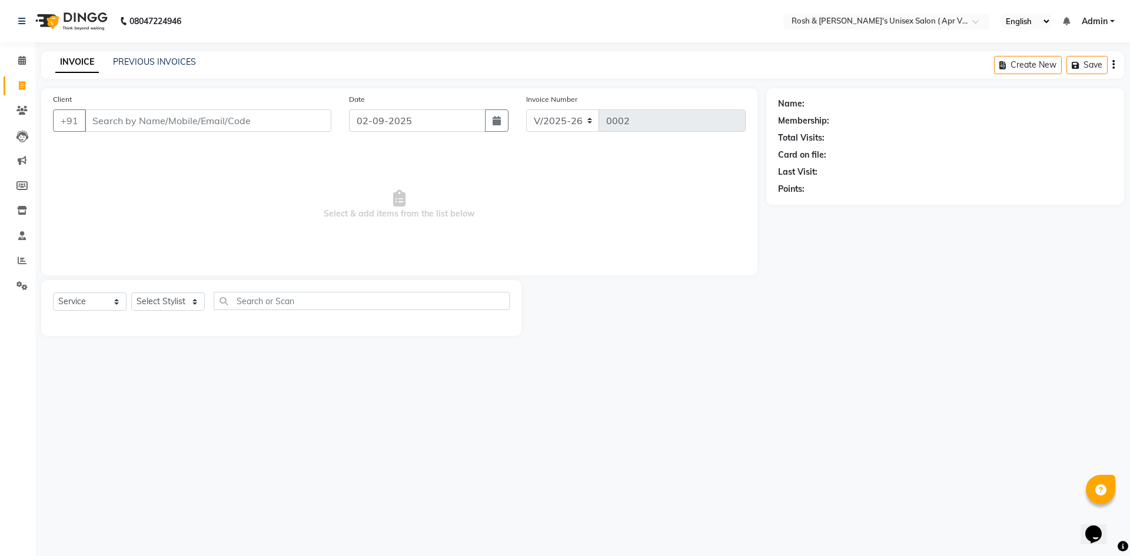
click at [115, 115] on input "Client" at bounding box center [208, 120] width 246 height 22
type input "9972930730"
click at [308, 124] on span "Add Client" at bounding box center [301, 121] width 46 height 12
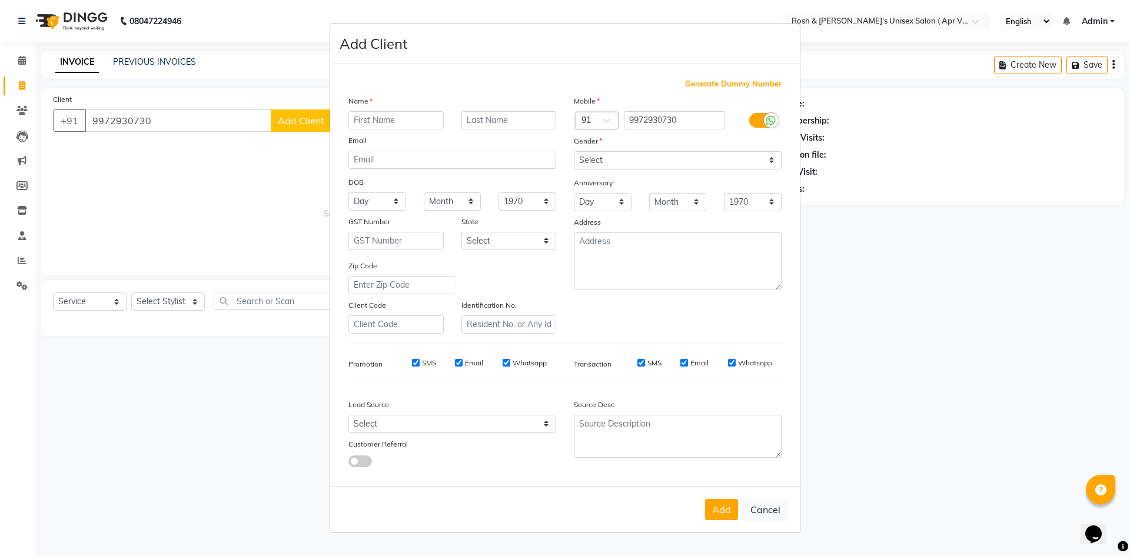
click at [382, 126] on input "text" at bounding box center [395, 120] width 95 height 18
type input "[PERSON_NAME]pi V407"
click at [771, 157] on select "Select [DEMOGRAPHIC_DATA] [DEMOGRAPHIC_DATA] Other Pre[PERSON_NAME]t To Say" at bounding box center [678, 160] width 208 height 18
select select "[DEMOGRAPHIC_DATA]"
click at [574, 151] on select "Select [DEMOGRAPHIC_DATA] [DEMOGRAPHIC_DATA] Other Pre[PERSON_NAME]t To Say" at bounding box center [678, 160] width 208 height 18
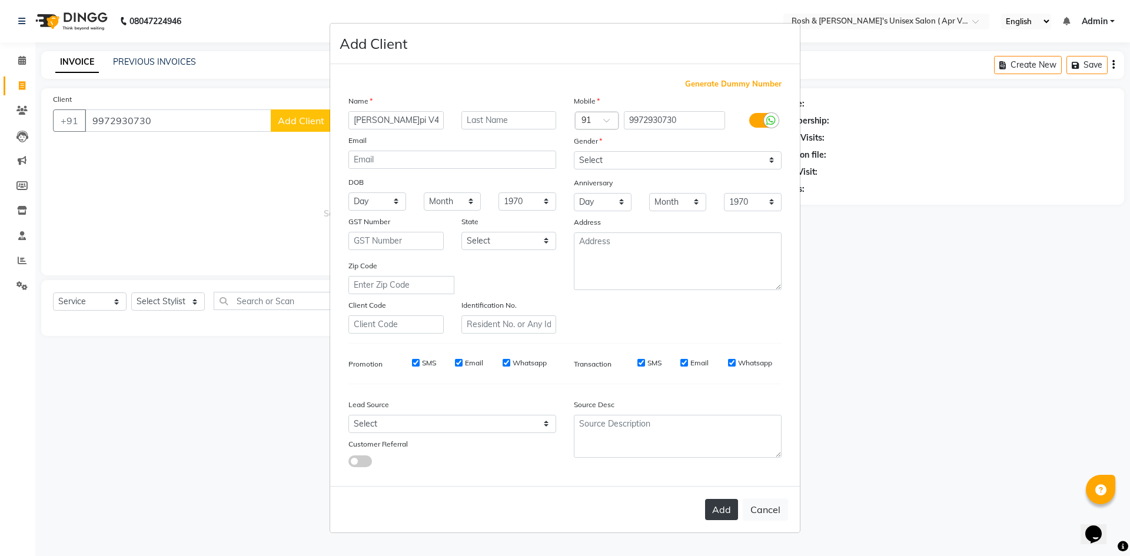
click at [724, 513] on button "Add" at bounding box center [721, 509] width 33 height 21
select select
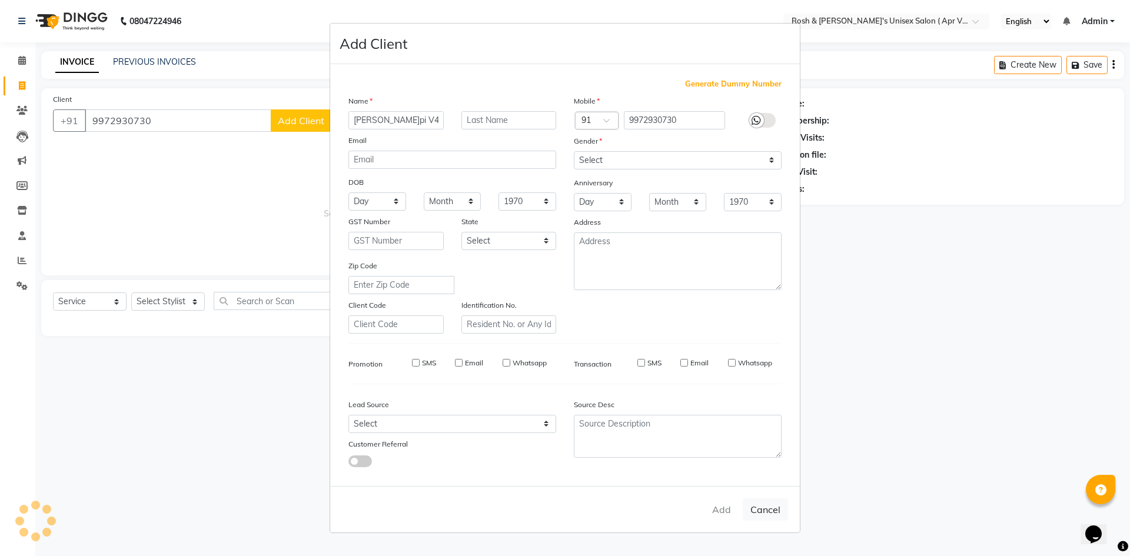
select select
checkbox input "false"
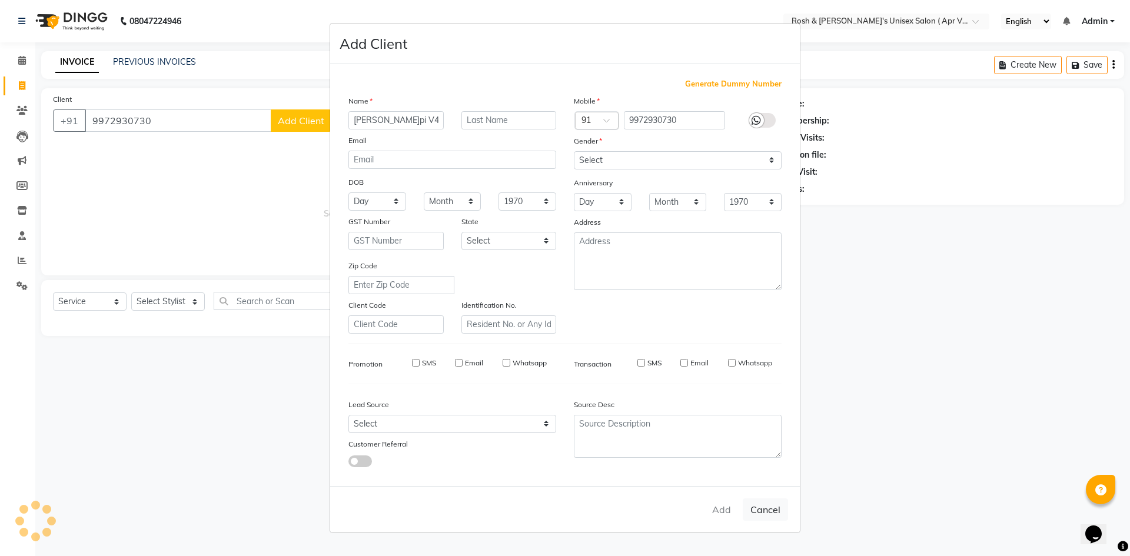
checkbox input "false"
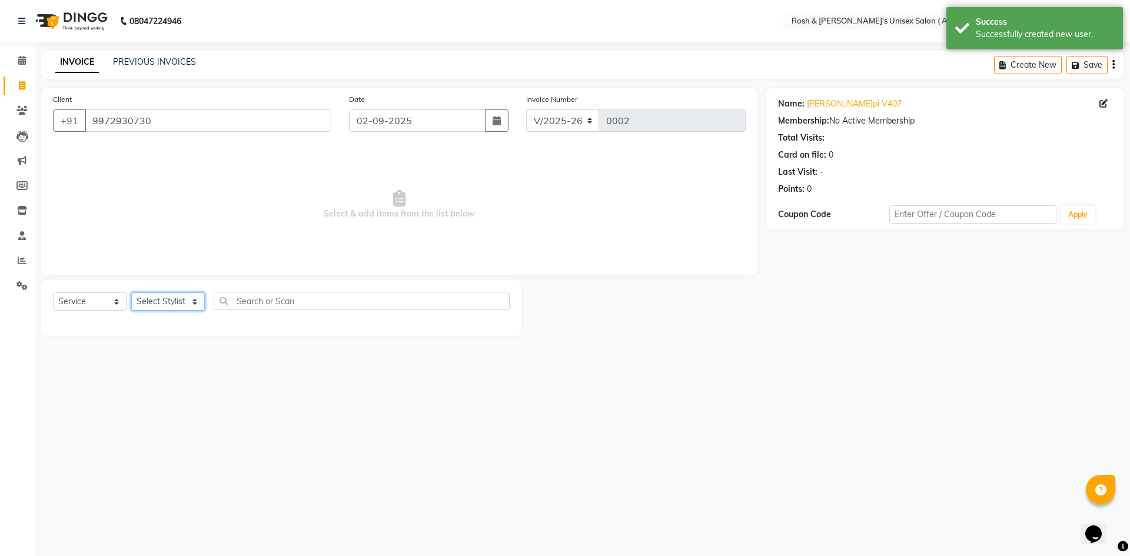
click at [171, 300] on select "Select Stylist Aalam Devi Faizan Front Desk Hangma Imran Joshila Mary Pinky Pri…" at bounding box center [168, 301] width 74 height 18
select select "90612"
click at [131, 292] on select "Select Stylist Aalam Devi Faizan Front Desk Hangma Imran Joshila Mary Pinky Pri…" at bounding box center [168, 301] width 74 height 18
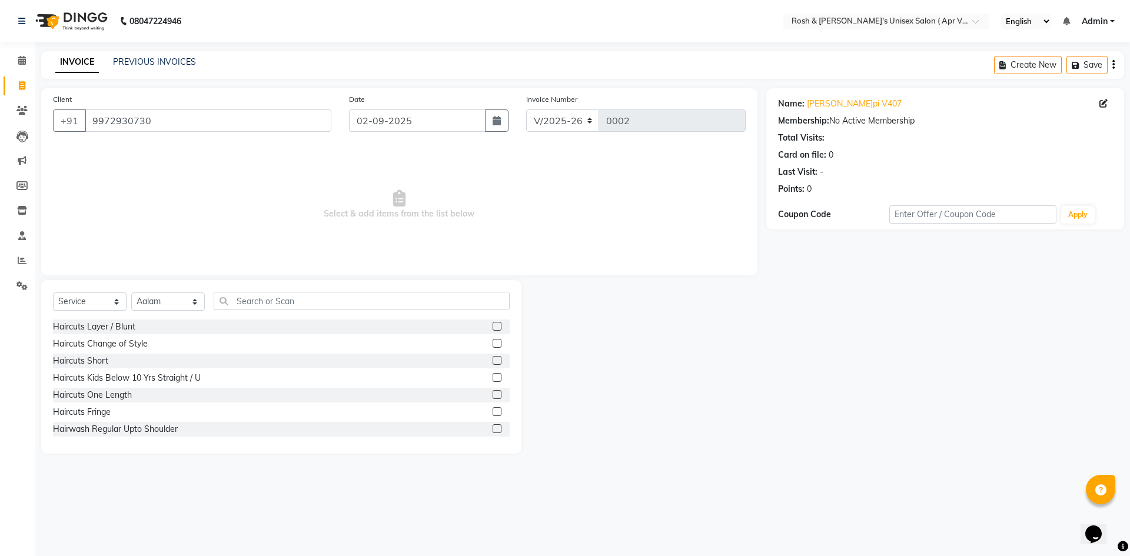
click at [492, 326] on label at bounding box center [496, 326] width 9 height 9
click at [492, 326] on input "checkbox" at bounding box center [496, 327] width 8 height 8
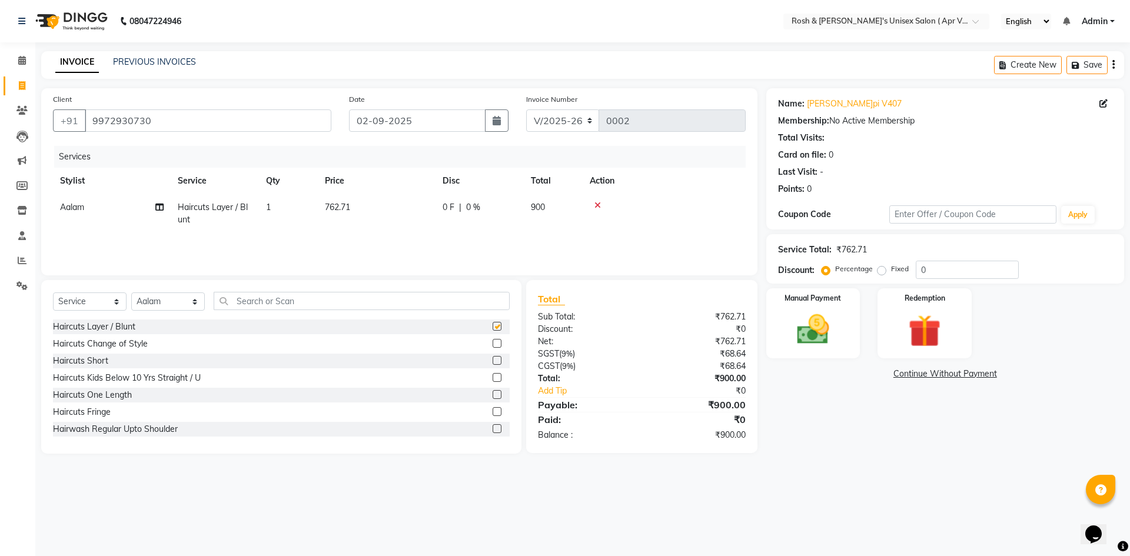
checkbox input "false"
click at [816, 318] on img at bounding box center [812, 329] width 55 height 39
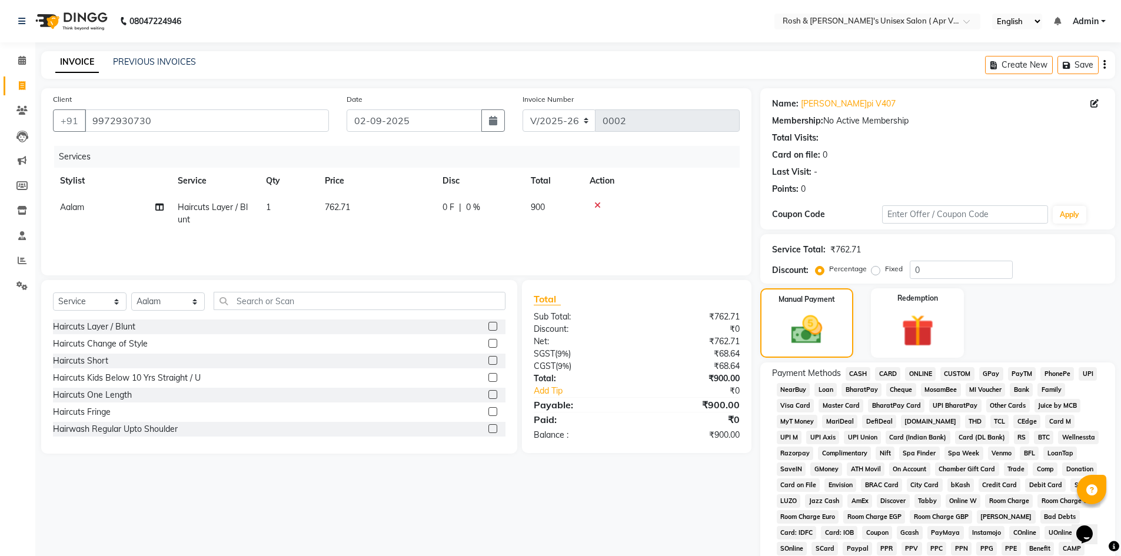
click at [918, 374] on span "ONLINE" at bounding box center [920, 374] width 31 height 14
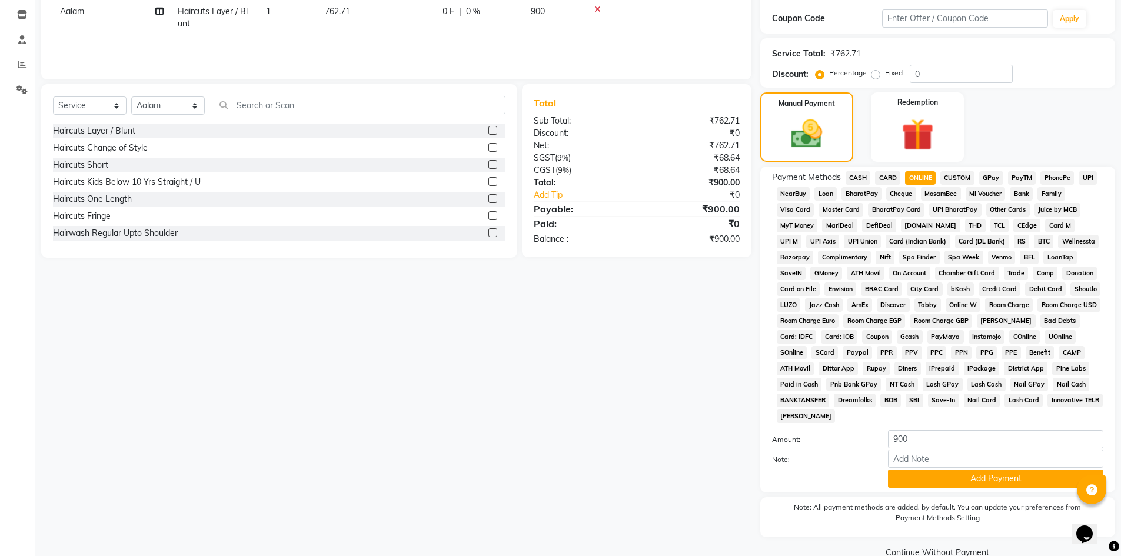
scroll to position [219, 0]
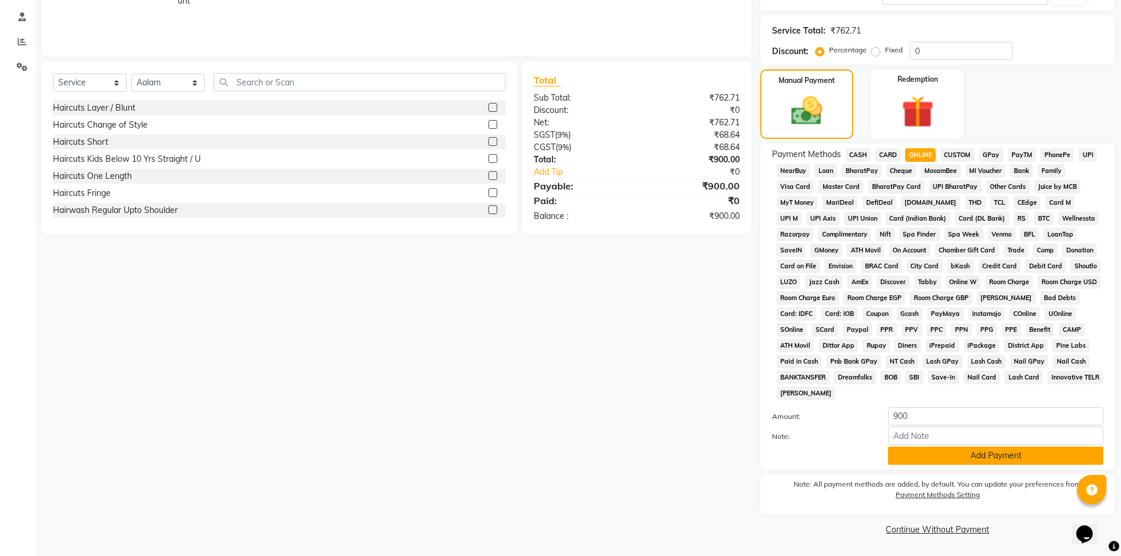
click at [969, 453] on button "Add Payment" at bounding box center [995, 456] width 215 height 18
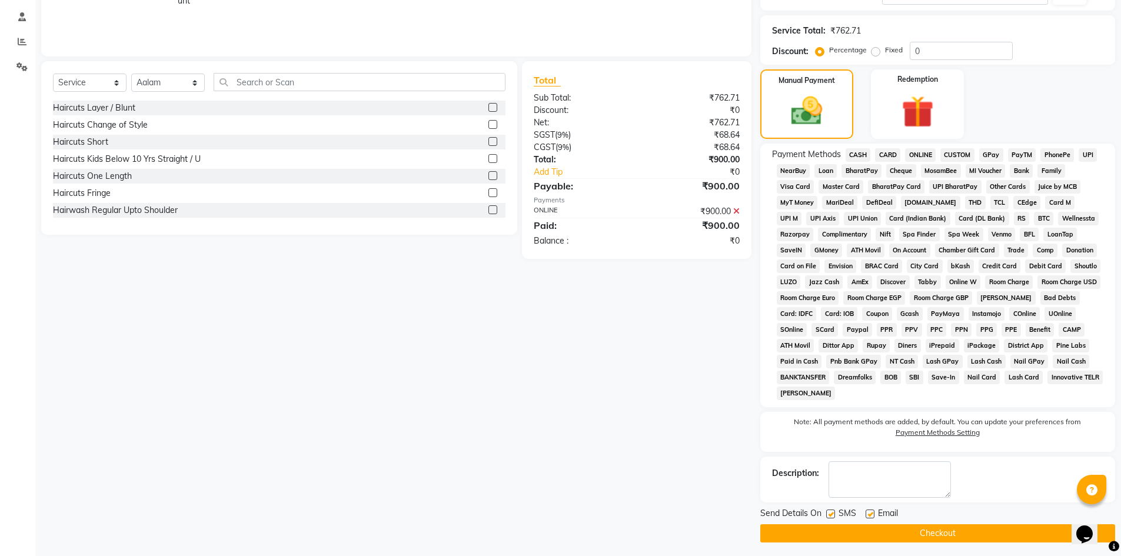
click at [939, 535] on button "Checkout" at bounding box center [937, 533] width 355 height 18
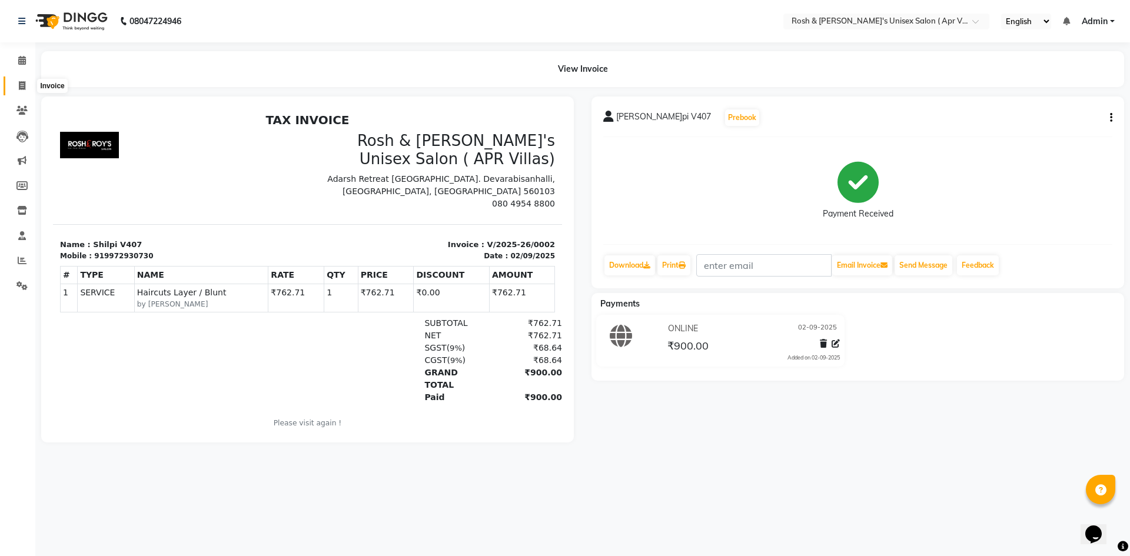
click at [20, 88] on icon at bounding box center [22, 85] width 6 height 9
select select "service"
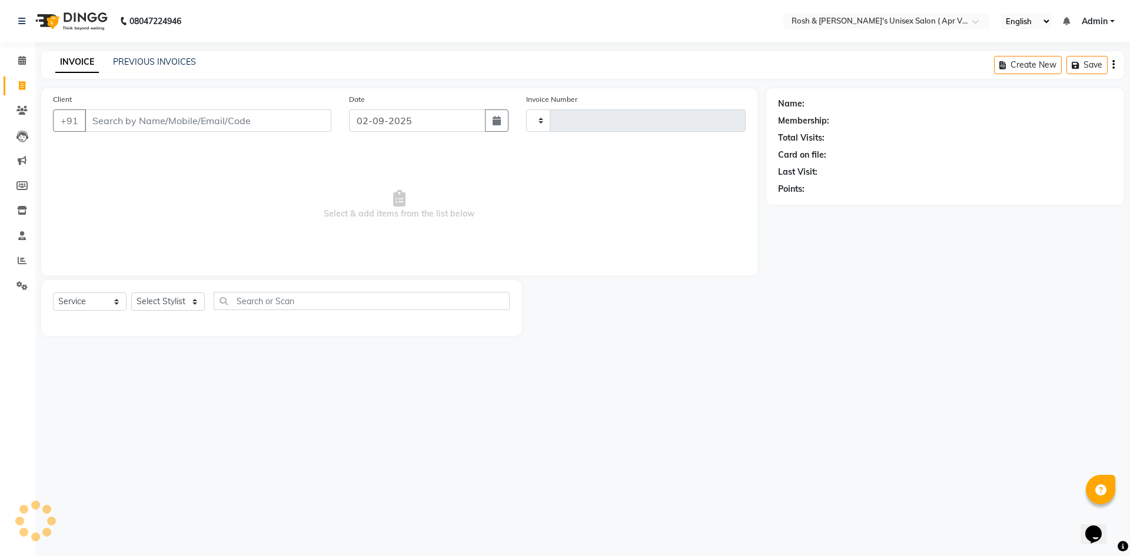
type input "0003"
select select "8955"
click at [158, 119] on input "Client" at bounding box center [208, 120] width 246 height 22
type input "9008688662"
click at [305, 112] on button "Add Client" at bounding box center [301, 120] width 61 height 22
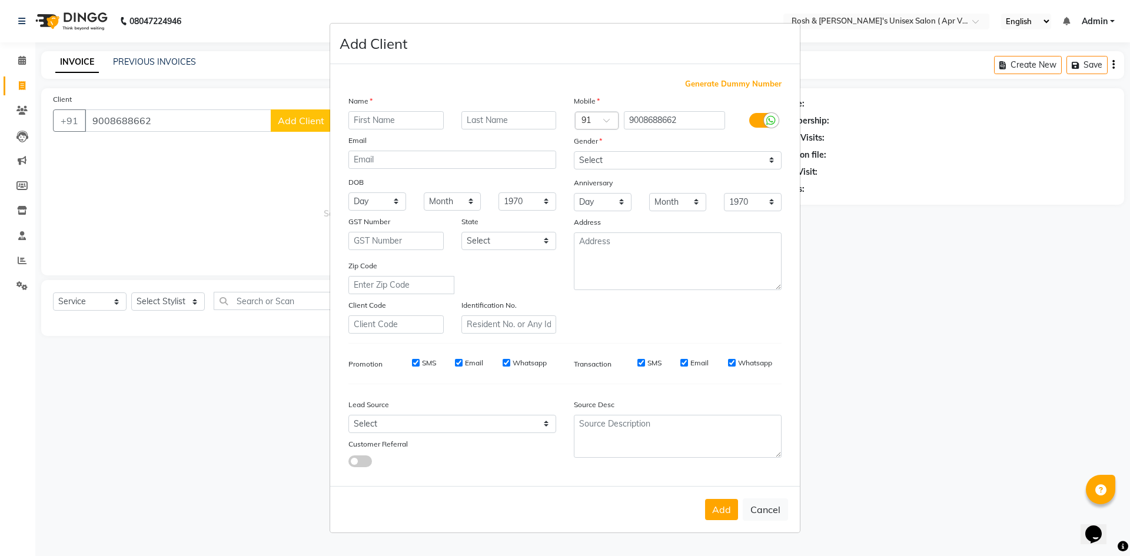
click at [392, 117] on input "text" at bounding box center [395, 120] width 95 height 18
click at [391, 124] on input "Adarsh V372" at bounding box center [395, 120] width 95 height 18
type input "Adarsh V372"
click at [770, 158] on select "Select Male Female Other Prefer Not To Say" at bounding box center [678, 160] width 208 height 18
select select "male"
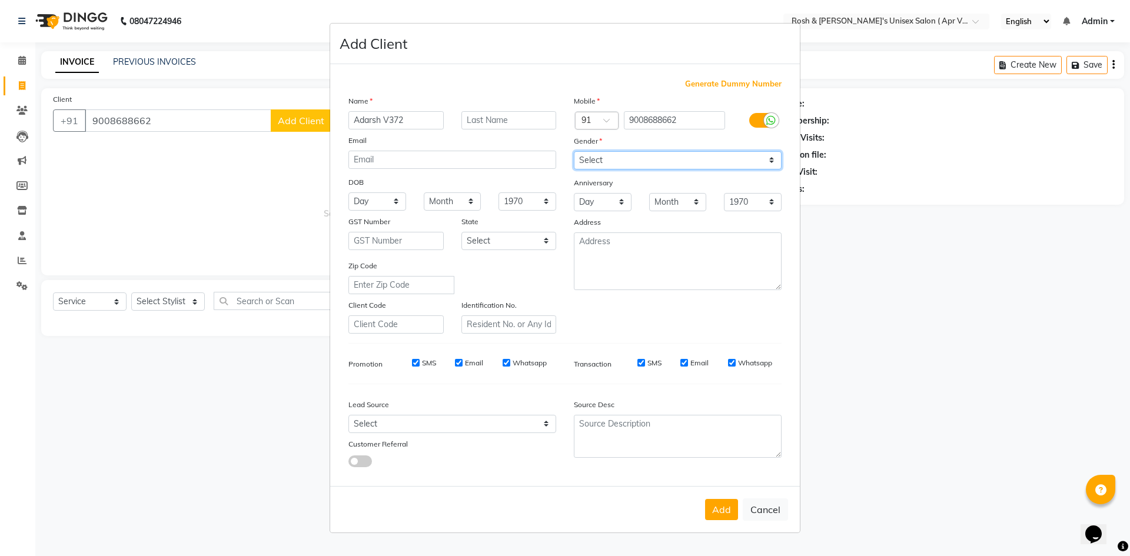
click at [574, 151] on select "Select Male Female Other Prefer Not To Say" at bounding box center [678, 160] width 208 height 18
click at [729, 512] on button "Add" at bounding box center [721, 509] width 33 height 21
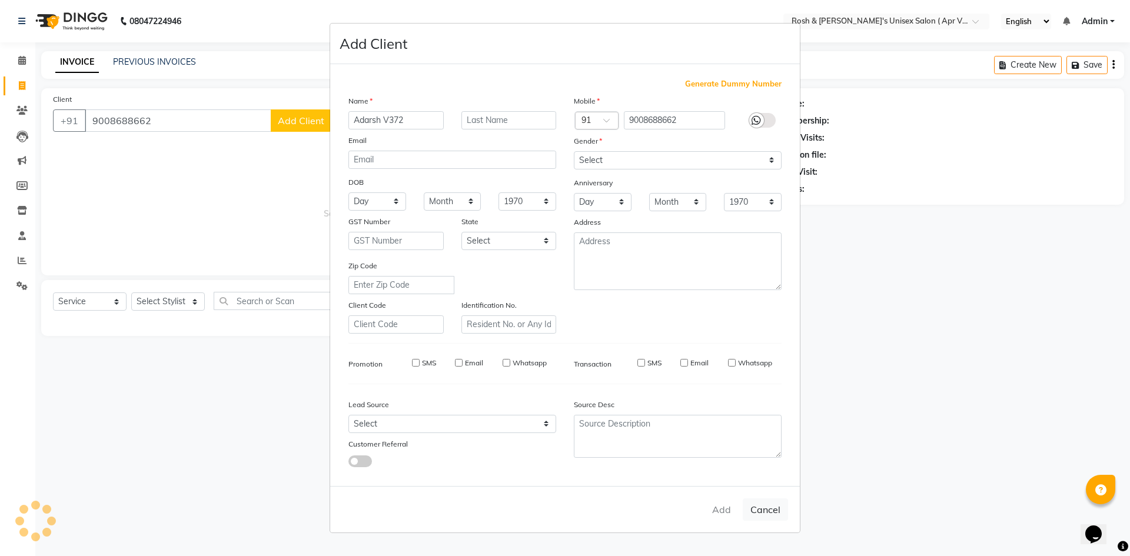
select select
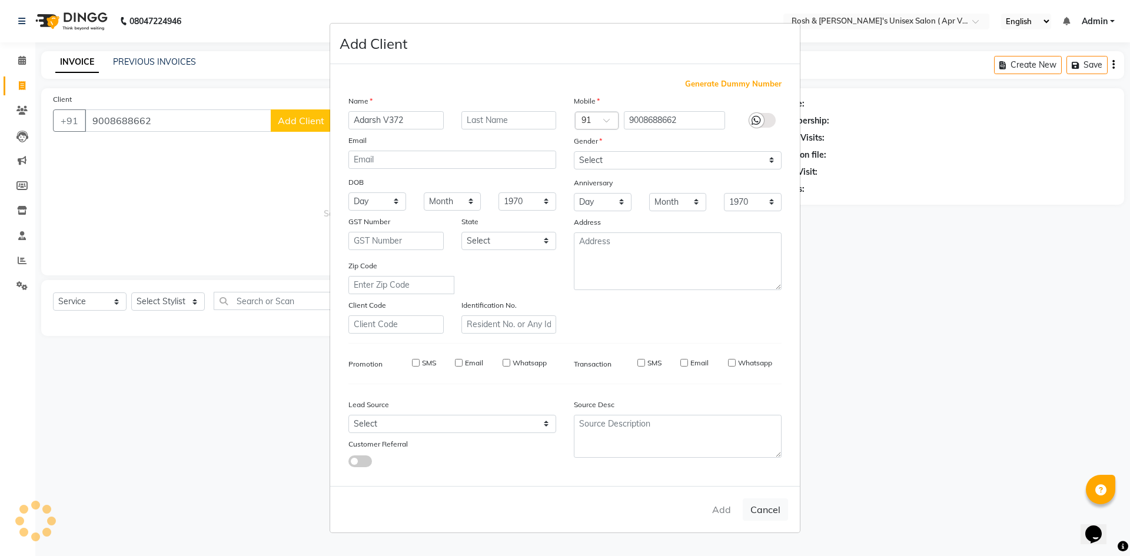
select select
checkbox input "false"
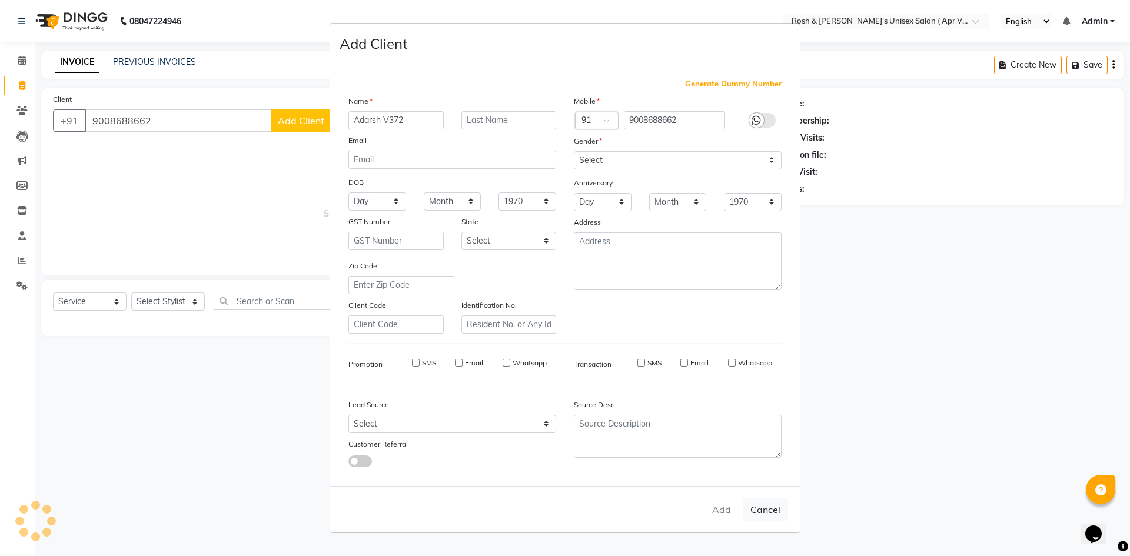
checkbox input "false"
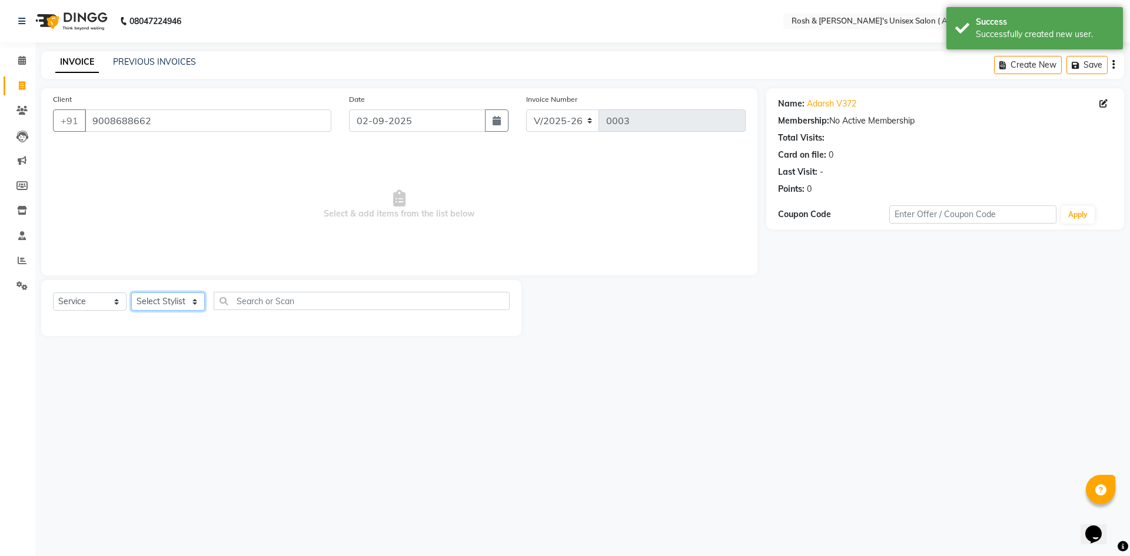
click at [195, 302] on select "Select Stylist Aalam Devi [PERSON_NAME] Front Desk Hangma [PERSON_NAME] [PERSON…" at bounding box center [168, 301] width 74 height 18
click at [118, 301] on select "Select Service Product Membership Package Voucher Prepaid Gift Card" at bounding box center [90, 301] width 74 height 18
click at [53, 292] on select "Select Service Product Membership Package Voucher Prepaid Gift Card" at bounding box center [90, 301] width 74 height 18
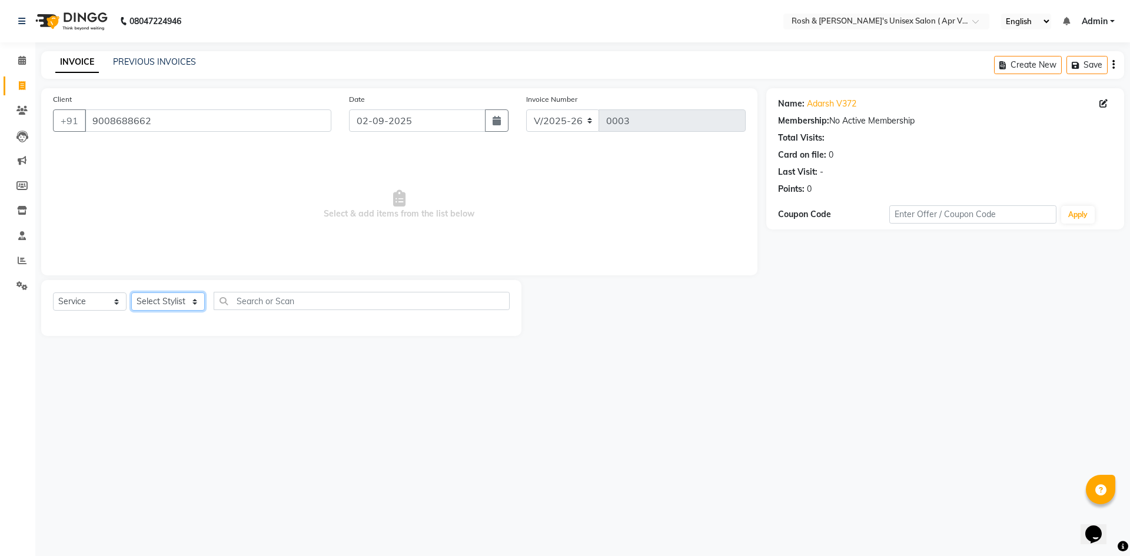
click at [199, 299] on select "Select Stylist Aalam Devi [PERSON_NAME] Front Desk Hangma [PERSON_NAME] [PERSON…" at bounding box center [168, 301] width 74 height 18
select select "90613"
click at [131, 292] on select "Select Stylist Aalam Devi [PERSON_NAME] Front Desk Hangma [PERSON_NAME] [PERSON…" at bounding box center [168, 301] width 74 height 18
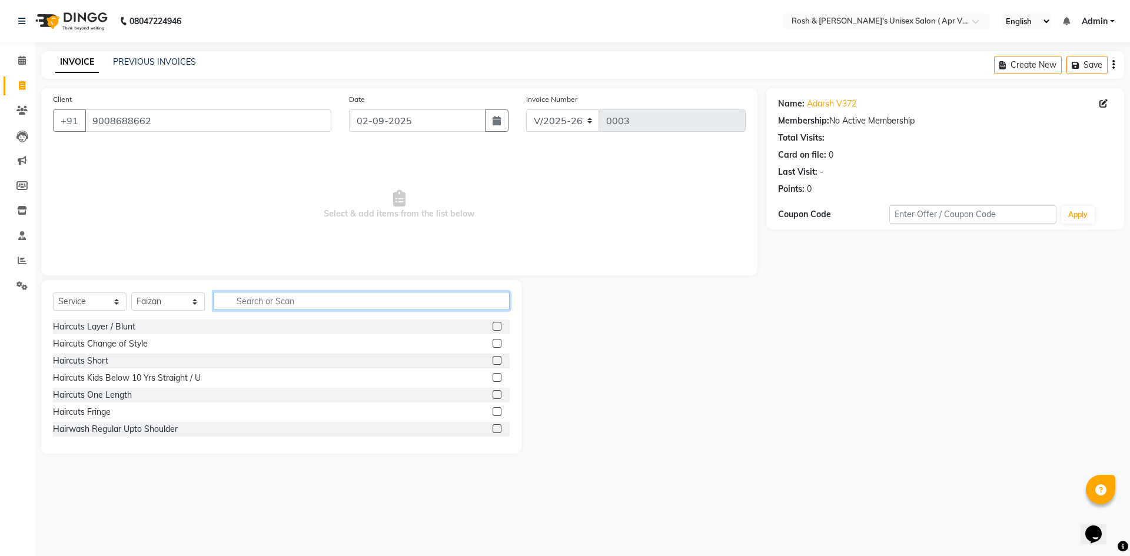
click at [251, 304] on input "text" at bounding box center [362, 301] width 296 height 18
type input "s"
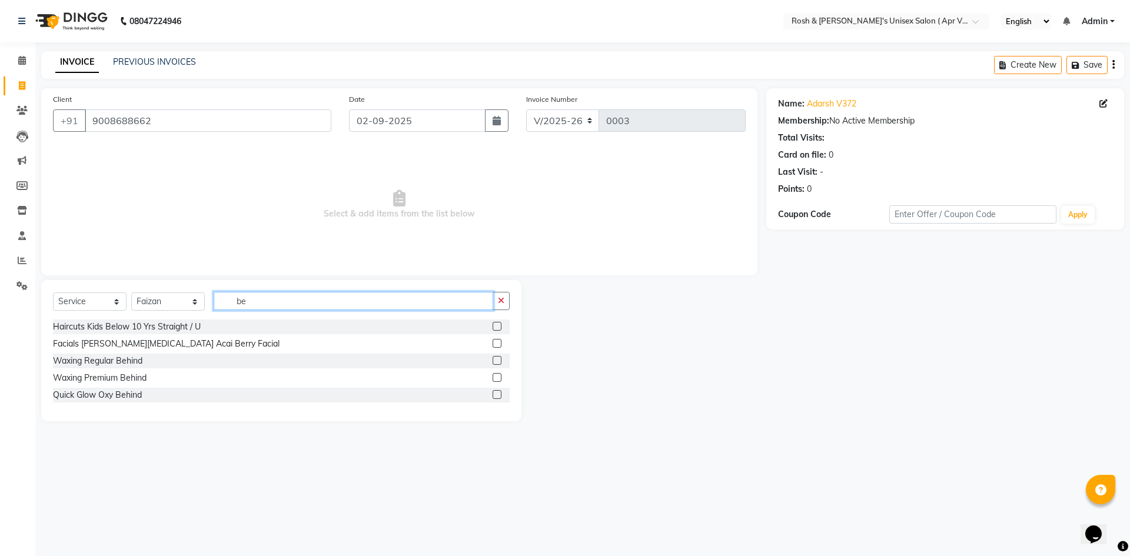
type input "b"
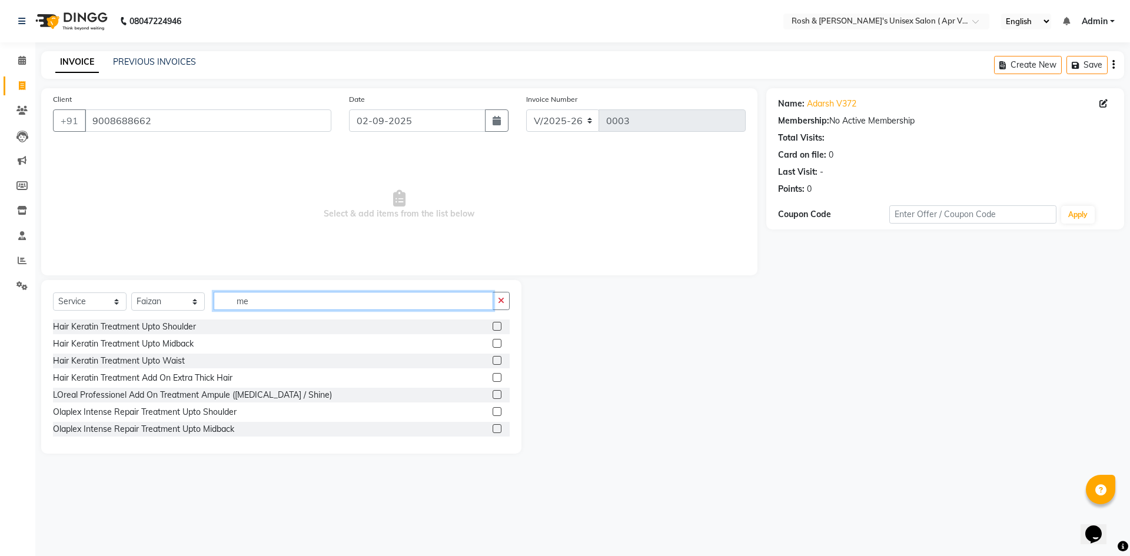
type input "m"
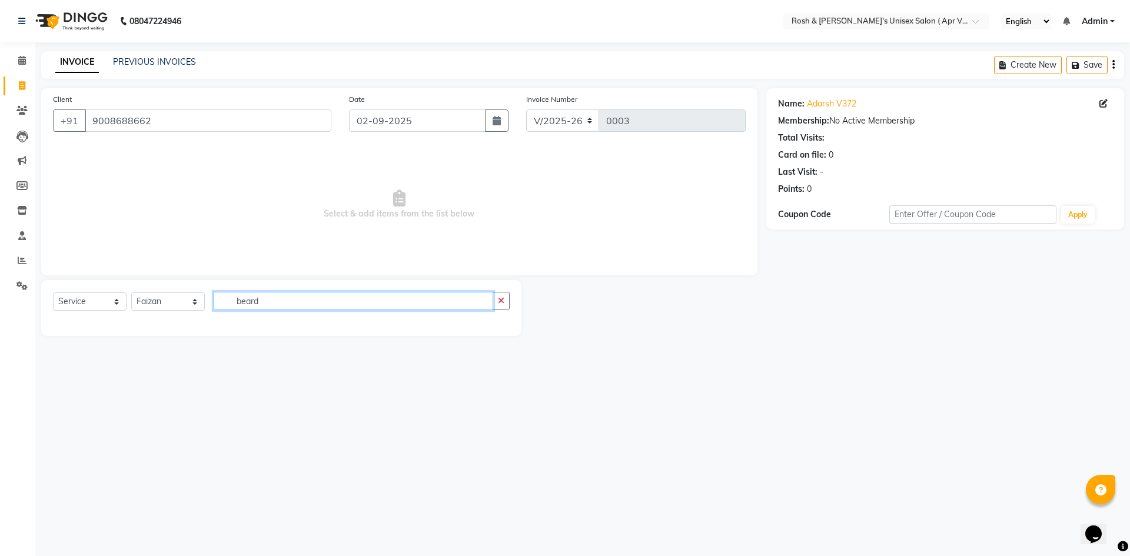
click at [288, 302] on input "beard" at bounding box center [353, 301] width 279 height 18
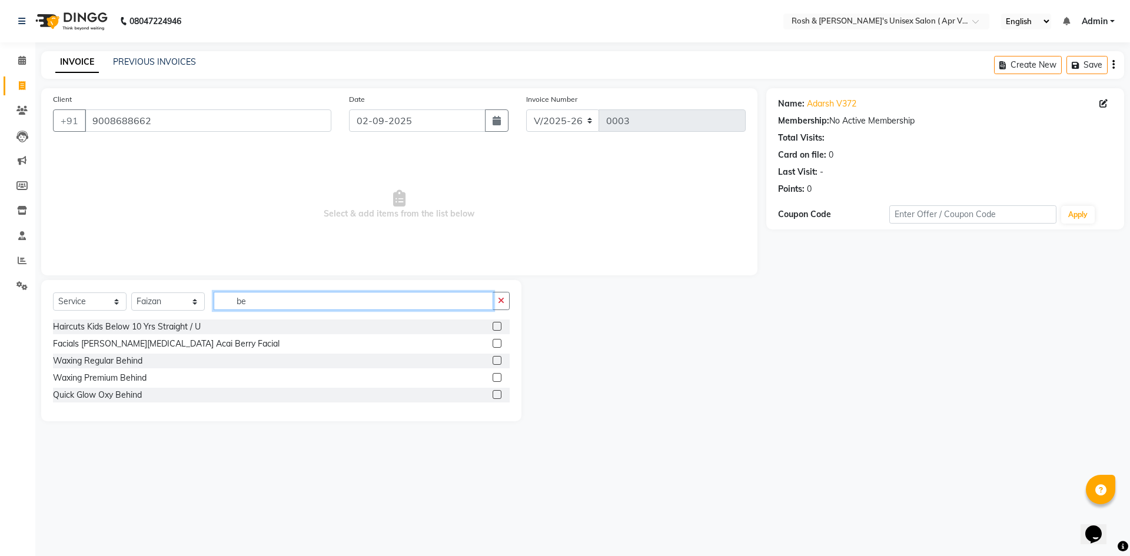
type input "b"
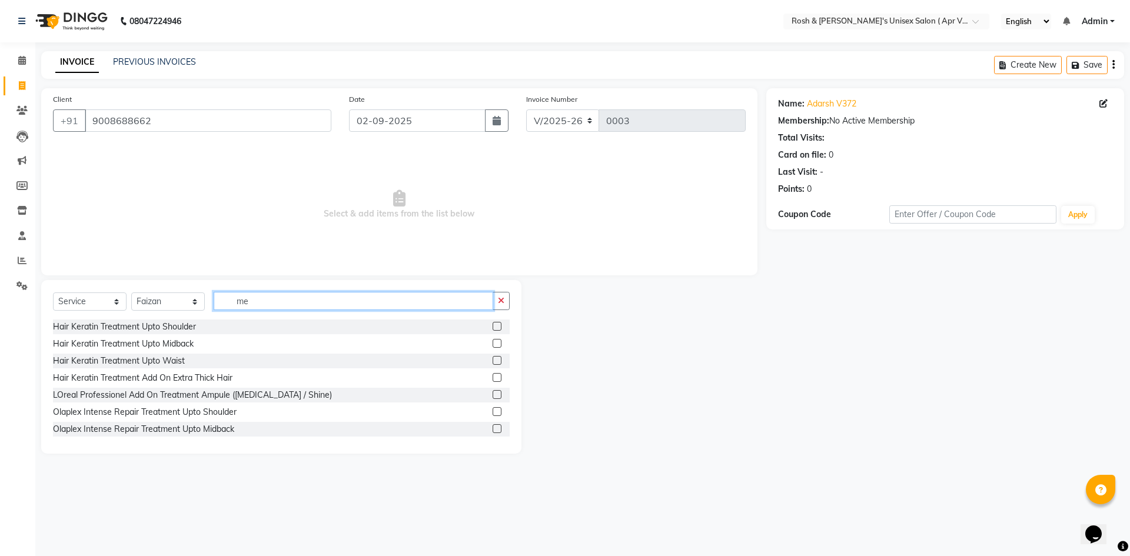
type input "m"
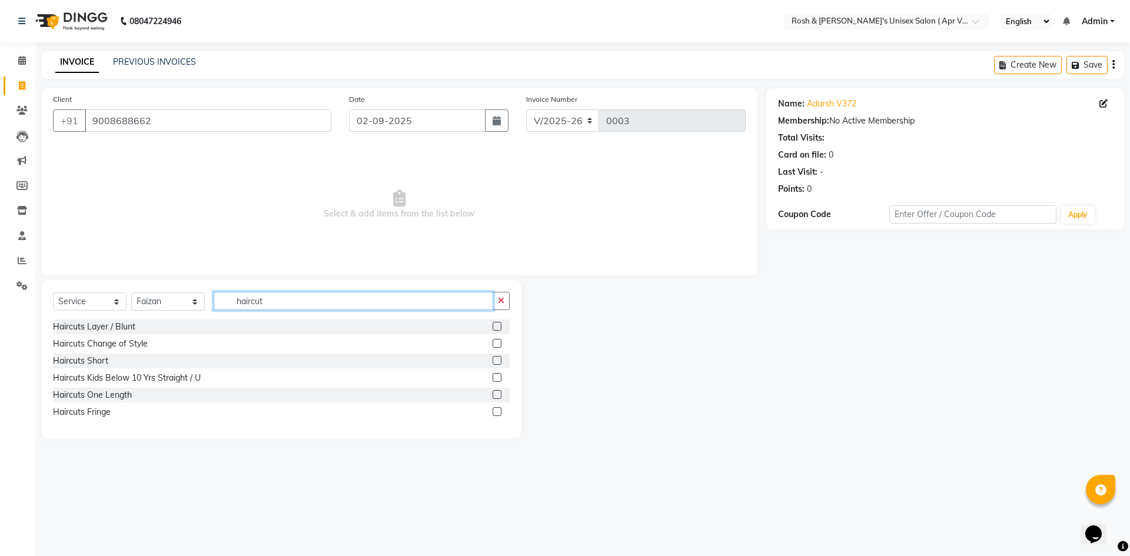
click at [277, 299] on input "haircut" at bounding box center [353, 301] width 279 height 18
type input "h"
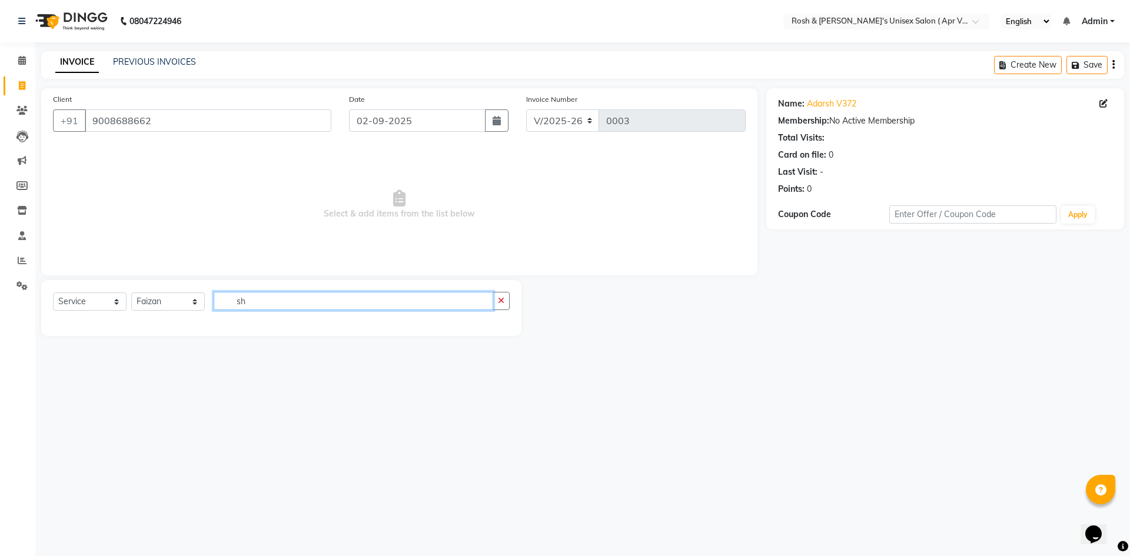
type input "s"
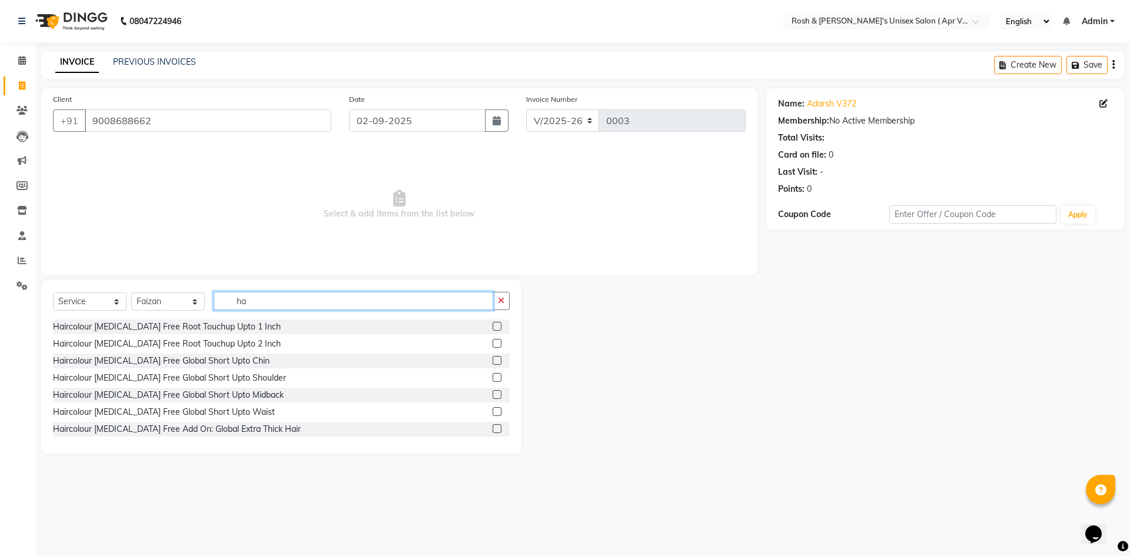
type input "h"
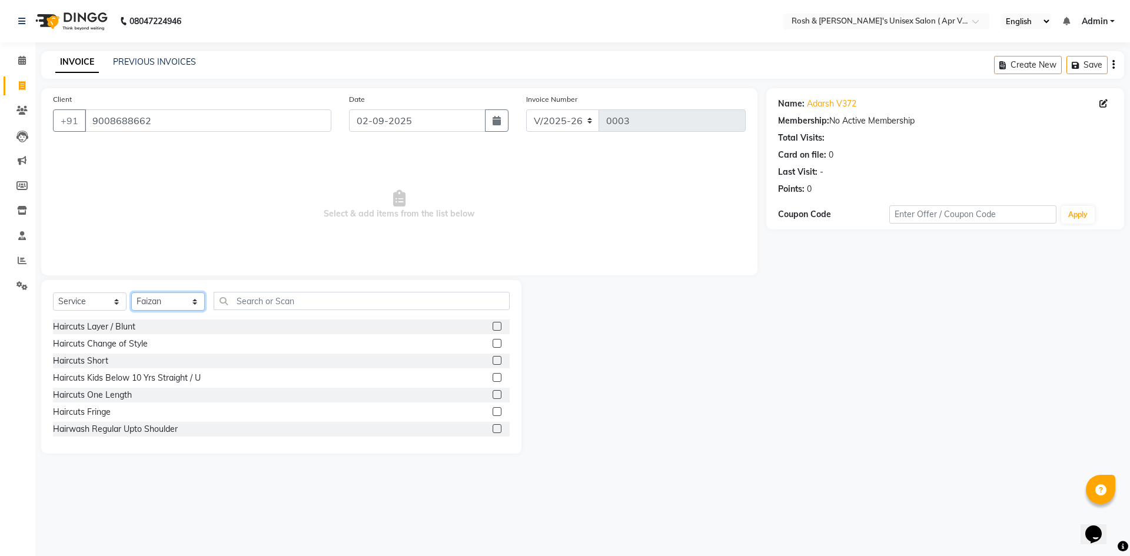
click at [196, 301] on select "Select Stylist Aalam Devi [PERSON_NAME] Front Desk Hangma [PERSON_NAME] [PERSON…" at bounding box center [168, 301] width 74 height 18
select select "90610"
click at [131, 292] on select "Select Stylist Aalam Devi [PERSON_NAME] Front Desk Hangma [PERSON_NAME] [PERSON…" at bounding box center [168, 301] width 74 height 18
click at [278, 302] on input "text" at bounding box center [362, 301] width 296 height 18
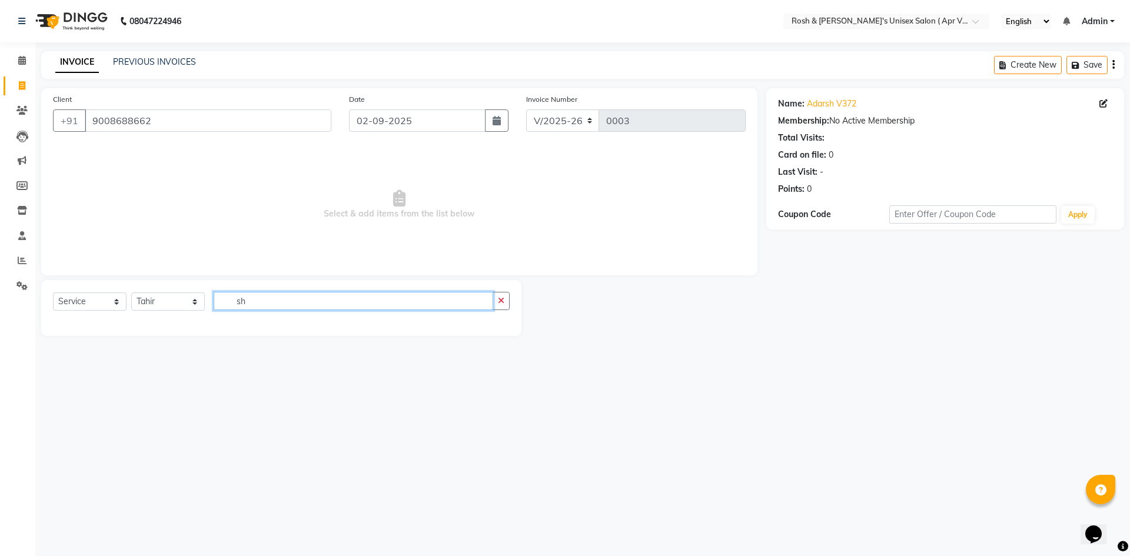
type input "s"
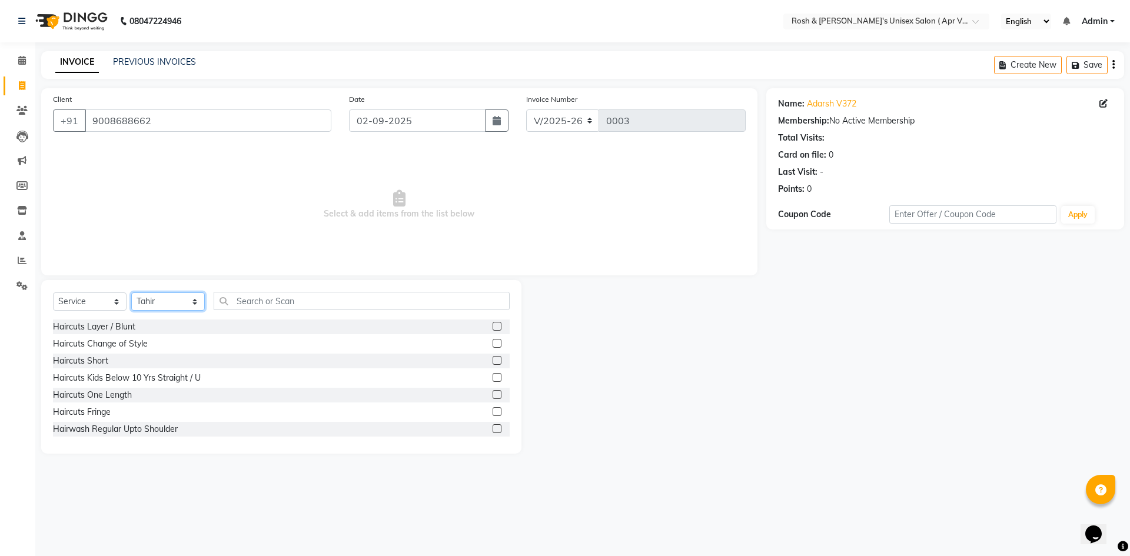
click at [192, 303] on select "Select Stylist Aalam Devi [PERSON_NAME] Front Desk Hangma [PERSON_NAME] [PERSON…" at bounding box center [168, 301] width 74 height 18
select select "90613"
click at [131, 292] on select "Select Stylist Aalam Devi [PERSON_NAME] Front Desk Hangma [PERSON_NAME] [PERSON…" at bounding box center [168, 301] width 74 height 18
click at [22, 291] on span at bounding box center [22, 286] width 21 height 14
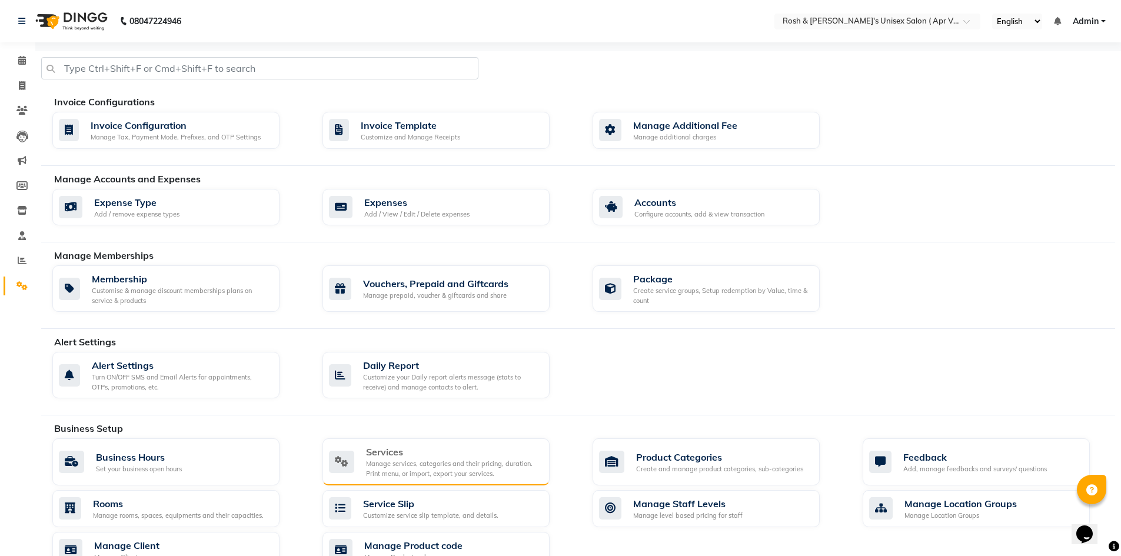
click at [367, 457] on div "Services" at bounding box center [453, 452] width 174 height 14
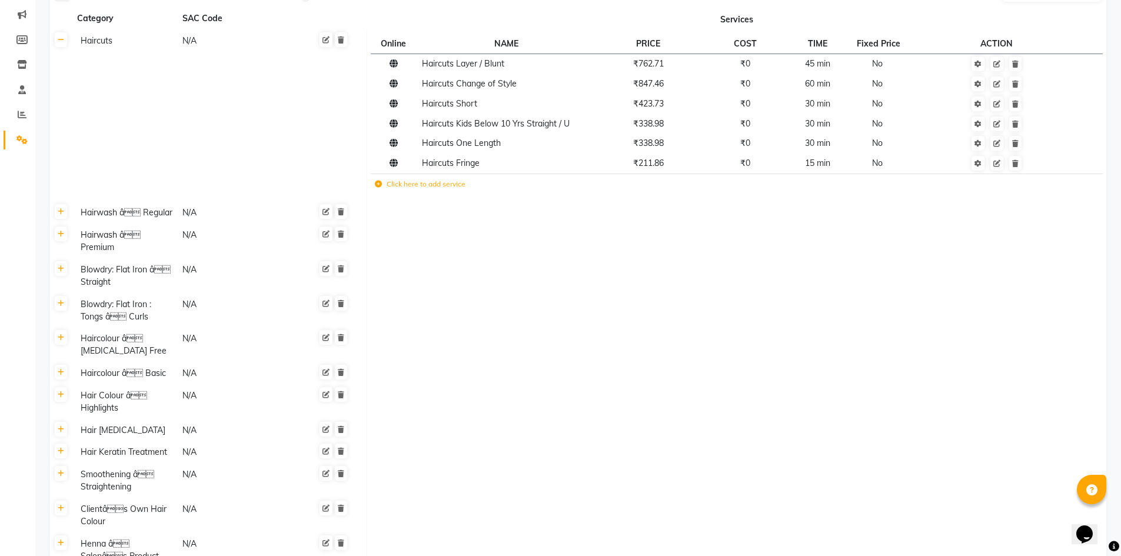
scroll to position [136, 0]
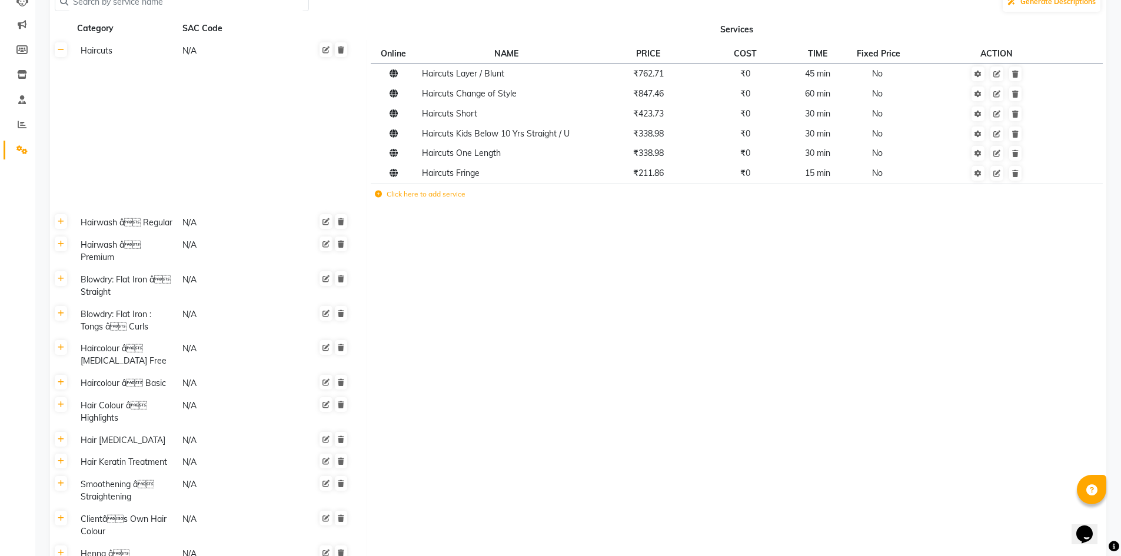
click at [139, 226] on div "Hairwash â Regular" at bounding box center [126, 222] width 101 height 15
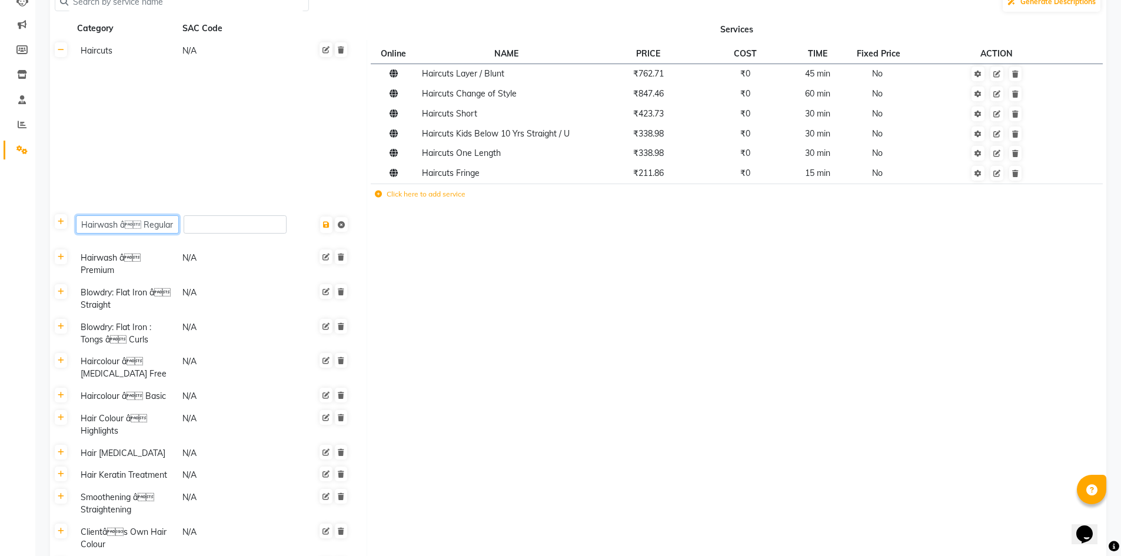
click at [136, 229] on input "Hairwash â Regular" at bounding box center [127, 224] width 103 height 18
type input "Hairwash Regular"
click at [60, 231] on th at bounding box center [61, 229] width 22 height 35
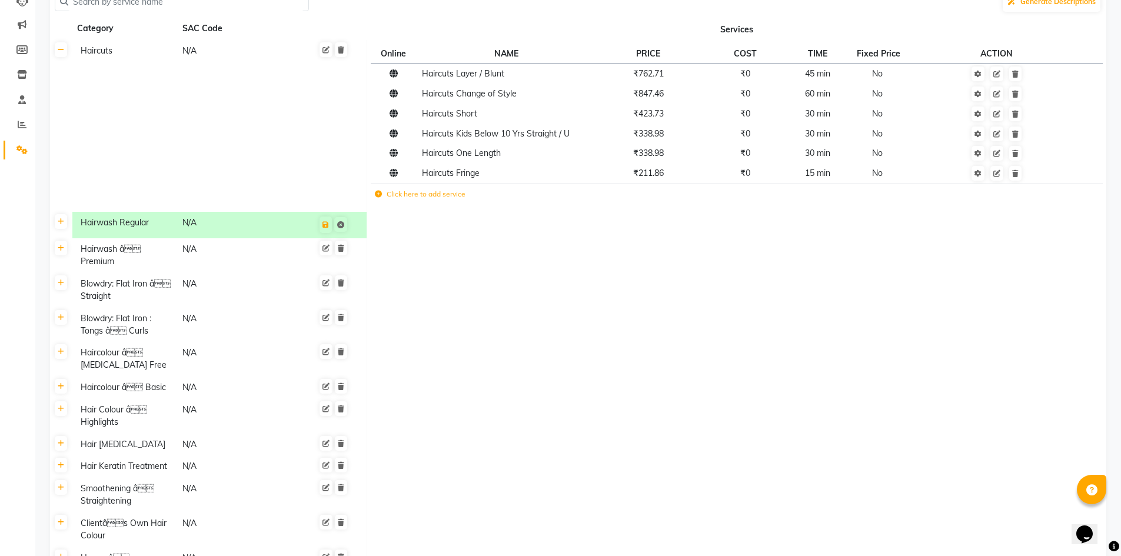
click at [66, 231] on th at bounding box center [61, 225] width 22 height 26
click at [62, 248] on icon at bounding box center [61, 248] width 6 height 7
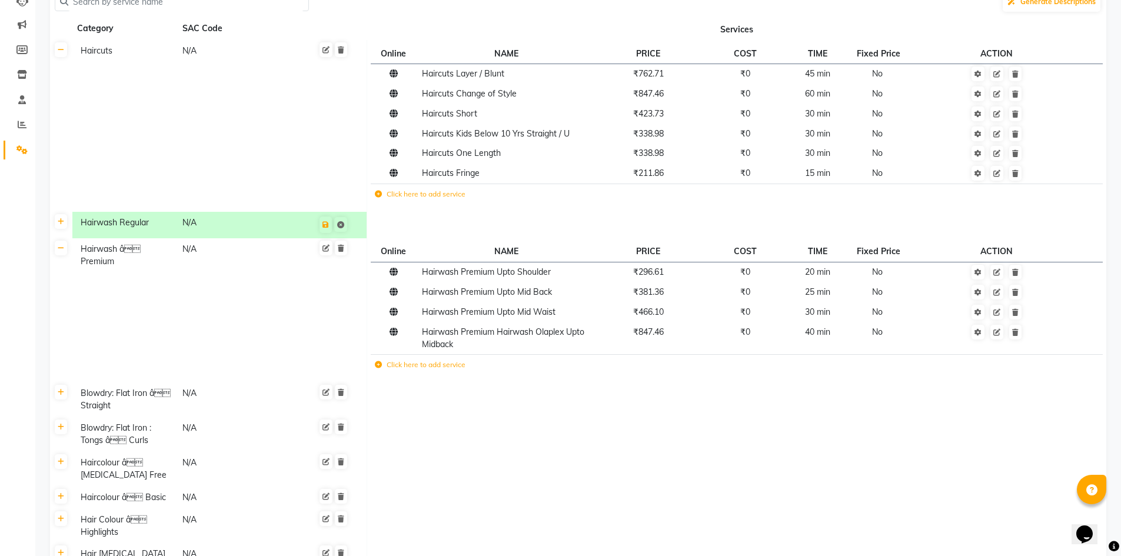
click at [138, 251] on div "Hairwash â Premium" at bounding box center [126, 255] width 101 height 27
click at [133, 250] on input "Hairwash â Premium" at bounding box center [127, 251] width 103 height 18
type input "Hairwash Premium"
click at [185, 314] on td "Hairwash Premium" at bounding box center [219, 310] width 295 height 144
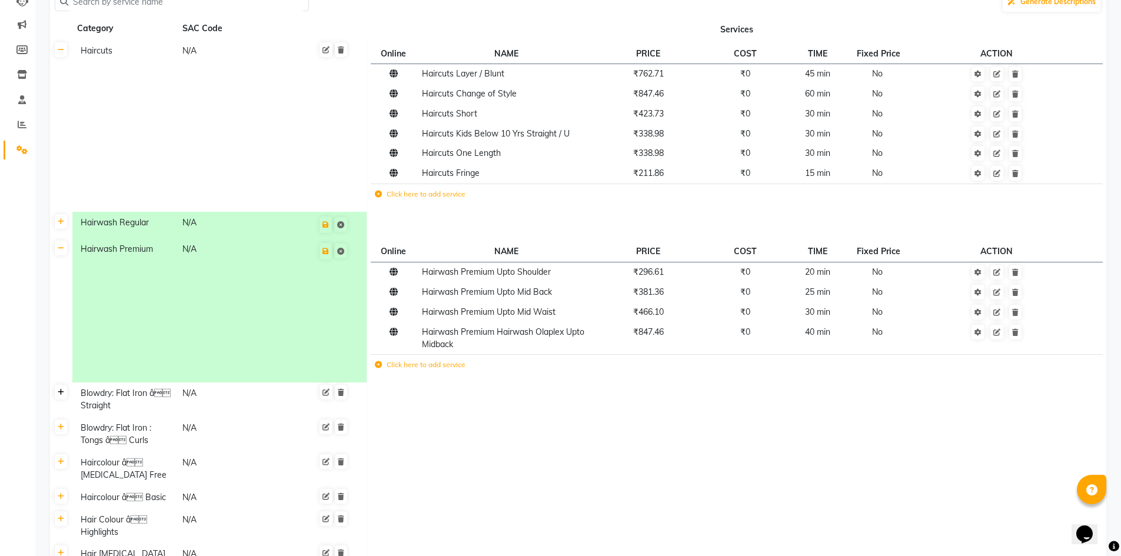
click at [62, 391] on icon at bounding box center [61, 392] width 6 height 7
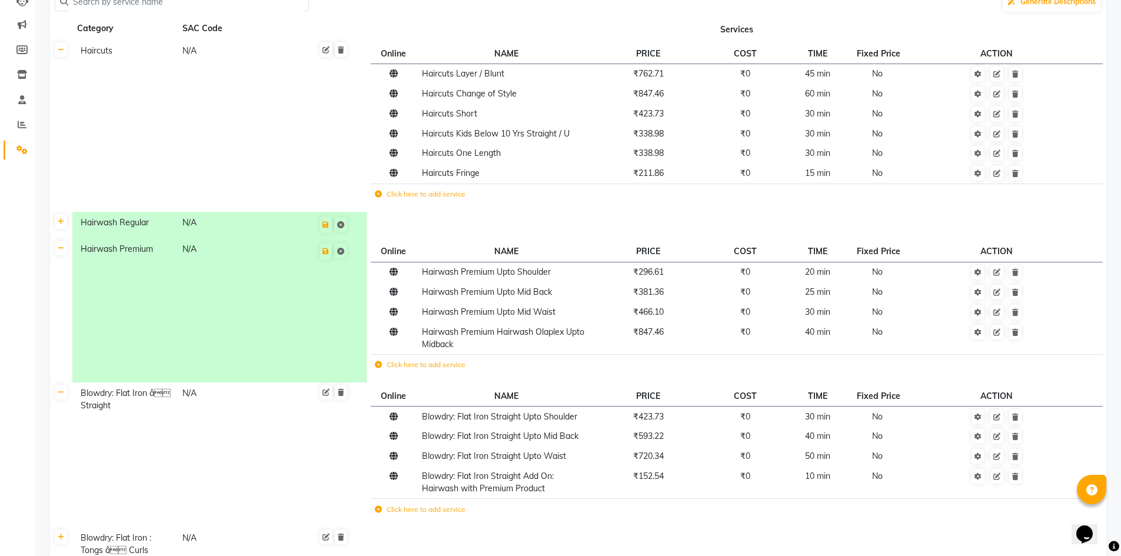
click at [168, 399] on div "Blowdry: Flat Iron â Straight" at bounding box center [126, 399] width 101 height 27
click at [164, 396] on input "Blowdry: Flat Iron â Straight" at bounding box center [127, 395] width 103 height 18
type input "Blowdry: Flat Iron Straight"
click at [347, 450] on td "Blowdry: Flat Iron Straight" at bounding box center [219, 454] width 295 height 144
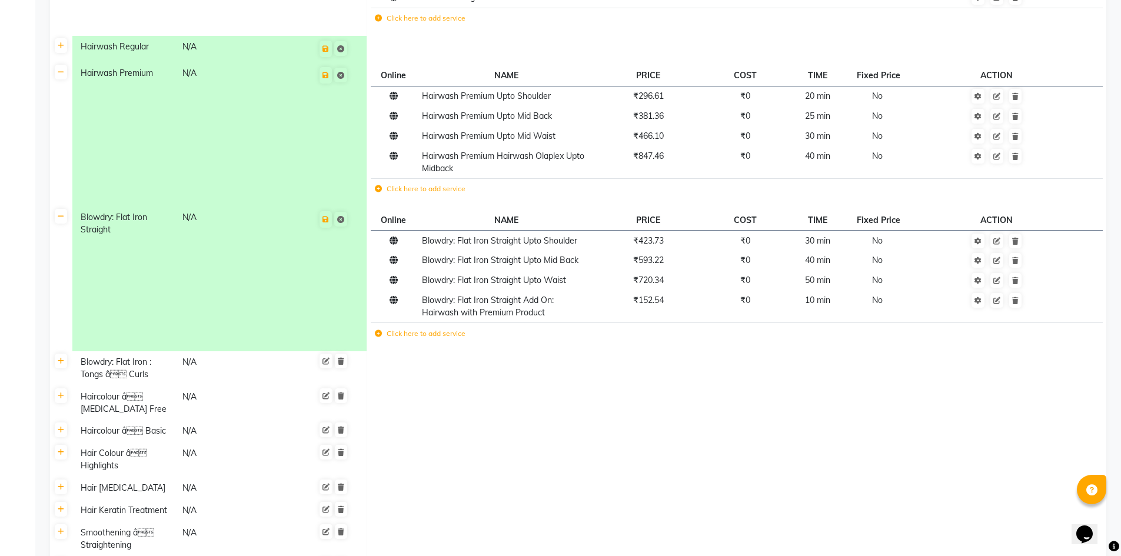
scroll to position [312, 0]
click at [61, 359] on icon at bounding box center [61, 360] width 6 height 7
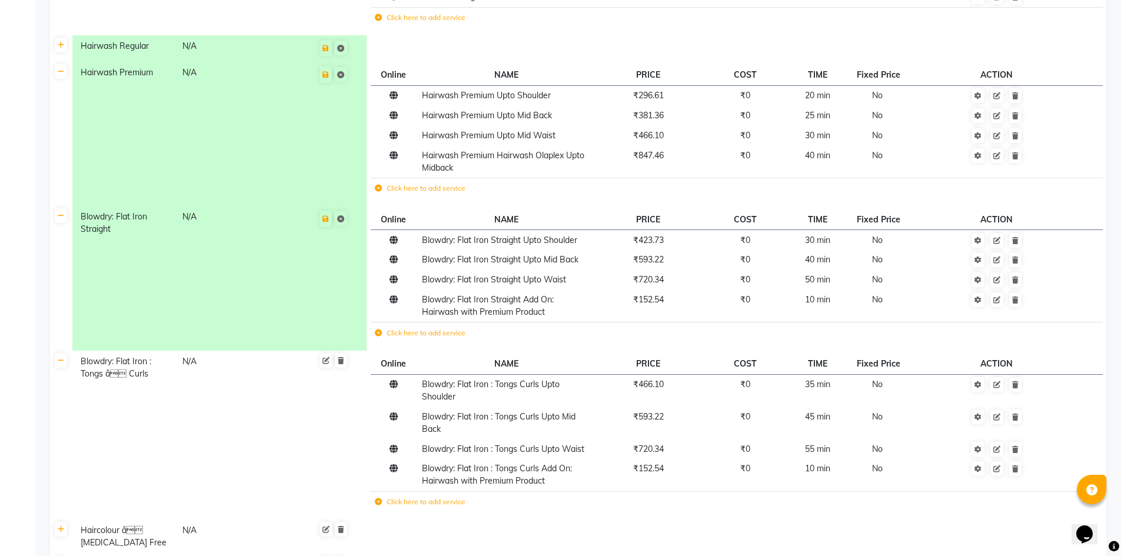
click at [119, 379] on div "Blowdry: Flat Iron : Tongs â Curls" at bounding box center [126, 367] width 101 height 27
click at [154, 364] on input "Blowdry: Flat Iron : Tongs â Curls" at bounding box center [127, 363] width 103 height 18
type input "Blowdry: Flat Iron : Tongs Curls"
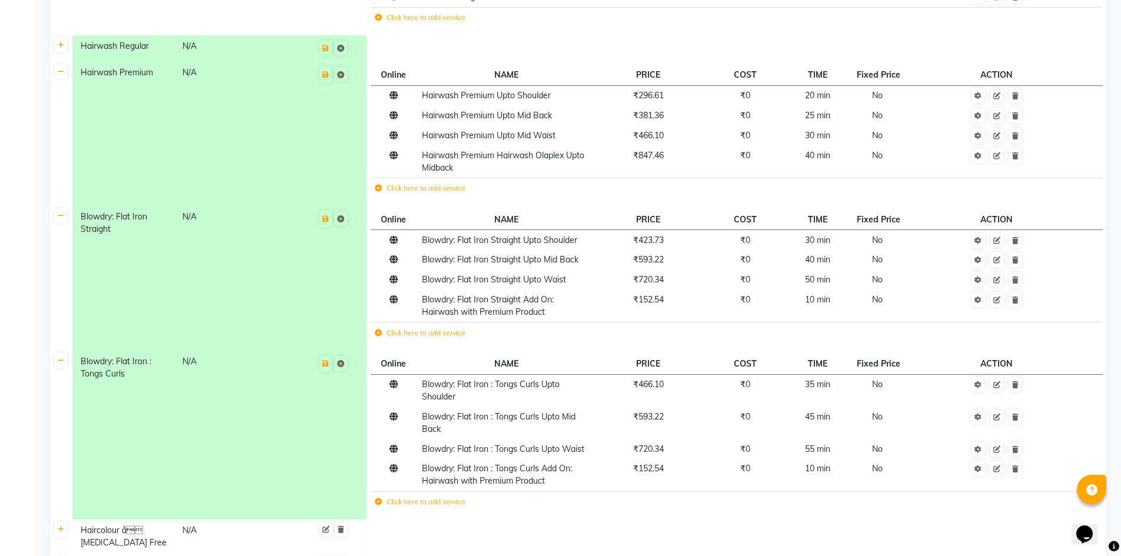
click at [201, 420] on td "Blowdry: Flat Iron : Tongs Curls N/A" at bounding box center [219, 435] width 295 height 169
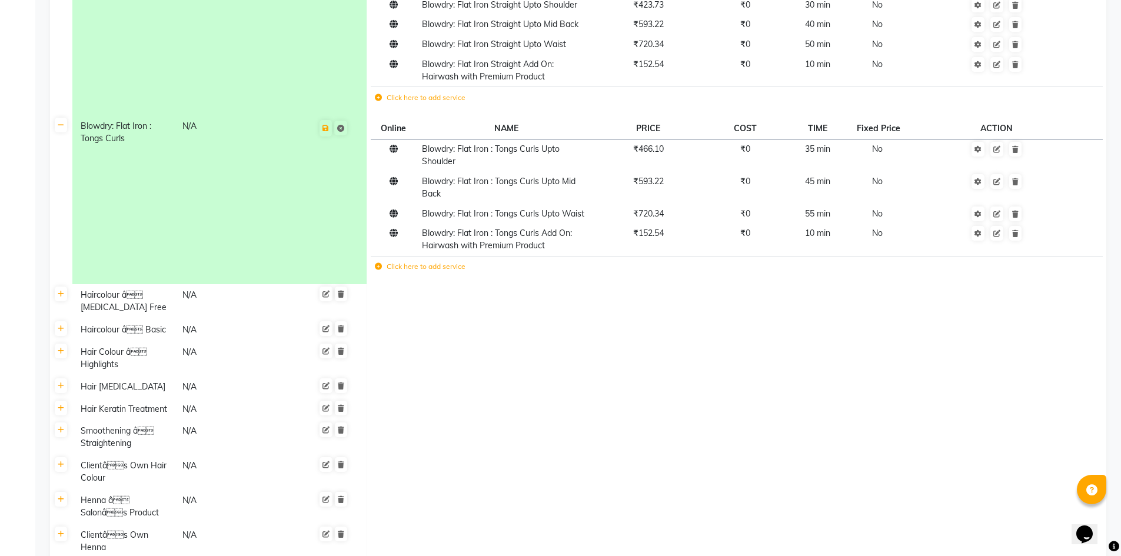
scroll to position [724, 0]
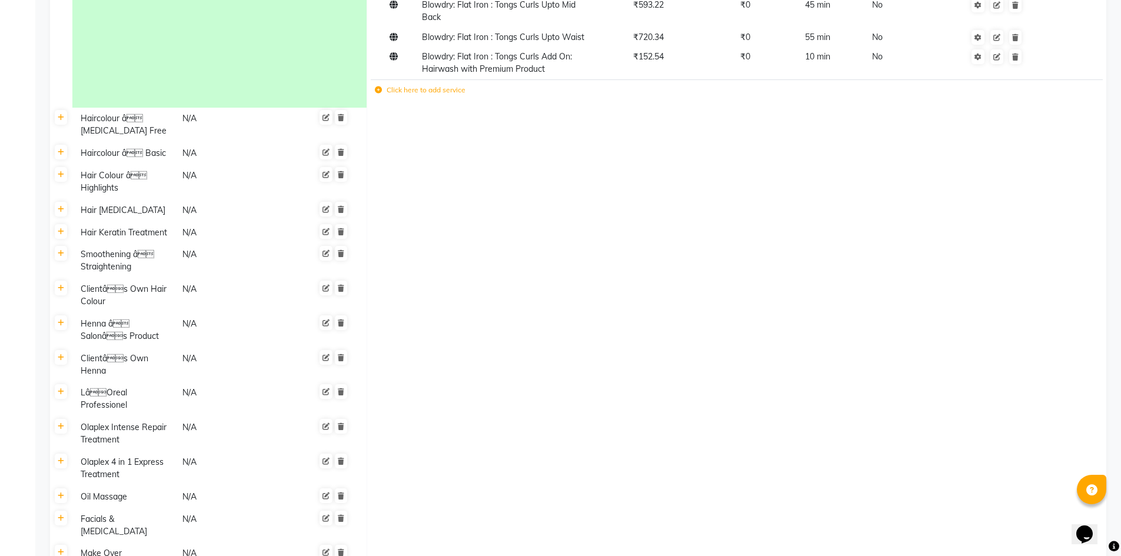
click at [132, 122] on div "Haircolour â Ammonia Free" at bounding box center [126, 124] width 101 height 27
click at [137, 122] on input "Haircolour â Ammonia Free" at bounding box center [127, 120] width 103 height 18
type input "Haircolour [MEDICAL_DATA] Free"
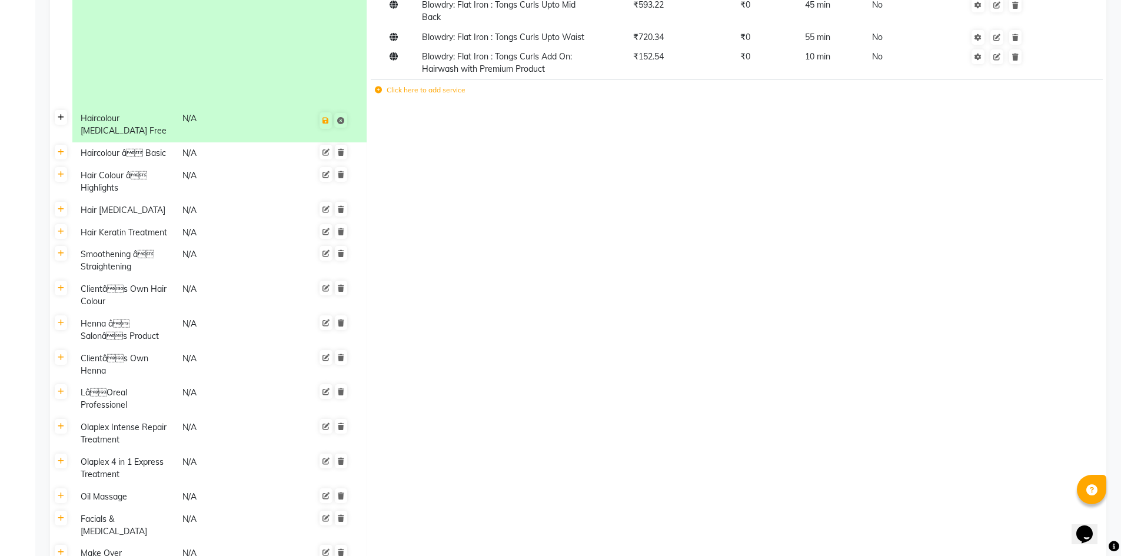
click at [63, 121] on icon at bounding box center [61, 117] width 6 height 7
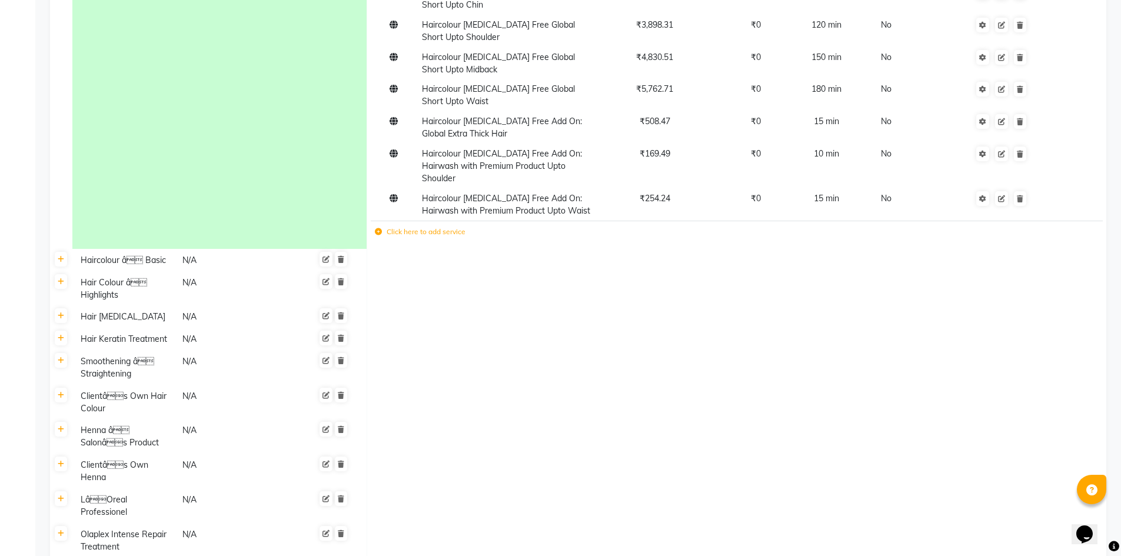
scroll to position [959, 0]
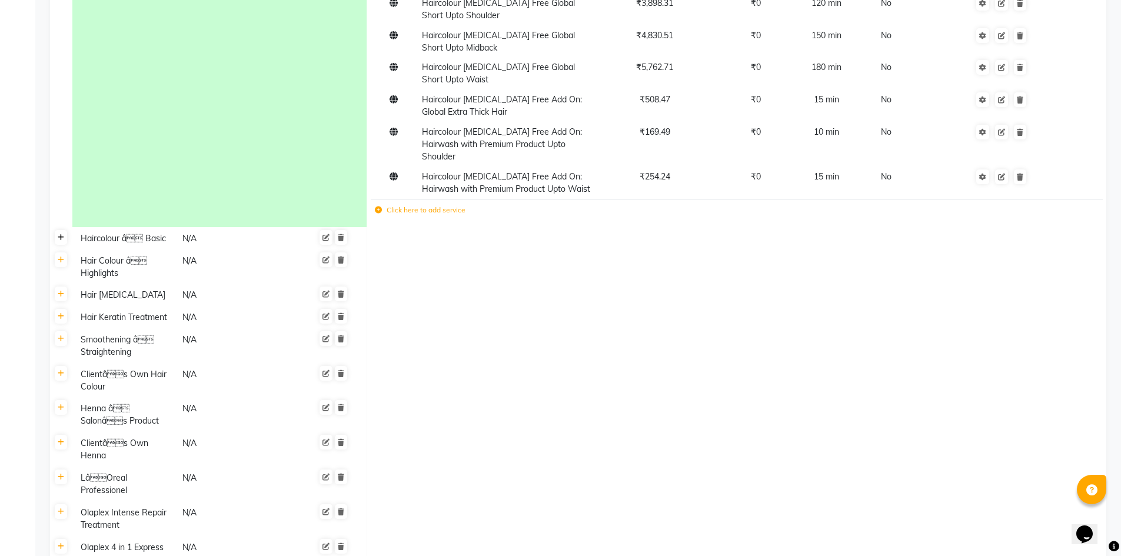
click at [62, 241] on icon at bounding box center [61, 237] width 6 height 7
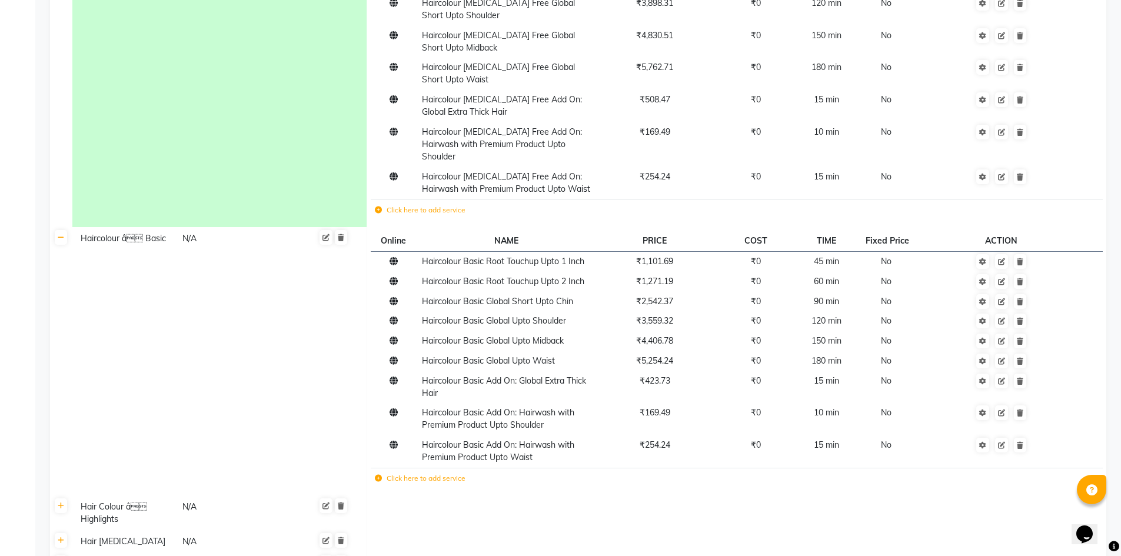
click at [139, 246] on div "Haircolour â Basic" at bounding box center [126, 238] width 101 height 15
click at [138, 249] on input "Haircolour â Basic" at bounding box center [127, 240] width 103 height 18
type input "Haircolour Basic"
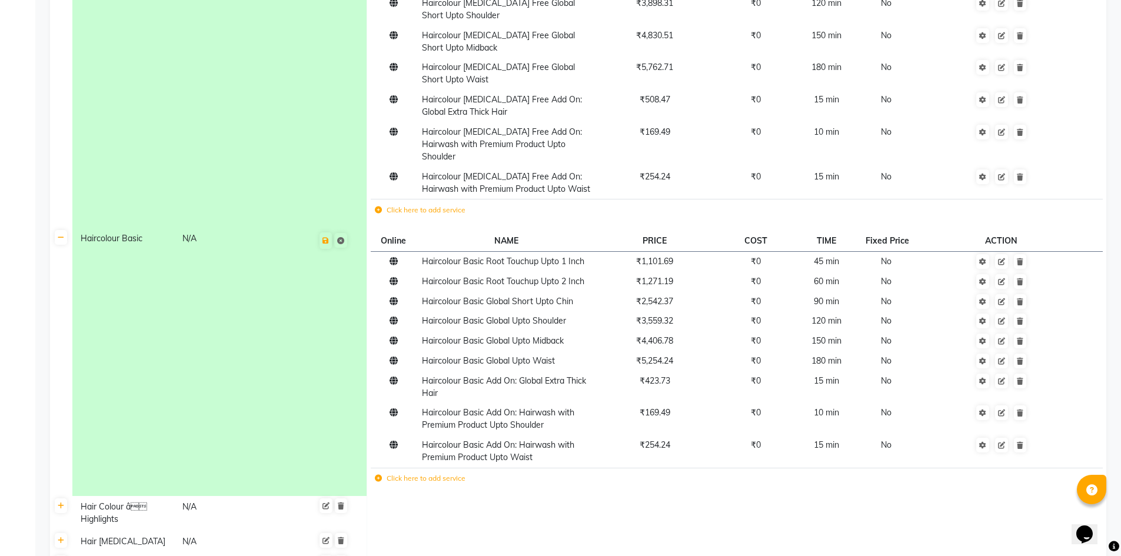
click at [177, 358] on td "Haircolour Basic N/A" at bounding box center [219, 361] width 295 height 268
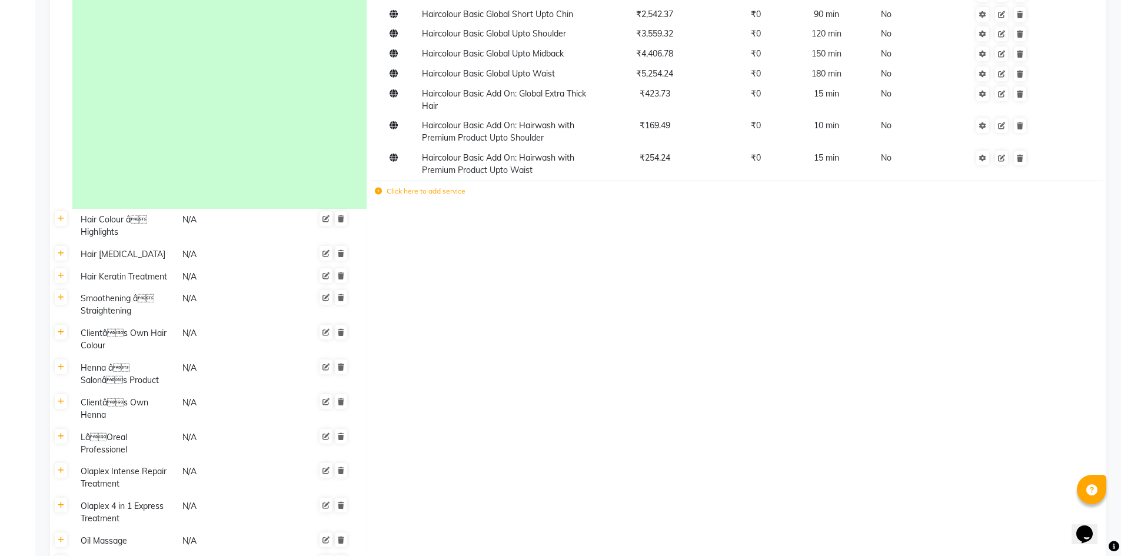
scroll to position [1254, 0]
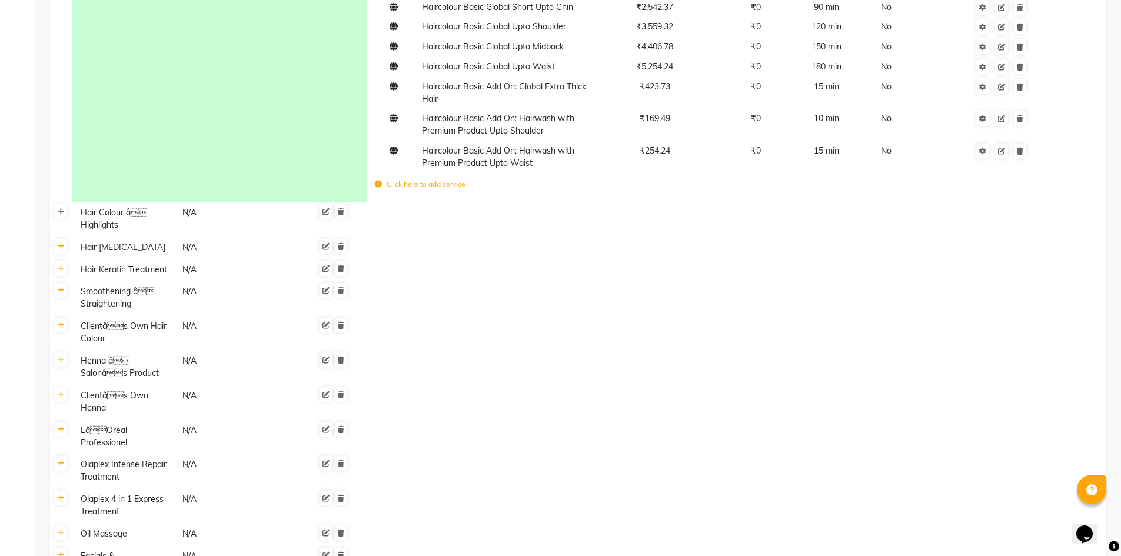
click at [61, 215] on icon at bounding box center [61, 211] width 6 height 7
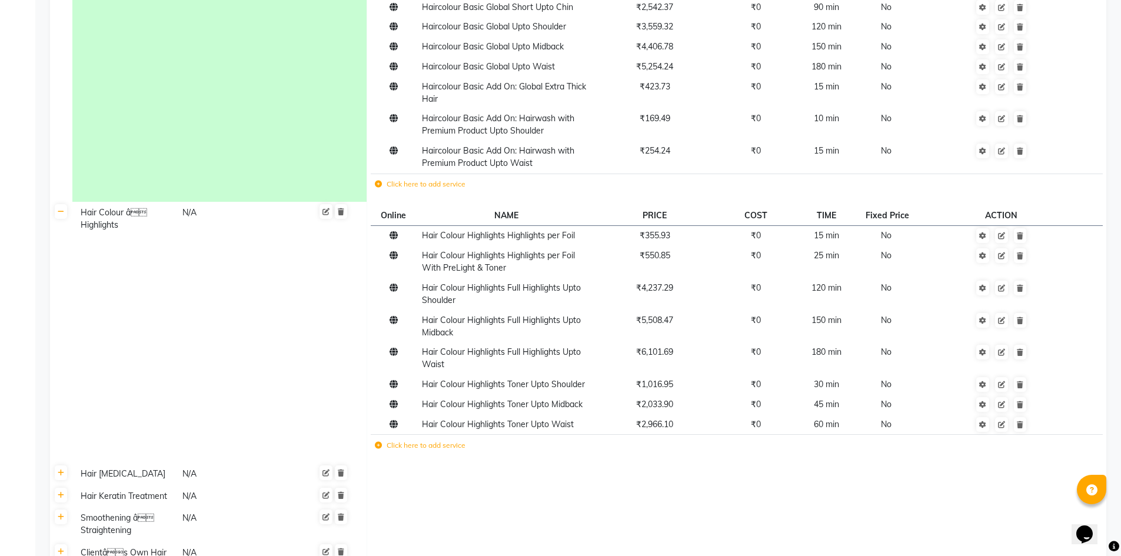
click at [146, 228] on div "Hair Colour â Highlights" at bounding box center [126, 218] width 101 height 27
click at [142, 224] on input "Hair Colour â Highlights" at bounding box center [127, 214] width 103 height 18
type input "Hair Colour Highlights"
click at [151, 294] on td "Hair Colour Highlights" at bounding box center [219, 332] width 295 height 261
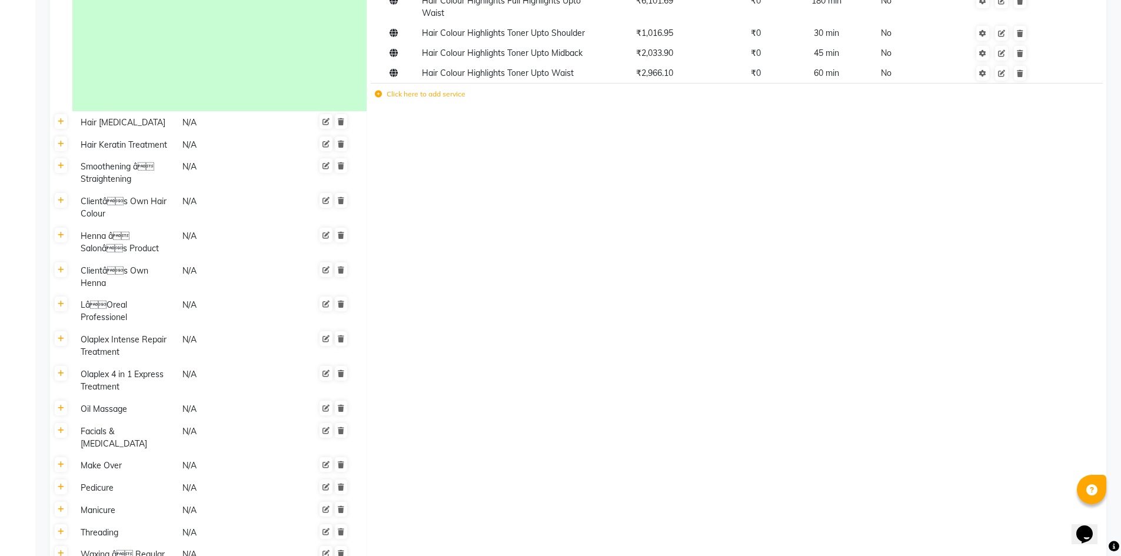
scroll to position [1607, 0]
click at [64, 127] on link at bounding box center [61, 119] width 12 height 15
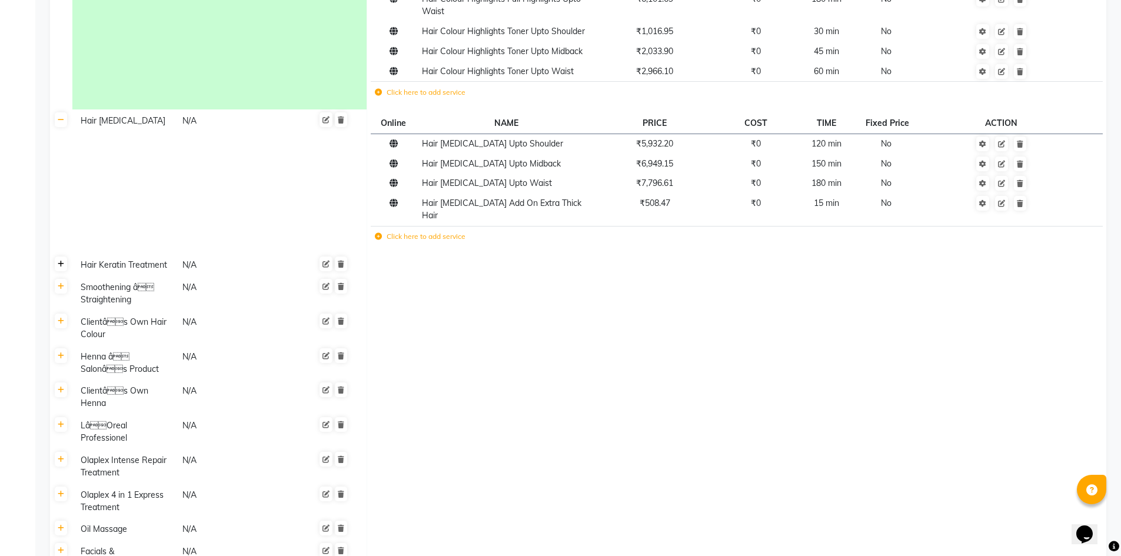
click at [64, 268] on link at bounding box center [61, 263] width 12 height 15
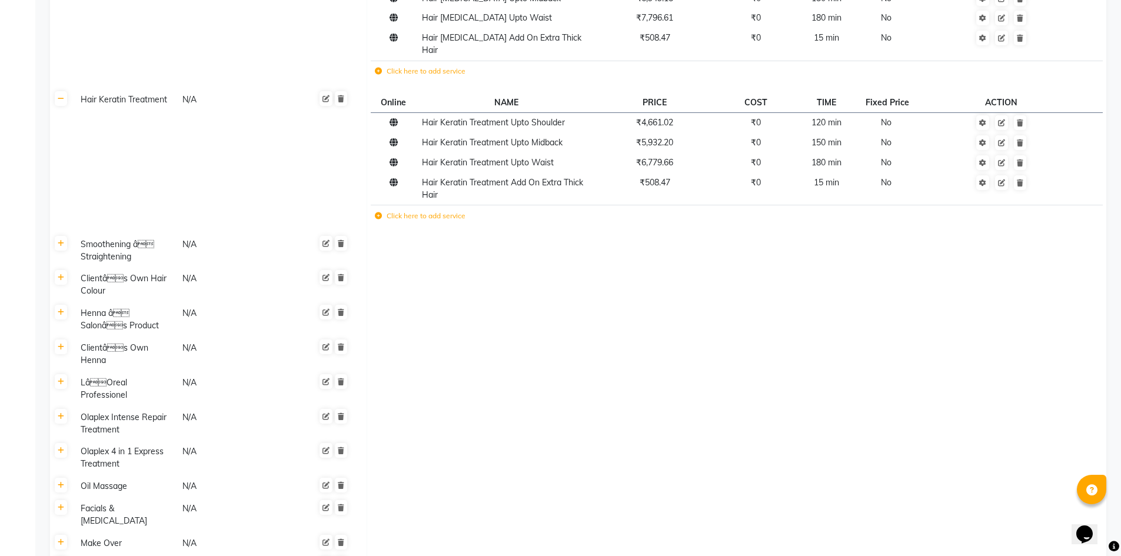
scroll to position [1783, 0]
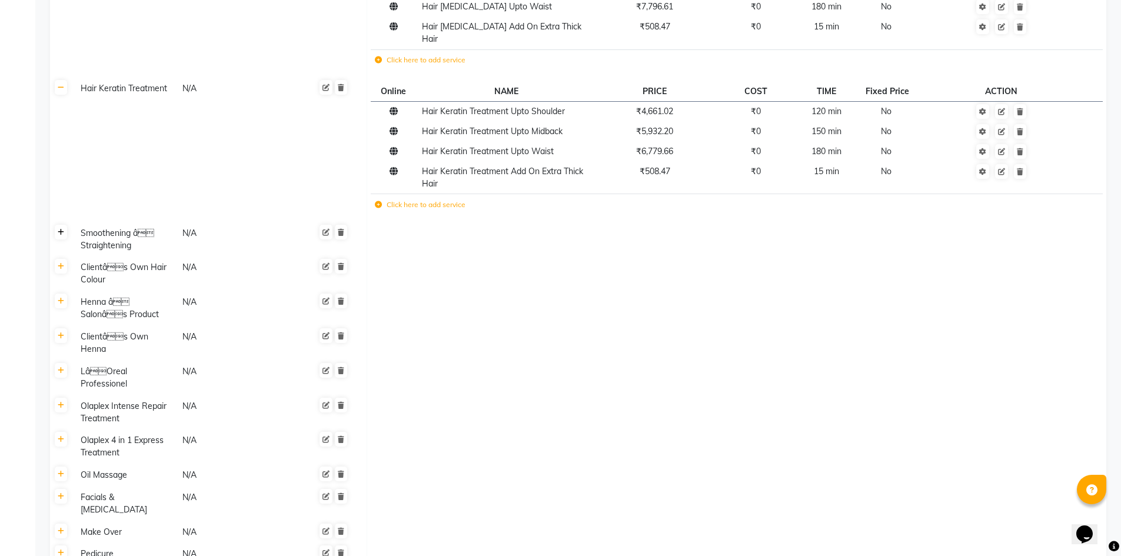
click at [63, 236] on link at bounding box center [61, 232] width 12 height 15
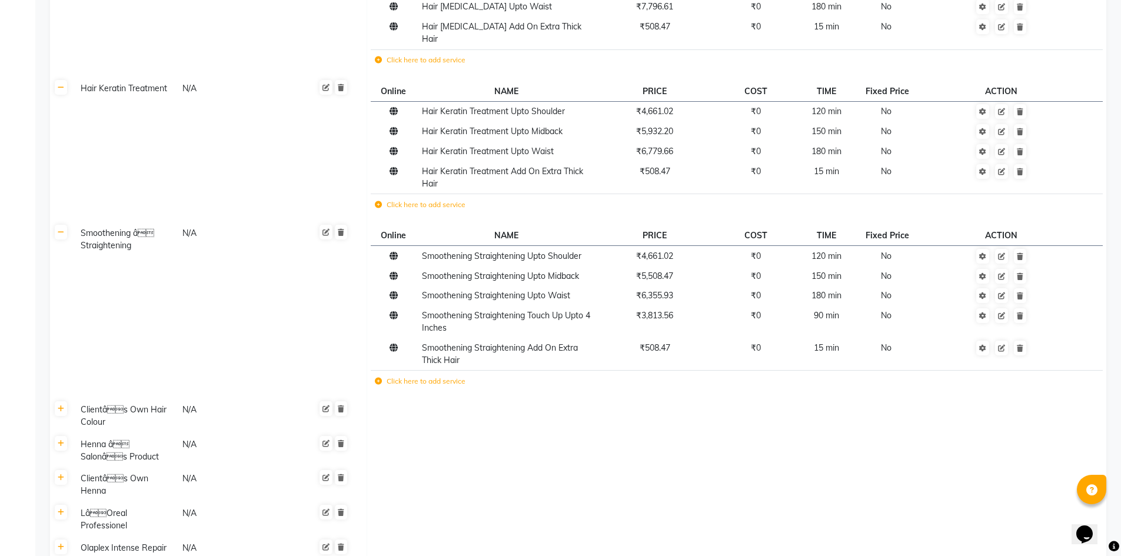
click at [144, 238] on div "Smoothening â Straightening" at bounding box center [126, 239] width 101 height 27
click at [149, 237] on input "Smoothening â Straightening" at bounding box center [127, 235] width 103 height 18
type input "Smoothening Straightening"
click at [62, 409] on icon at bounding box center [61, 408] width 6 height 7
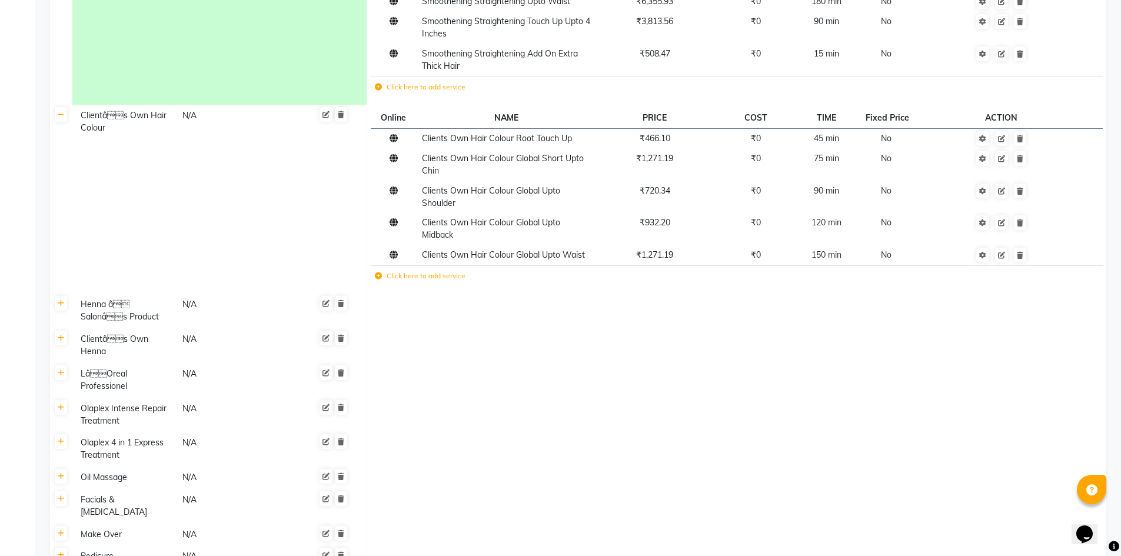
scroll to position [2018, 0]
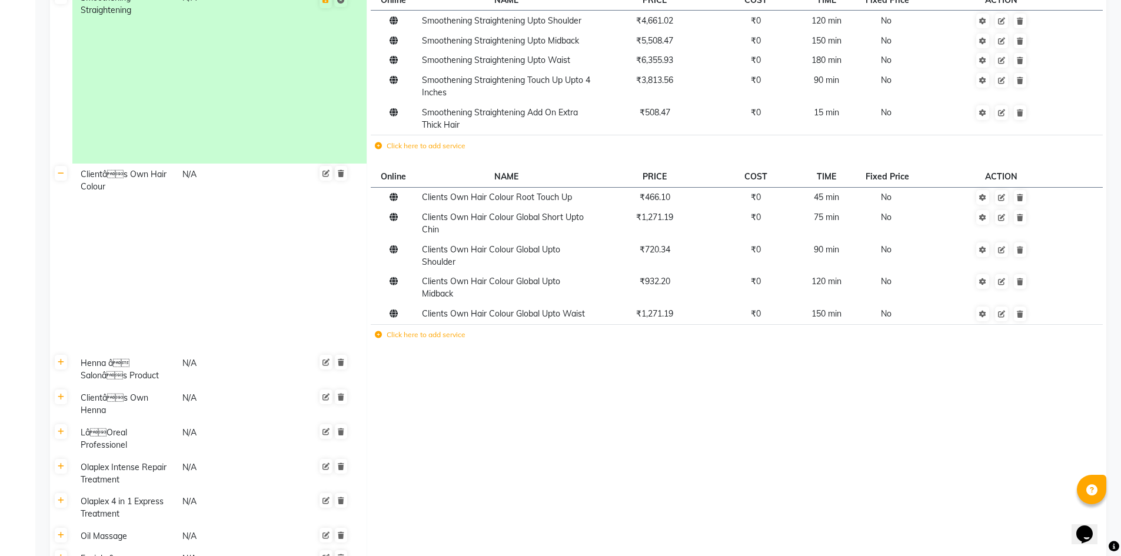
click at [118, 179] on div "Clientâs Own Hair Colour" at bounding box center [126, 180] width 101 height 27
click at [118, 179] on input "Clientâs Own Hair Colour" at bounding box center [127, 176] width 103 height 18
type input "Clients Own Hair Colour"
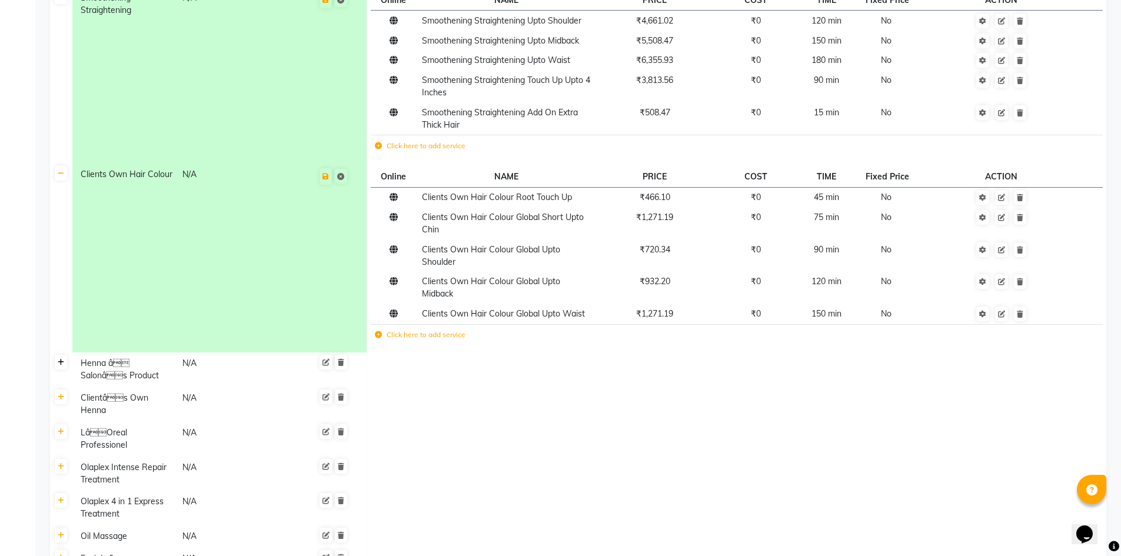
click at [59, 367] on link at bounding box center [61, 362] width 12 height 15
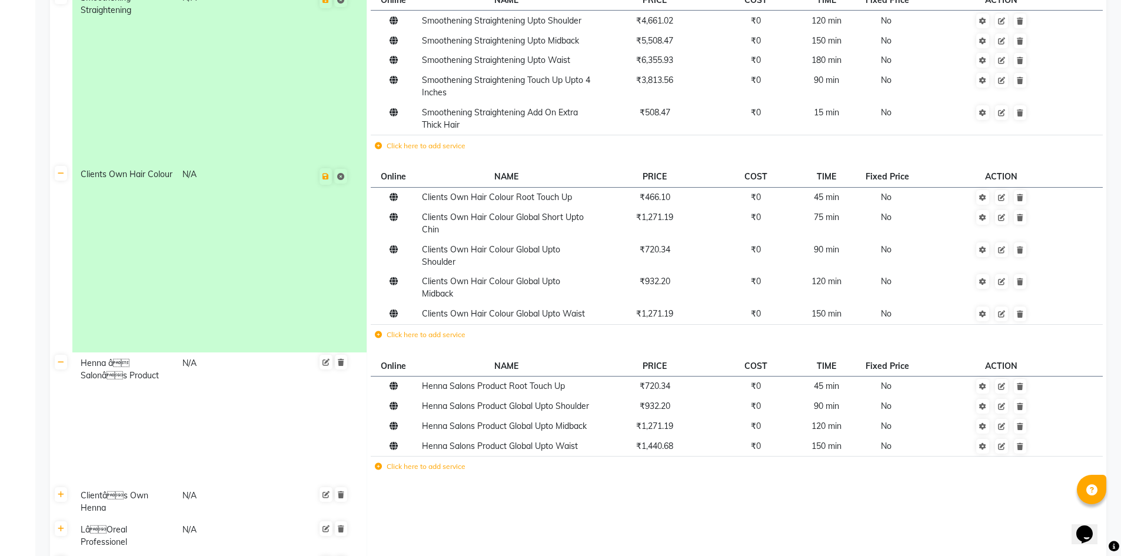
click at [122, 367] on div "Henna â Salonâs Product" at bounding box center [126, 369] width 101 height 27
click at [122, 367] on input "Henna â Salonâs Product" at bounding box center [127, 365] width 103 height 18
click at [146, 366] on input "Henna Salonâs Product" at bounding box center [127, 365] width 103 height 18
type input "Henna Salons Product"
click at [224, 427] on td "Henna Salons Product" at bounding box center [219, 418] width 295 height 132
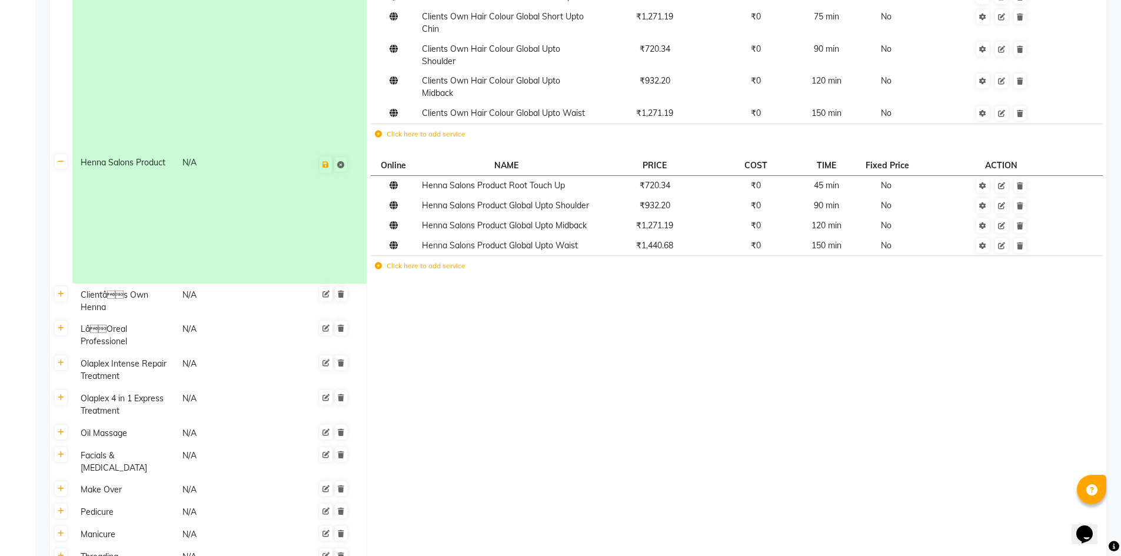
scroll to position [2254, 0]
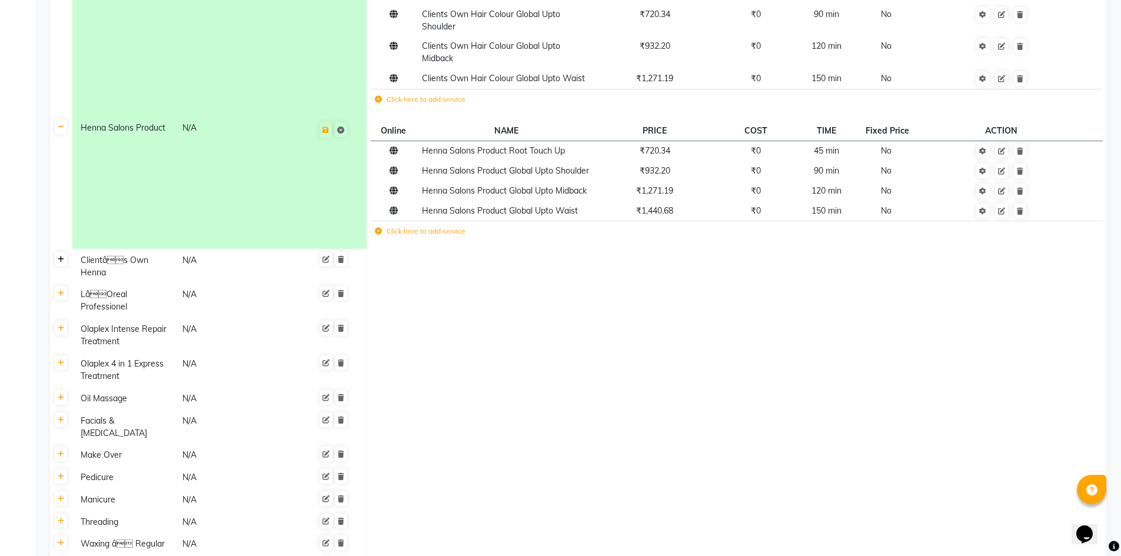
click at [62, 263] on link at bounding box center [61, 259] width 12 height 15
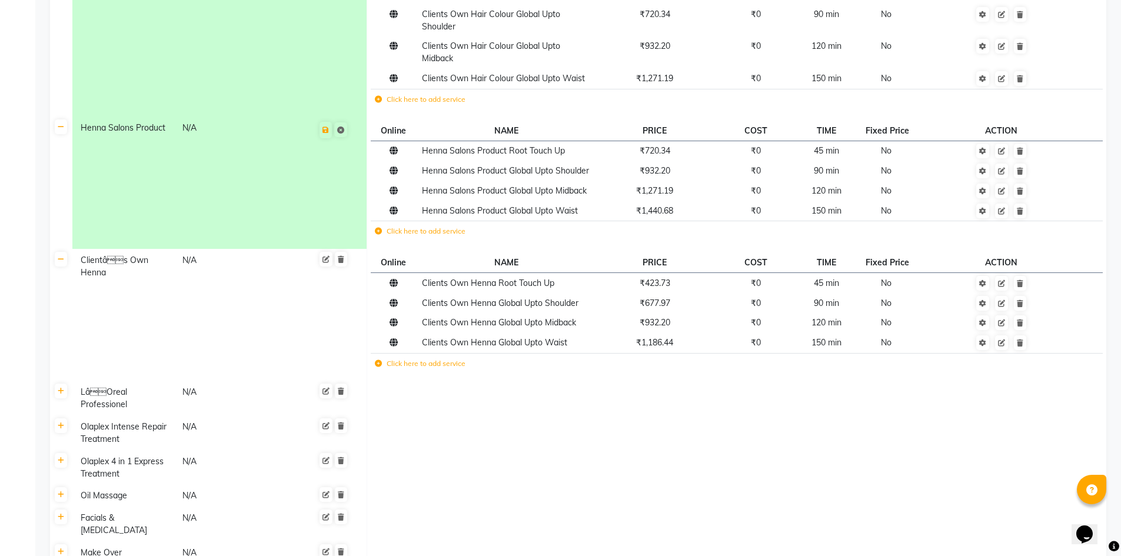
click at [121, 265] on div "Clientâs Own Henna" at bounding box center [126, 266] width 101 height 27
click at [119, 263] on input "Clientâs Own Henna" at bounding box center [127, 262] width 103 height 18
type input "Clients Own Henna"
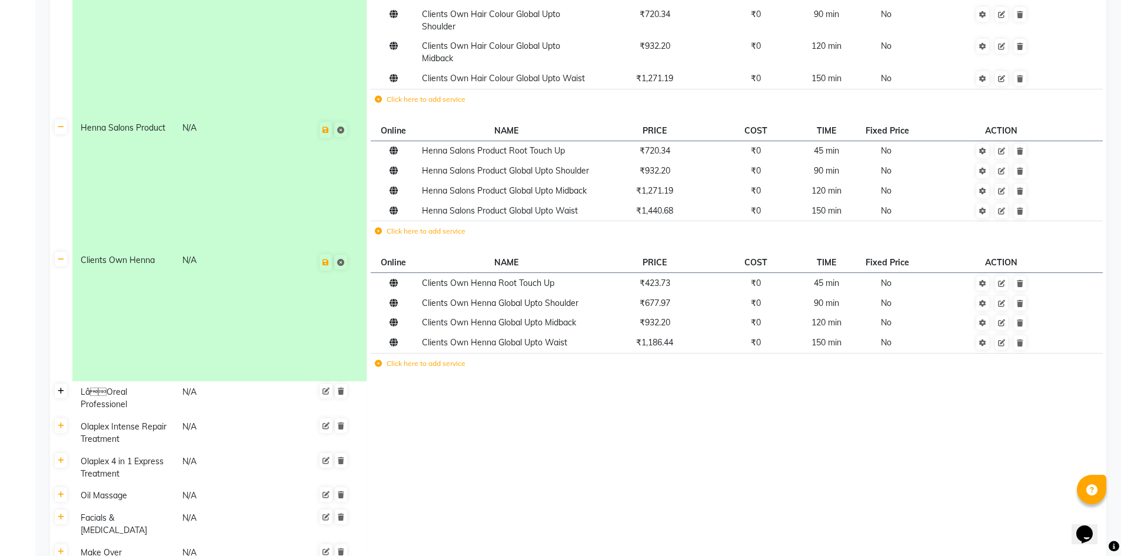
click at [62, 388] on icon at bounding box center [61, 391] width 6 height 7
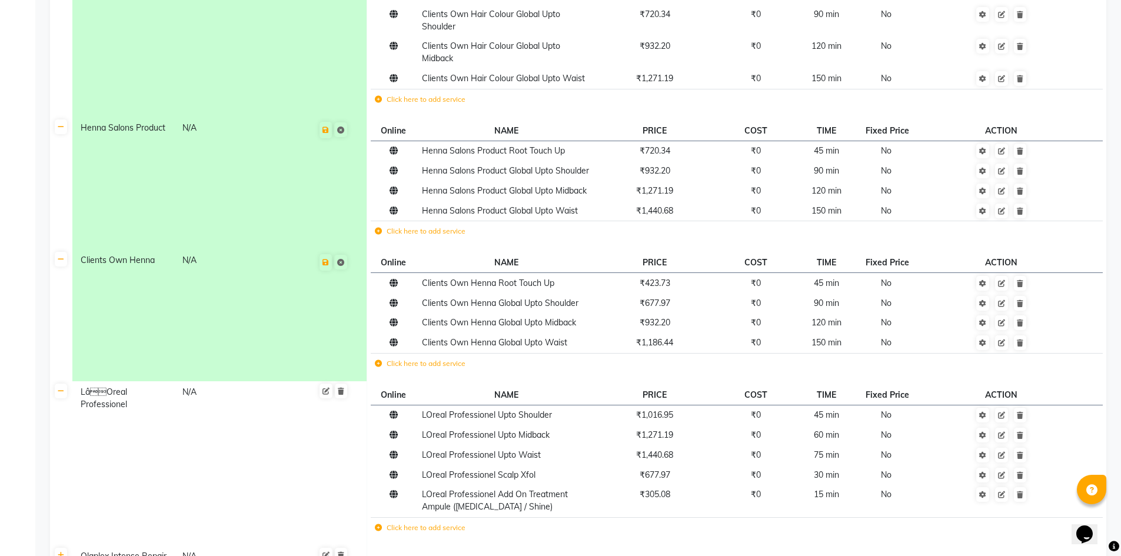
click at [101, 397] on div "LâOreal Professionel" at bounding box center [126, 398] width 101 height 27
click at [101, 397] on input "LâOreal Professionel" at bounding box center [127, 394] width 103 height 18
type input "L'Oreal Professionel"
click at [179, 439] on td "L'Oreal Professionel" at bounding box center [219, 463] width 295 height 164
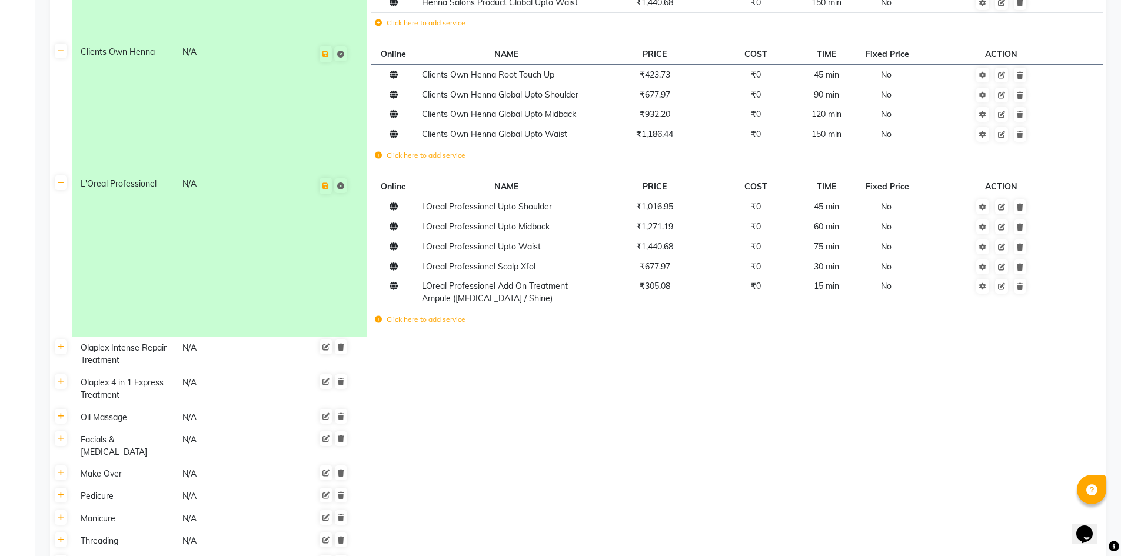
scroll to position [2489, 0]
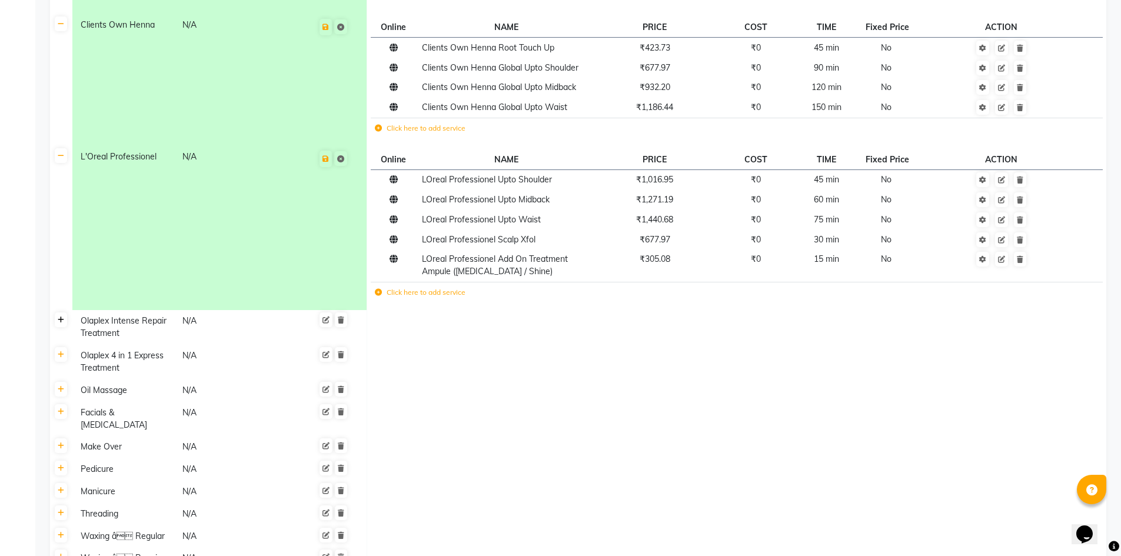
click at [64, 325] on link at bounding box center [61, 319] width 12 height 15
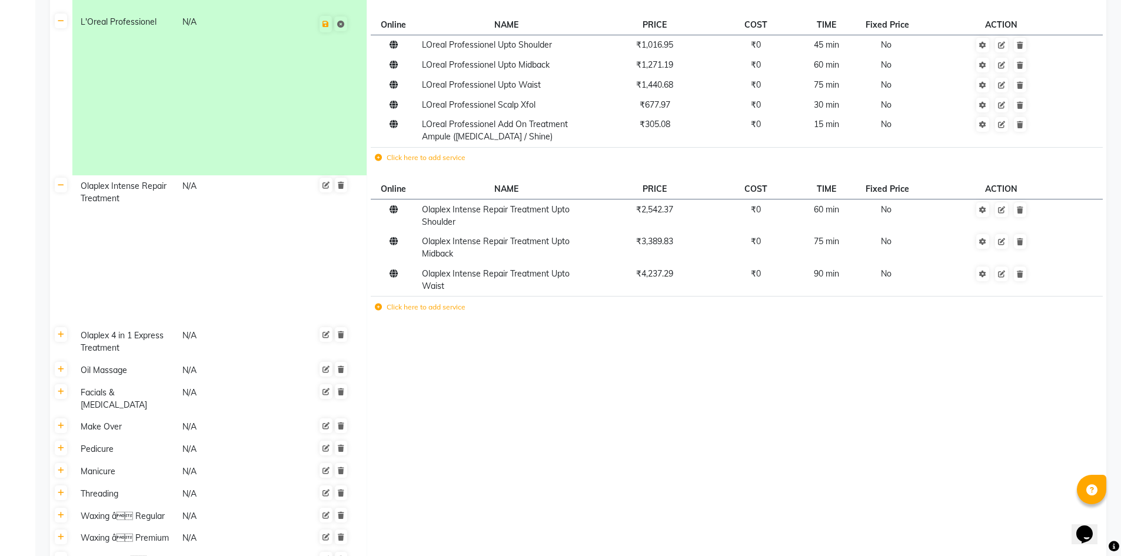
scroll to position [2716, 0]
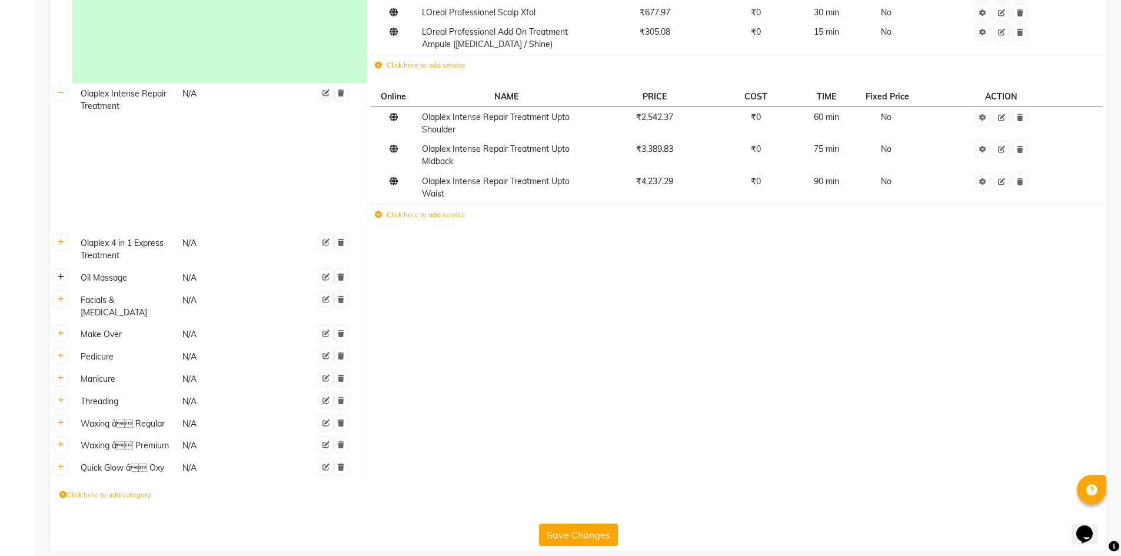
click at [62, 275] on icon at bounding box center [61, 277] width 6 height 7
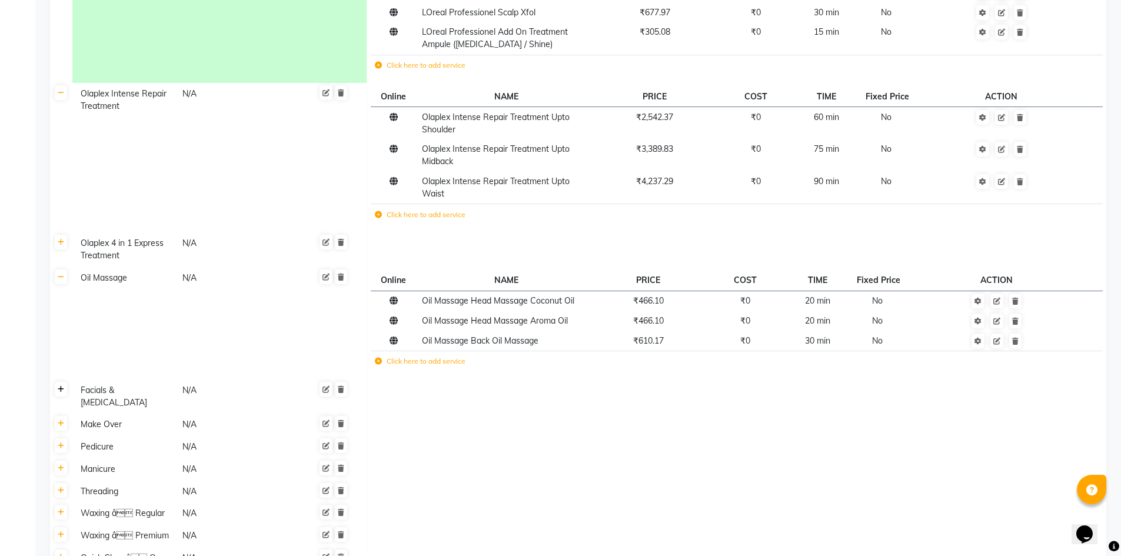
click at [65, 387] on link at bounding box center [61, 389] width 12 height 15
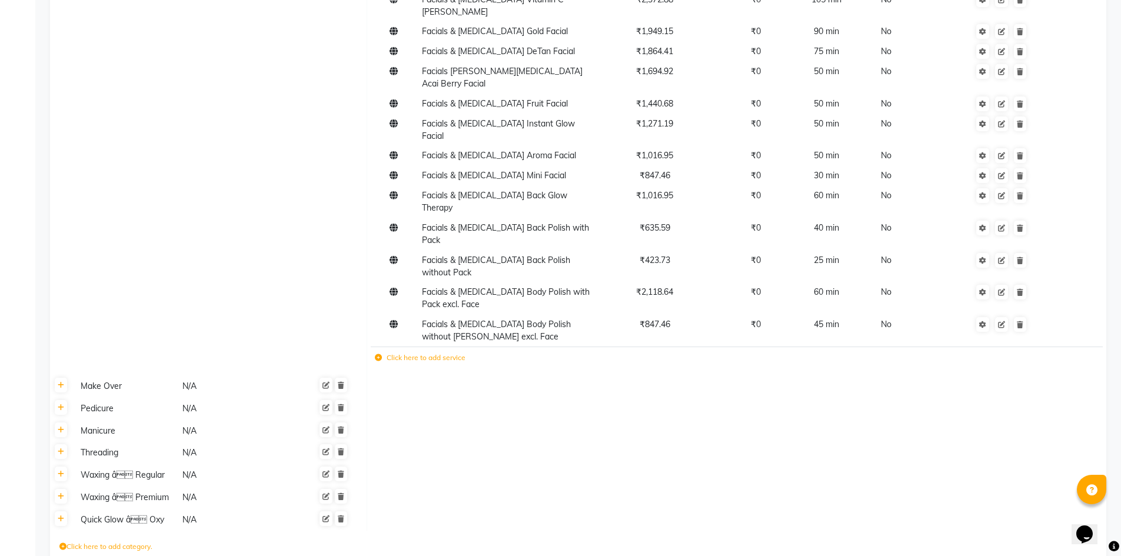
scroll to position [3132, 0]
click at [62, 375] on link at bounding box center [61, 382] width 12 height 15
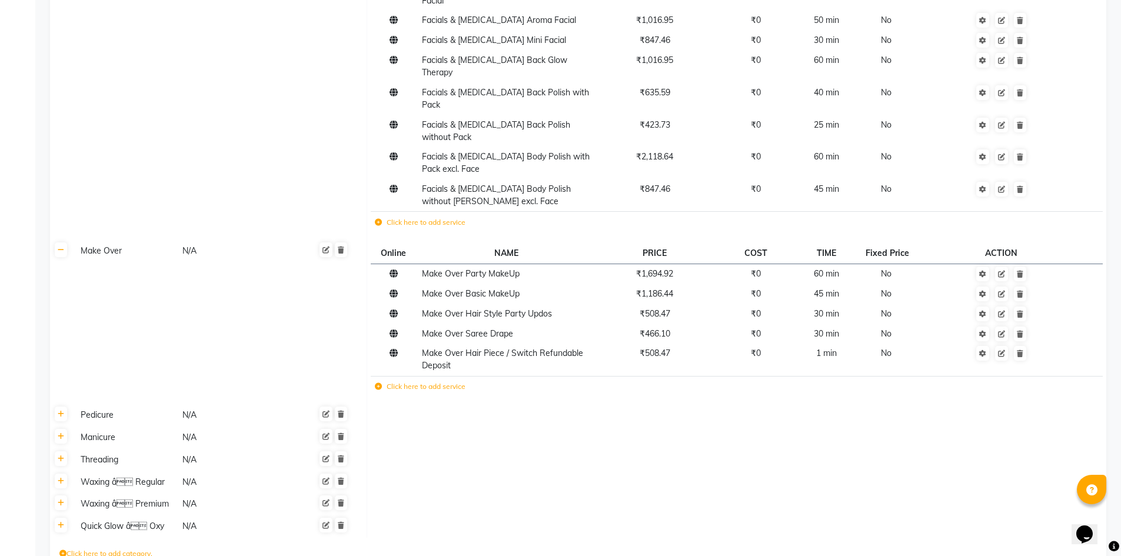
scroll to position [3274, 0]
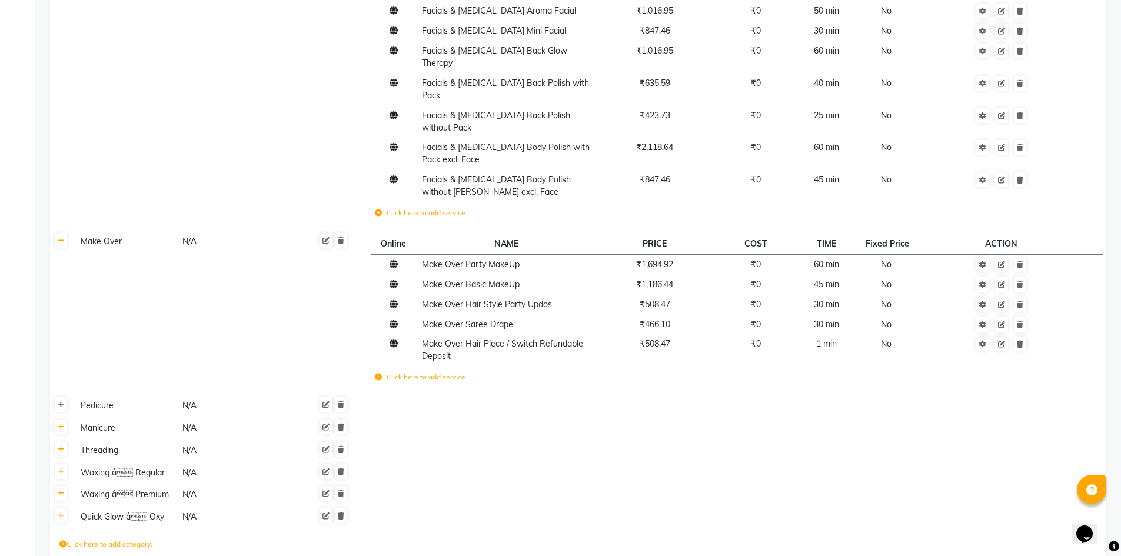
click at [60, 401] on icon at bounding box center [61, 404] width 6 height 7
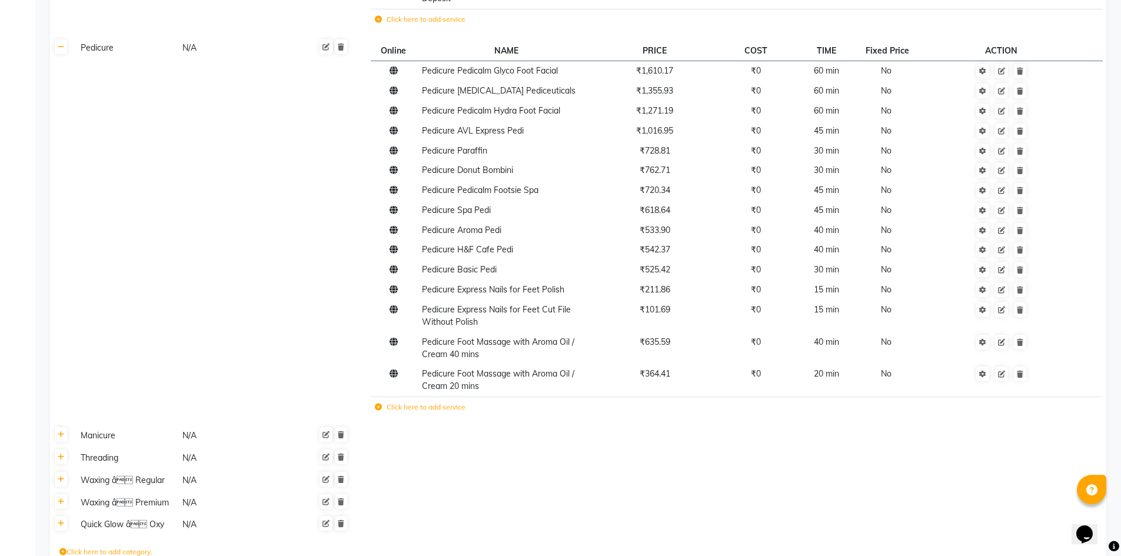
scroll to position [3640, 0]
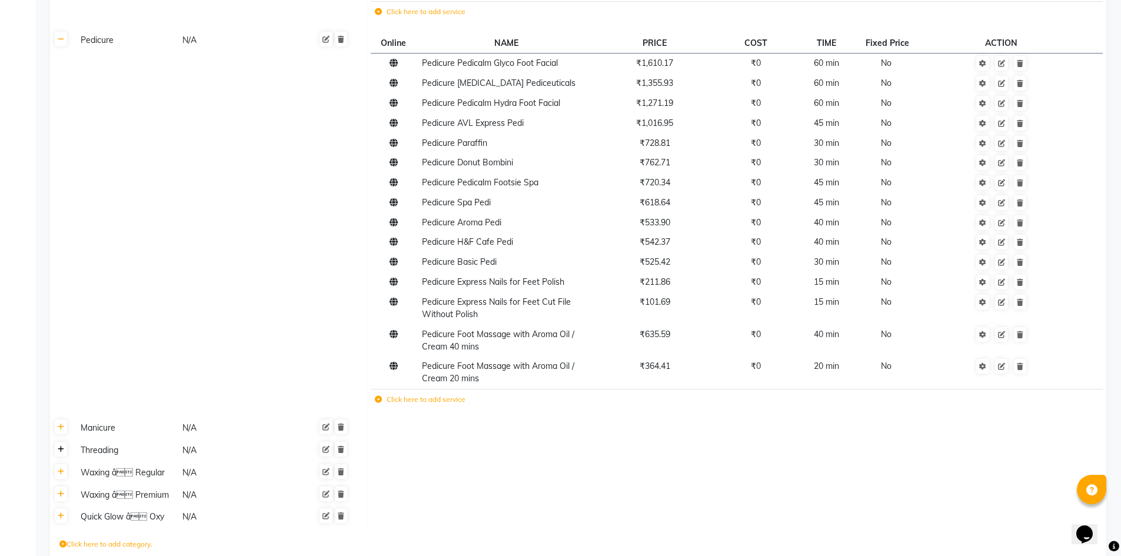
click at [62, 446] on icon at bounding box center [61, 449] width 6 height 7
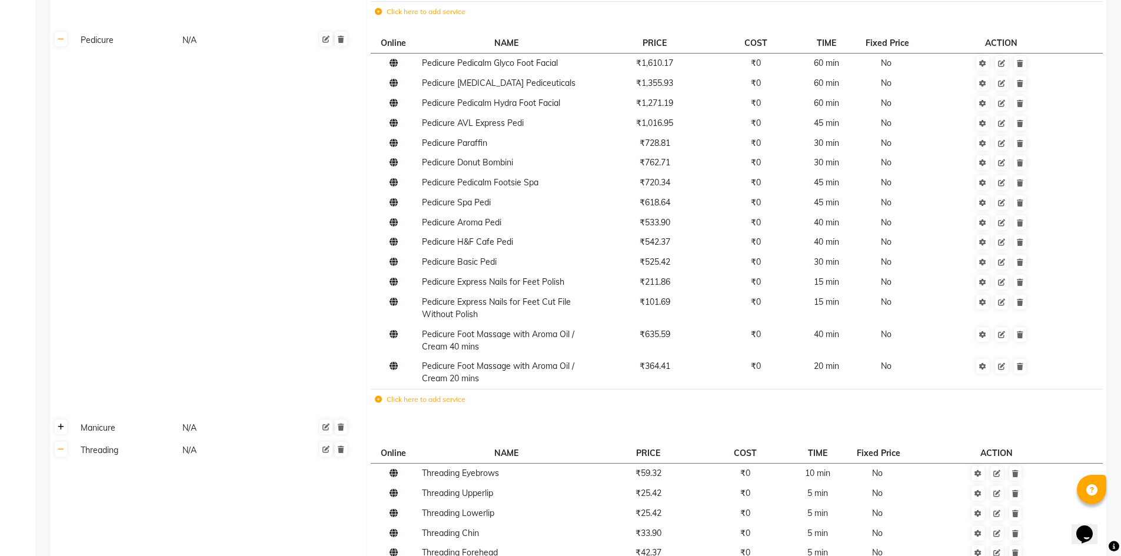
click at [61, 424] on icon at bounding box center [61, 427] width 6 height 7
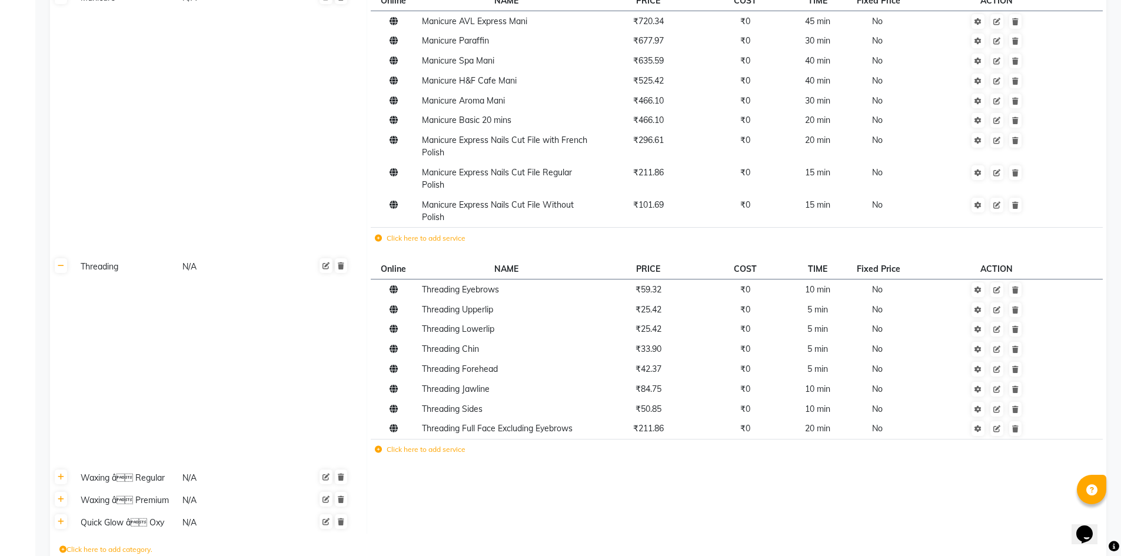
scroll to position [4075, 0]
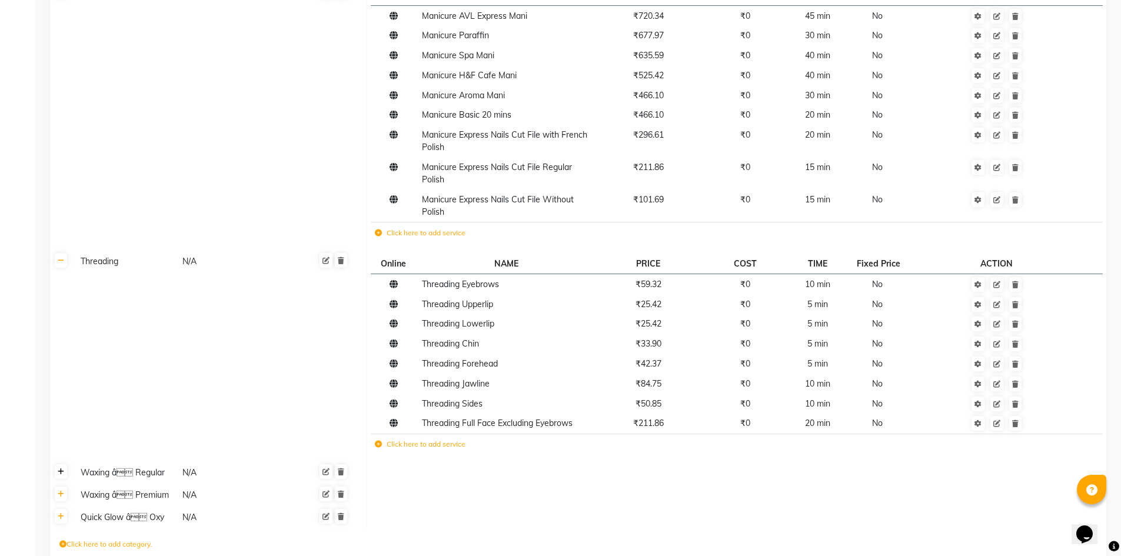
click at [61, 468] on icon at bounding box center [61, 471] width 6 height 7
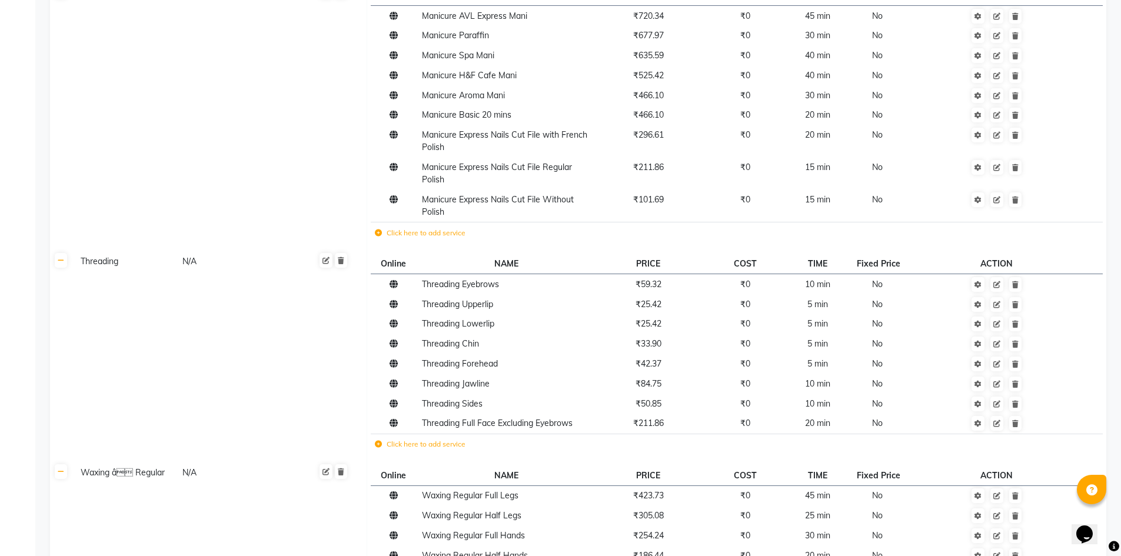
click at [126, 465] on div "Waxing â Regular" at bounding box center [126, 472] width 101 height 15
click at [126, 465] on input "Waxing â Regular" at bounding box center [127, 474] width 103 height 18
type input "Waxing Regular"
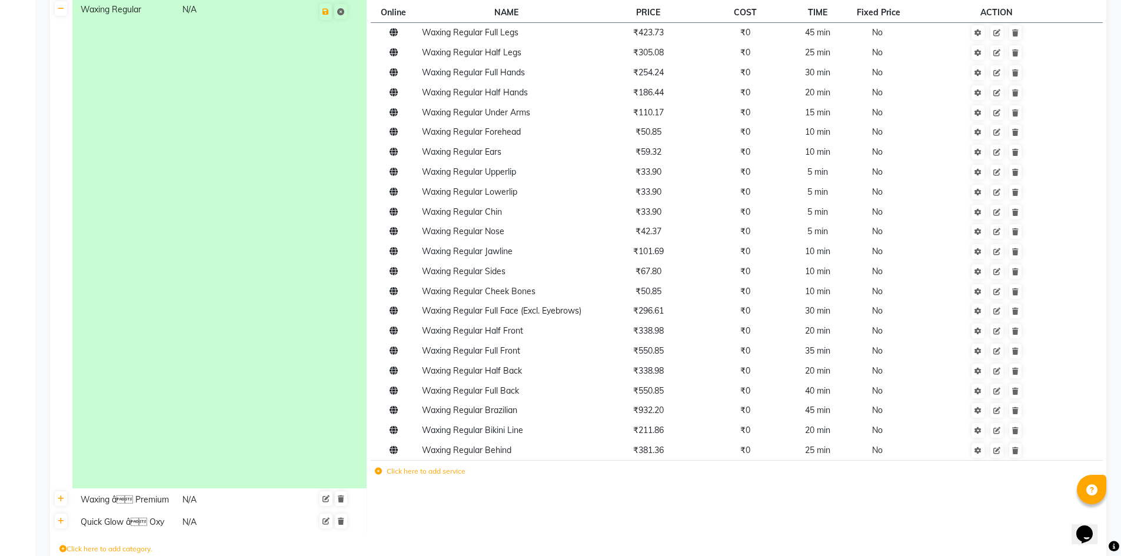
scroll to position [4543, 0]
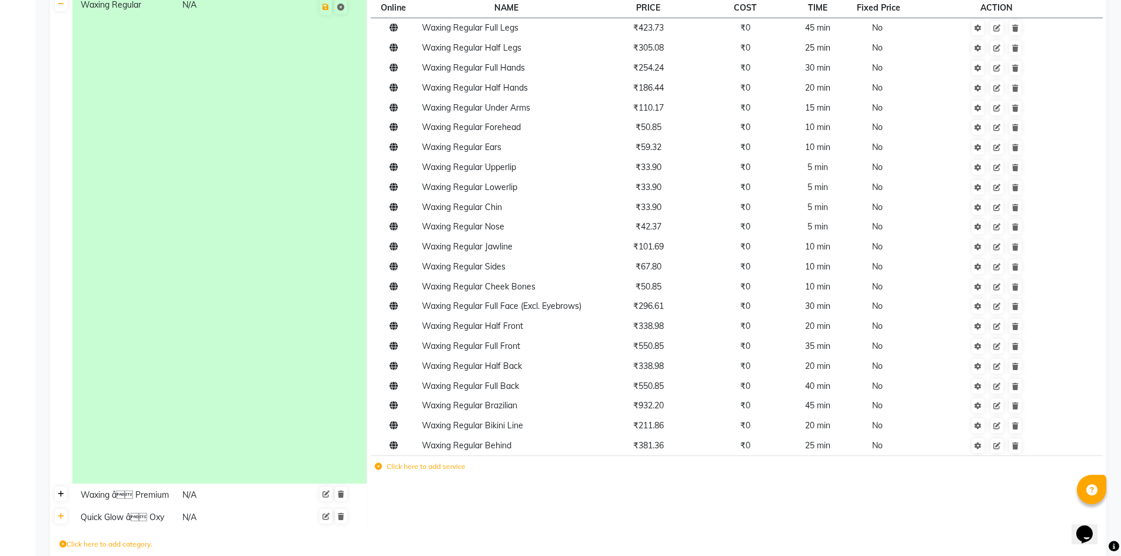
click at [61, 491] on icon at bounding box center [61, 494] width 6 height 7
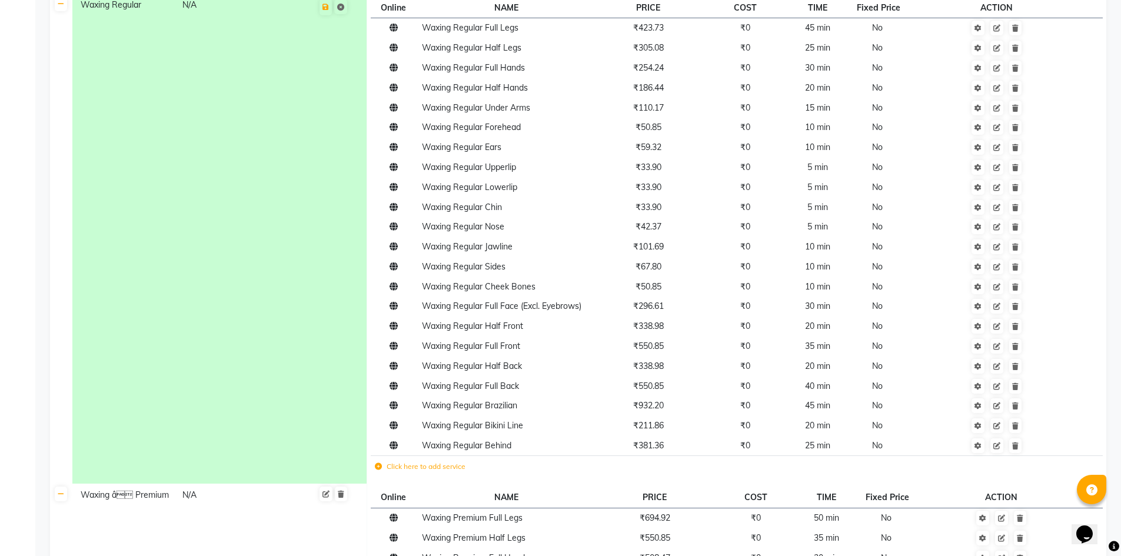
click at [125, 488] on div "Waxing â Premium" at bounding box center [126, 495] width 101 height 15
click at [125, 488] on input "Waxing â Premium" at bounding box center [127, 497] width 103 height 18
type input "Waxing Premium"
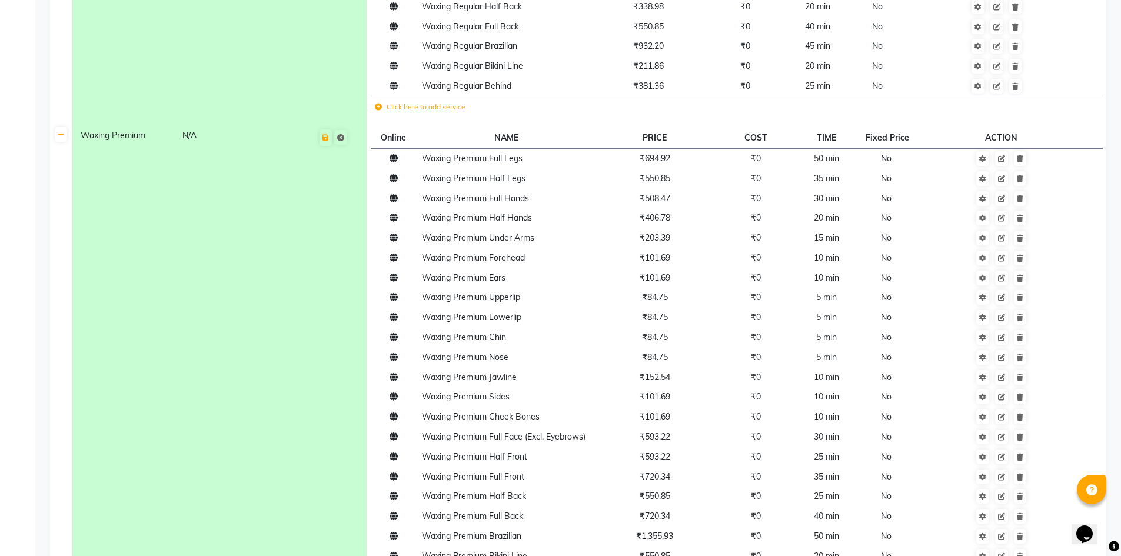
scroll to position [5010, 0]
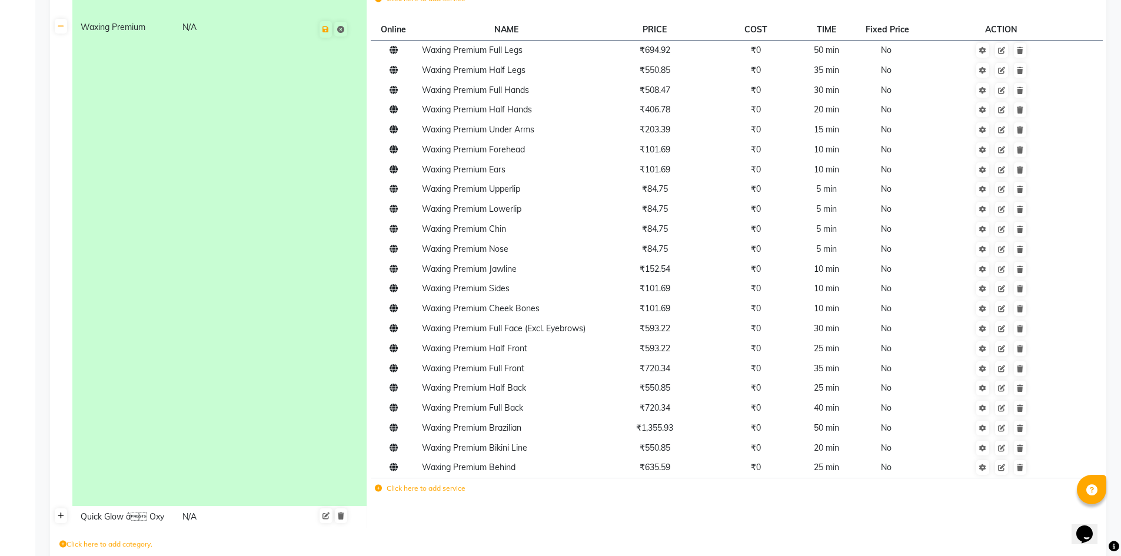
click at [58, 512] on icon at bounding box center [61, 515] width 6 height 7
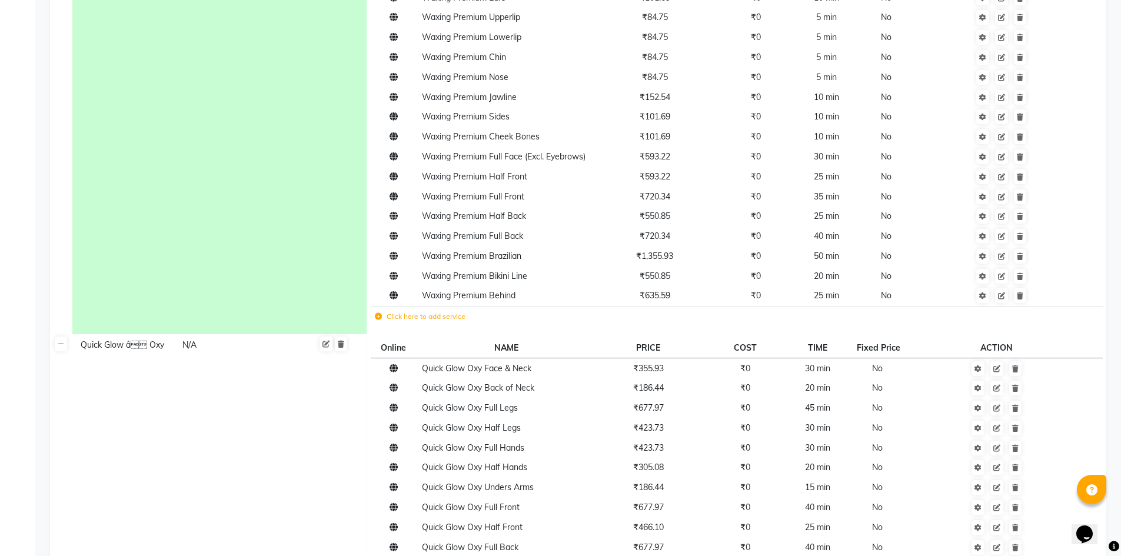
scroll to position [5143, 0]
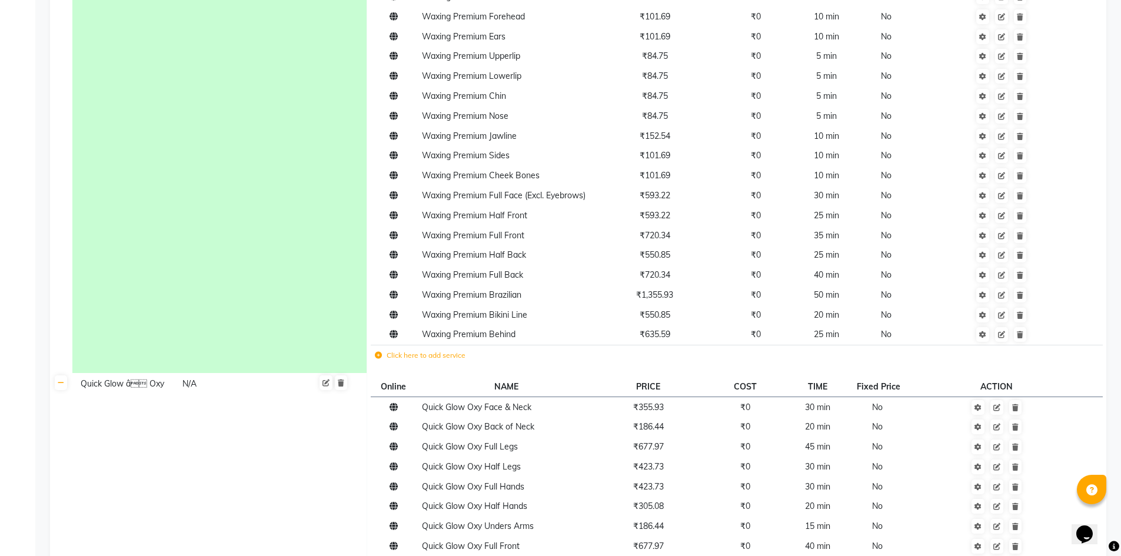
click at [141, 377] on div "Quick Glow â Oxy" at bounding box center [126, 384] width 101 height 15
click at [141, 377] on input "Quick Glow â Oxy" at bounding box center [127, 386] width 103 height 18
type input "Quick Glow Oxy"
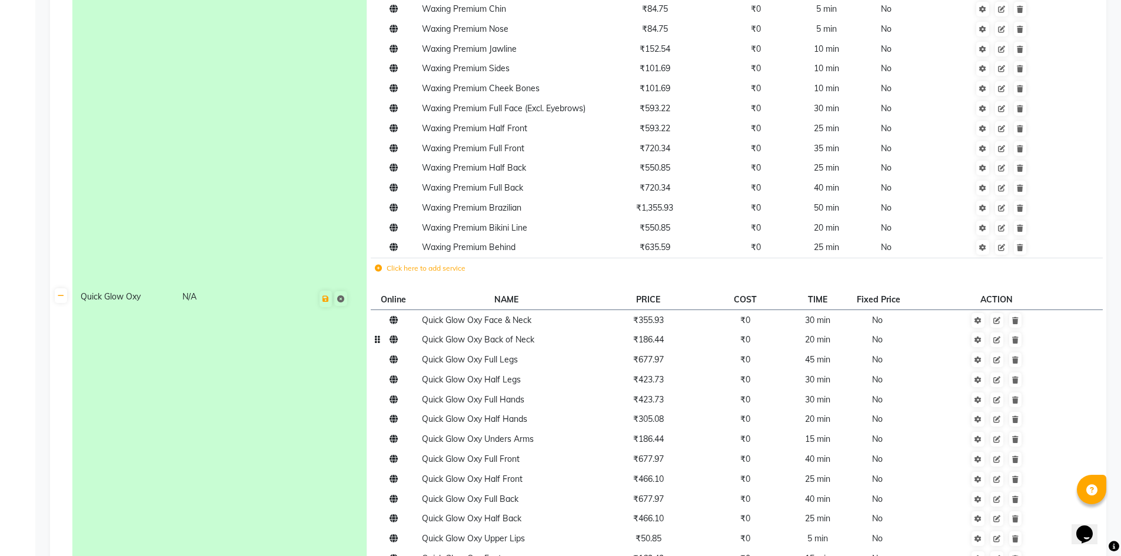
scroll to position [5379, 0]
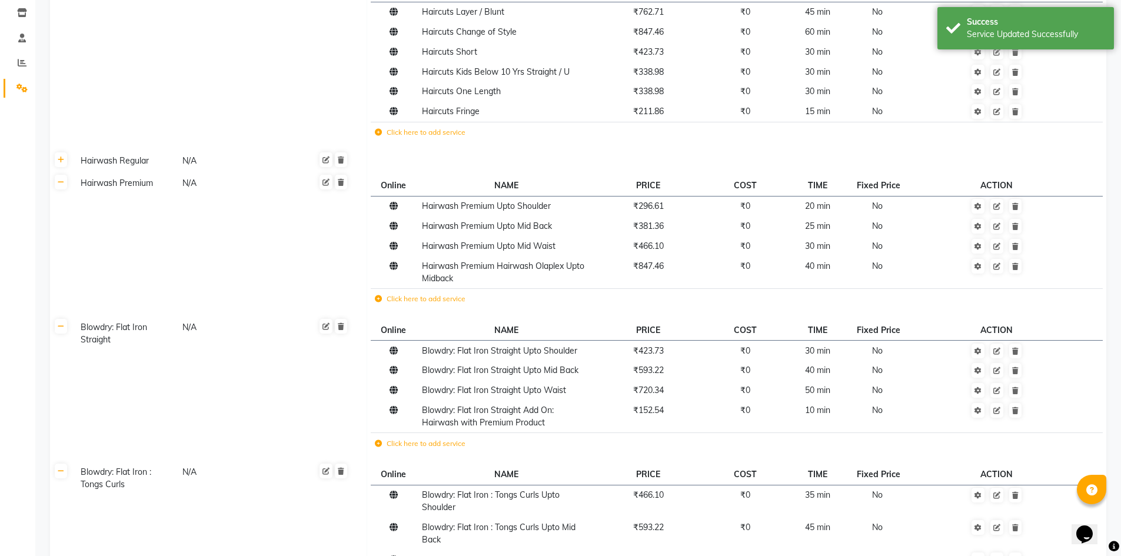
scroll to position [0, 0]
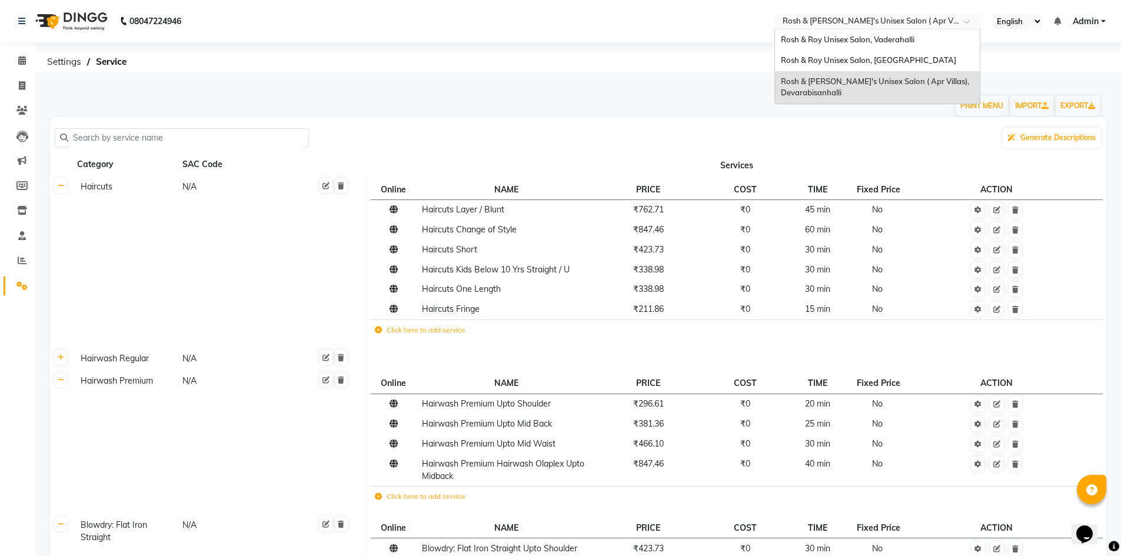
click at [969, 22] on span at bounding box center [970, 25] width 15 height 12
click at [904, 58] on span "Rosh & Roy Unisex Salon, Kempapura Road Hebbal" at bounding box center [868, 59] width 175 height 9
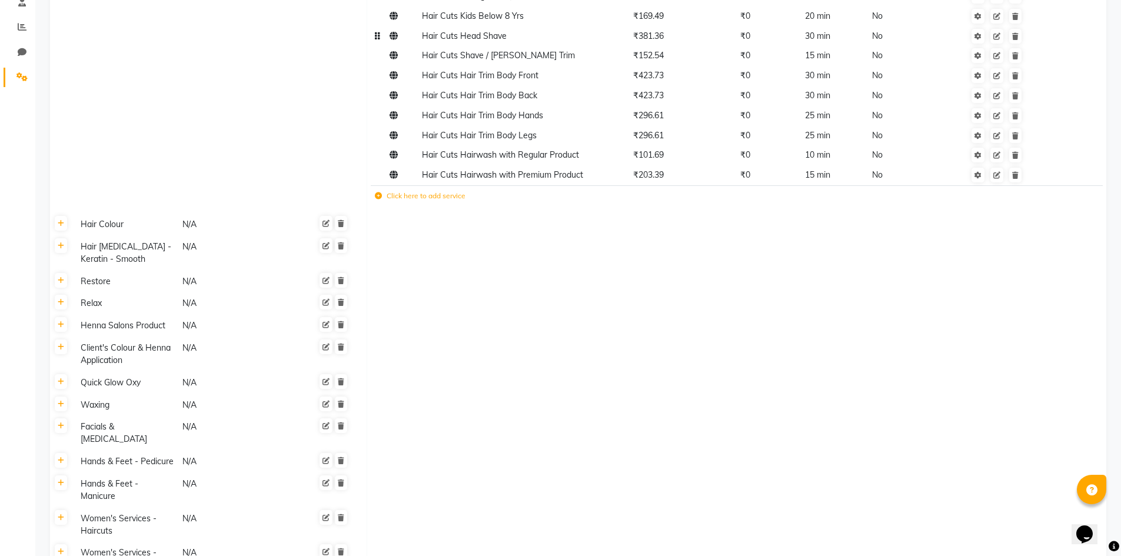
scroll to position [235, 0]
click at [63, 222] on icon at bounding box center [61, 221] width 6 height 7
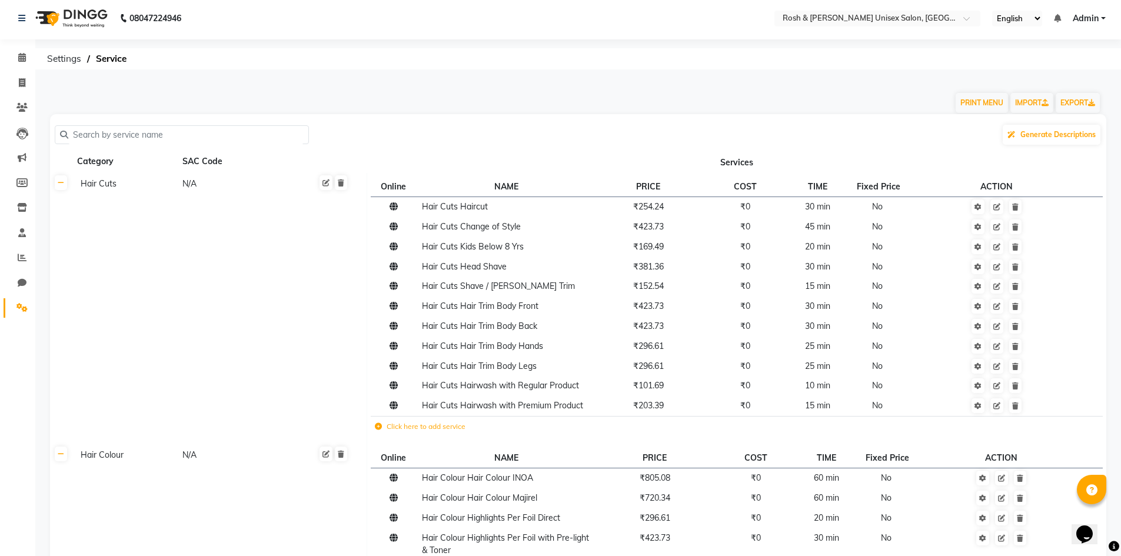
scroll to position [0, 0]
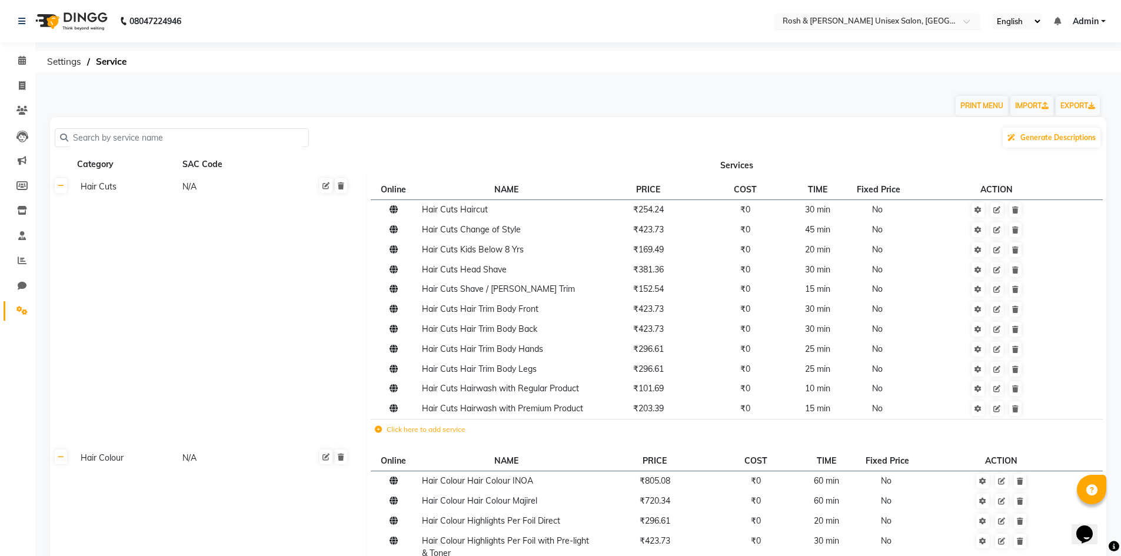
click at [966, 22] on span at bounding box center [970, 25] width 15 height 12
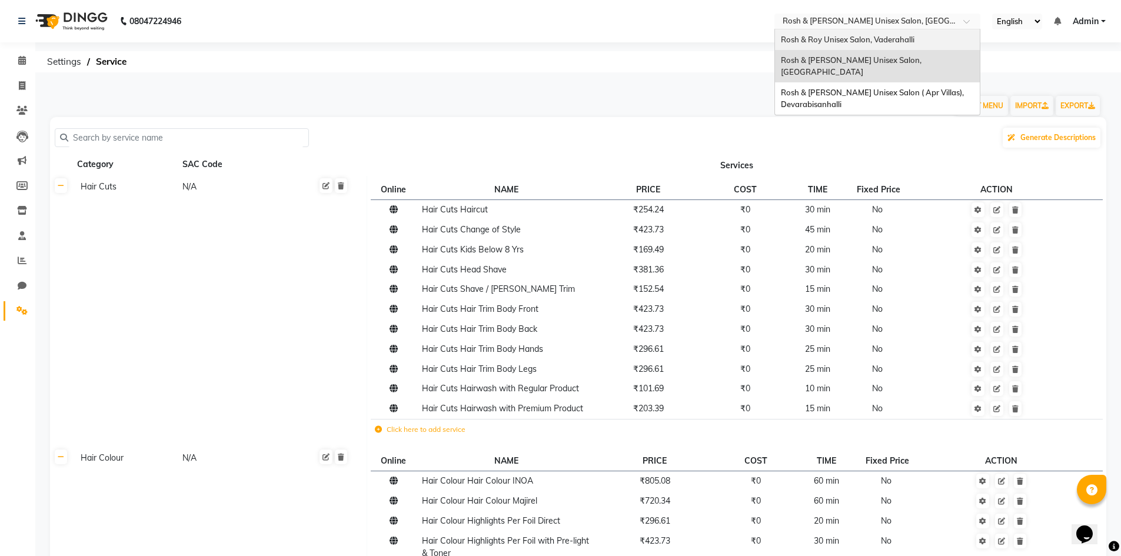
click at [907, 39] on span "Rosh & Roy Unisex Salon, Vaderahalli" at bounding box center [848, 39] width 134 height 9
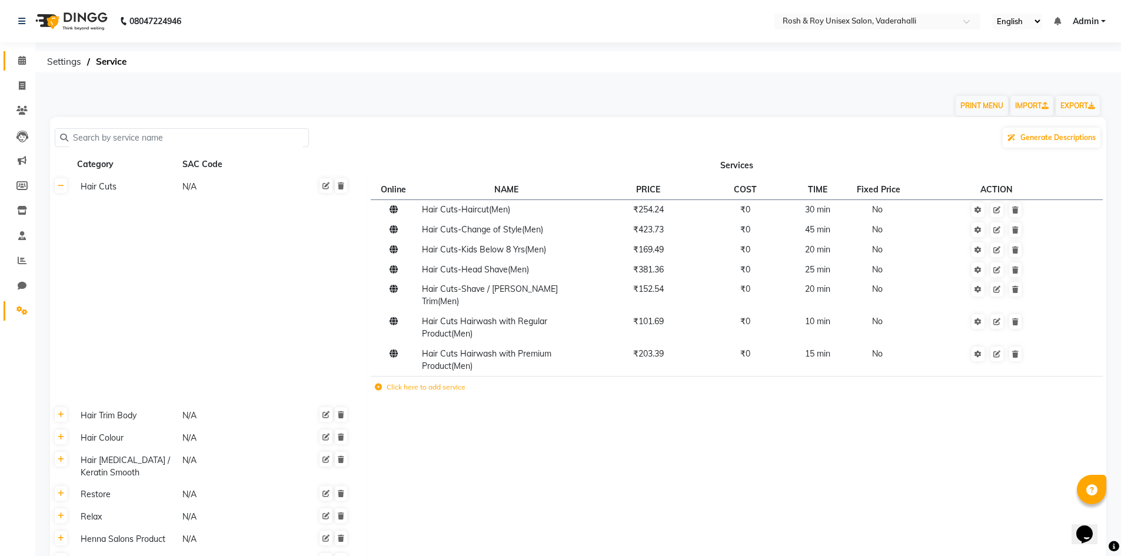
click at [20, 53] on link "Calendar" at bounding box center [18, 60] width 28 height 19
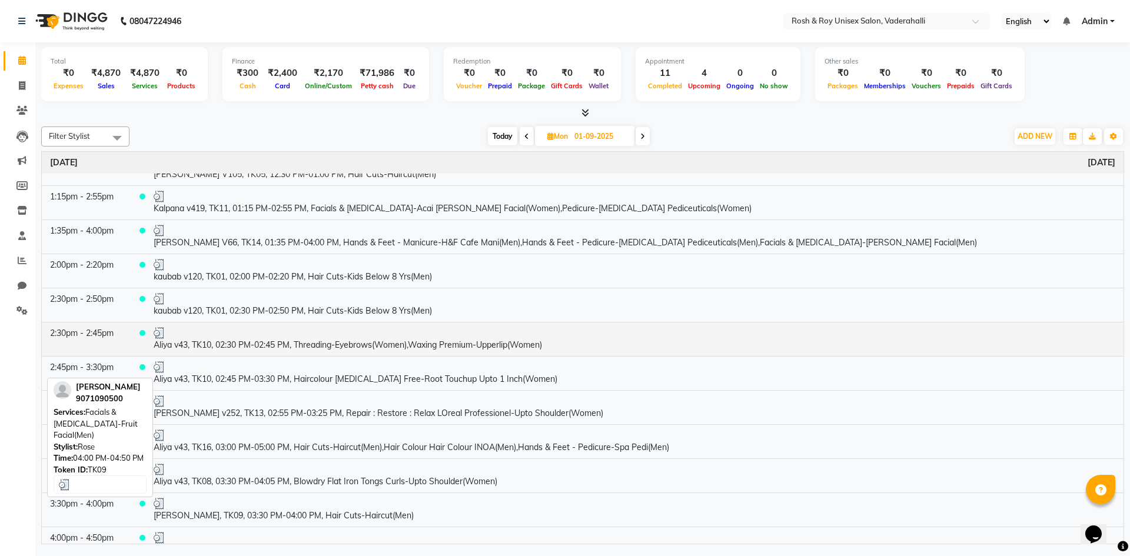
scroll to position [294, 0]
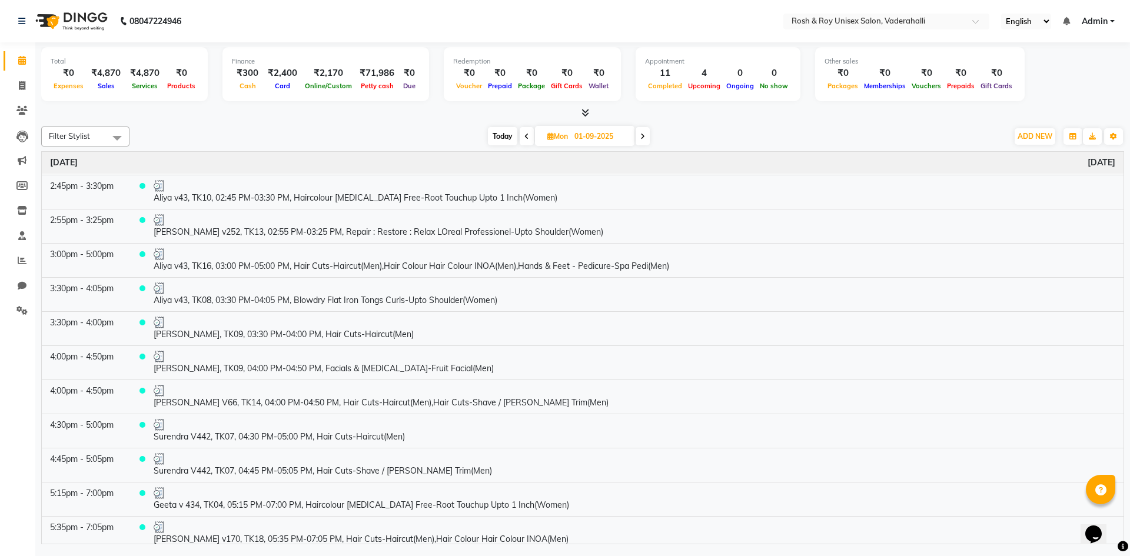
click at [641, 139] on icon at bounding box center [642, 136] width 5 height 7
type input "02-09-2025"
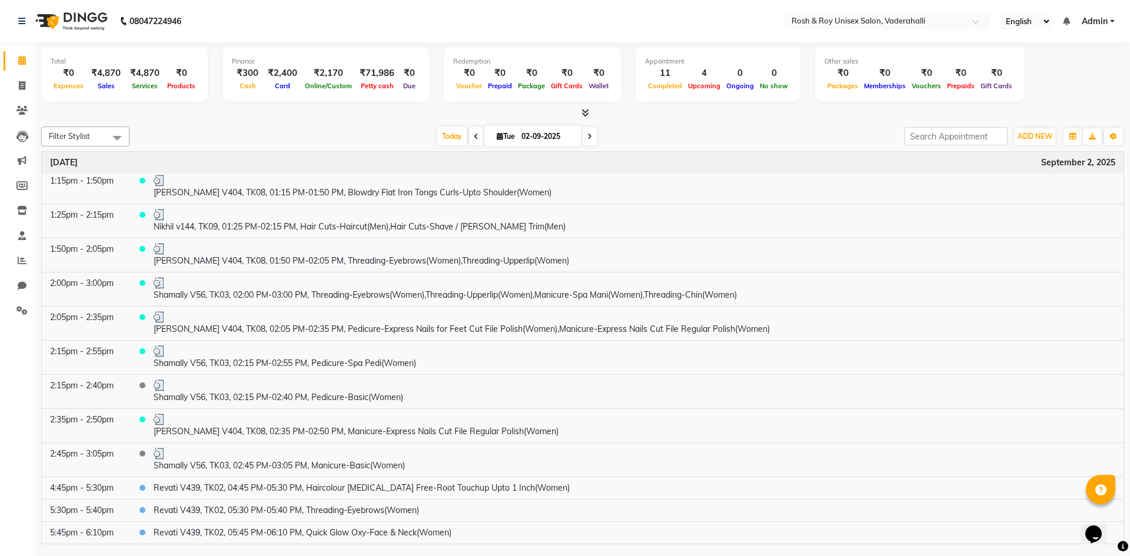
click at [521, 136] on input "02-09-2025" at bounding box center [547, 137] width 59 height 18
select select "9"
select select "2025"
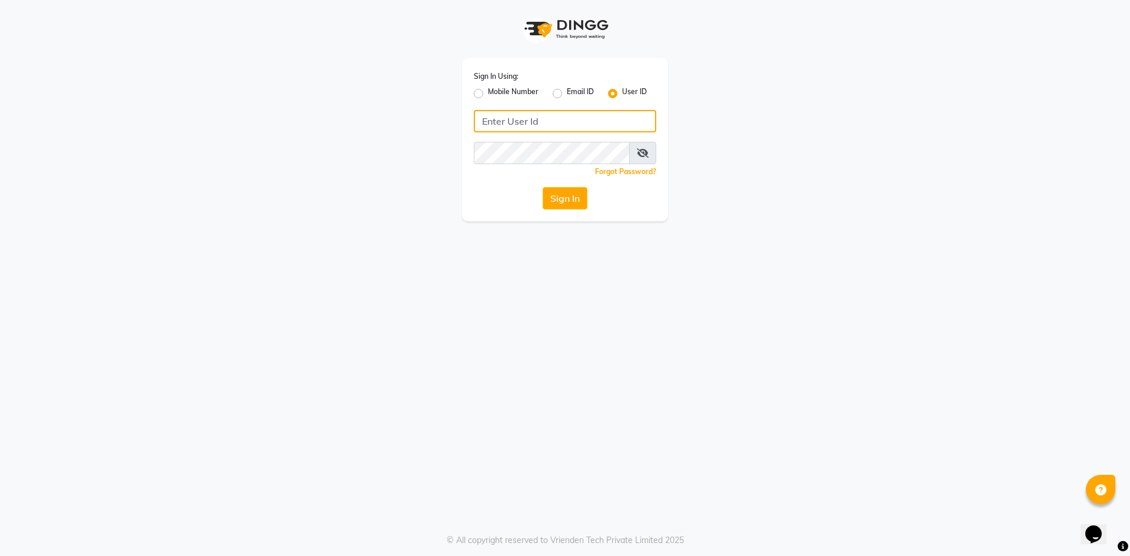
type input "rosh&roys"
click at [564, 201] on button "Sign In" at bounding box center [564, 198] width 45 height 22
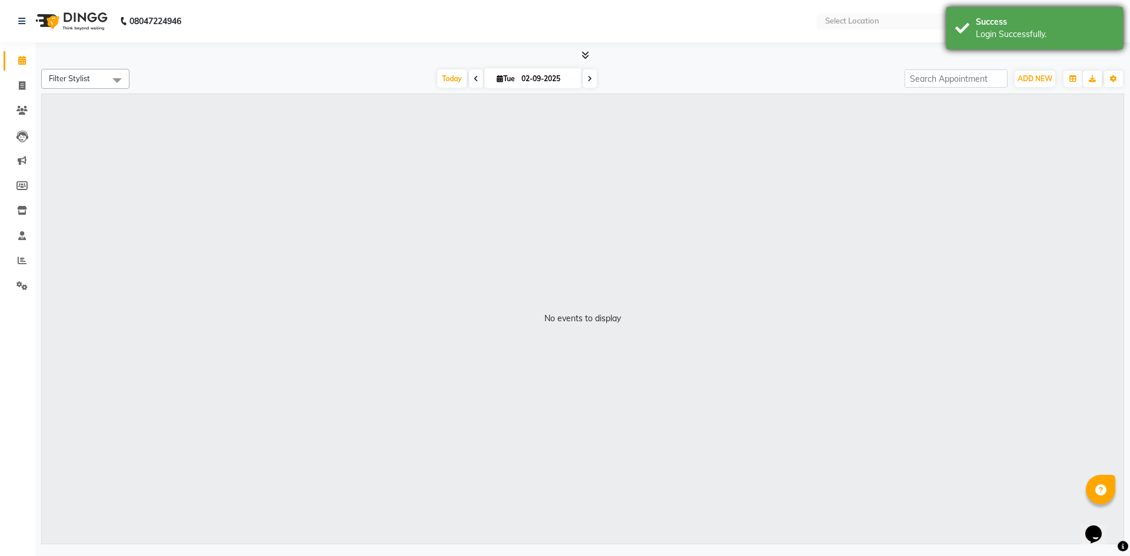
select select "en"
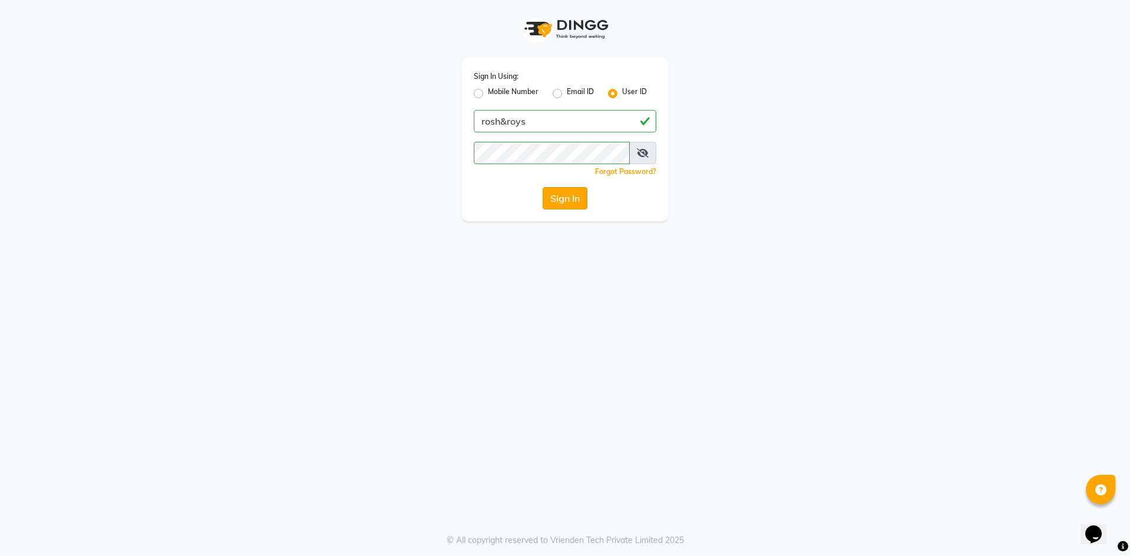
click at [565, 195] on button "Sign In" at bounding box center [564, 198] width 45 height 22
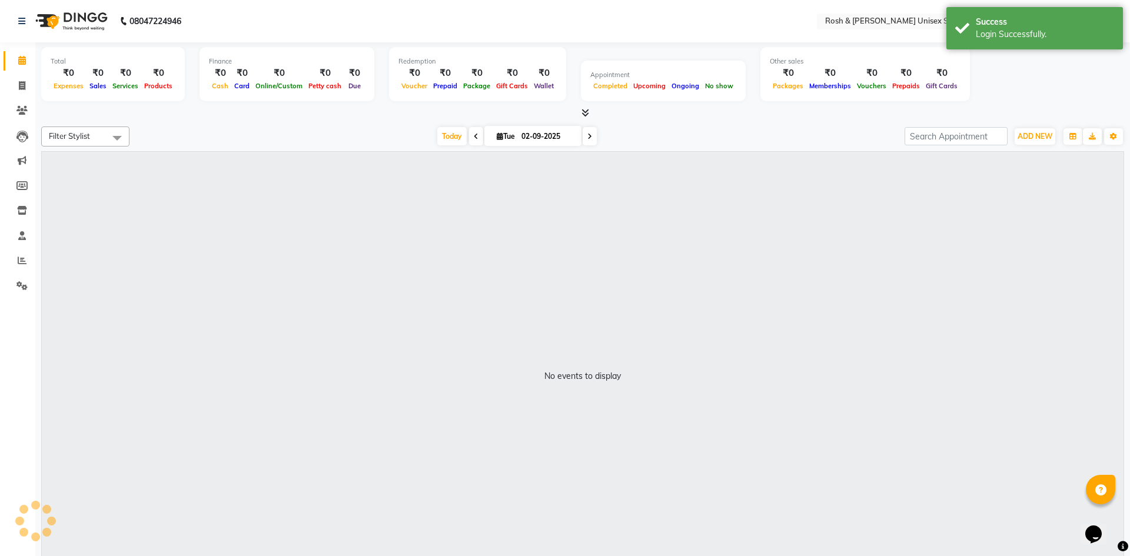
select select "en"
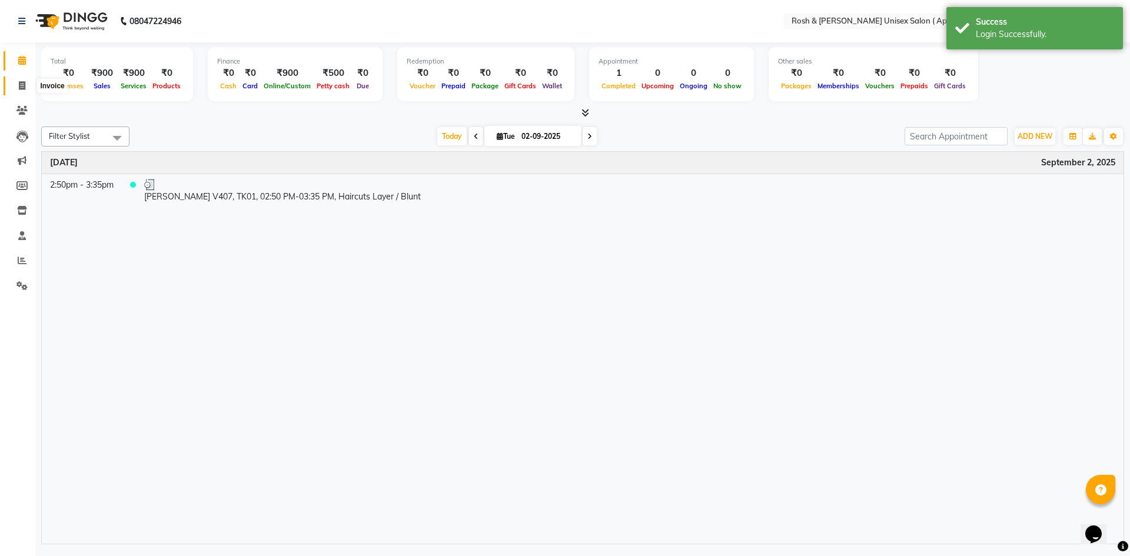
click at [22, 85] on icon at bounding box center [22, 85] width 6 height 9
select select "service"
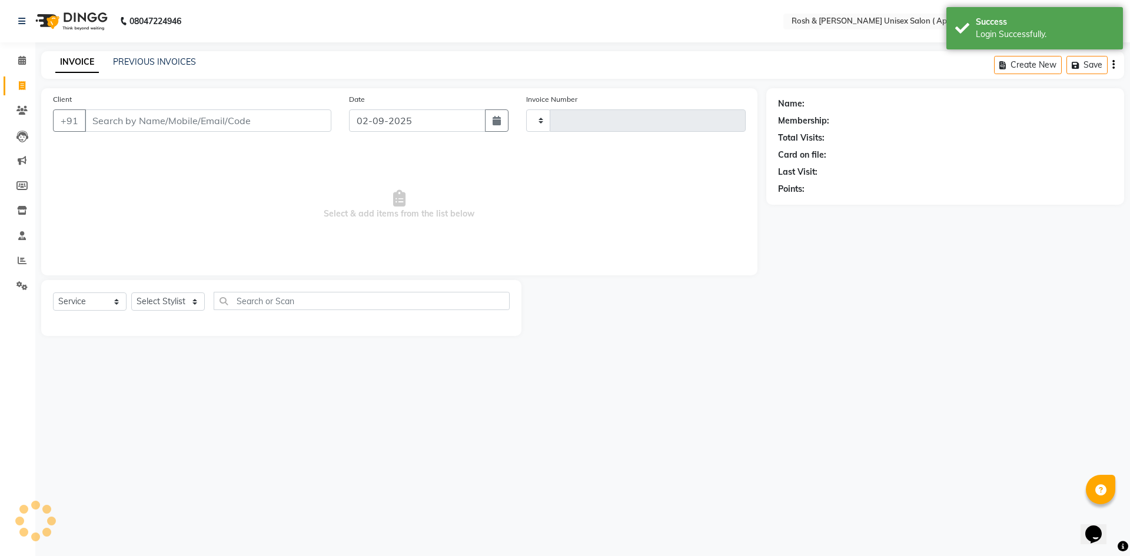
type input "0003"
select select "8955"
click at [175, 119] on input "Client" at bounding box center [208, 120] width 246 height 22
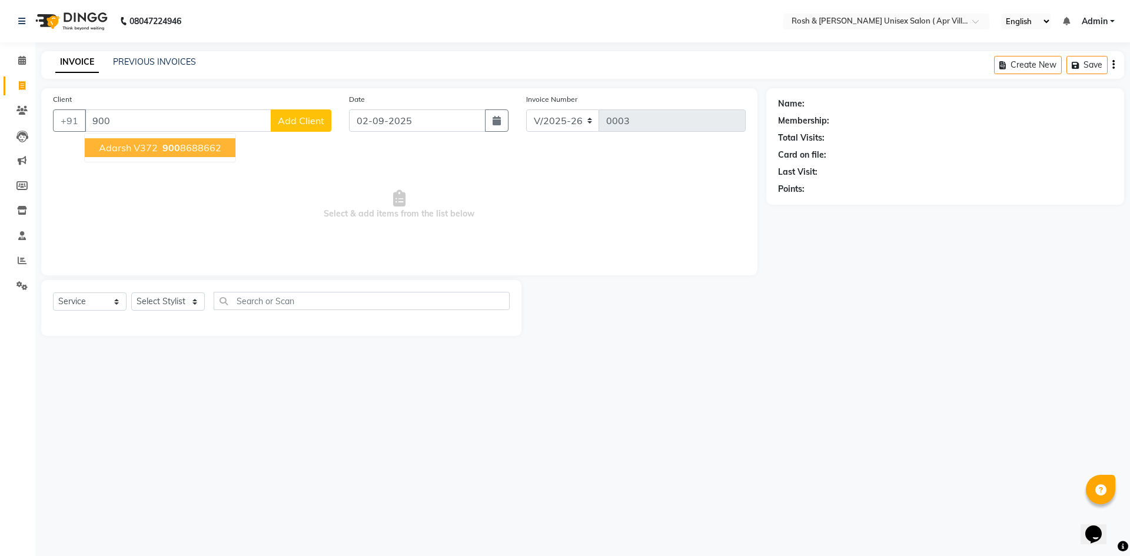
click at [183, 145] on ngb-highlight "[PHONE_NUMBER]" at bounding box center [190, 148] width 61 height 12
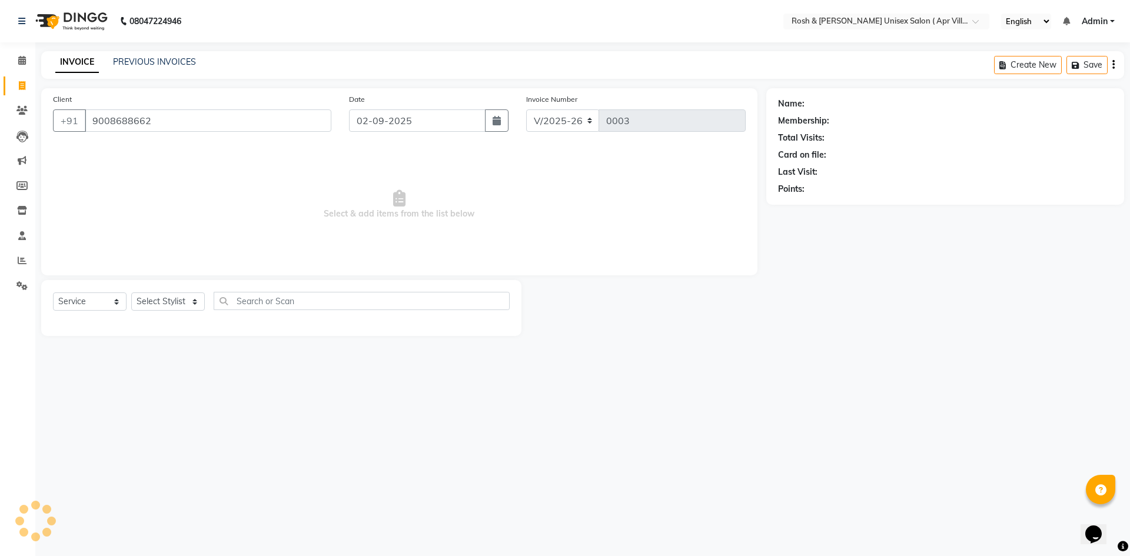
type input "9008688662"
click at [101, 301] on select "Select Service Product Membership Package Voucher Prepaid Gift Card" at bounding box center [90, 301] width 74 height 18
click at [168, 303] on select "Select Stylist Aalam Devi [PERSON_NAME] Front Desk Hangma [PERSON_NAME] [PERSON…" at bounding box center [168, 301] width 74 height 18
select select "90613"
click at [131, 292] on select "Select Stylist Aalam Devi [PERSON_NAME] Front Desk Hangma [PERSON_NAME] [PERSON…" at bounding box center [168, 301] width 74 height 18
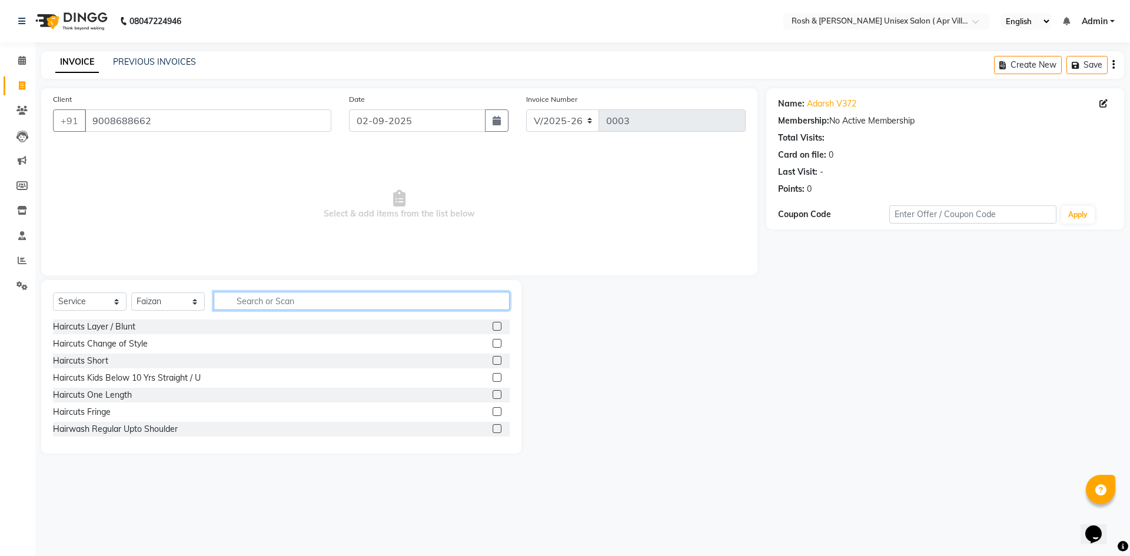
click at [256, 300] on input "text" at bounding box center [362, 301] width 296 height 18
type input "s"
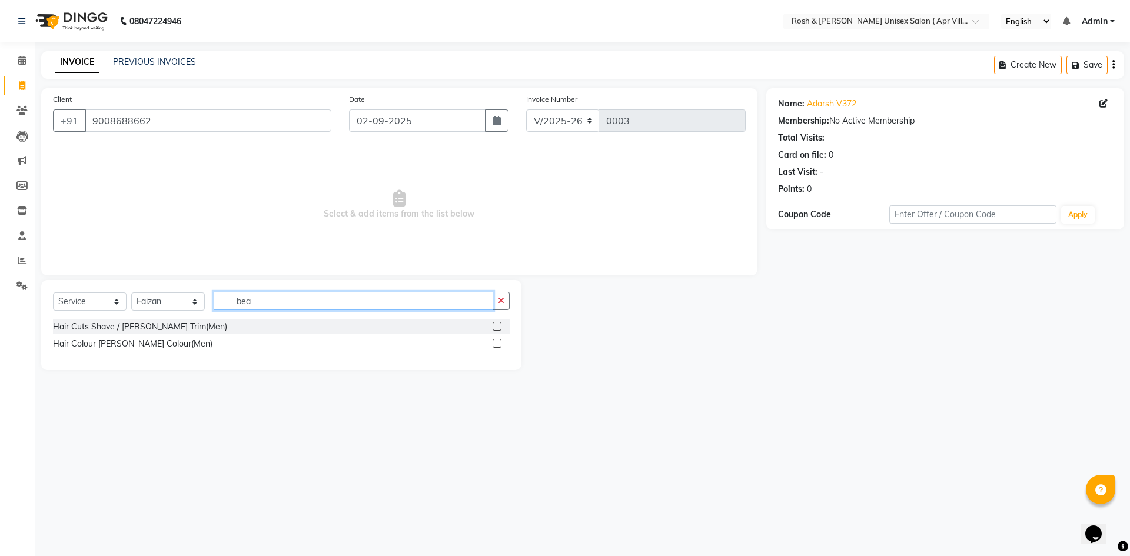
click at [252, 302] on input "bea" at bounding box center [353, 301] width 279 height 18
type input "bea"
click at [548, 375] on main "INVOICE PREVIOUS INVOICES Create New Save Client [PHONE_NUMBER] Date [DATE] Inv…" at bounding box center [582, 219] width 1094 height 336
click at [168, 328] on div "Hair Cuts Shave / [PERSON_NAME] Trim(Men)" at bounding box center [140, 327] width 174 height 12
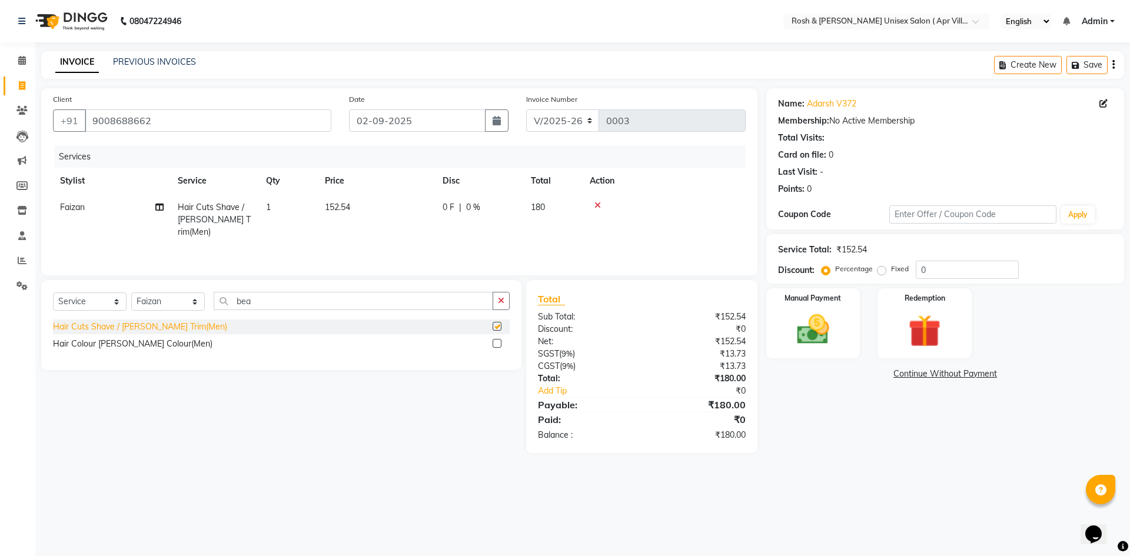
checkbox input "false"
click at [537, 204] on span "180" at bounding box center [538, 207] width 14 height 11
select select "90613"
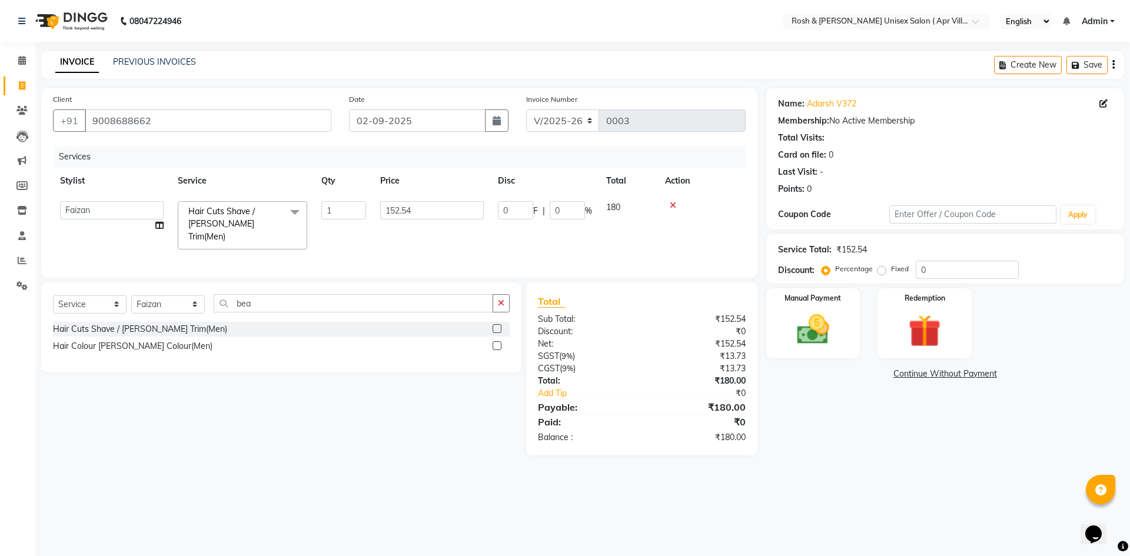
click at [619, 207] on span "180" at bounding box center [613, 207] width 14 height 11
click at [621, 205] on td "180" at bounding box center [628, 225] width 59 height 62
click at [612, 208] on span "180" at bounding box center [613, 207] width 14 height 11
drag, startPoint x: 606, startPoint y: 209, endPoint x: 631, endPoint y: 207, distance: 25.4
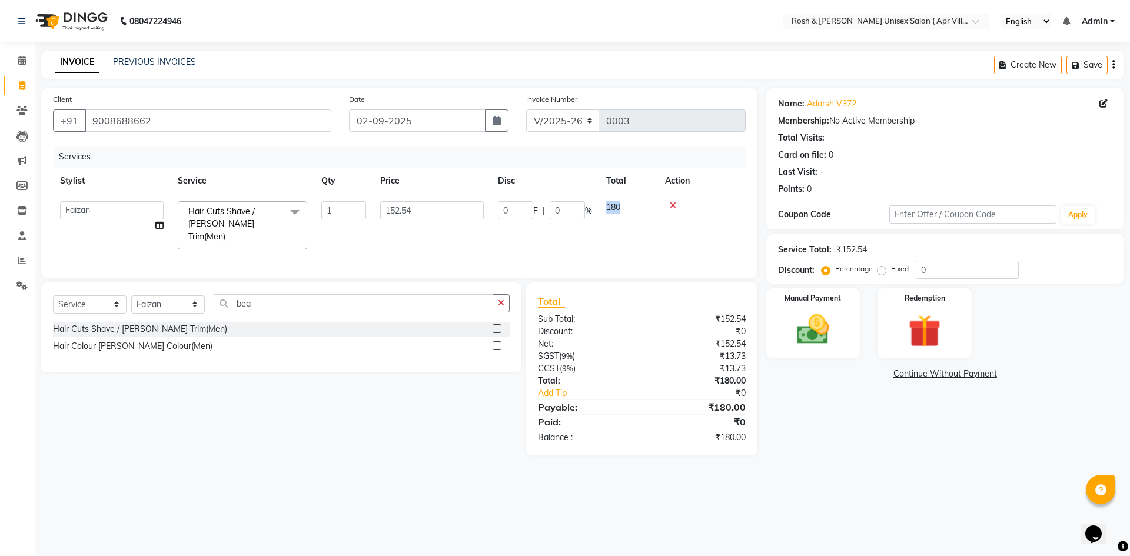
click at [631, 207] on td "180" at bounding box center [628, 225] width 59 height 62
click at [625, 213] on td "180" at bounding box center [628, 225] width 59 height 62
click at [435, 412] on div "Select Service Product Membership Package Voucher Prepaid Gift Card Select Styl…" at bounding box center [276, 368] width 489 height 173
click at [372, 428] on div "Select Service Product Membership Package Voucher Prepaid Gift Card Select Styl…" at bounding box center [276, 368] width 489 height 173
click at [893, 444] on div "Name: [PERSON_NAME] V372 Membership: No Active Membership Total Visits: Card on…" at bounding box center [949, 271] width 367 height 367
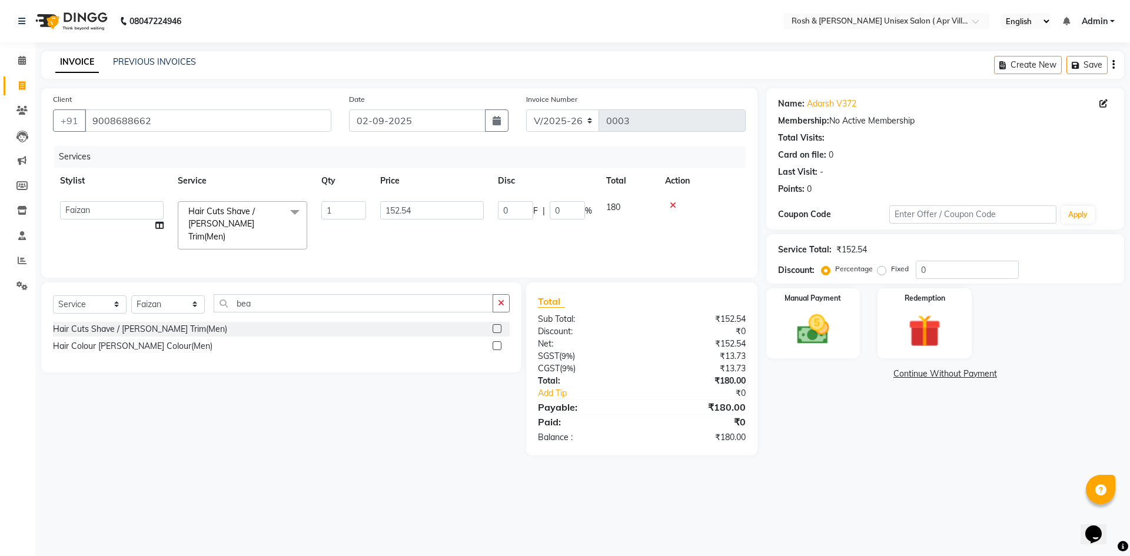
click at [619, 208] on span "180" at bounding box center [613, 207] width 14 height 11
drag, startPoint x: 617, startPoint y: 208, endPoint x: 604, endPoint y: 205, distance: 12.8
click at [604, 205] on td "180" at bounding box center [628, 225] width 59 height 62
click at [615, 206] on span "180" at bounding box center [613, 207] width 14 height 11
click at [624, 206] on td "180" at bounding box center [628, 225] width 59 height 62
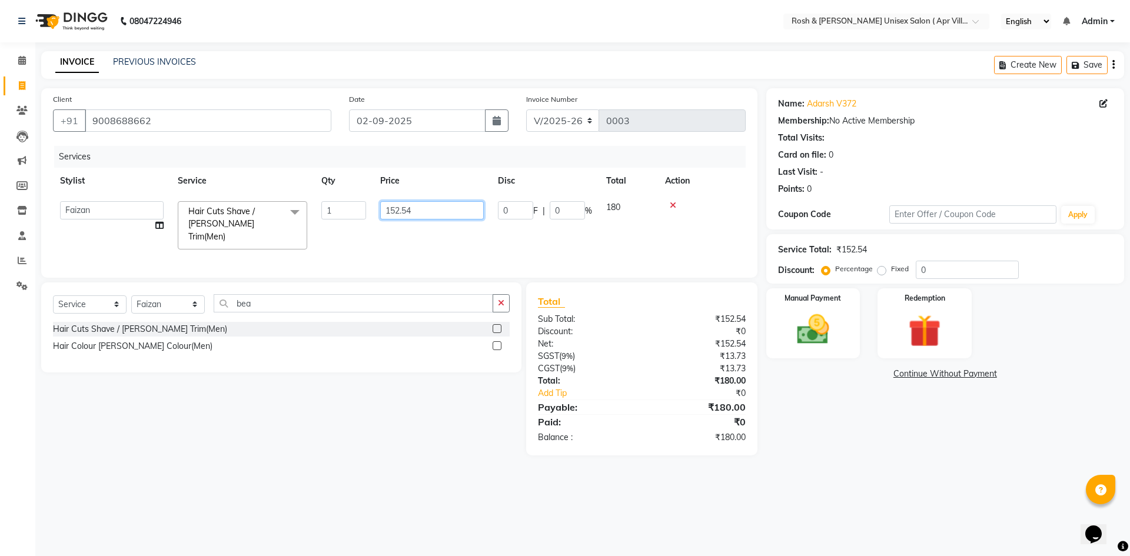
click at [421, 210] on input "152.54" at bounding box center [432, 210] width 104 height 18
type input "1"
type input "169.49"
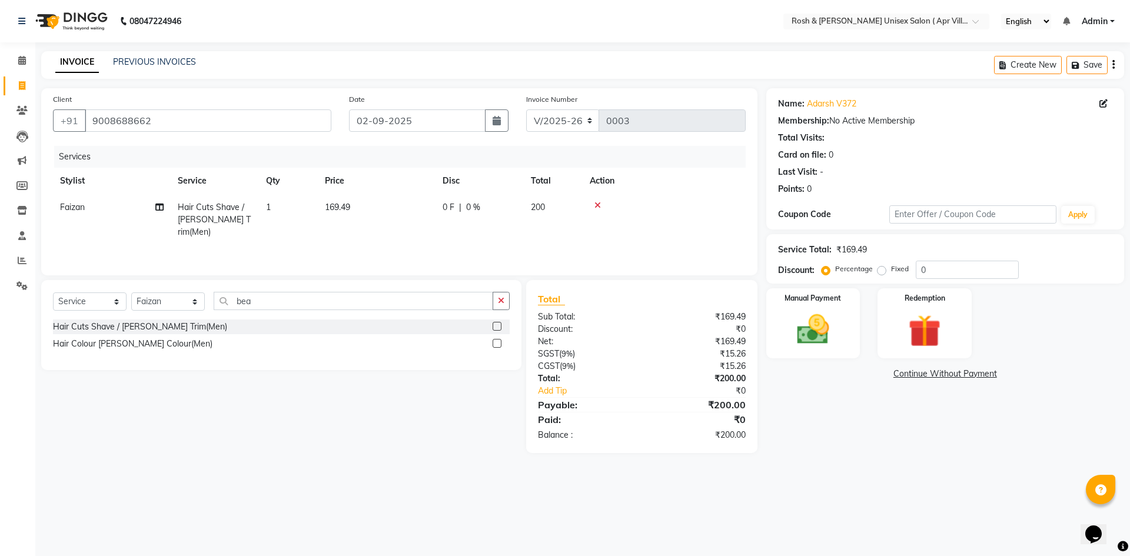
click at [344, 212] on td "169.49" at bounding box center [377, 219] width 118 height 51
select select "90613"
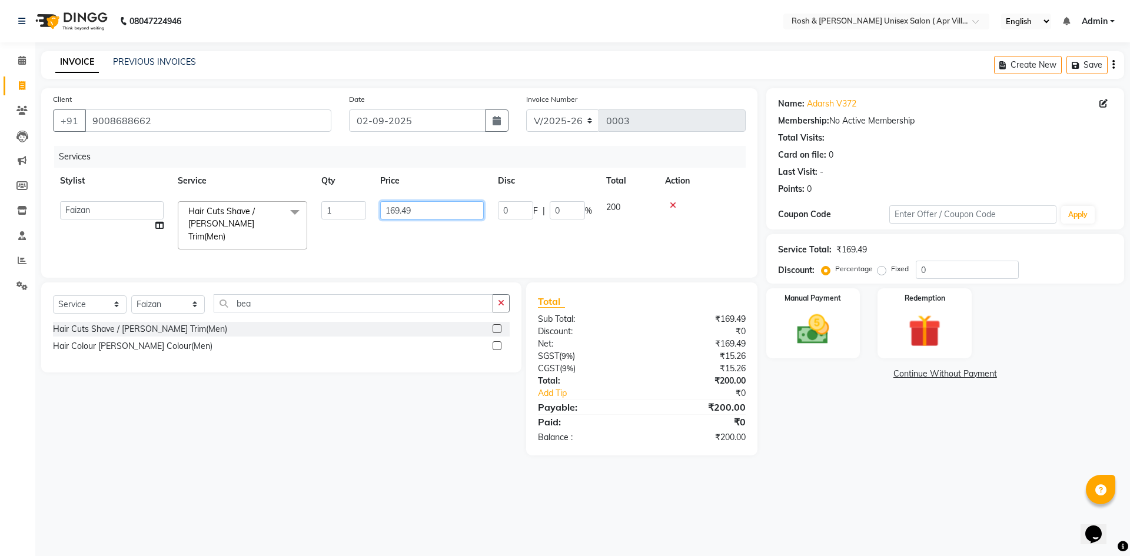
click at [417, 209] on input "169.49" at bounding box center [432, 210] width 104 height 18
type input "1"
type input "152.54"
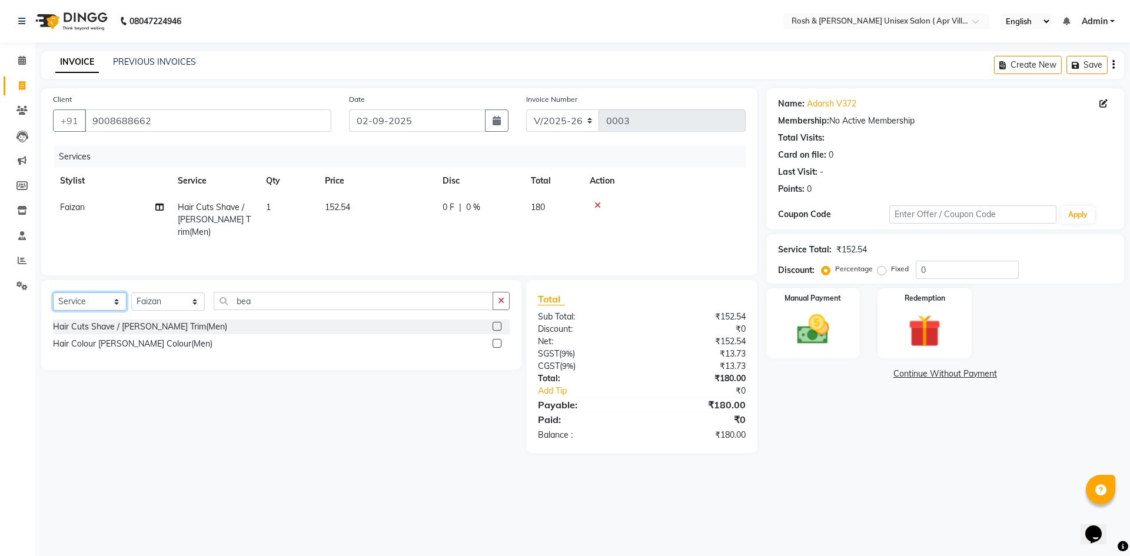
click at [115, 303] on select "Select Service Product Membership Package Voucher Prepaid Gift Card" at bounding box center [90, 301] width 74 height 18
click at [262, 411] on div "Select Service Product Membership Package Voucher Prepaid Gift Card Select Styl…" at bounding box center [276, 366] width 489 height 173
click at [159, 208] on icon at bounding box center [159, 207] width 8 height 8
select select "90613"
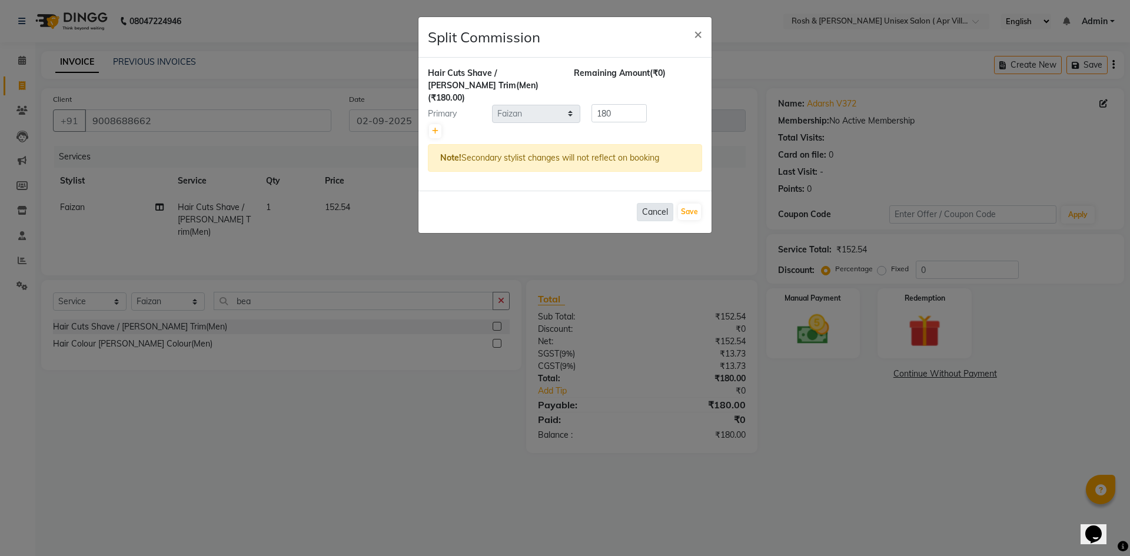
click at [654, 203] on button "Cancel" at bounding box center [655, 212] width 36 height 18
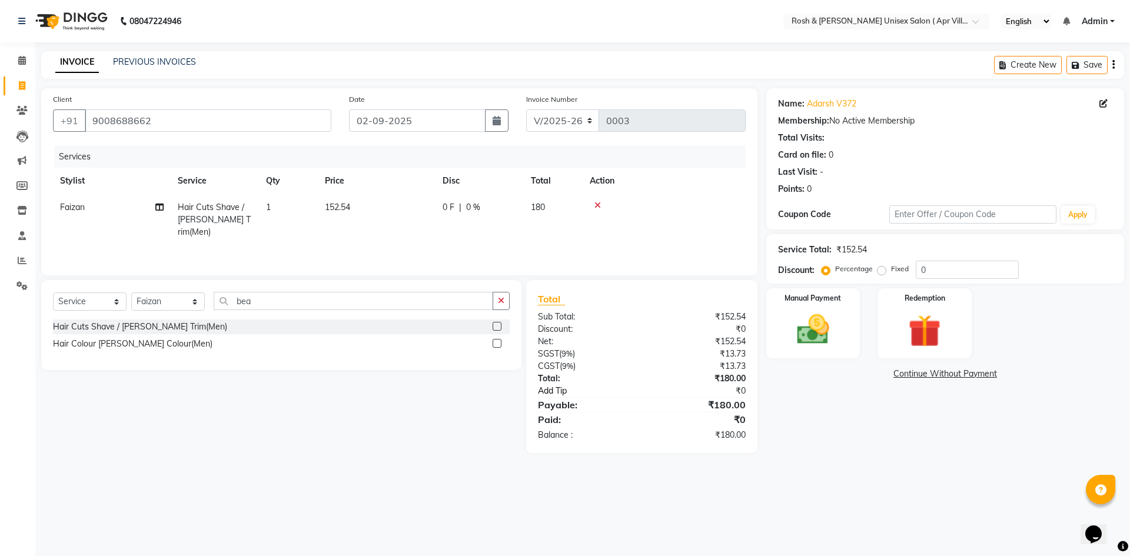
click at [556, 388] on link "Add Tip" at bounding box center [594, 391] width 131 height 12
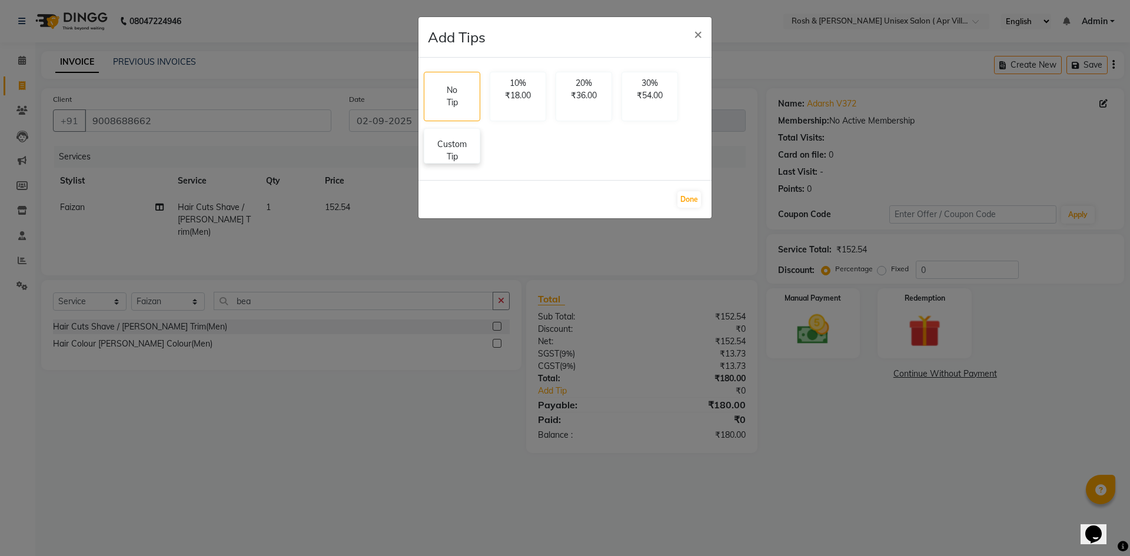
click at [465, 152] on p "Custom Tip" at bounding box center [451, 150] width 41 height 25
select select "90613"
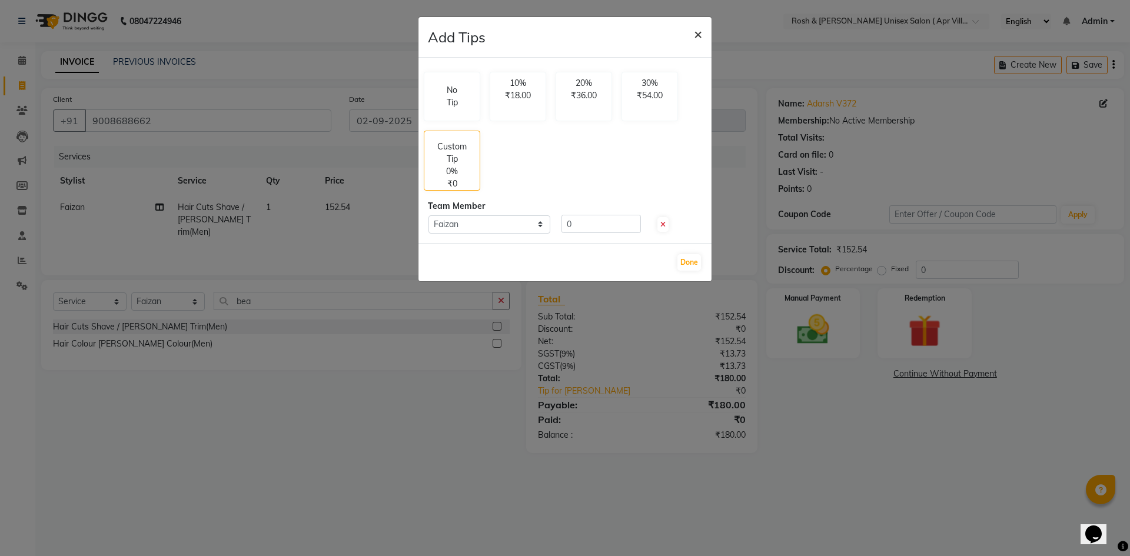
click at [697, 36] on span "×" at bounding box center [698, 34] width 8 height 18
